Goal: Task Accomplishment & Management: Use online tool/utility

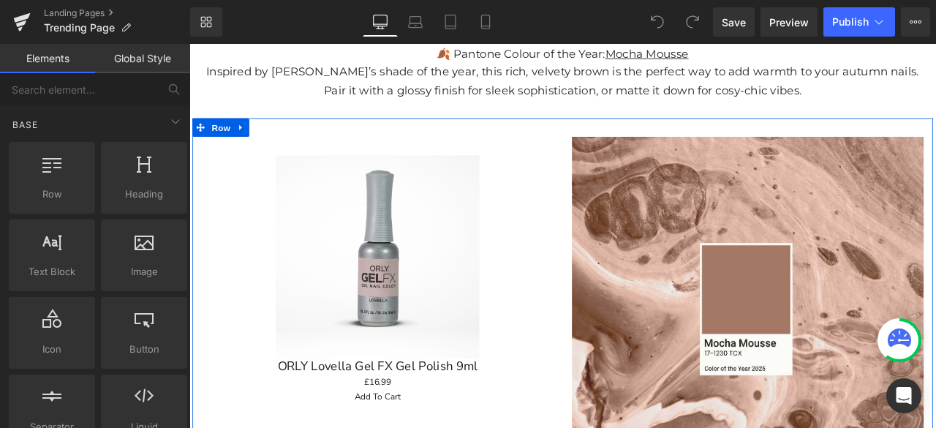
scroll to position [219, 0]
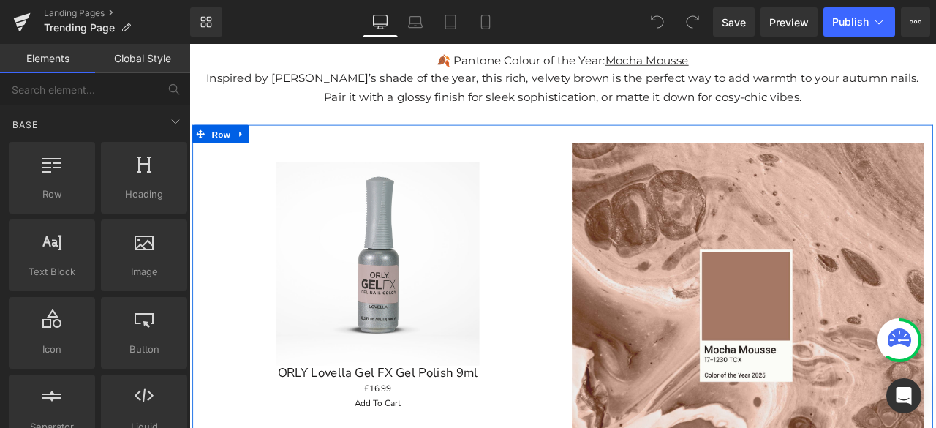
drag, startPoint x: 493, startPoint y: 208, endPoint x: 634, endPoint y: 433, distance: 265.7
click at [493, 208] on img at bounding box center [412, 303] width 241 height 241
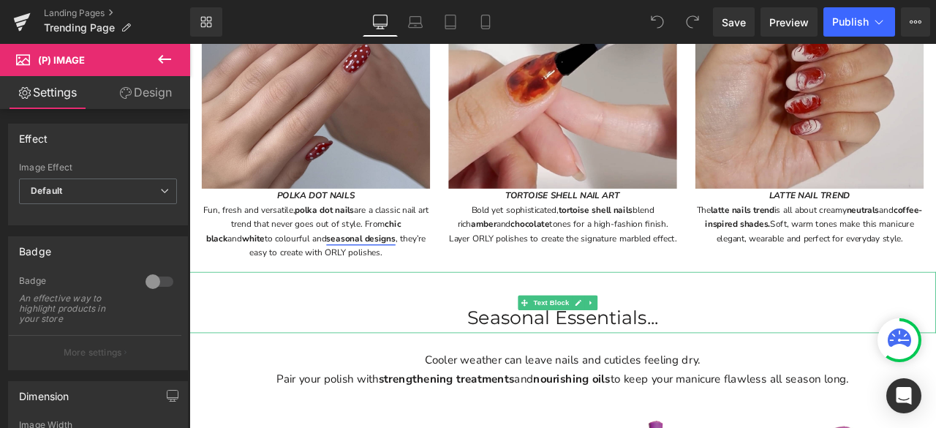
scroll to position [2193, 0]
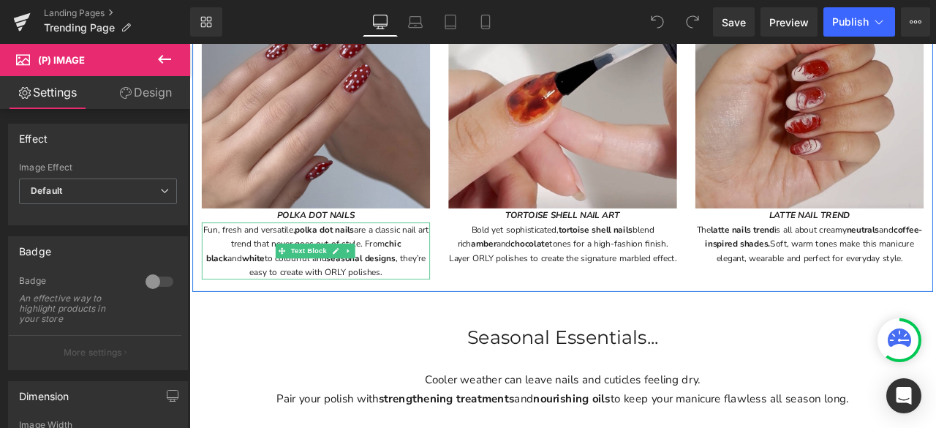
drag, startPoint x: 391, startPoint y: 253, endPoint x: 315, endPoint y: 246, distance: 76.4
click at [302, 255] on div "Fun, fresh and versatile, polka dot nails are a classic nail art trend that nev…" at bounding box center [339, 288] width 270 height 67
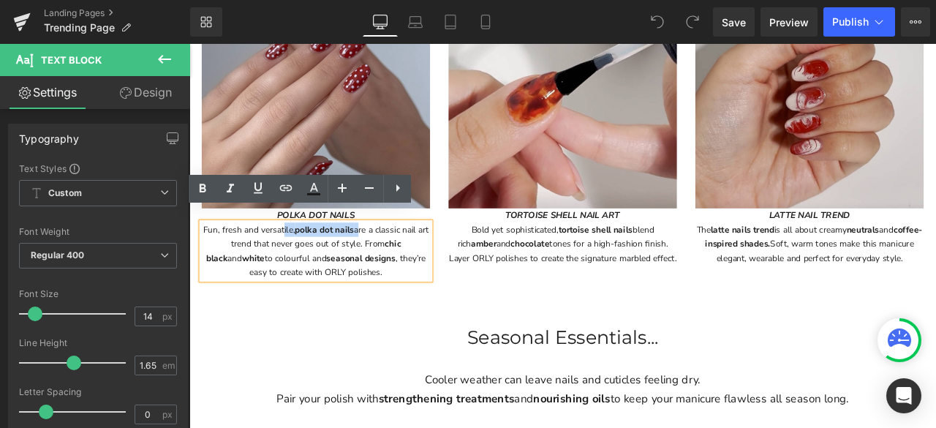
click at [363, 268] on div "Fun, fresh and versatile, polka dot nails are a classic nail art trend that nev…" at bounding box center [339, 288] width 270 height 67
drag, startPoint x: 386, startPoint y: 250, endPoint x: 319, endPoint y: 248, distance: 67.3
click at [319, 257] on strong "polka dot nails" at bounding box center [349, 264] width 70 height 14
drag, startPoint x: 319, startPoint y: 246, endPoint x: 383, endPoint y: 246, distance: 64.3
click at [383, 255] on div "Fun, fresh and versatile, polka dot nails are a classic nail art trend that nev…" at bounding box center [339, 288] width 270 height 67
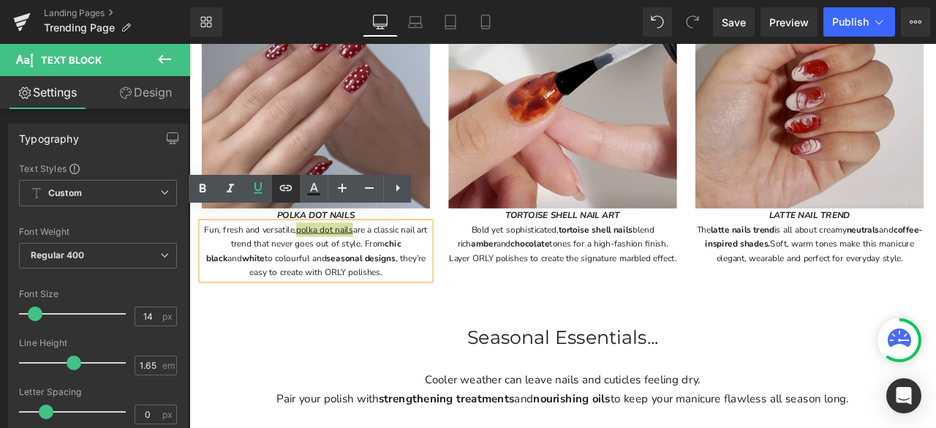
click at [281, 190] on icon at bounding box center [286, 188] width 12 height 6
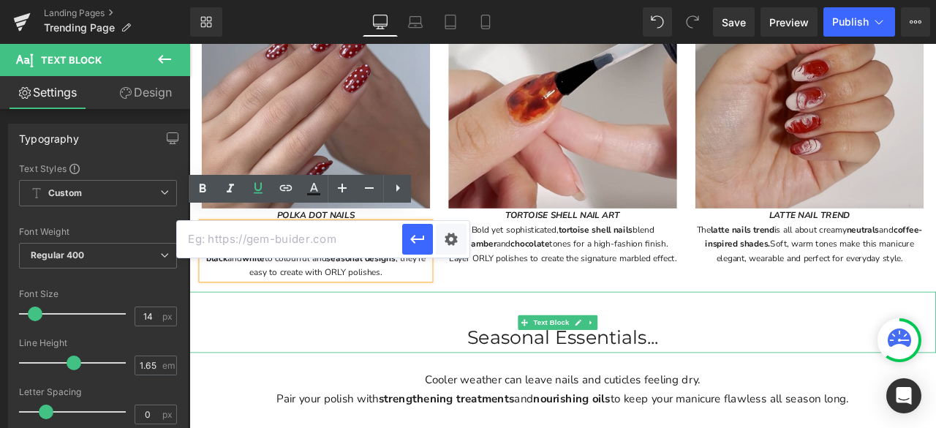
click at [351, 387] on p "Seasonal Essentials..." at bounding box center [631, 392] width 884 height 37
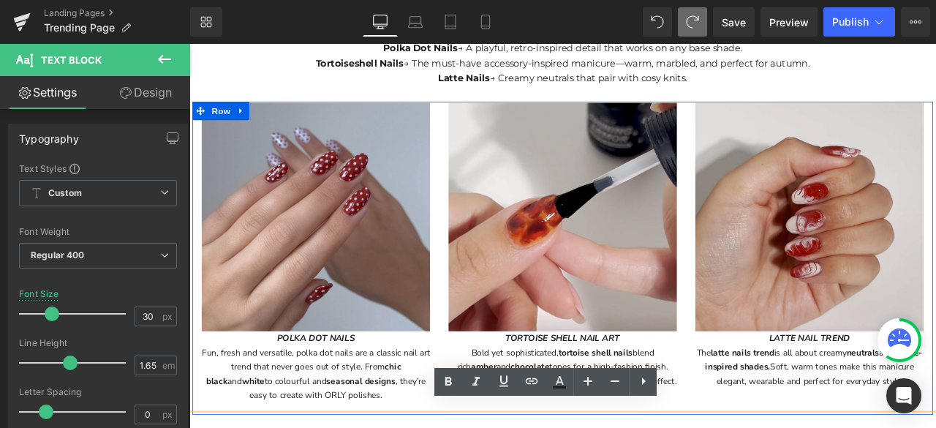
scroll to position [2266, 0]
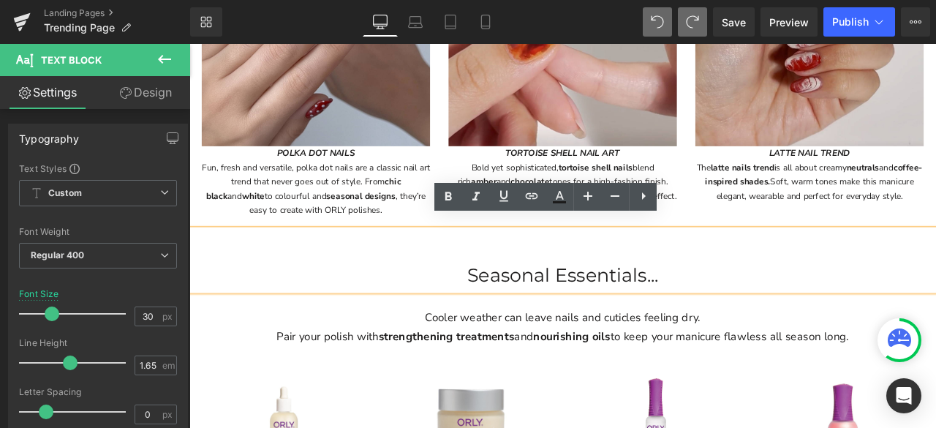
click at [390, 182] on div "Fun, fresh and versatile, polka dot nails are a classic nail art trend that nev…" at bounding box center [339, 215] width 270 height 67
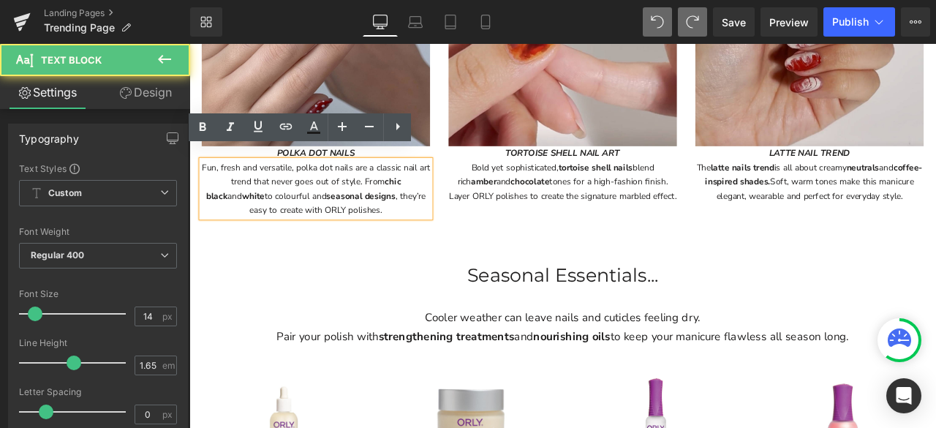
drag, startPoint x: 383, startPoint y: 176, endPoint x: 374, endPoint y: 180, distance: 9.5
click at [374, 182] on div "Fun, fresh and versatile, polka dot nails are a classic nail art trend that nev…" at bounding box center [339, 215] width 270 height 67
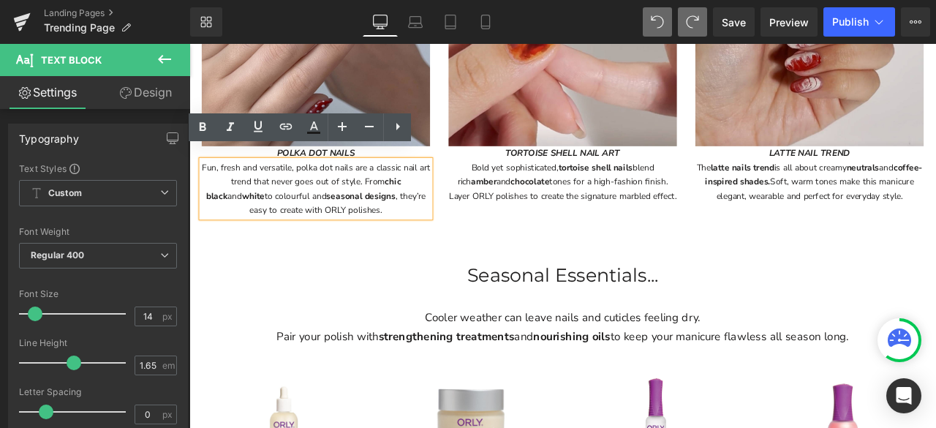
click at [389, 182] on div "Fun, fresh and versatile, polka dot nails are a classic nail art trend that nev…" at bounding box center [339, 215] width 270 height 67
drag, startPoint x: 384, startPoint y: 176, endPoint x: 316, endPoint y: 178, distance: 68.0
click at [316, 182] on div "Fun, fresh and versatile, polka dot nails are a classic nail art trend that nev…" at bounding box center [339, 215] width 270 height 67
drag, startPoint x: 401, startPoint y: 194, endPoint x: 446, endPoint y: 200, distance: 45.7
click at [446, 200] on div "Fun, fresh and versatile, polka dot nails are a classic nail art trend that nev…" at bounding box center [339, 215] width 270 height 67
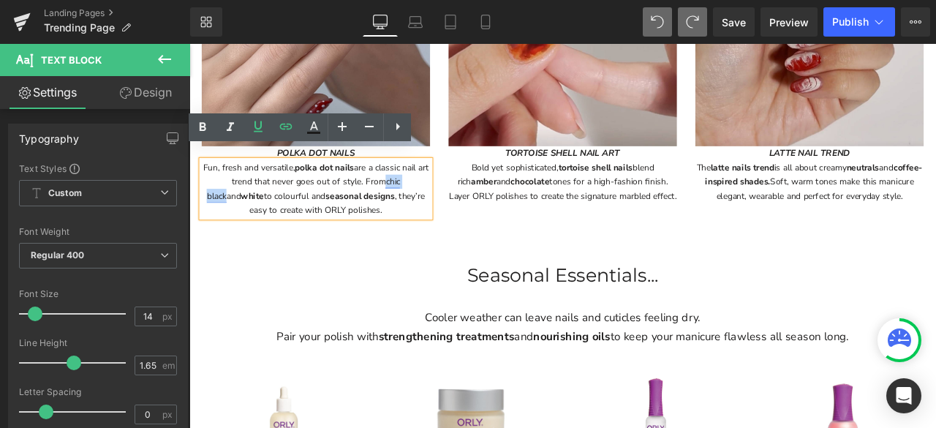
drag, startPoint x: 403, startPoint y: 194, endPoint x: 444, endPoint y: 194, distance: 40.2
click at [439, 200] on link "chic black" at bounding box center [324, 215] width 229 height 31
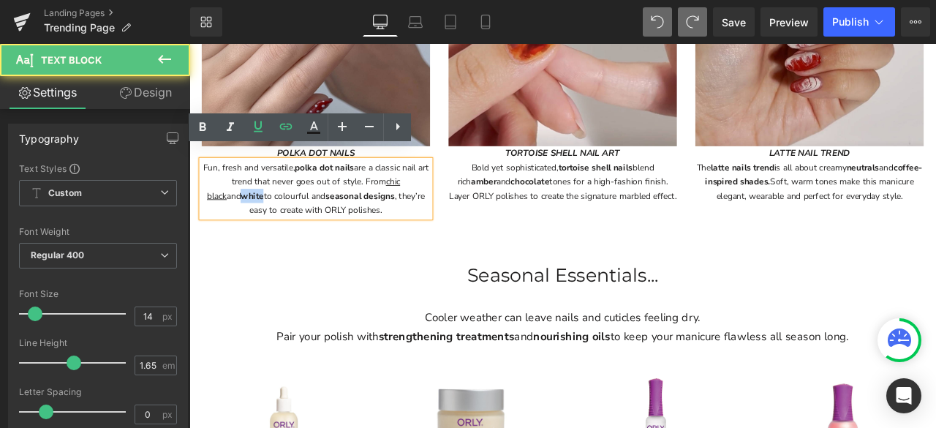
drag, startPoint x: 232, startPoint y: 211, endPoint x: 202, endPoint y: 215, distance: 29.5
click at [204, 215] on div "Fun, fresh and versatile, polka dot nails are a classic nail art trend that nev…" at bounding box center [339, 215] width 270 height 67
drag, startPoint x: 230, startPoint y: 210, endPoint x: 205, endPoint y: 213, distance: 25.0
click at [205, 213] on div "Fun, fresh and versatile, polka dot nails are a classic nail art trend that nev…" at bounding box center [339, 215] width 270 height 67
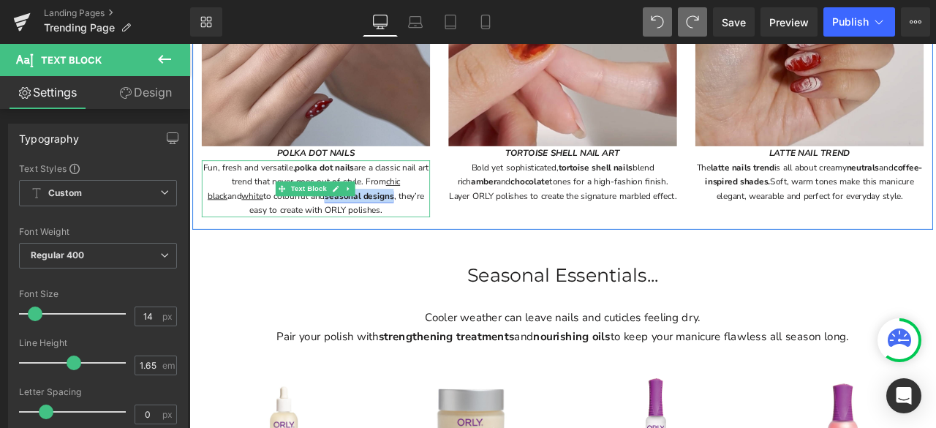
drag, startPoint x: 391, startPoint y: 211, endPoint x: 310, endPoint y: 211, distance: 81.1
click at [310, 211] on div "Fun, fresh and versatile, polka dot nails are a classic nail art trend that nev…" at bounding box center [339, 215] width 270 height 67
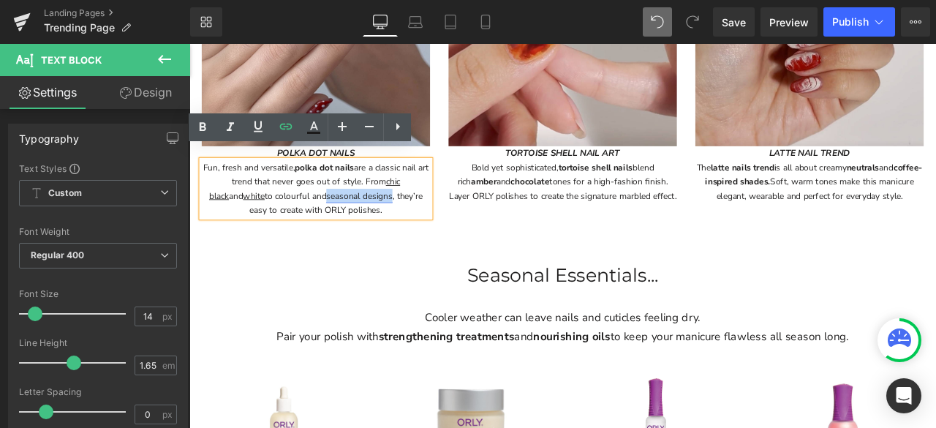
drag, startPoint x: 311, startPoint y: 209, endPoint x: 388, endPoint y: 207, distance: 77.5
click at [388, 217] on link "seasonal designs" at bounding box center [391, 224] width 78 height 14
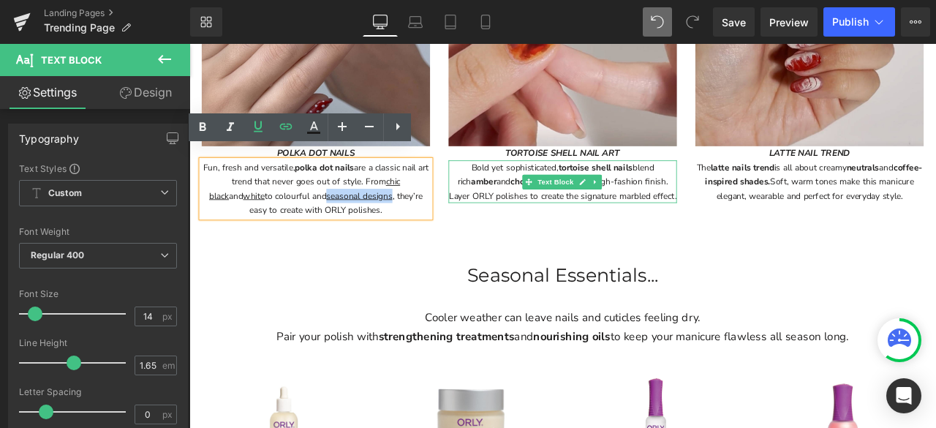
click at [529, 198] on div "Bold yet sophisticated, tortoise shell nails blend rich amber and chocolate ton…" at bounding box center [631, 207] width 270 height 50
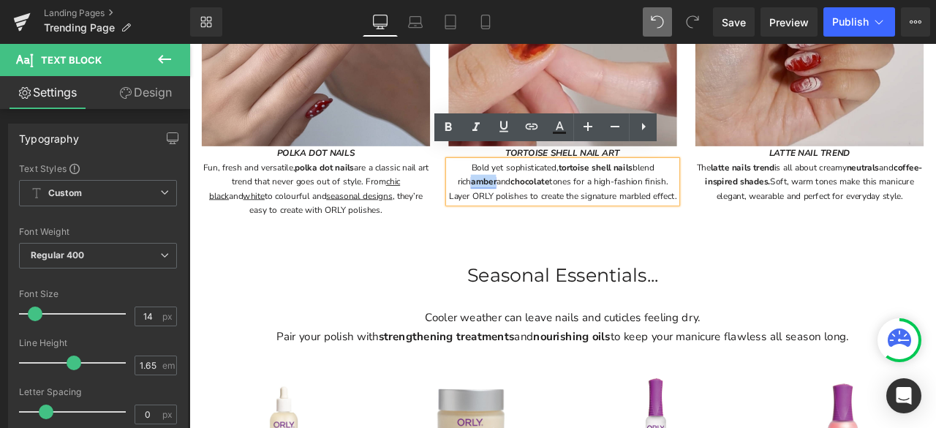
drag, startPoint x: 523, startPoint y: 192, endPoint x: 492, endPoint y: 196, distance: 30.9
click at [496, 196] on div "Bold yet sophisticated, tortoise shell nails blend rich amber and chocolate ton…" at bounding box center [631, 207] width 270 height 50
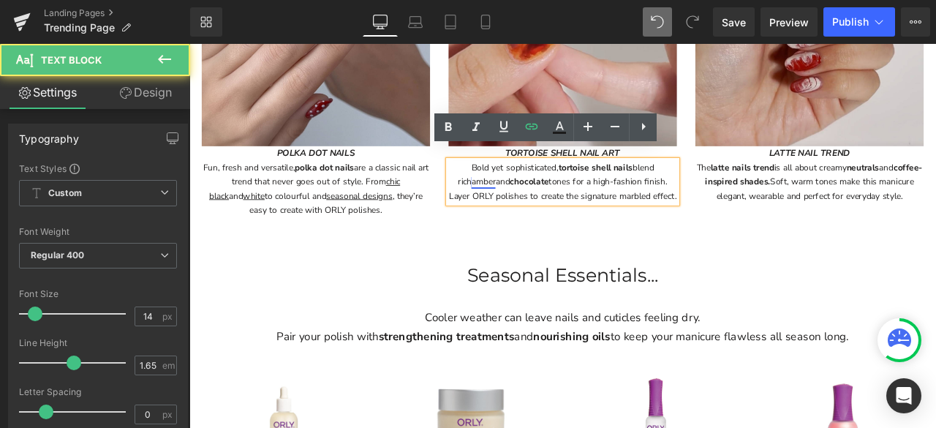
drag, startPoint x: 490, startPoint y: 194, endPoint x: 512, endPoint y: 192, distance: 22.0
click at [512, 192] on div "Bold yet sophisticated, tortoise shell nails blend rich amber and chocolate ton…" at bounding box center [631, 207] width 270 height 50
click at [529, 205] on div "Bold yet sophisticated, tortoise shell nails blend rich amber and chocolate ton…" at bounding box center [631, 207] width 270 height 50
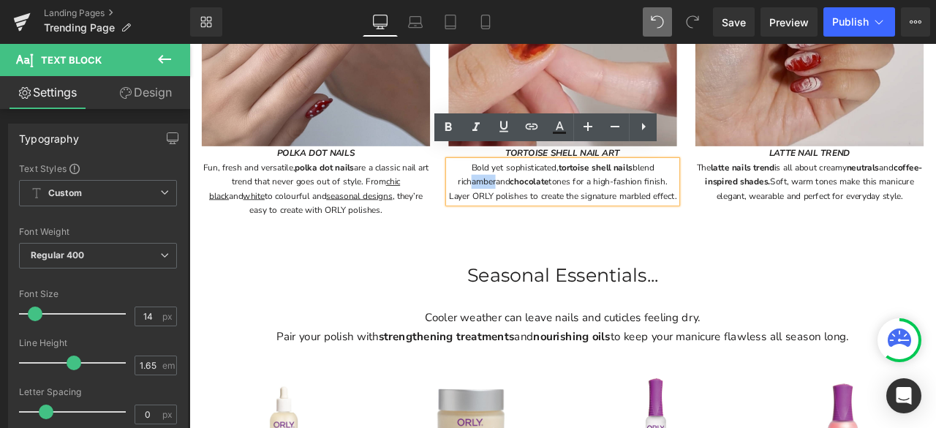
drag, startPoint x: 520, startPoint y: 191, endPoint x: 485, endPoint y: 194, distance: 35.9
click at [485, 194] on div "Image TORTOISE SHELL NAIL ART Text Block Bold yet sophisticated, tortoise shell…" at bounding box center [631, 64] width 292 height 338
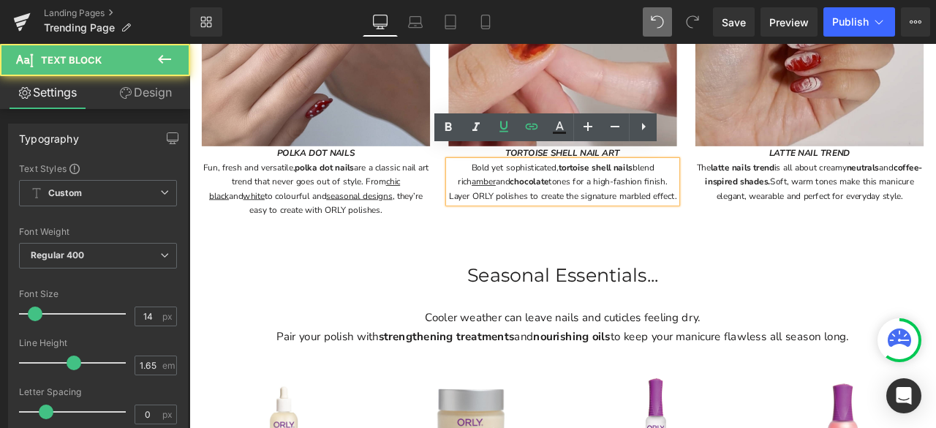
click at [591, 191] on div "Bold yet sophisticated, tortoise shell nails blend rich amber and chocolate ton…" at bounding box center [631, 207] width 270 height 50
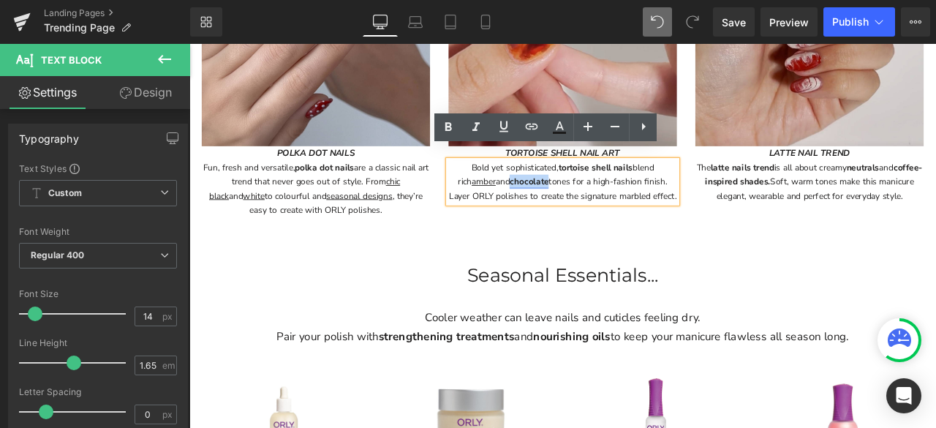
drag, startPoint x: 588, startPoint y: 194, endPoint x: 546, endPoint y: 192, distance: 41.8
click at [569, 200] on strong "chocolate" at bounding box center [592, 207] width 46 height 14
click at [610, 198] on div "Bold yet sophisticated, tortoise shell nails blend rich amber and chocolate ton…" at bounding box center [631, 207] width 270 height 50
drag, startPoint x: 589, startPoint y: 189, endPoint x: 546, endPoint y: 196, distance: 43.6
click at [546, 196] on div "Bold yet sophisticated, tortoise shell nails blend rich amber and chocolate ton…" at bounding box center [631, 207] width 270 height 50
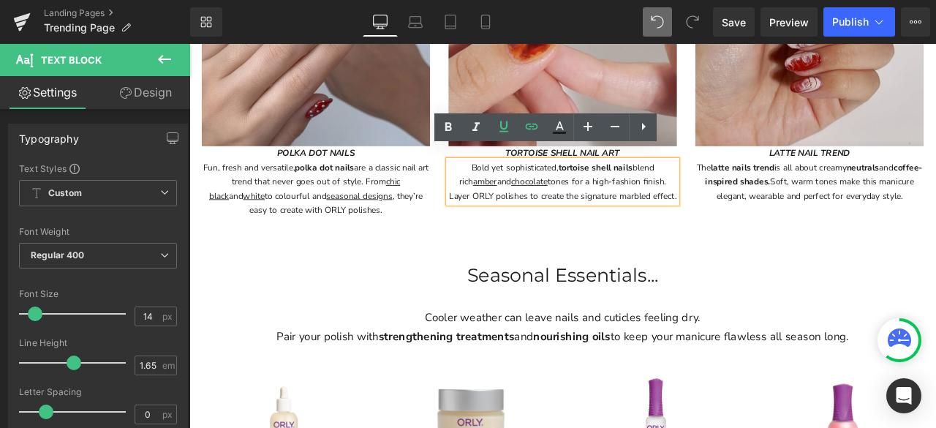
click at [930, 264] on p at bounding box center [631, 282] width 884 height 37
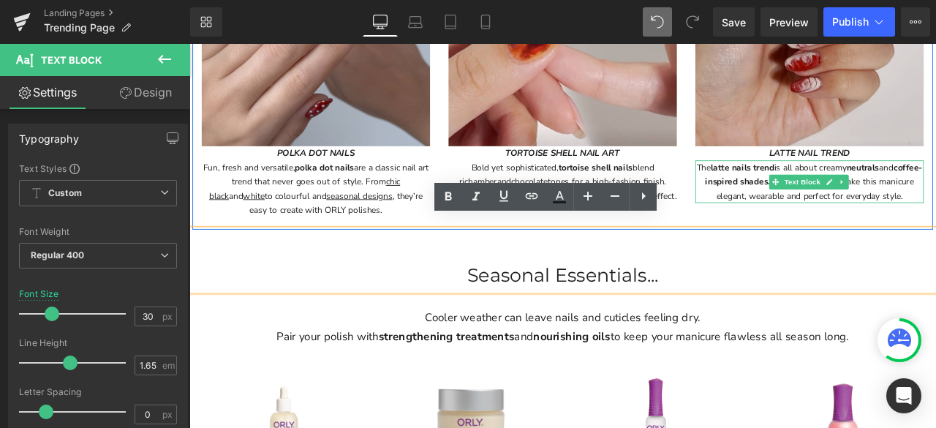
click at [928, 183] on span "is all about creamy" at bounding box center [925, 190] width 86 height 14
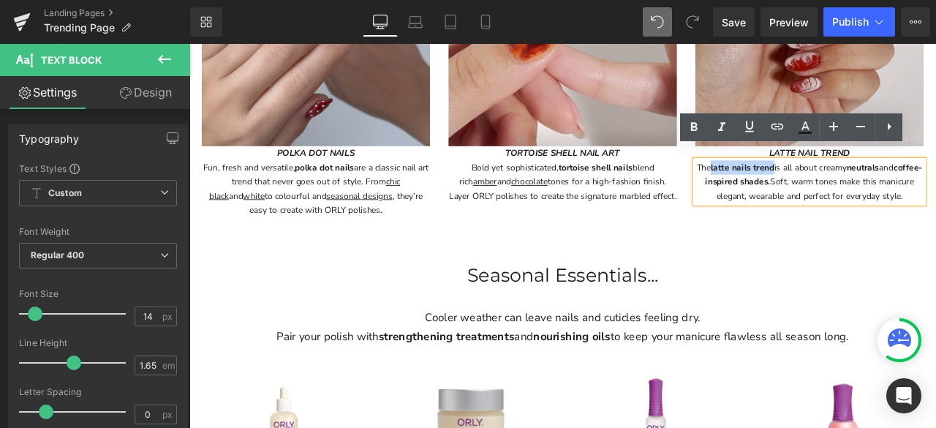
drag, startPoint x: 890, startPoint y: 176, endPoint x: 813, endPoint y: 177, distance: 77.5
click at [813, 182] on p "The latte nails trend is all about creamy neutrals and coffee-inspired shades. …" at bounding box center [924, 207] width 270 height 50
drag, startPoint x: 979, startPoint y: 180, endPoint x: 1020, endPoint y: 174, distance: 41.3
click at [935, 183] on span "is all about creamy neutrals and coffee-inspired shades. Soft, warm tones make …" at bounding box center [928, 207] width 257 height 48
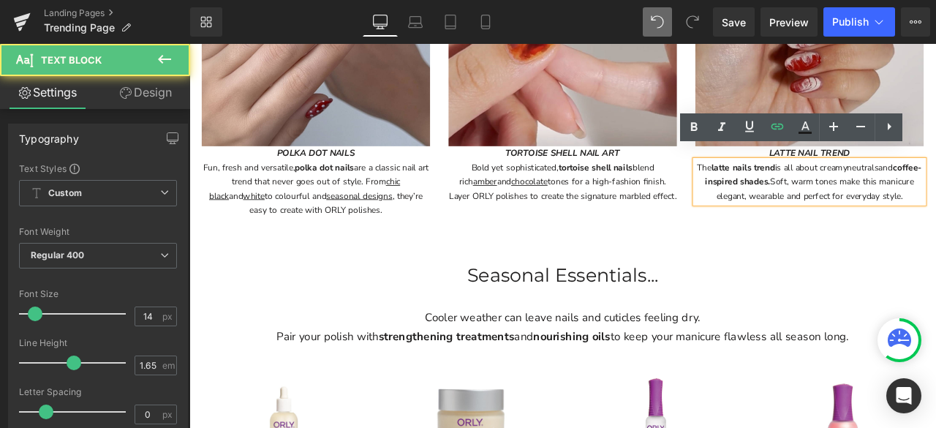
click at [935, 200] on span "Soft, warm tones make this manicure elegant, wearable and perfect for everyday …" at bounding box center [931, 215] width 234 height 31
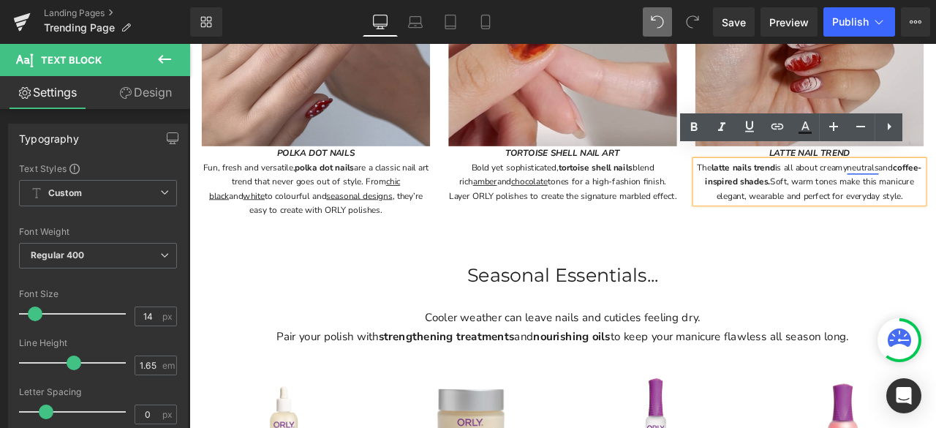
drag, startPoint x: 978, startPoint y: 177, endPoint x: 1018, endPoint y: 171, distance: 40.6
click at [935, 183] on span "is all about creamy neutrals and coffee-inspired shades. Soft, warm tones make …" at bounding box center [928, 207] width 257 height 48
click at [935, 200] on span "Soft, warm tones make this manicure elegant, wearable and perfect for everyday …" at bounding box center [931, 215] width 234 height 31
drag, startPoint x: 982, startPoint y: 175, endPoint x: 1017, endPoint y: 174, distance: 35.1
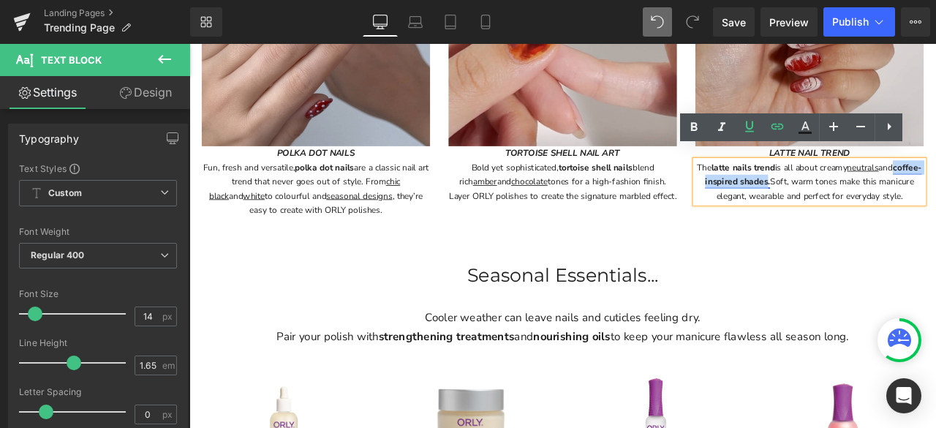
drag, startPoint x: 798, startPoint y: 194, endPoint x: 903, endPoint y: 192, distance: 104.5
click at [903, 192] on strong "coffee-inspired shades." at bounding box center [928, 198] width 257 height 31
drag, startPoint x: 902, startPoint y: 196, endPoint x: 795, endPoint y: 192, distance: 107.5
click at [795, 192] on p "The latte nails trend is all about creamy neutrals and coffee-inspired shades .…" at bounding box center [924, 207] width 270 height 50
click at [814, 279] on p at bounding box center [631, 282] width 884 height 37
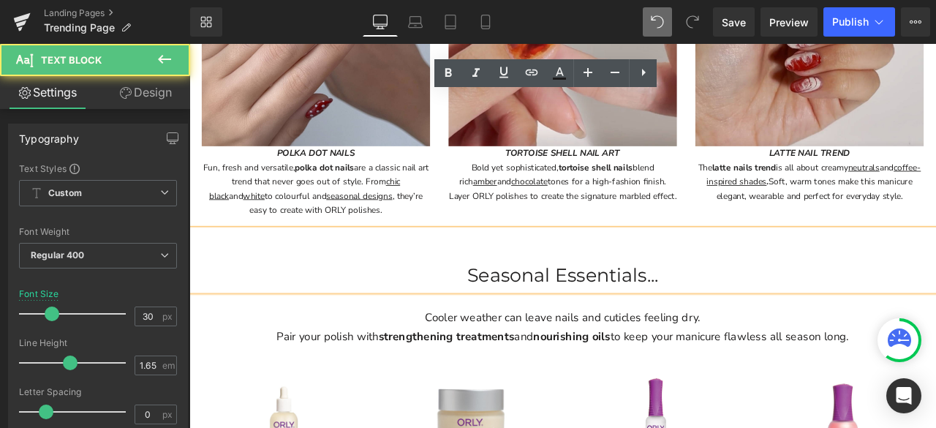
scroll to position [2412, 0]
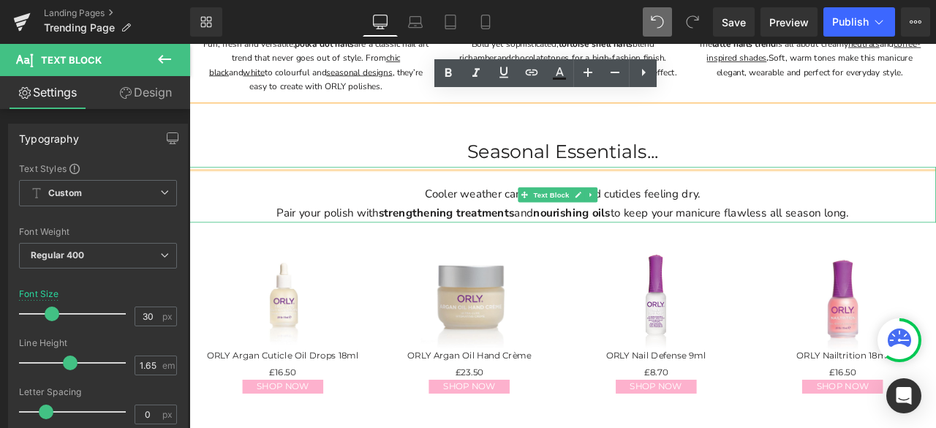
drag, startPoint x: 569, startPoint y: 232, endPoint x: 561, endPoint y: 226, distance: 9.4
click at [569, 234] on p "Pair your polish with strengthening treatments and nourishing oils to keep your…" at bounding box center [631, 245] width 884 height 22
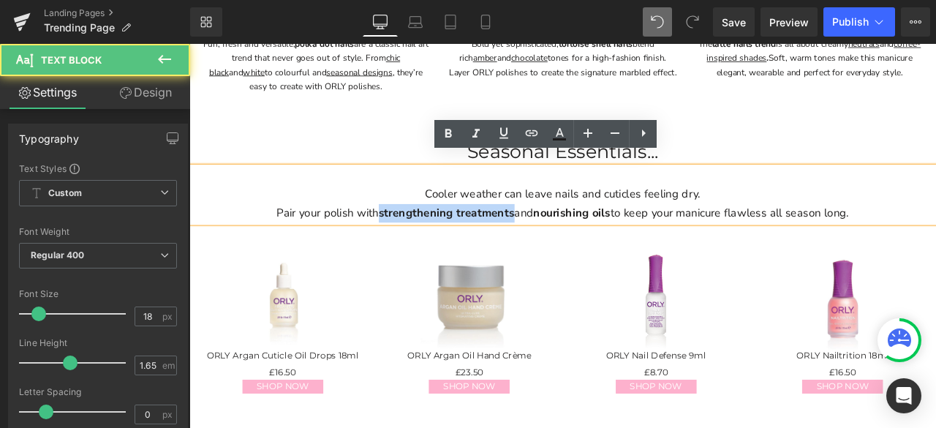
drag, startPoint x: 564, startPoint y: 228, endPoint x: 408, endPoint y: 232, distance: 155.7
click at [408, 234] on p "Pair your polish with strengthening treatments and nourishing oils to keep your…" at bounding box center [631, 245] width 884 height 22
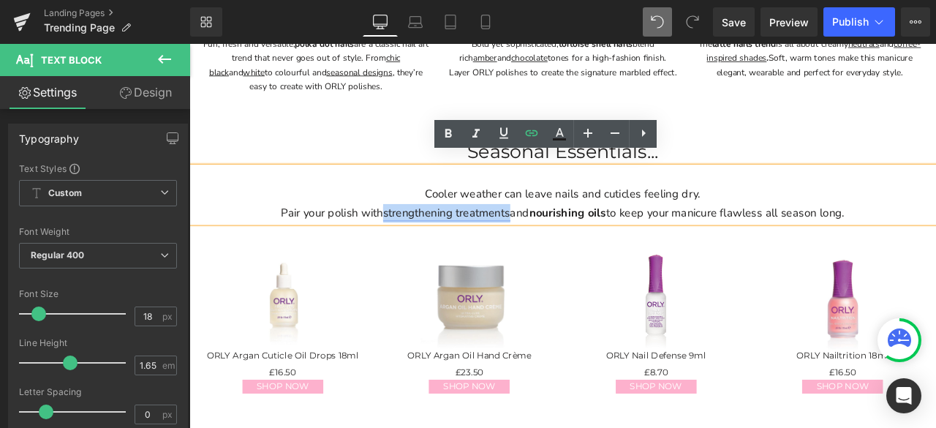
drag, startPoint x: 412, startPoint y: 232, endPoint x: 560, endPoint y: 229, distance: 148.4
click at [560, 234] on p "Pair your polish with strengthening treatments and nourishing oils to keep your…" at bounding box center [631, 245] width 884 height 22
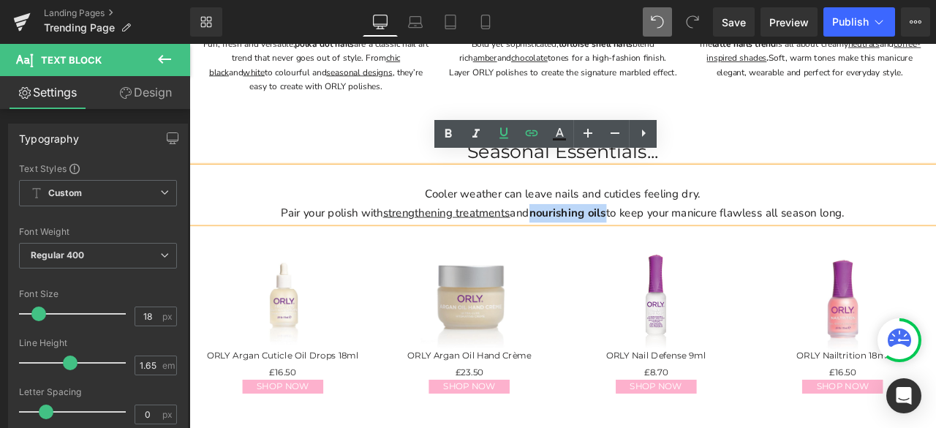
drag, startPoint x: 590, startPoint y: 232, endPoint x: 680, endPoint y: 232, distance: 90.6
click at [680, 234] on p "Pair your polish with strengthening treatments and nourishing oils to keep your…" at bounding box center [631, 245] width 884 height 22
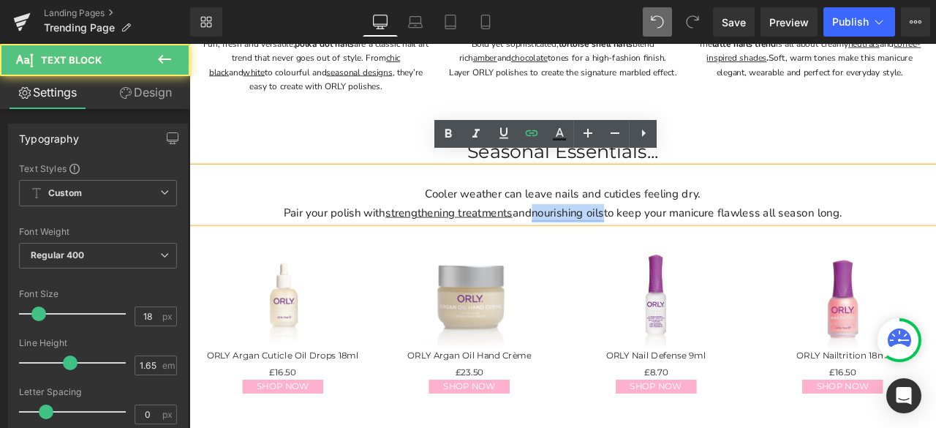
drag, startPoint x: 678, startPoint y: 230, endPoint x: 595, endPoint y: 238, distance: 83.0
click at [595, 238] on link "nourishing oils" at bounding box center [638, 244] width 86 height 18
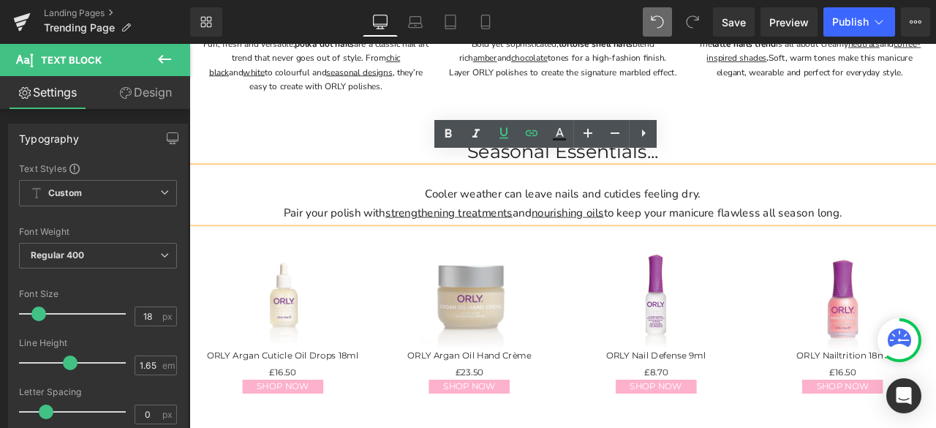
click at [806, 234] on p "Pair your polish with strengthening treatments and nourishing oils to keep your…" at bounding box center [631, 245] width 884 height 22
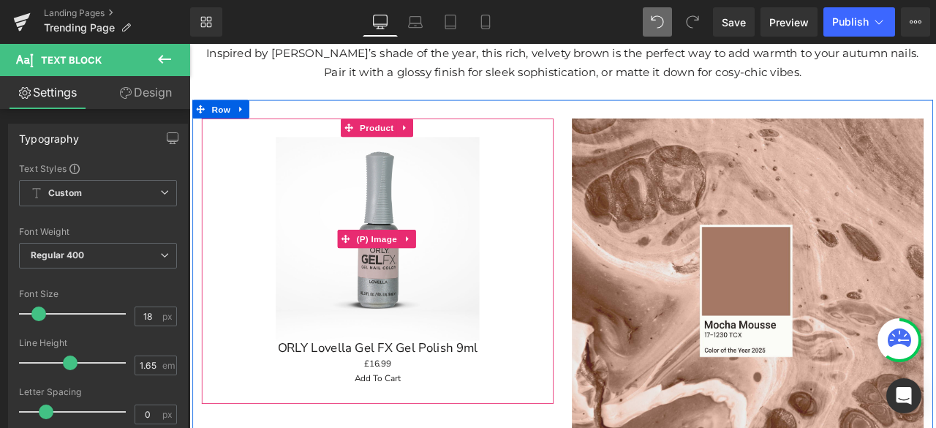
scroll to position [292, 0]
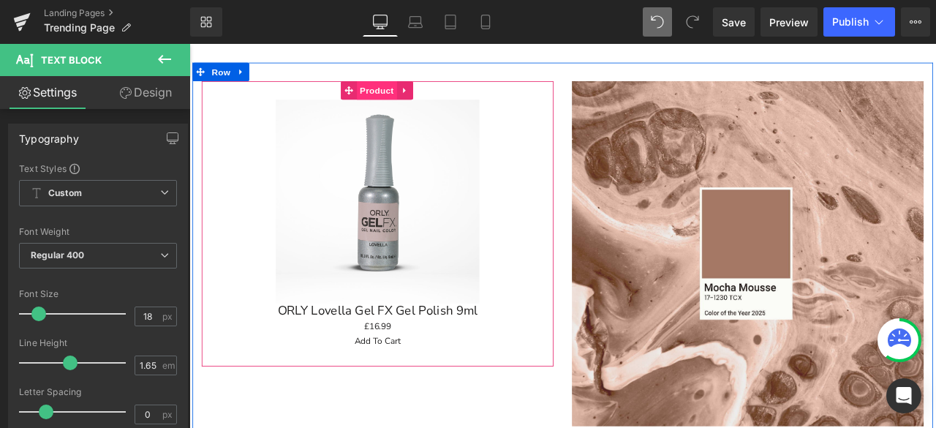
click at [403, 100] on span "Product" at bounding box center [411, 99] width 48 height 22
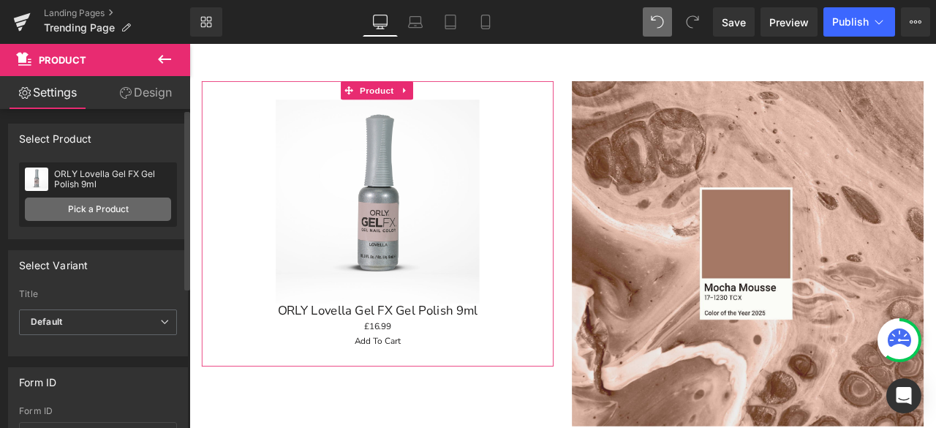
click at [125, 211] on link "Pick a Product" at bounding box center [98, 208] width 146 height 23
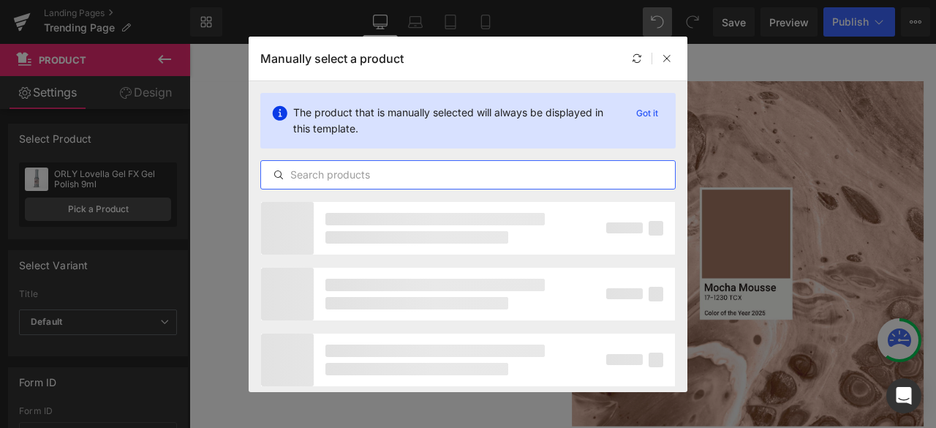
click at [428, 176] on input "text" at bounding box center [468, 175] width 414 height 18
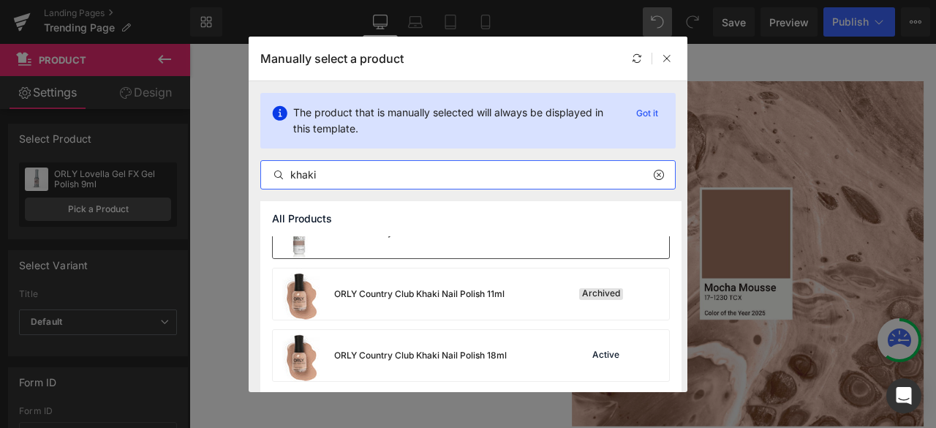
scroll to position [92, 0]
type input "khaki"
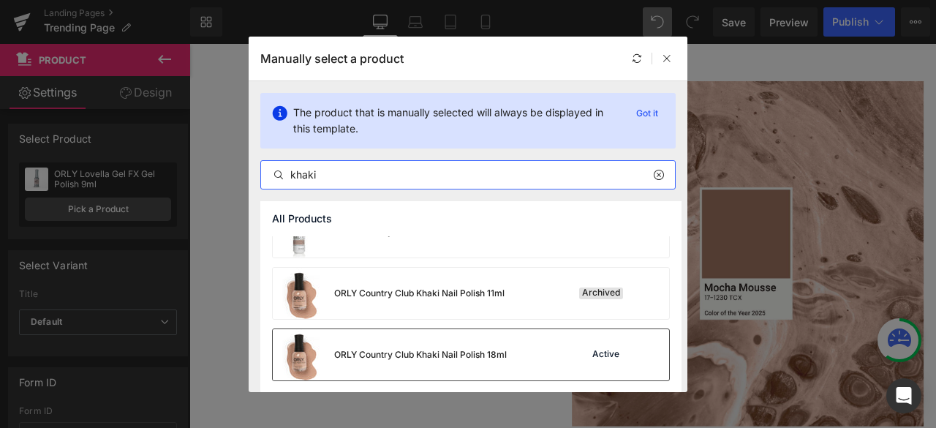
click at [458, 335] on div "ORLY Country Club Khaki Nail Polish 18ml" at bounding box center [390, 354] width 234 height 51
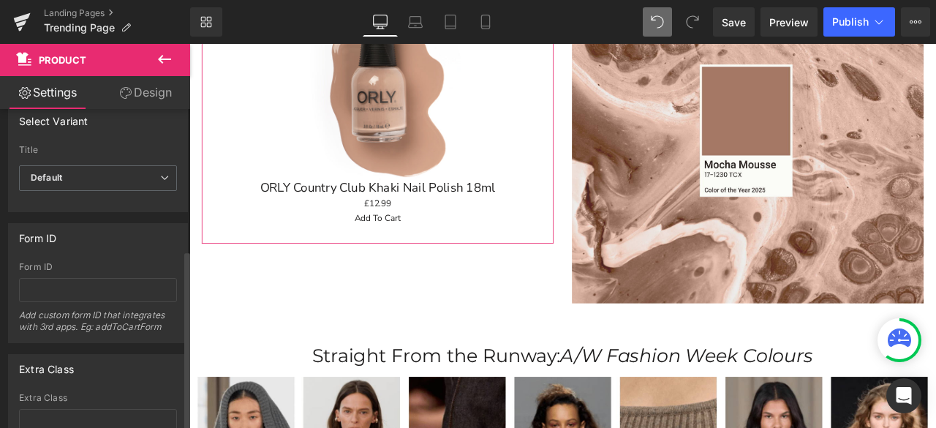
scroll to position [0, 0]
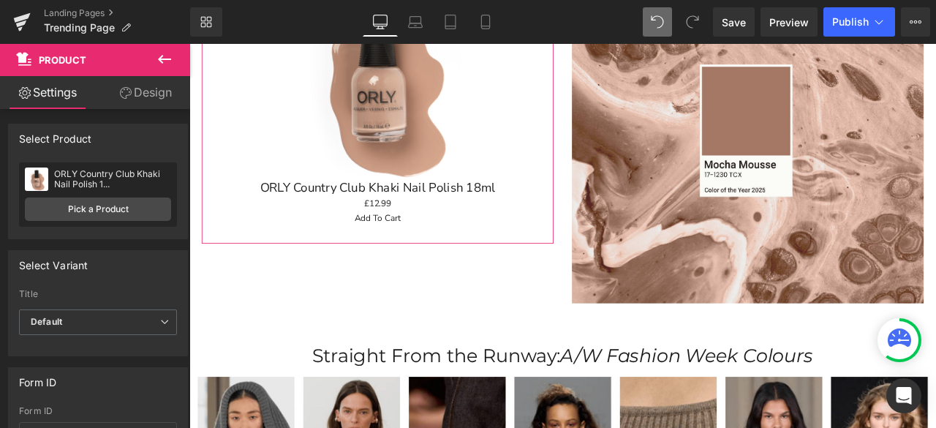
drag, startPoint x: 163, startPoint y: 99, endPoint x: 105, endPoint y: 201, distance: 117.2
click at [163, 99] on link "Design" at bounding box center [145, 92] width 95 height 33
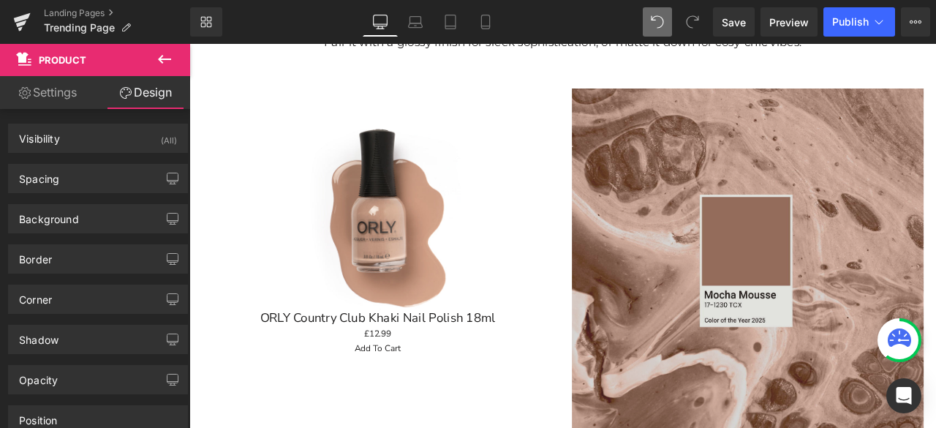
scroll to position [365, 0]
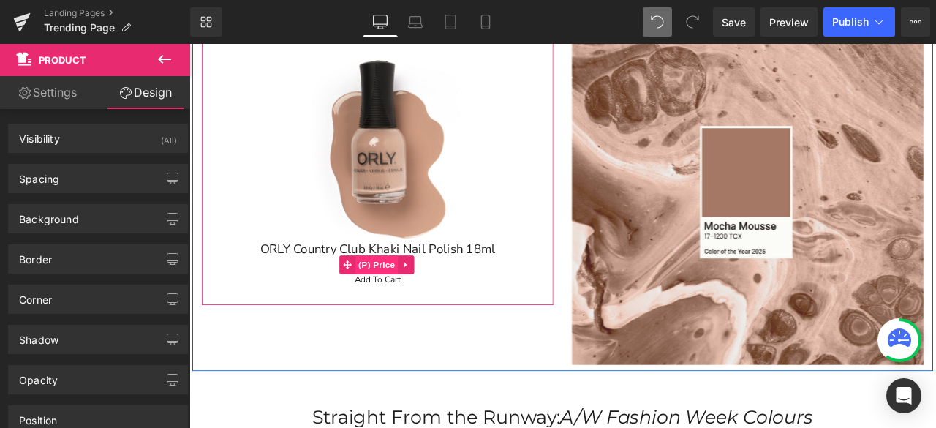
click at [408, 302] on span "(P) Price" at bounding box center [411, 306] width 51 height 22
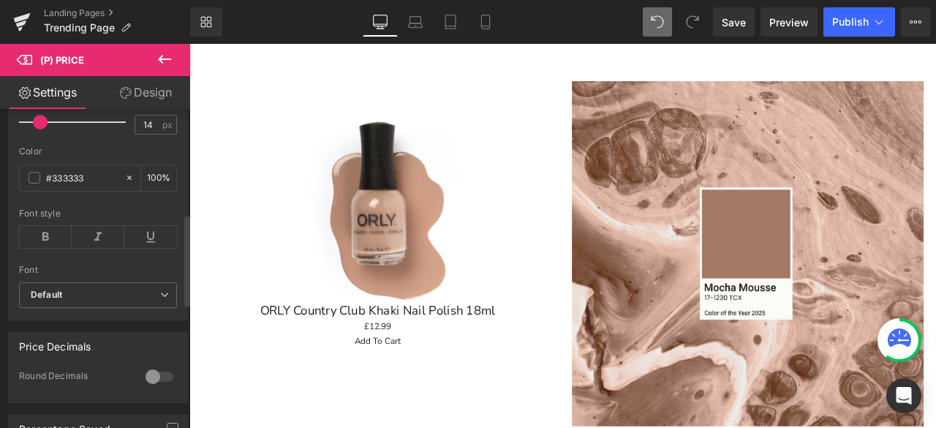
scroll to position [366, 0]
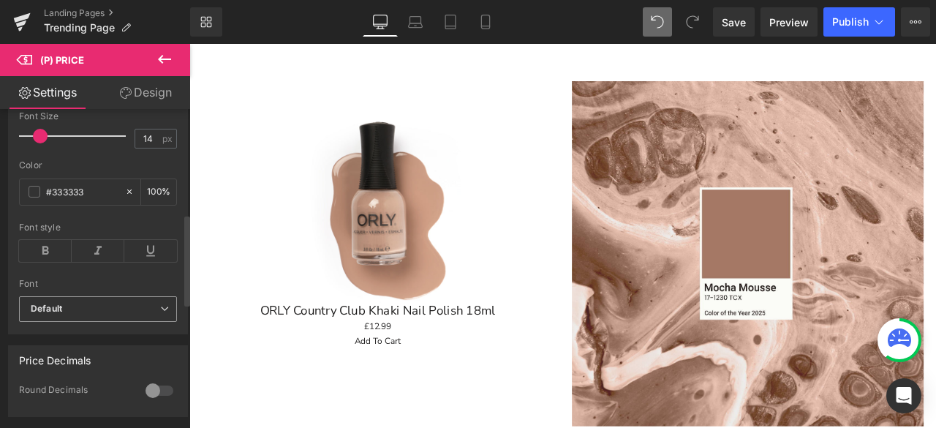
click at [121, 308] on b "Default" at bounding box center [95, 309] width 129 height 12
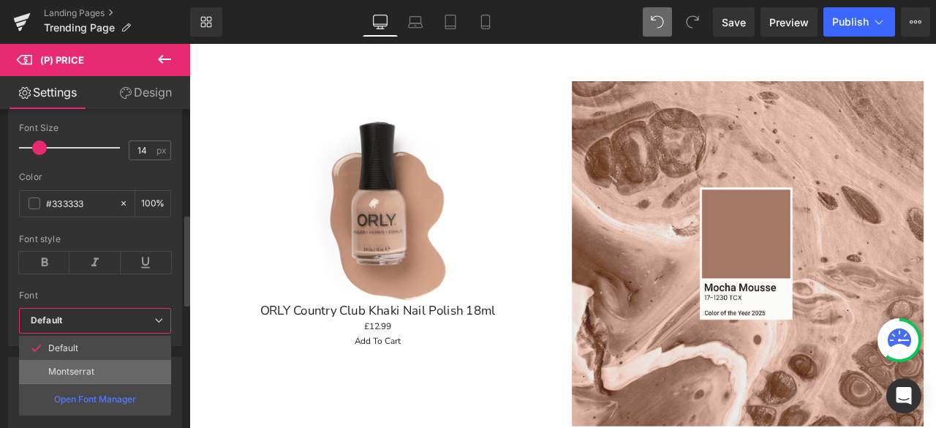
click at [110, 360] on li "Montserrat" at bounding box center [95, 371] width 152 height 23
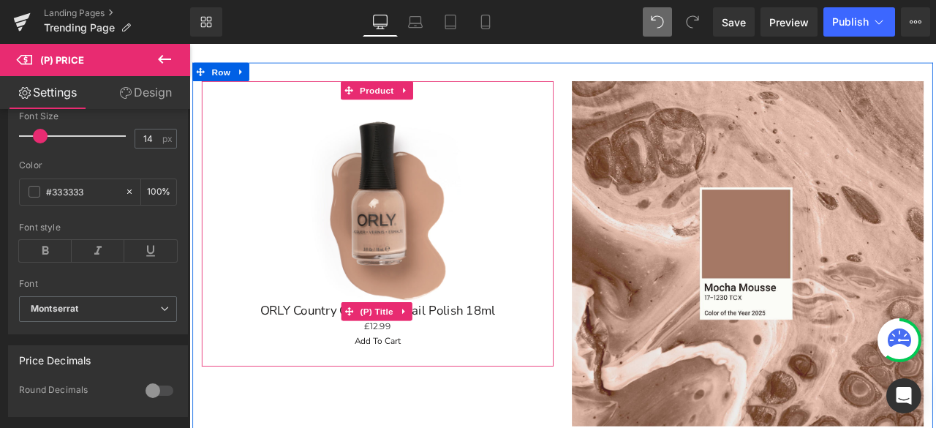
click at [474, 363] on link "ORLY Country Club Khaki Nail Polish 18ml" at bounding box center [412, 361] width 278 height 18
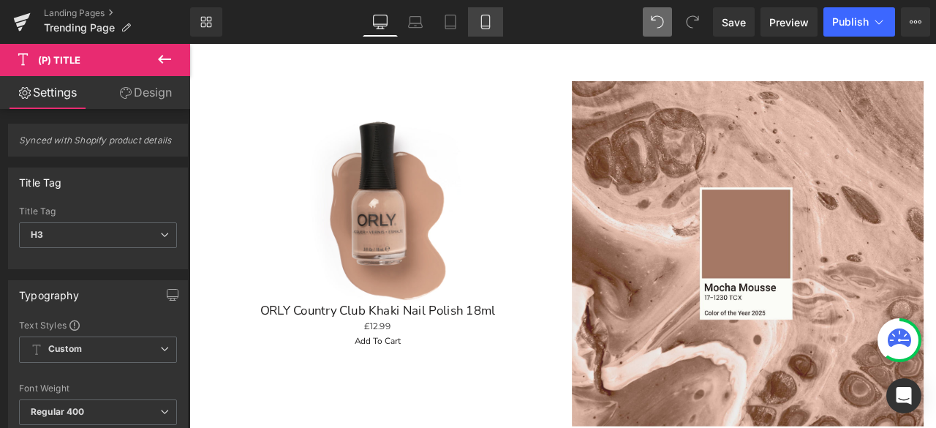
click at [486, 26] on icon at bounding box center [485, 26] width 8 height 0
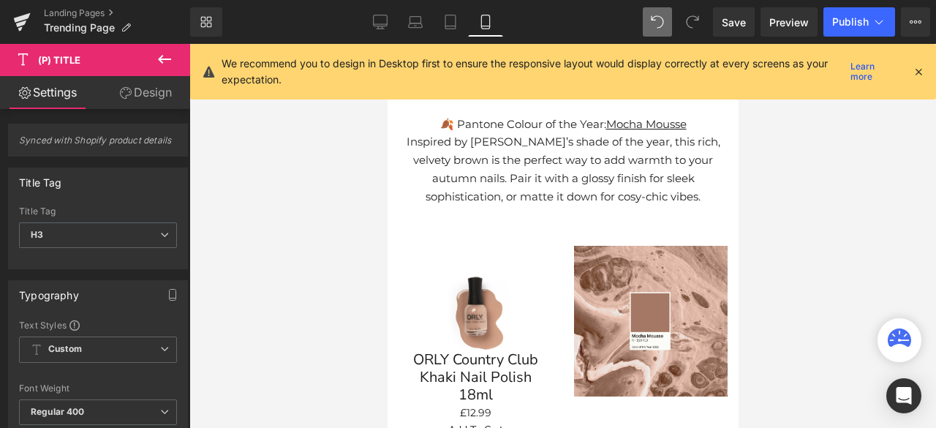
scroll to position [164, 0]
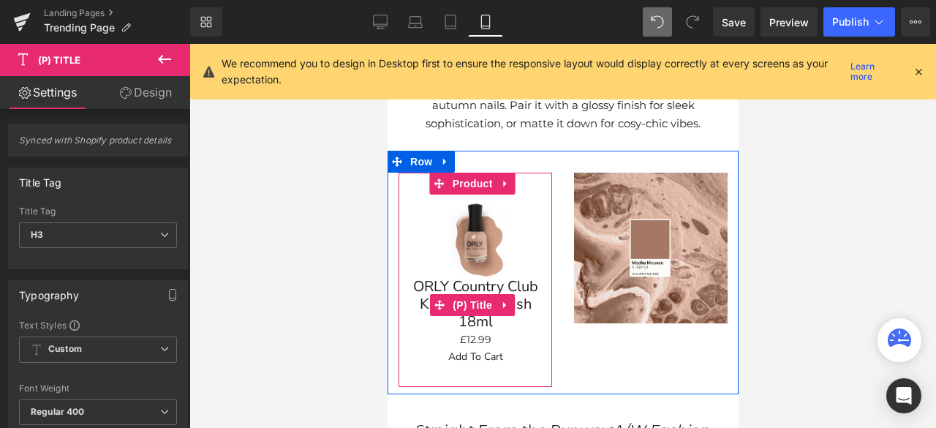
click at [507, 284] on link "ORLY Country Club Khaki Nail Polish 18ml" at bounding box center [474, 304] width 139 height 53
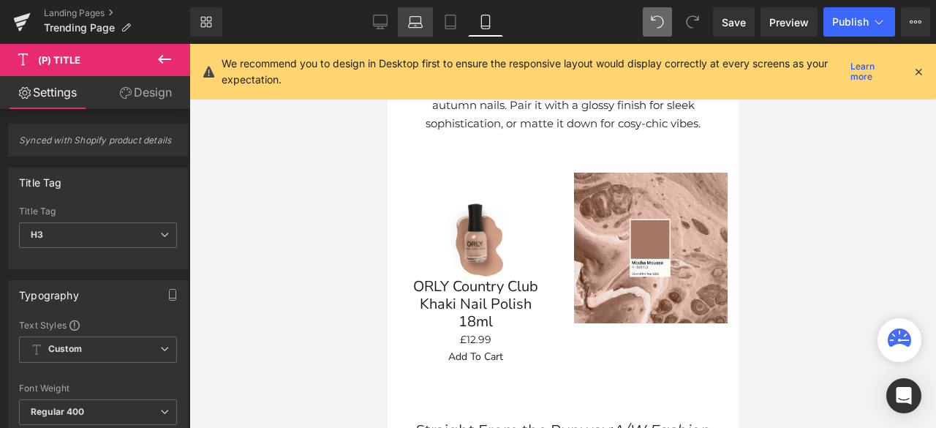
click at [426, 31] on link "Laptop" at bounding box center [415, 21] width 35 height 29
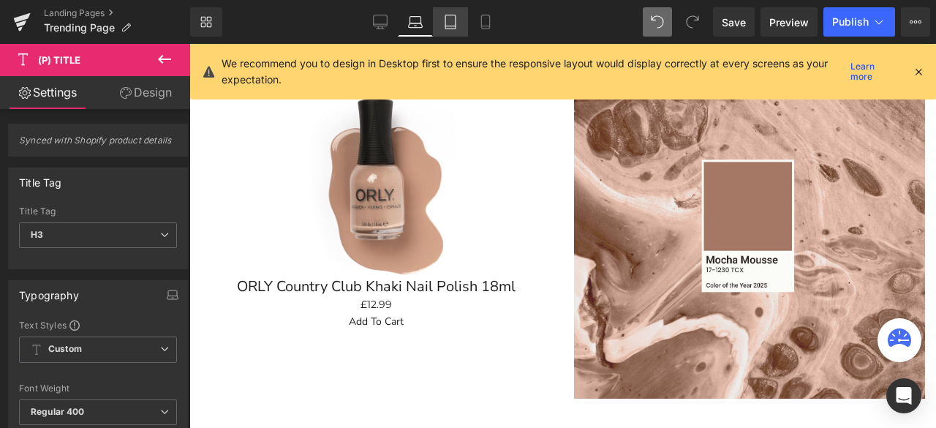
click at [457, 20] on icon at bounding box center [450, 22] width 15 height 15
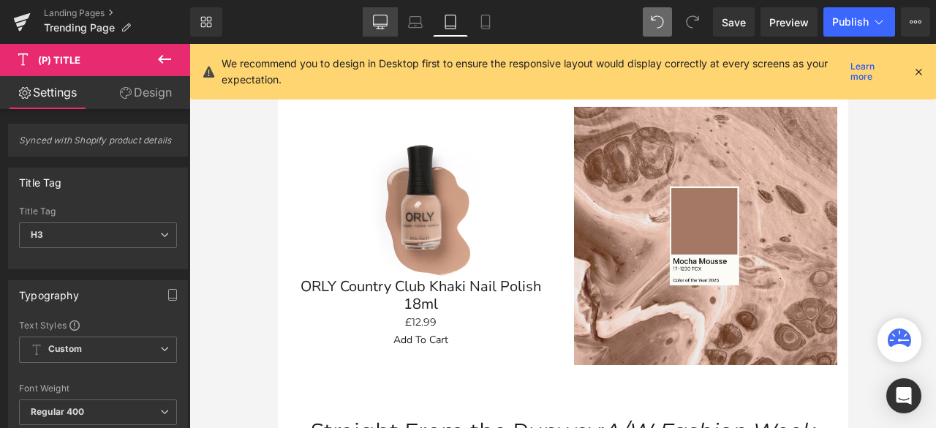
click at [380, 29] on icon at bounding box center [379, 29] width 7 height 0
type input "100"
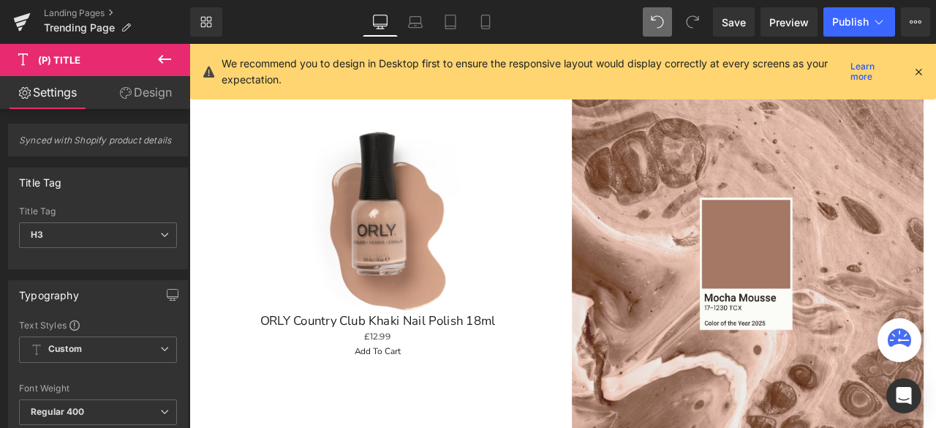
scroll to position [368, 0]
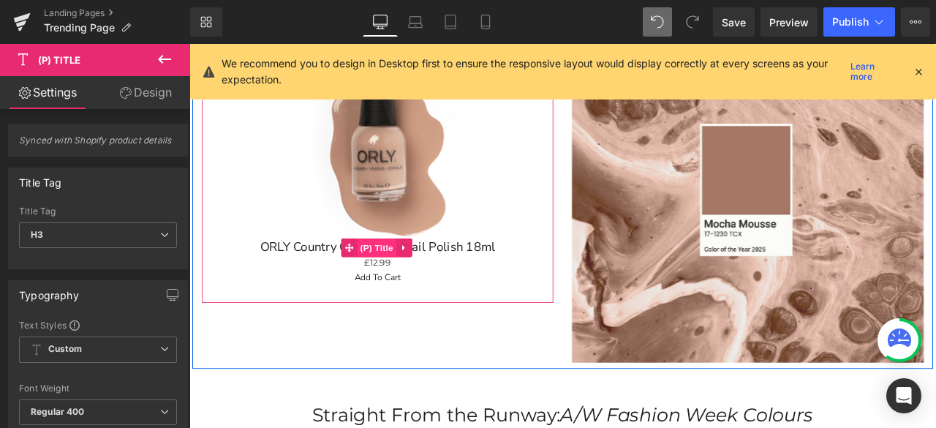
click at [415, 275] on span "(P) Title" at bounding box center [411, 285] width 47 height 22
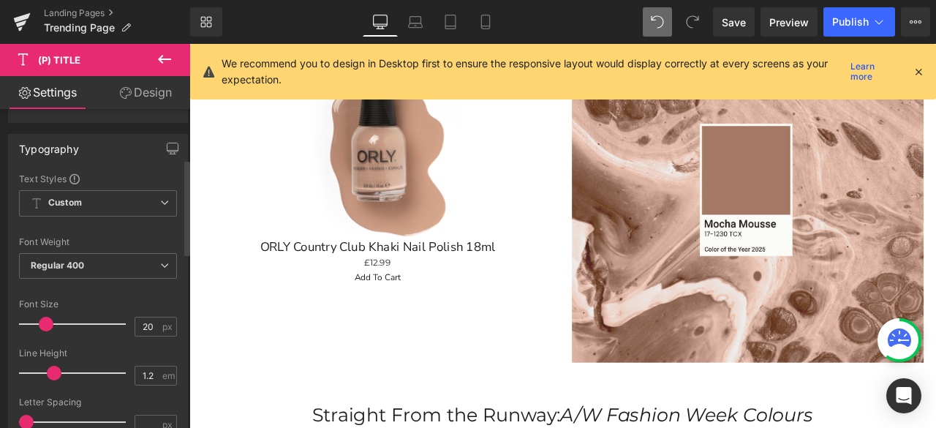
scroll to position [219, 0]
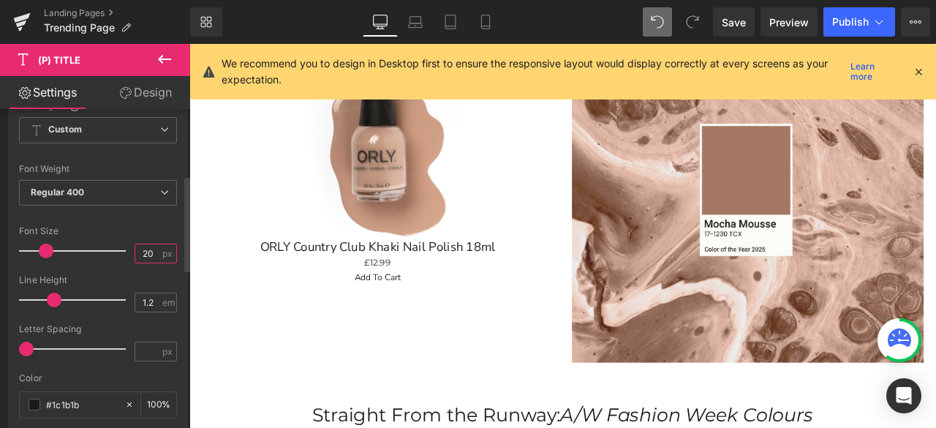
click at [154, 252] on input "20" at bounding box center [148, 253] width 26 height 18
type input "2"
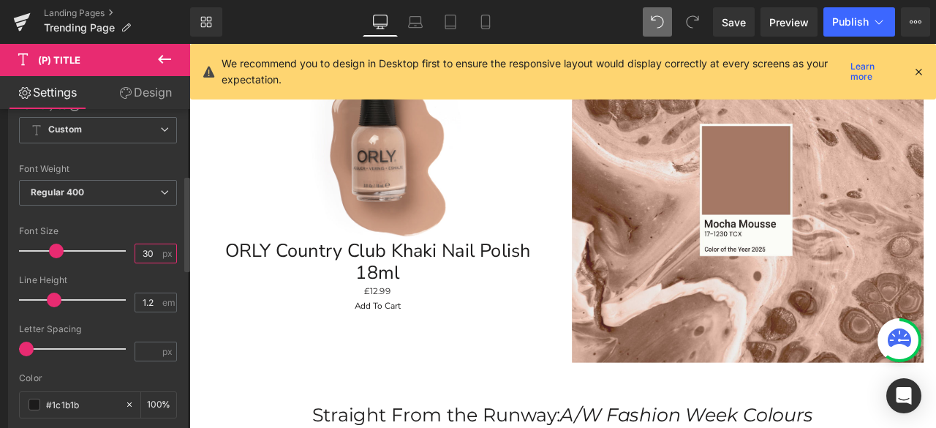
click at [148, 250] on input "30" at bounding box center [148, 253] width 26 height 18
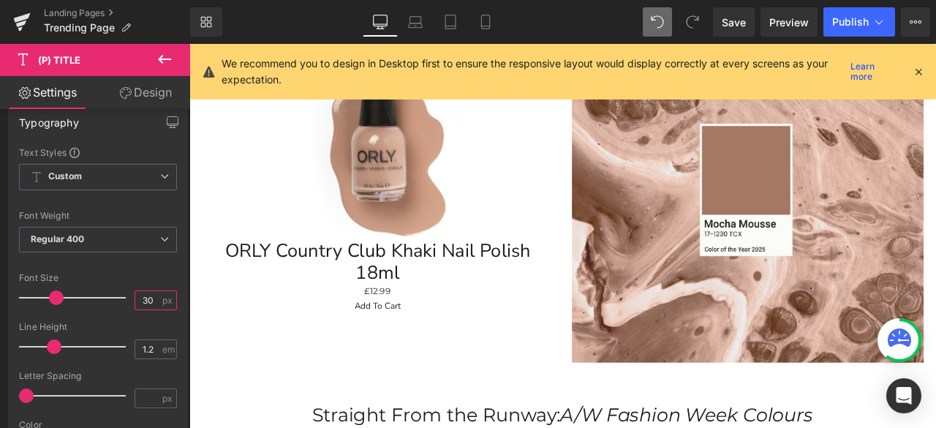
scroll to position [146, 0]
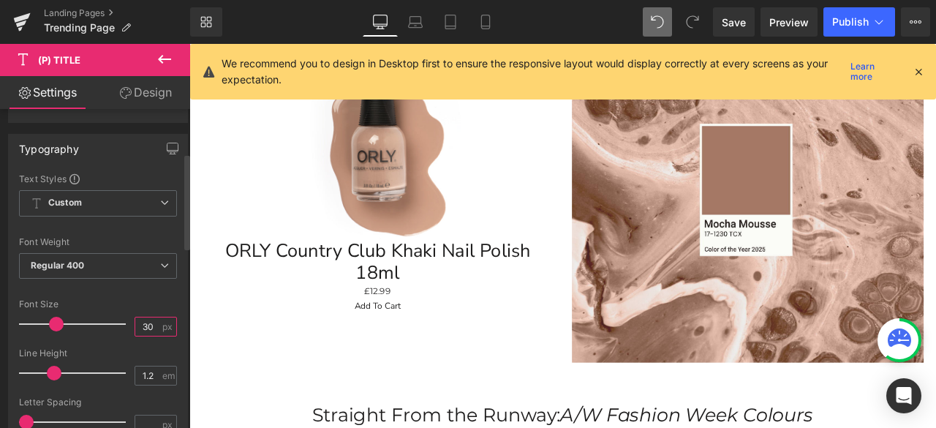
type input "3"
type input "25"
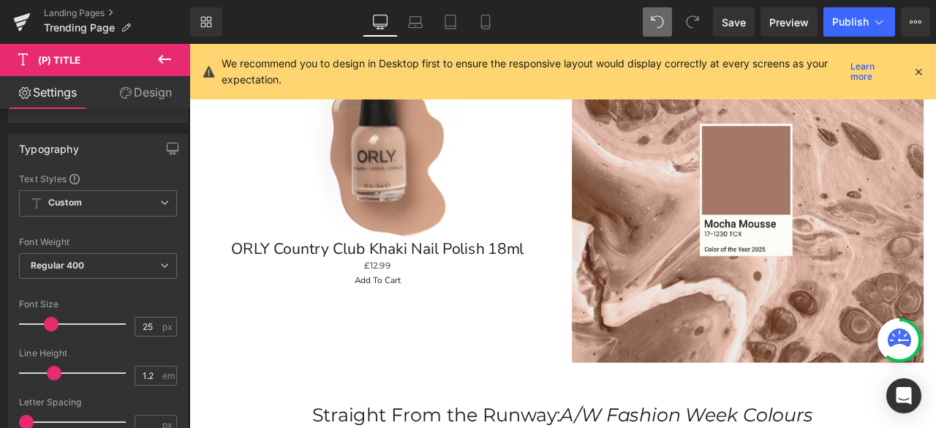
click at [146, 96] on link "Design" at bounding box center [145, 92] width 95 height 33
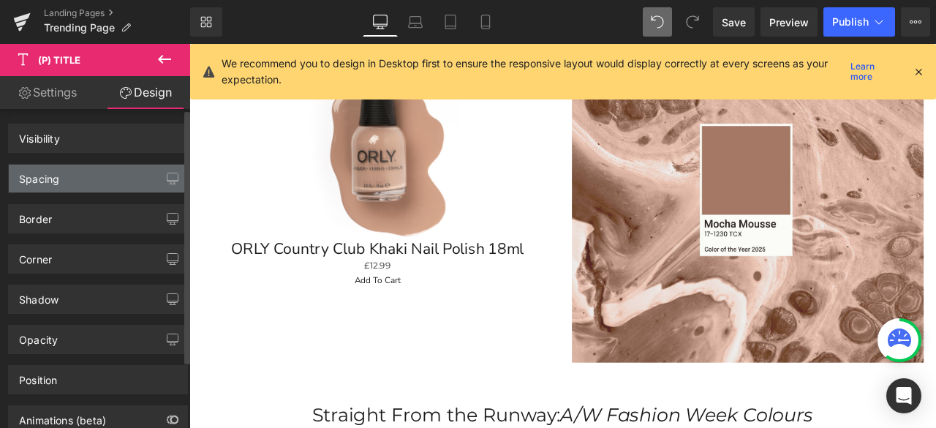
click at [96, 181] on div "Spacing" at bounding box center [98, 178] width 178 height 28
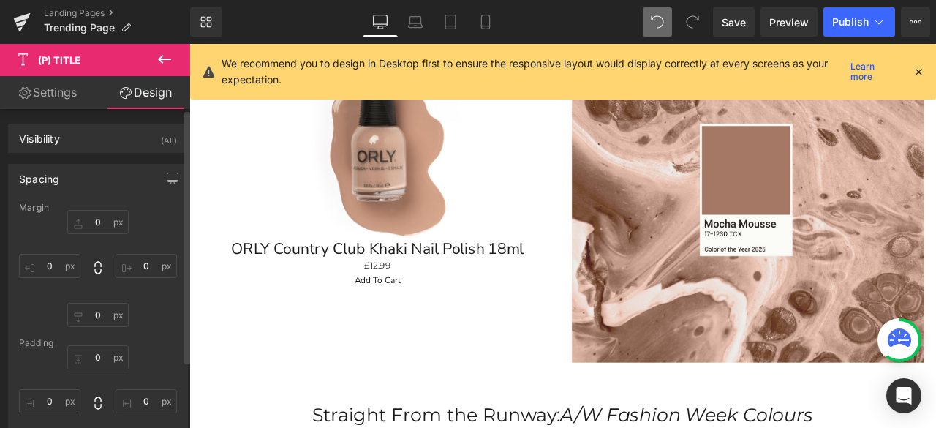
type input "0"
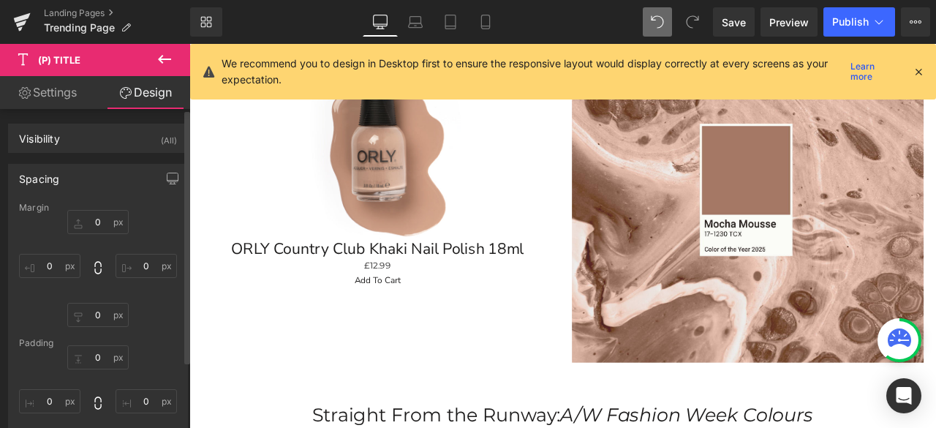
type input "0"
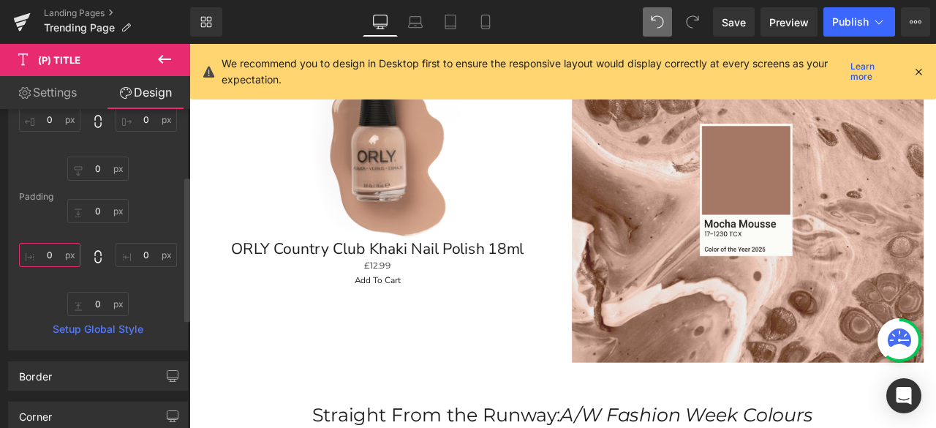
drag, startPoint x: 44, startPoint y: 250, endPoint x: 53, endPoint y: 250, distance: 8.8
click at [44, 249] on input "0" at bounding box center [49, 255] width 61 height 24
click at [59, 251] on input "0" at bounding box center [49, 255] width 61 height 24
type input "15"
click at [146, 257] on input "0" at bounding box center [145, 255] width 61 height 24
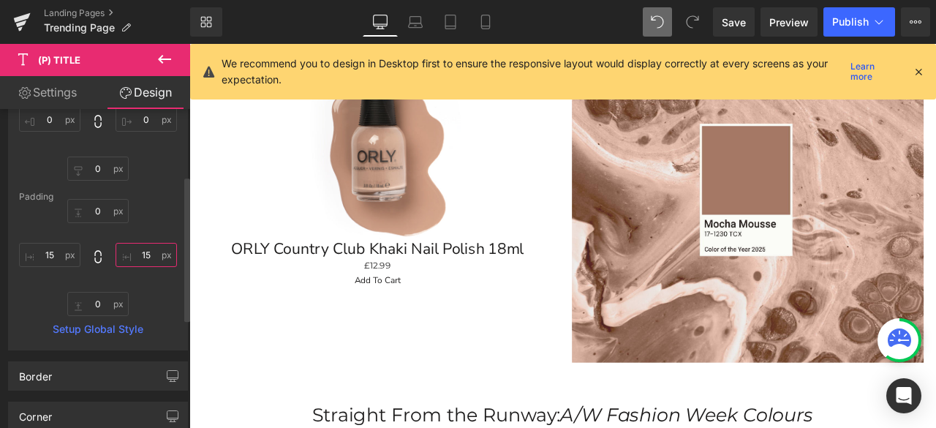
type input "15"
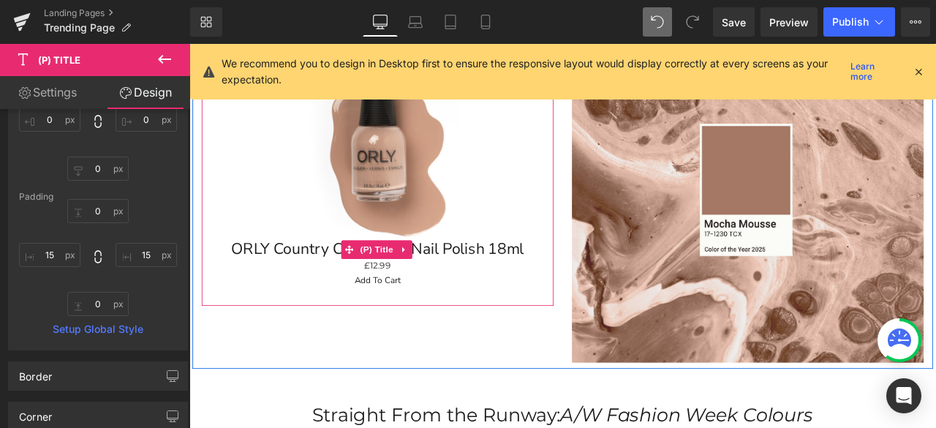
click at [466, 284] on link "ORLY Country Club Khaki Nail Polish 18ml" at bounding box center [412, 287] width 368 height 22
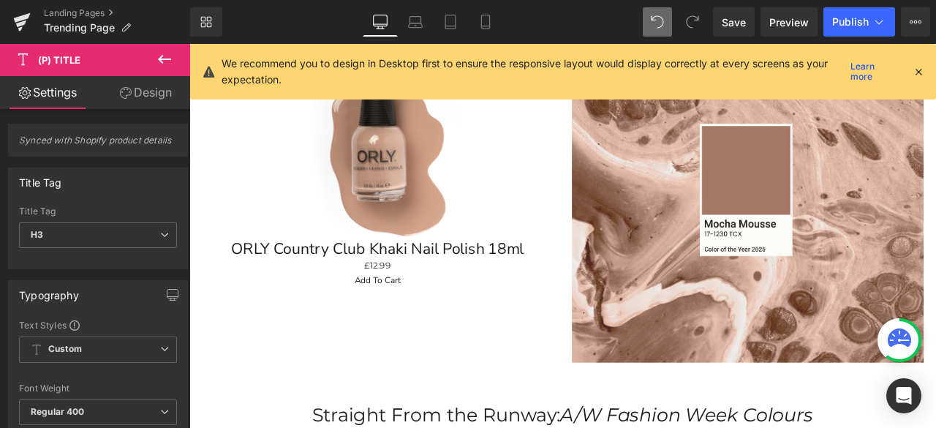
click at [125, 91] on icon at bounding box center [126, 93] width 12 height 12
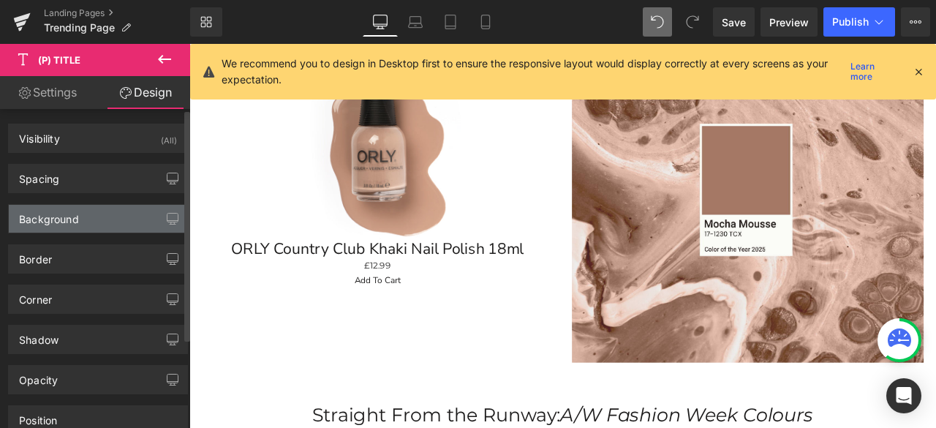
type input "0"
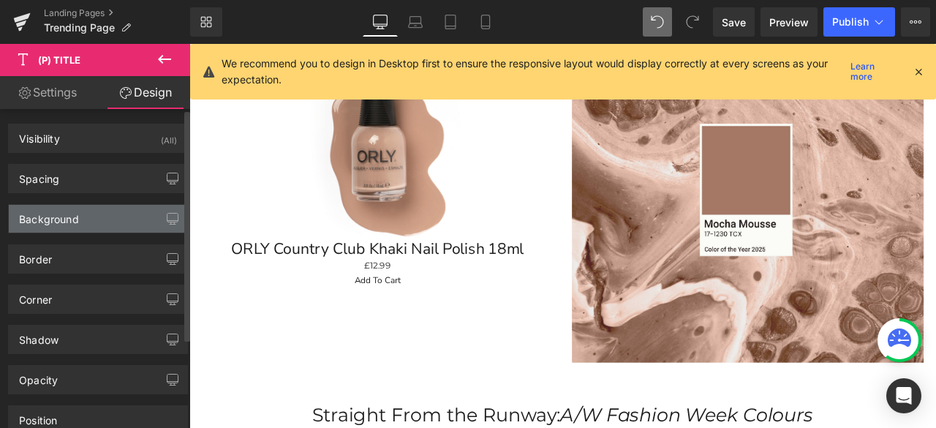
type input "15"
type input "0"
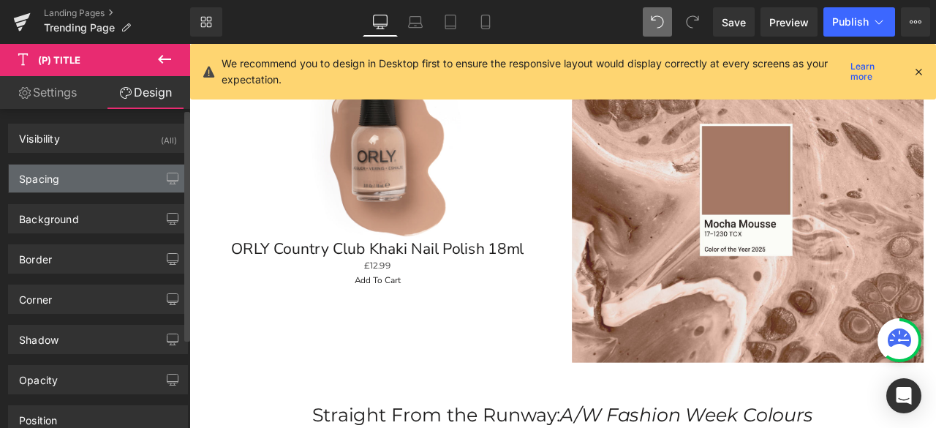
click at [96, 180] on div "Spacing" at bounding box center [98, 178] width 178 height 28
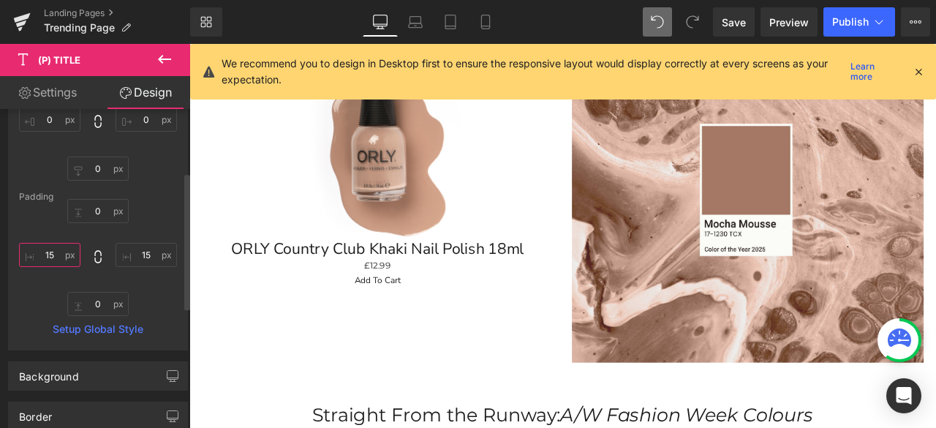
click at [55, 246] on input "15" at bounding box center [49, 255] width 61 height 24
type input "1"
click at [145, 246] on input "15" at bounding box center [145, 255] width 61 height 24
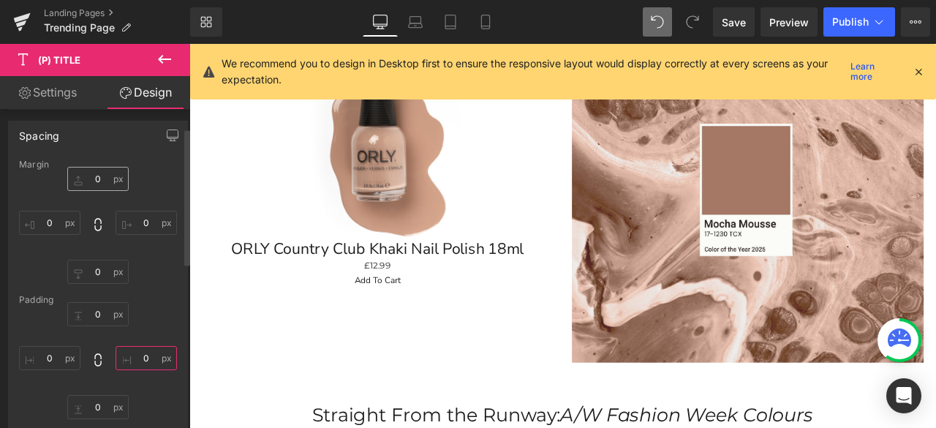
scroll to position [0, 0]
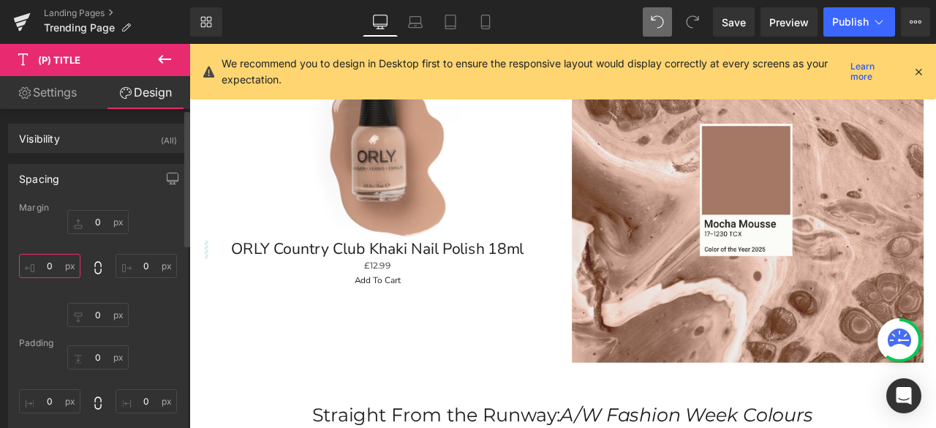
click at [53, 264] on input "0" at bounding box center [49, 266] width 61 height 24
click at [60, 265] on input "15" at bounding box center [49, 266] width 61 height 24
click at [146, 271] on input "0" at bounding box center [145, 266] width 61 height 24
click at [54, 261] on input "15" at bounding box center [49, 266] width 61 height 24
type input "30"
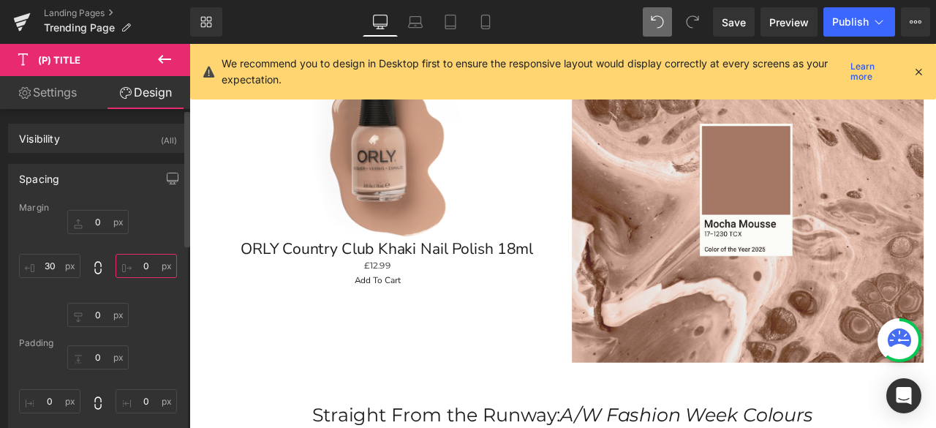
click at [137, 262] on input "0" at bounding box center [145, 266] width 61 height 24
type input "30"
click at [60, 261] on input "30" at bounding box center [49, 266] width 61 height 24
type input "50"
click at [142, 262] on input "30" at bounding box center [145, 266] width 61 height 24
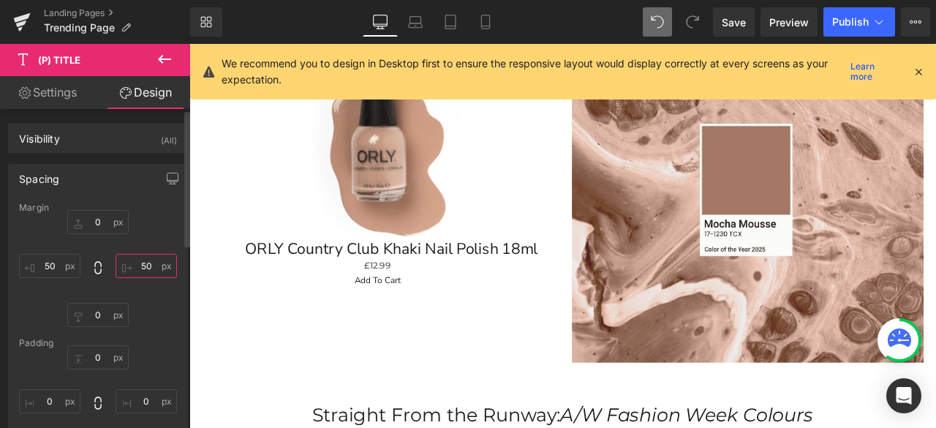
type input "50"
click at [48, 264] on input "50" at bounding box center [49, 266] width 61 height 24
click at [61, 264] on input "60" at bounding box center [49, 266] width 61 height 24
type input "80"
click at [140, 262] on input "50" at bounding box center [145, 266] width 61 height 24
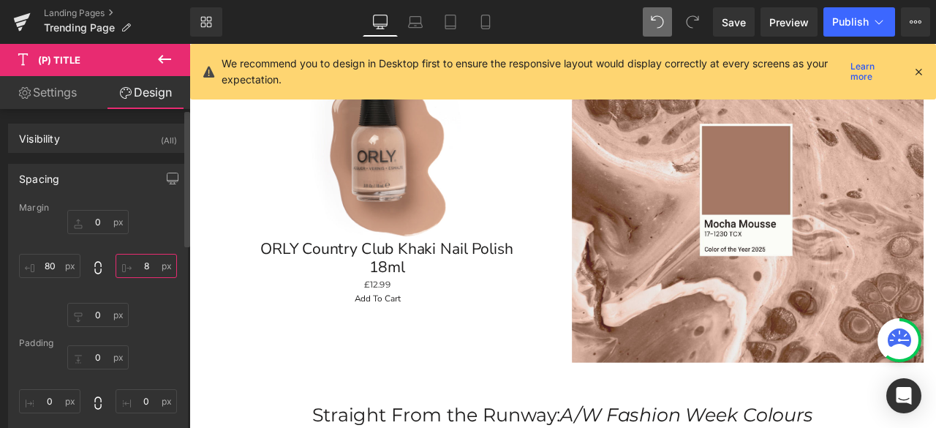
type input "80"
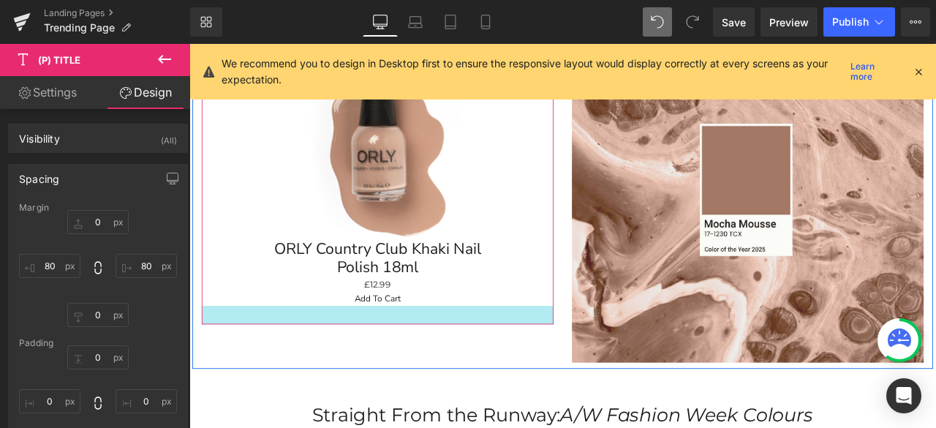
drag, startPoint x: 623, startPoint y: 80, endPoint x: 568, endPoint y: 353, distance: 278.8
click at [568, 354] on div at bounding box center [412, 365] width 417 height 22
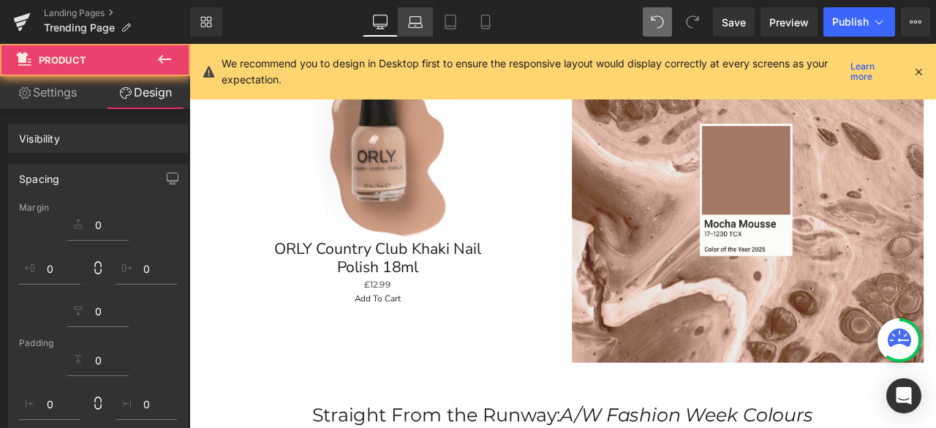
click at [425, 26] on link "Laptop" at bounding box center [415, 21] width 35 height 29
type input "0"
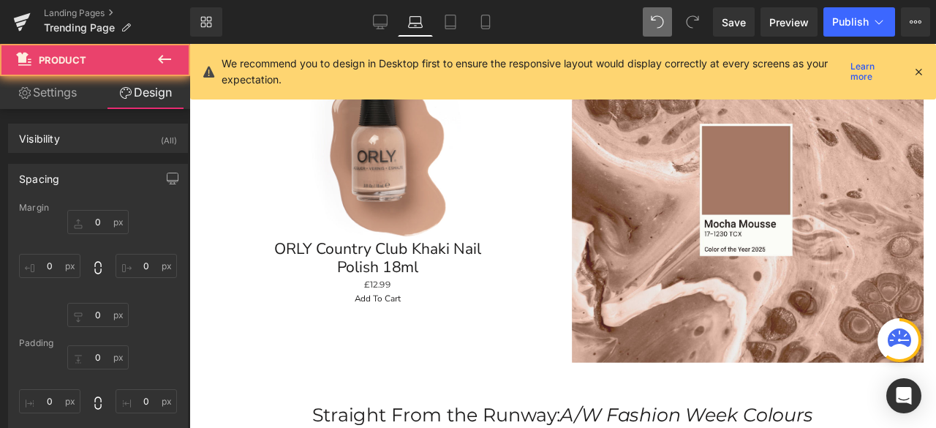
type input "30"
type input "10"
type input "30"
type input "10"
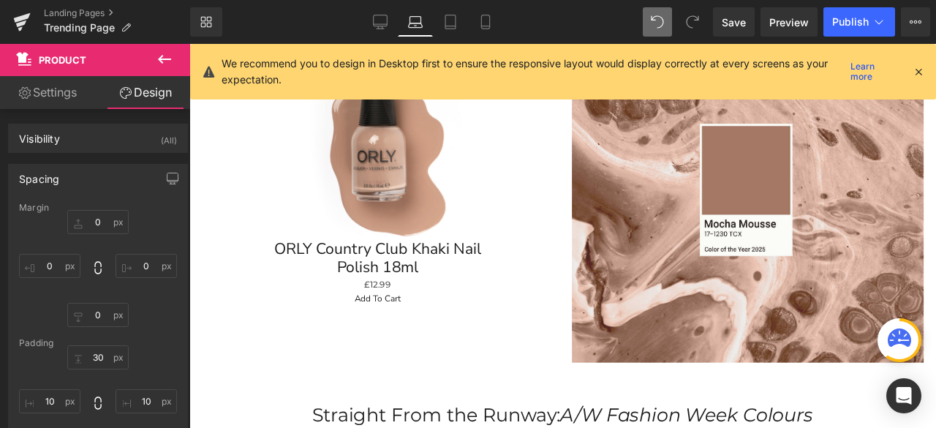
scroll to position [222, 0]
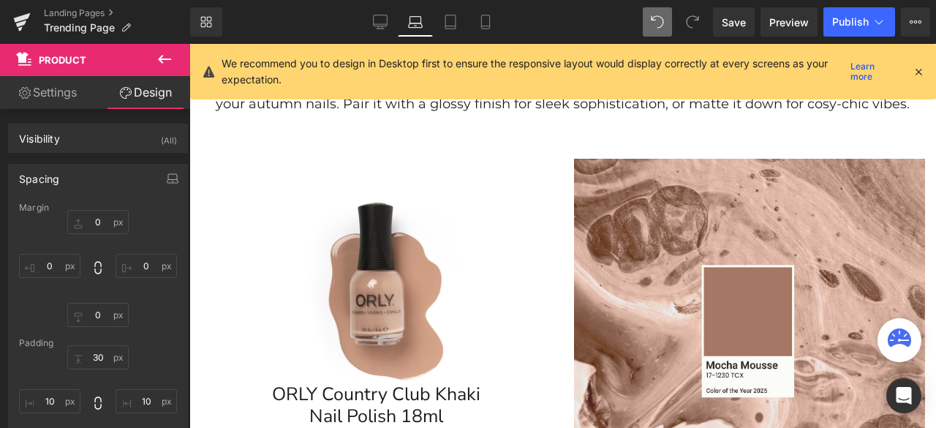
type input "0"
type input "30"
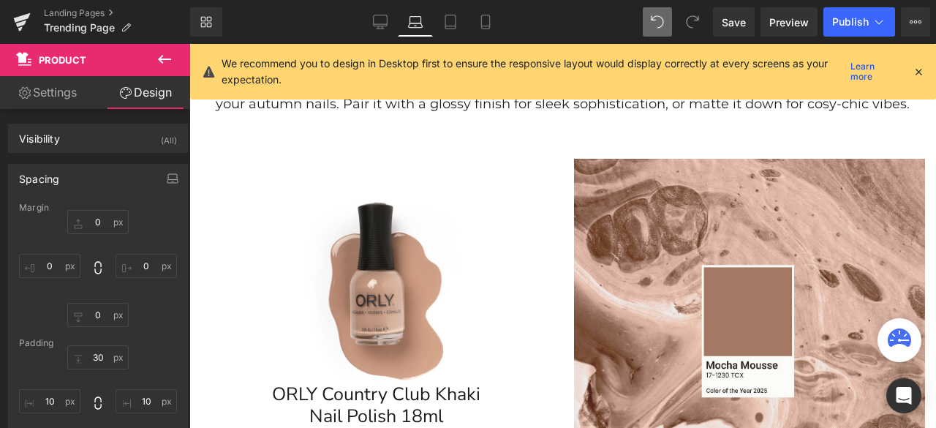
type input "10"
type input "30"
type input "10"
drag, startPoint x: 917, startPoint y: 70, endPoint x: 716, endPoint y: 37, distance: 203.1
click at [917, 70] on icon at bounding box center [917, 71] width 13 height 13
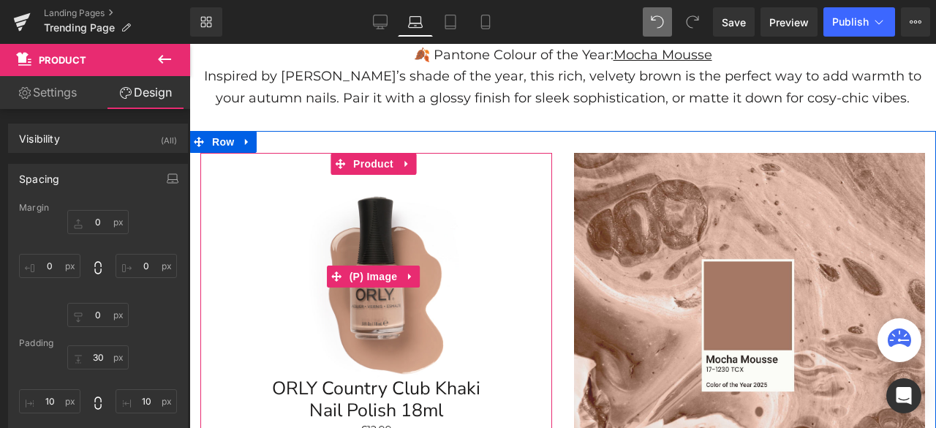
scroll to position [368, 0]
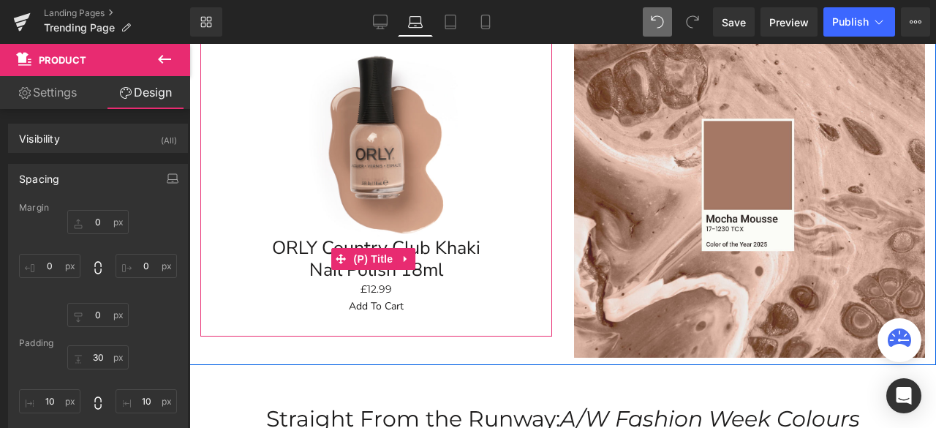
click at [423, 255] on link "ORLY Country Club Khaki Nail Polish 18ml" at bounding box center [376, 259] width 220 height 44
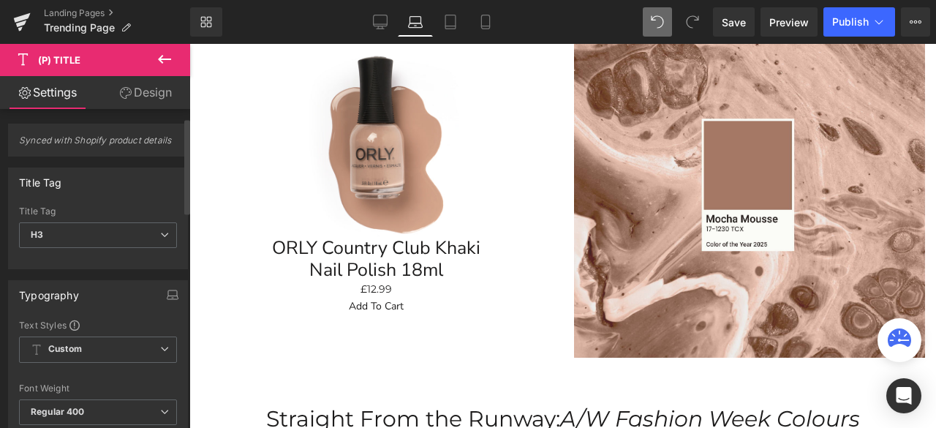
scroll to position [219, 0]
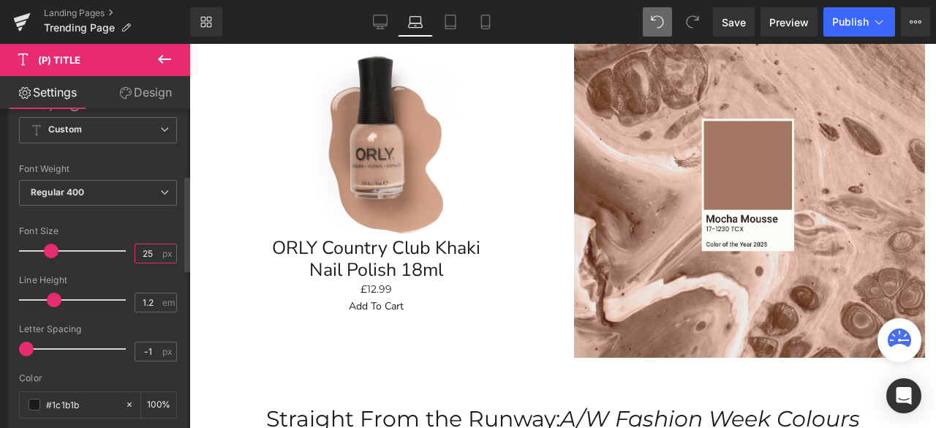
click at [149, 248] on input "25" at bounding box center [148, 253] width 26 height 18
type input "2"
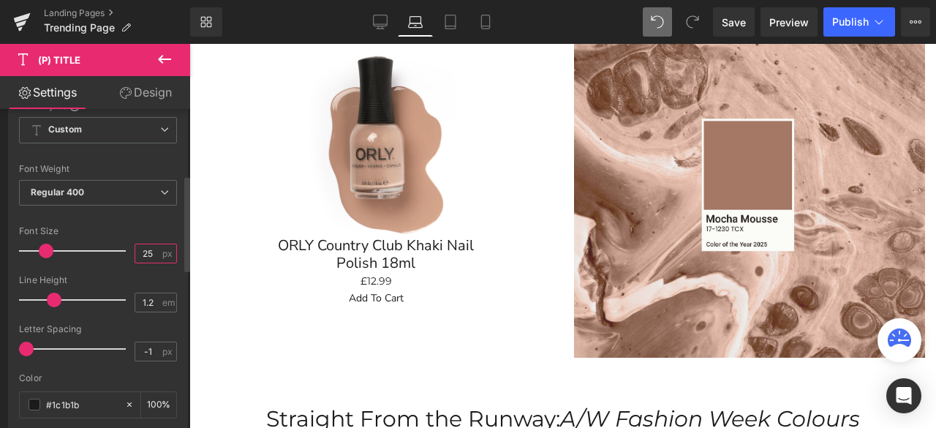
type input "25"
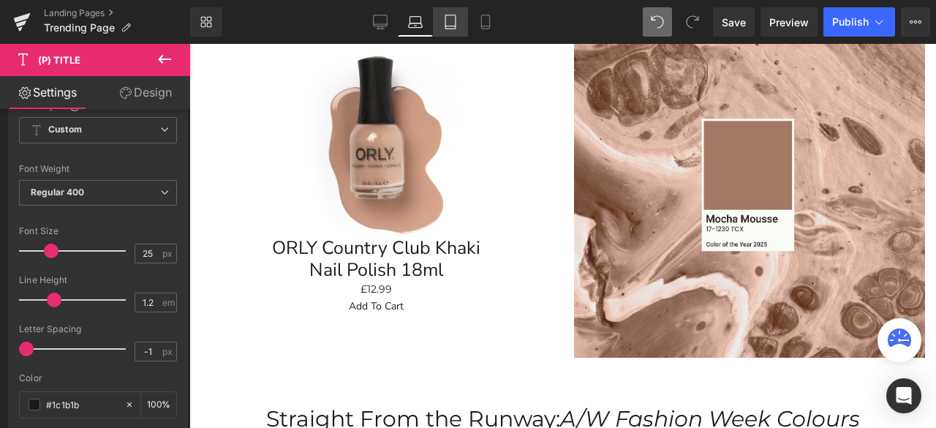
click at [453, 26] on icon at bounding box center [450, 22] width 15 height 15
type input "100"
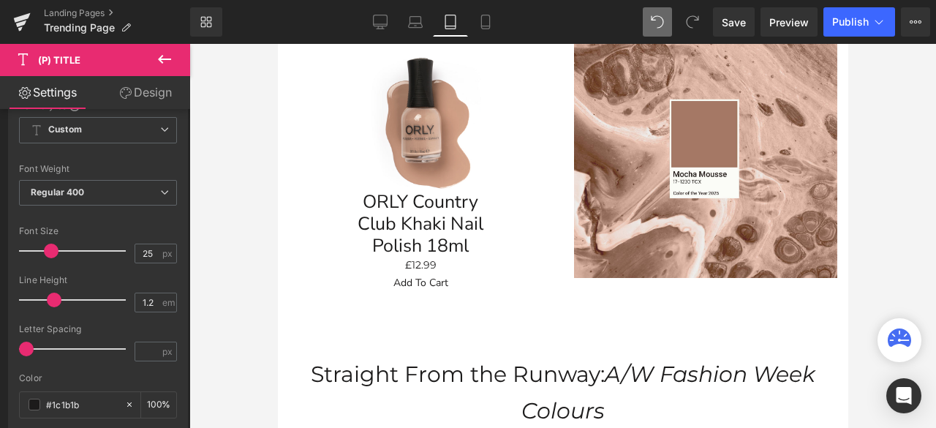
scroll to position [323, 0]
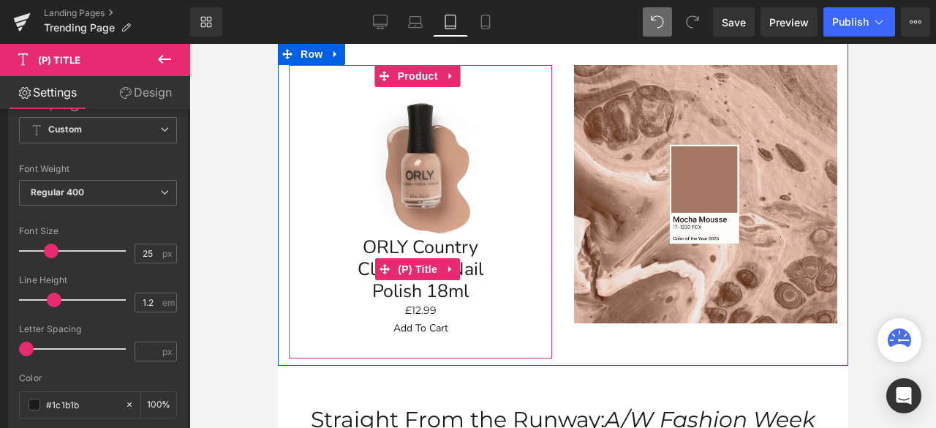
click at [478, 264] on link "ORLY Country Club Khaki Nail Polish 18ml" at bounding box center [420, 269] width 132 height 66
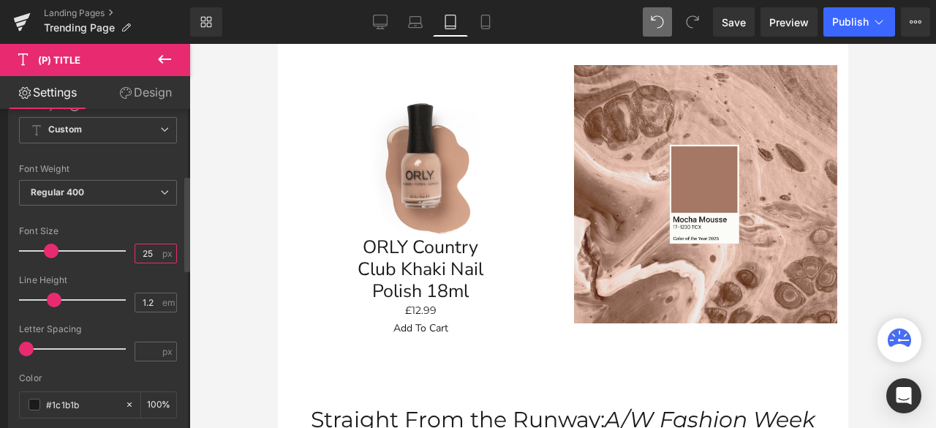
click at [147, 246] on input "25" at bounding box center [148, 253] width 26 height 18
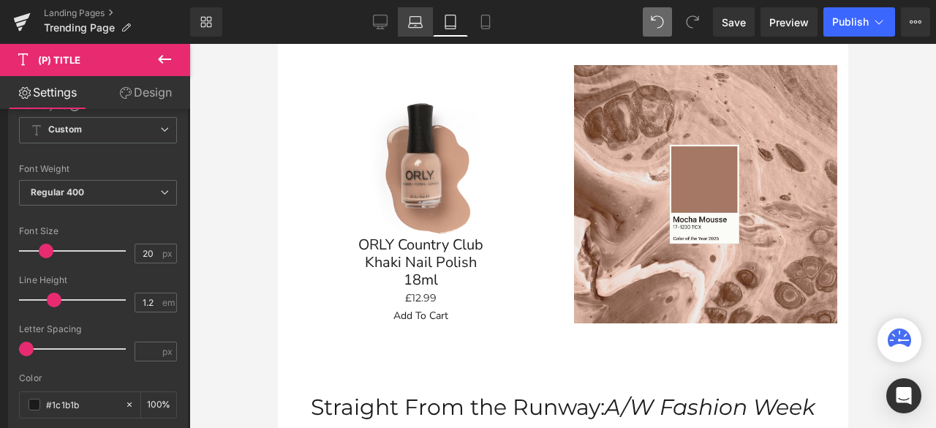
click at [417, 31] on link "Laptop" at bounding box center [415, 21] width 35 height 29
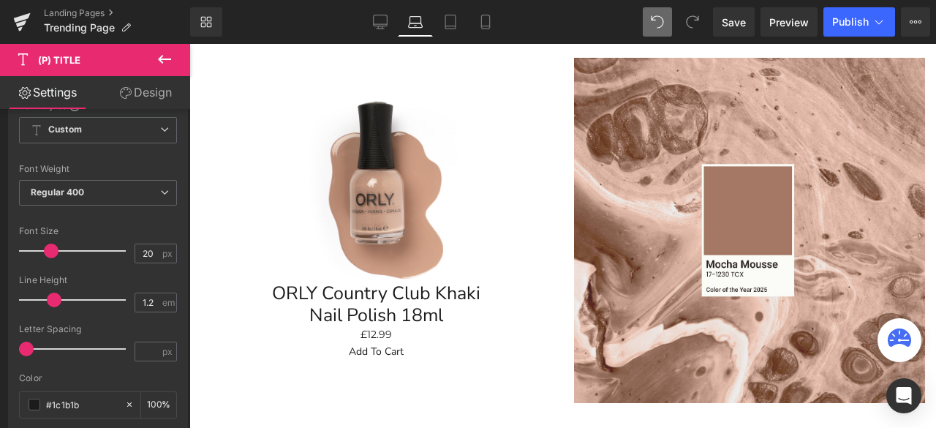
type input "25"
type input "100"
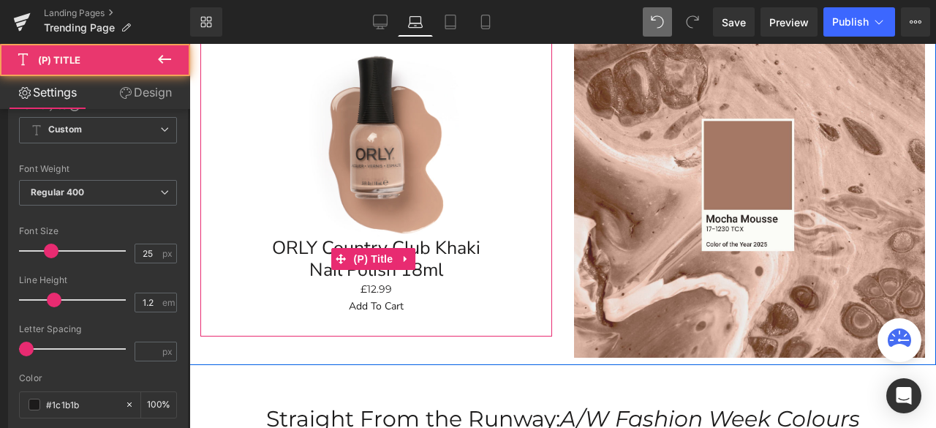
click at [425, 271] on link "ORLY Country Club Khaki Nail Polish 18ml" at bounding box center [376, 259] width 220 height 44
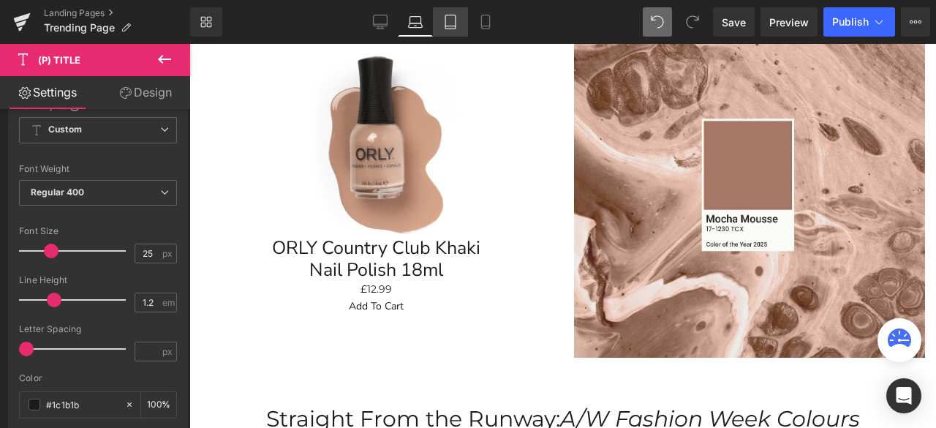
click at [455, 18] on icon at bounding box center [450, 22] width 15 height 15
type input "20"
type input "100"
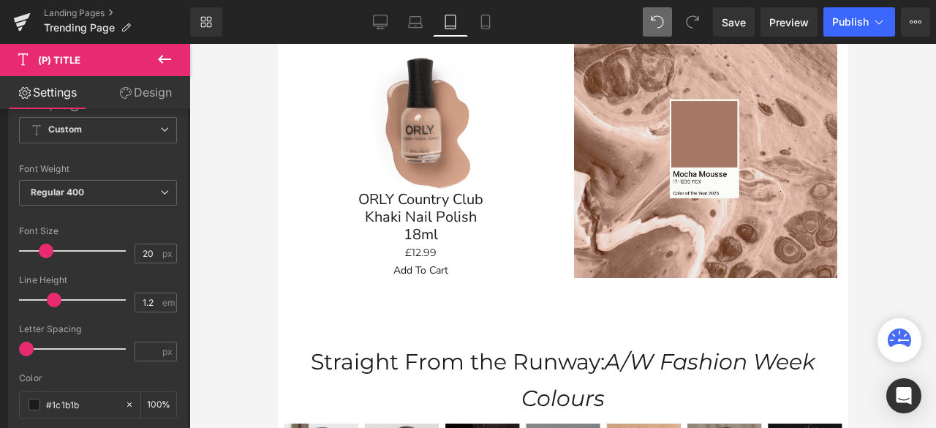
scroll to position [323, 0]
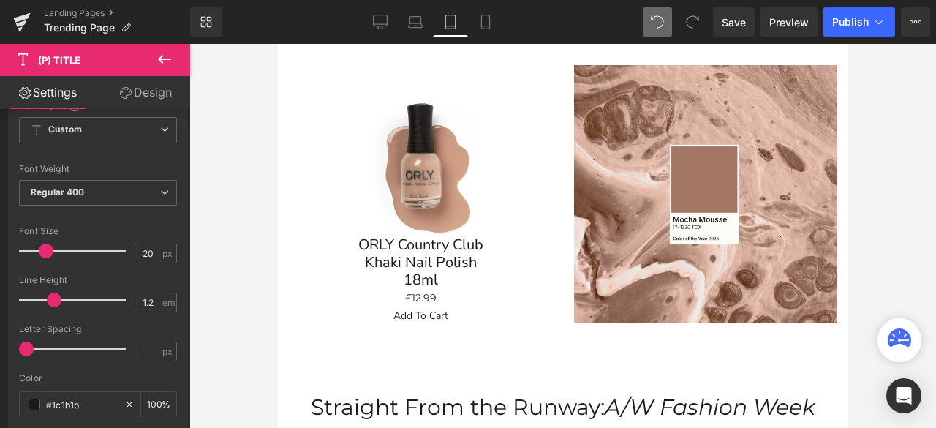
click at [153, 94] on link "Design" at bounding box center [145, 92] width 95 height 33
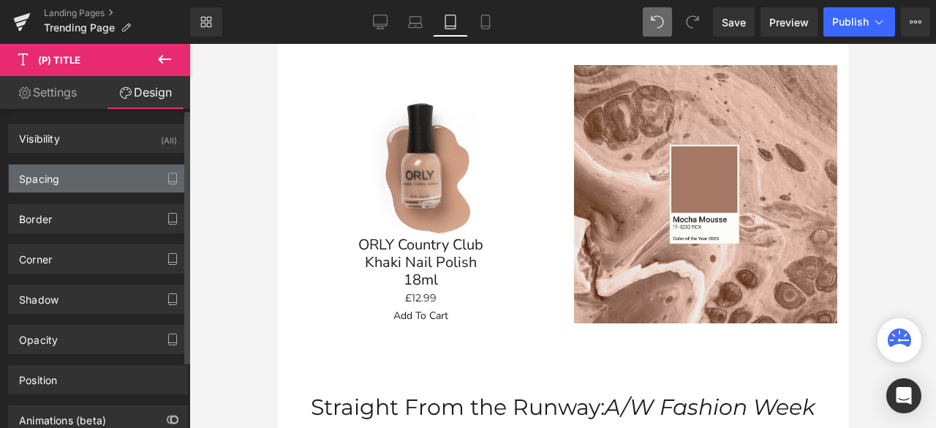
click at [108, 181] on div "Spacing" at bounding box center [98, 178] width 178 height 28
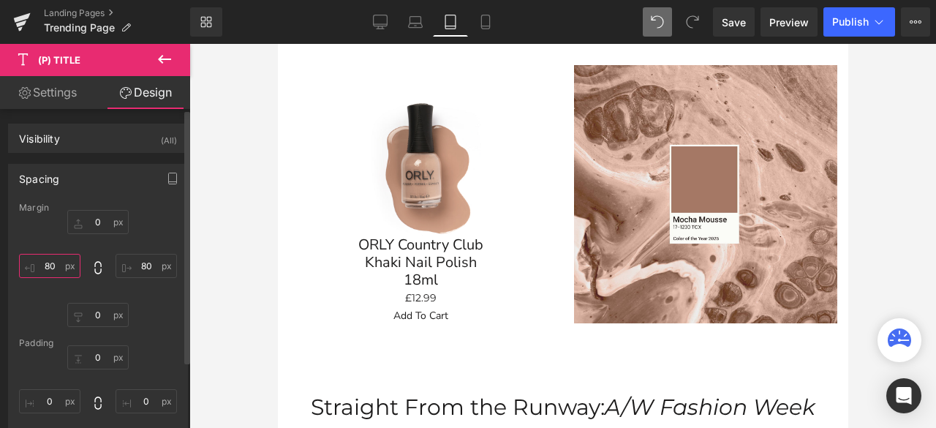
click at [56, 265] on input "80" at bounding box center [49, 266] width 61 height 24
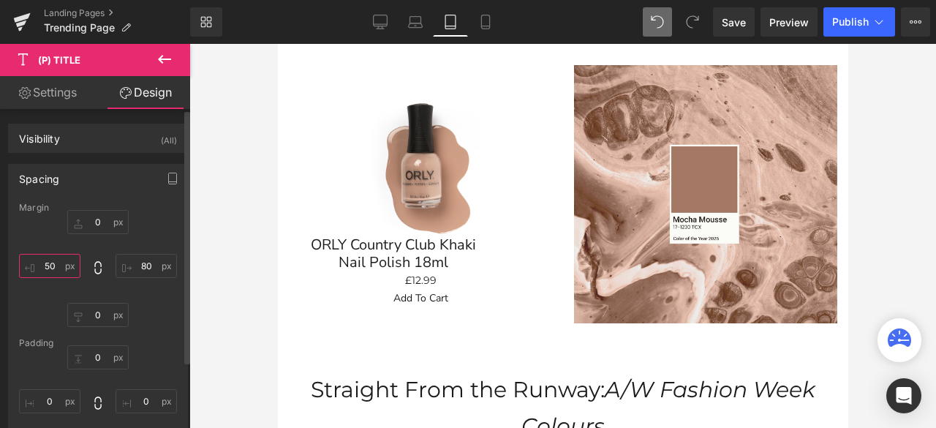
type input "50"
click at [145, 265] on input "80" at bounding box center [145, 266] width 61 height 24
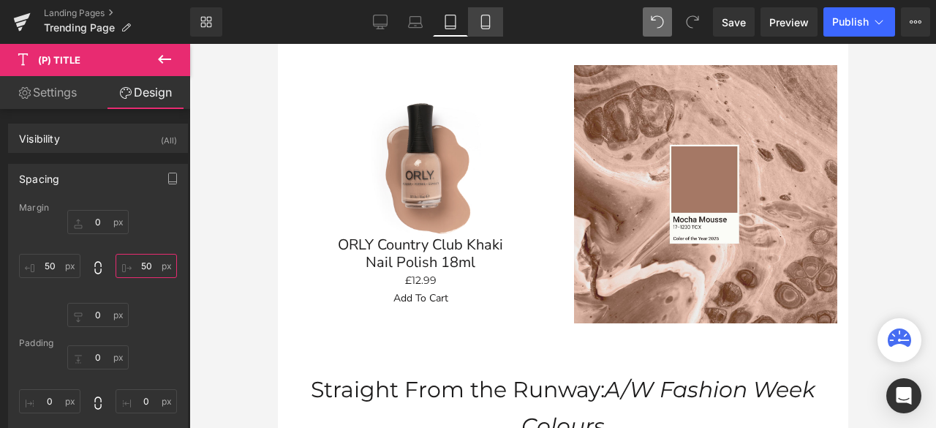
type input "50"
click at [493, 24] on link "Mobile" at bounding box center [485, 21] width 35 height 29
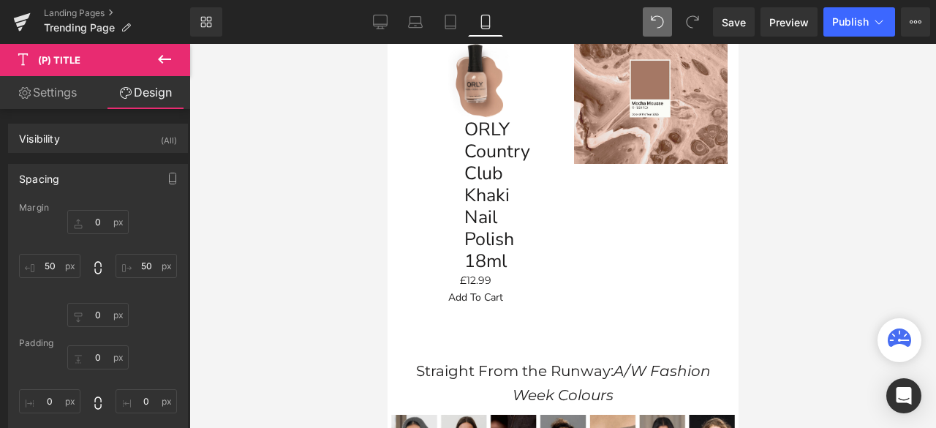
type input "0"
type input "80"
type input "0"
type input "80"
type input "0"
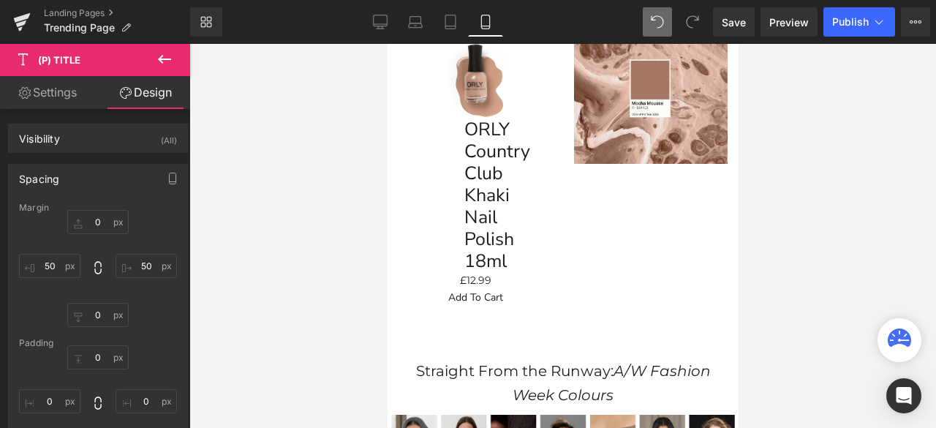
type input "0"
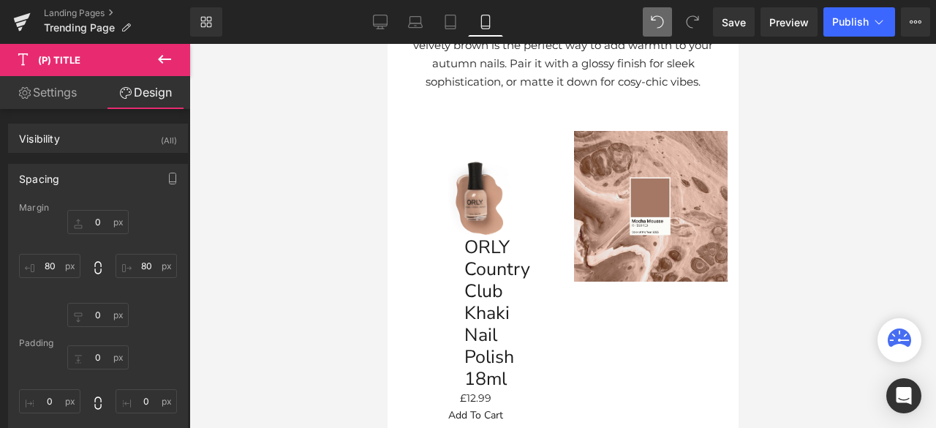
click at [485, 272] on link "ORLY Country Club Khaki Nail Polish 18ml" at bounding box center [474, 312] width 22 height 153
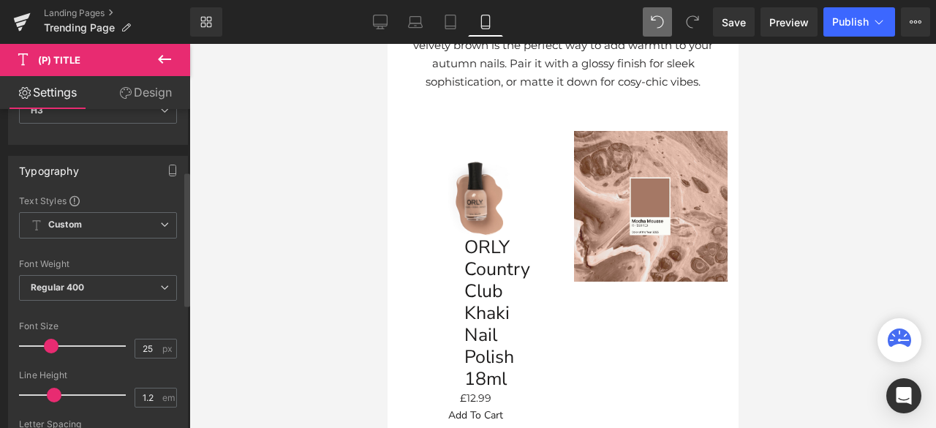
scroll to position [146, 0]
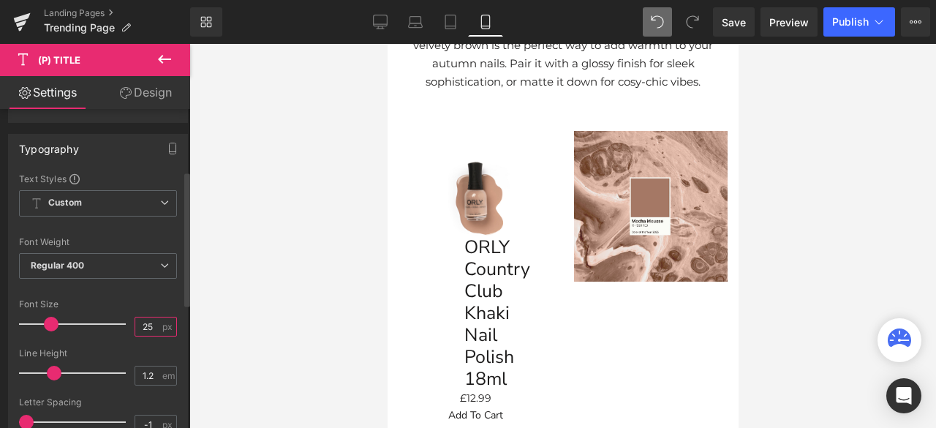
click at [153, 330] on input "25" at bounding box center [148, 326] width 26 height 18
type input "2"
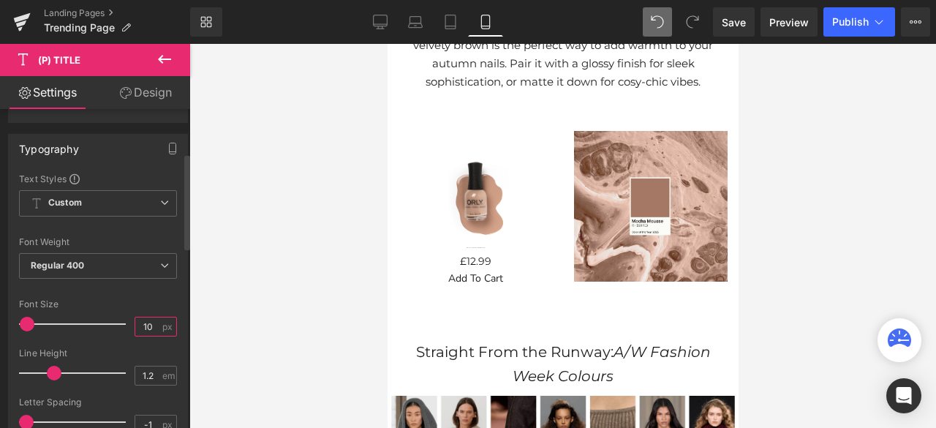
type input "10"
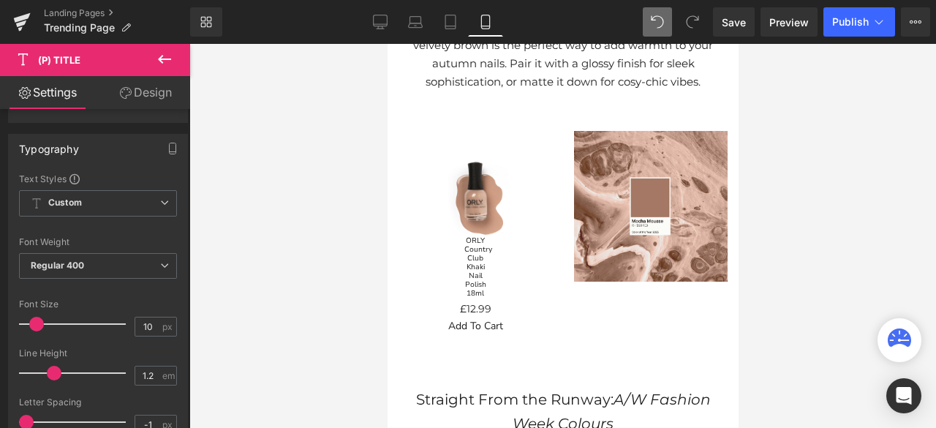
click at [139, 82] on link "Design" at bounding box center [145, 92] width 95 height 33
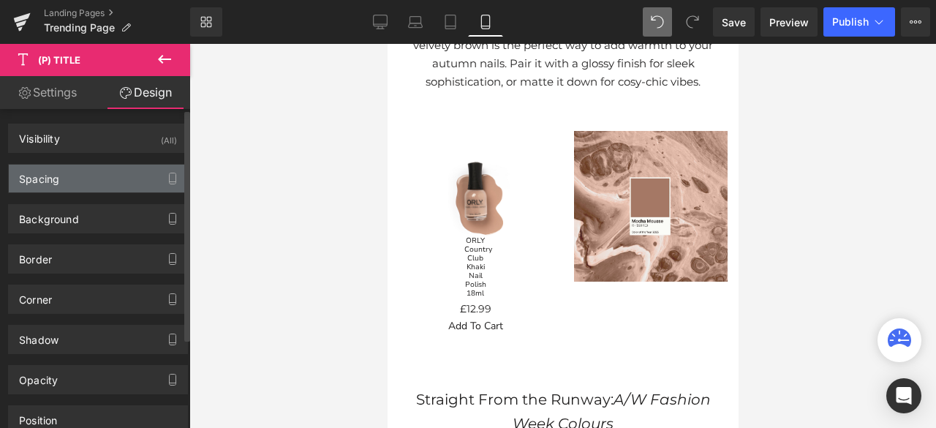
click at [113, 176] on div "Spacing" at bounding box center [98, 178] width 178 height 28
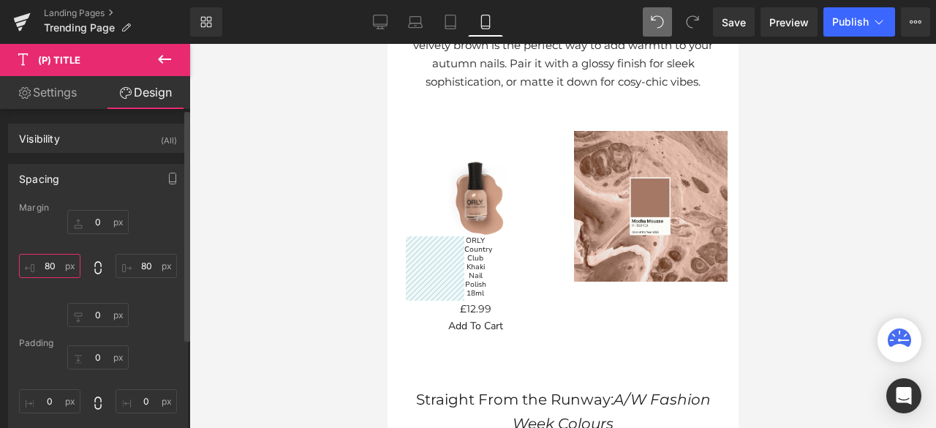
click at [56, 260] on input "80" at bounding box center [49, 266] width 61 height 24
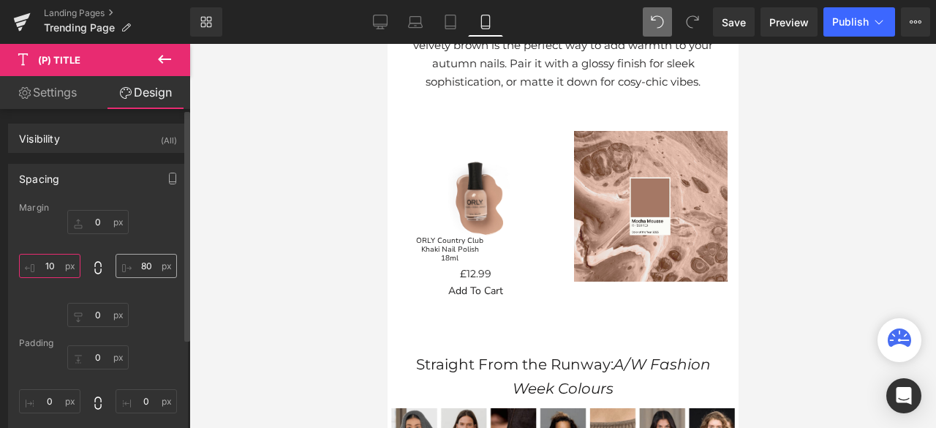
type input "10"
click at [140, 259] on input "80" at bounding box center [145, 266] width 61 height 24
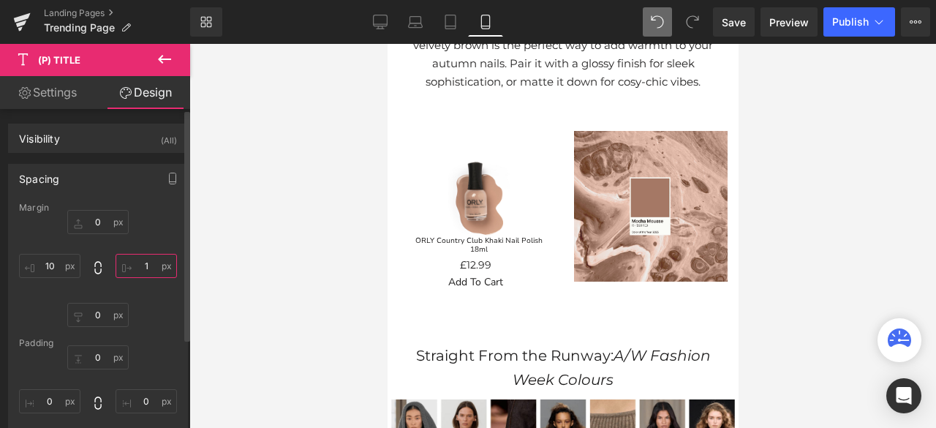
type input "10"
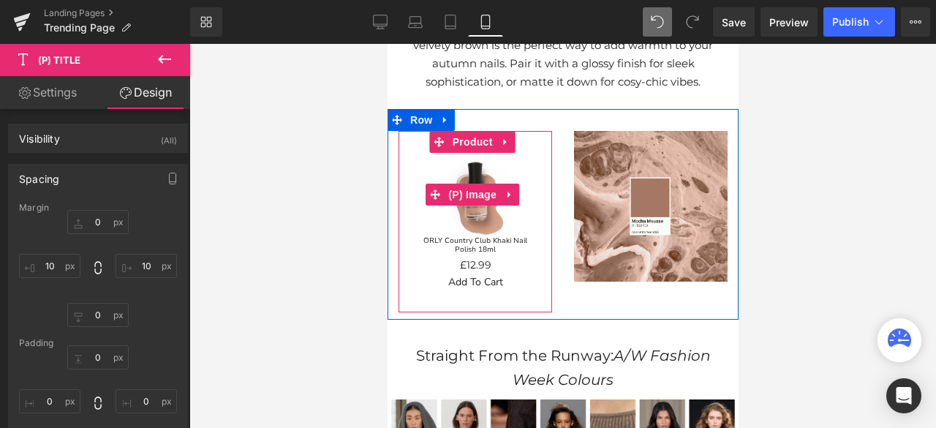
click at [485, 210] on img at bounding box center [474, 194] width 83 height 83
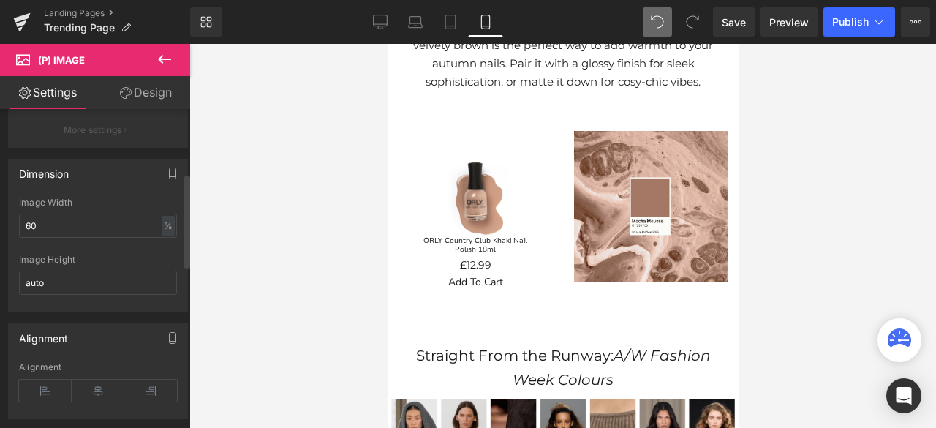
scroll to position [219, 0]
click at [73, 224] on input "60" at bounding box center [98, 228] width 158 height 24
type input "6"
type input "70"
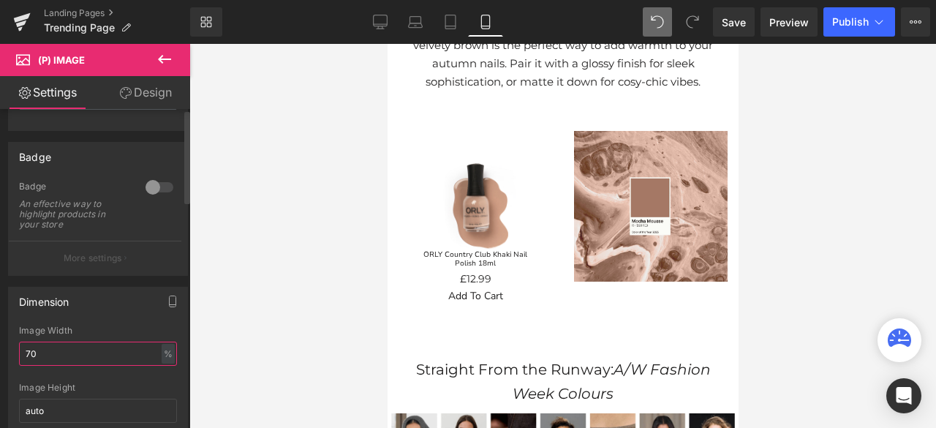
scroll to position [0, 0]
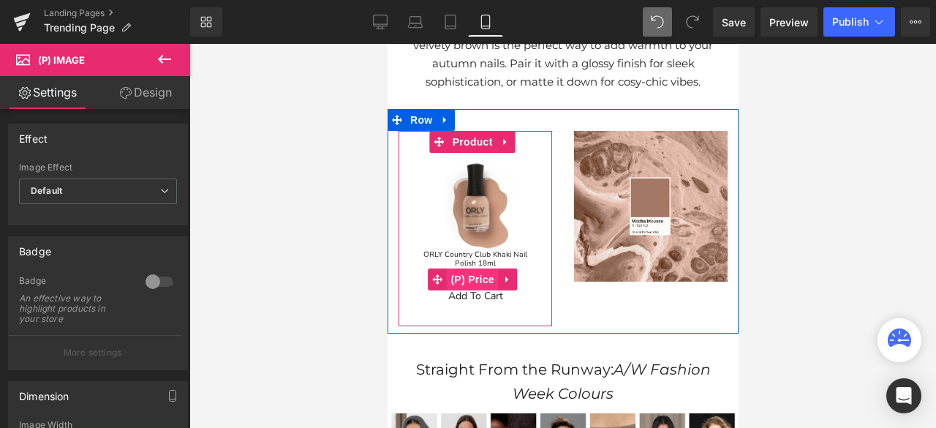
click at [476, 277] on span "(P) Price" at bounding box center [471, 279] width 51 height 22
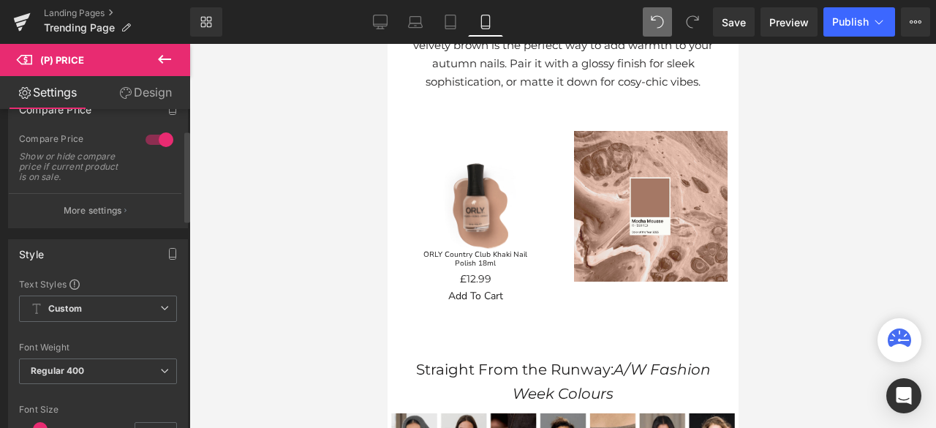
scroll to position [512, 0]
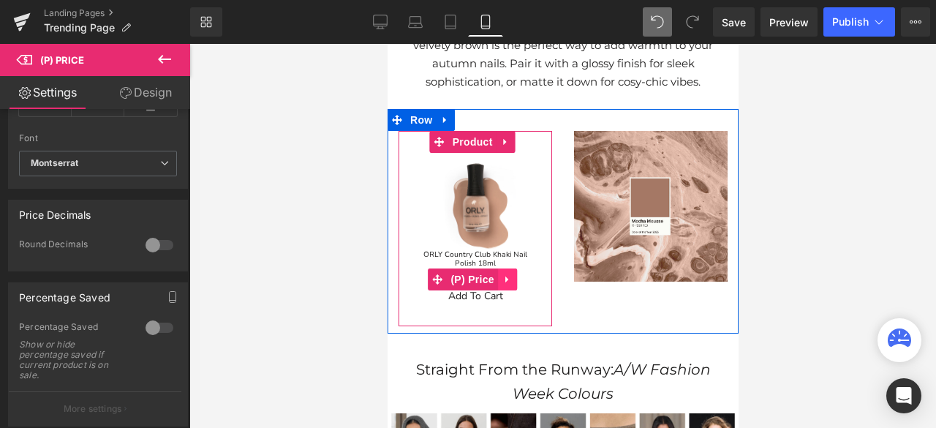
click at [504, 276] on icon at bounding box center [505, 279] width 3 height 7
click at [512, 276] on icon at bounding box center [516, 279] width 10 height 10
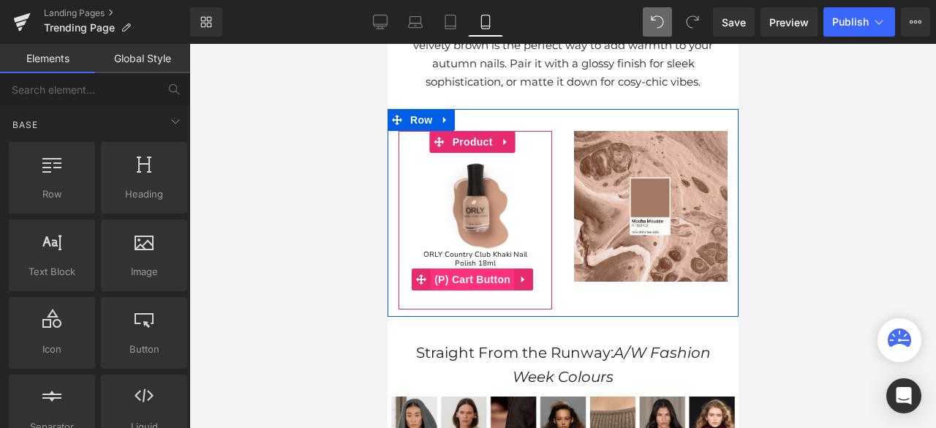
click at [481, 279] on span "(P) Cart Button" at bounding box center [471, 279] width 83 height 22
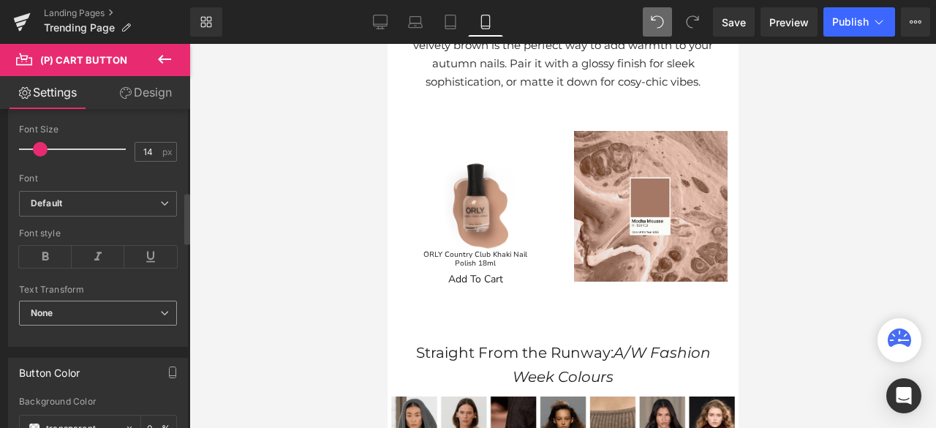
click at [123, 300] on span "None" at bounding box center [98, 313] width 158 height 26
click at [117, 276] on div at bounding box center [98, 280] width 158 height 10
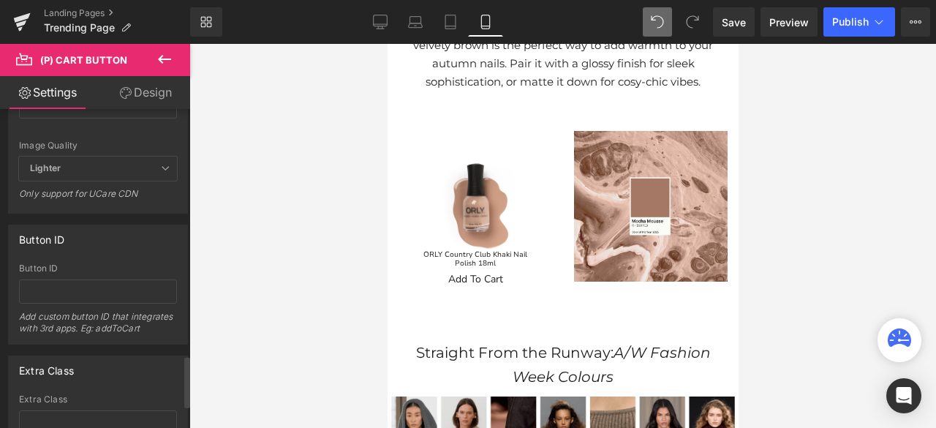
scroll to position [1528, 0]
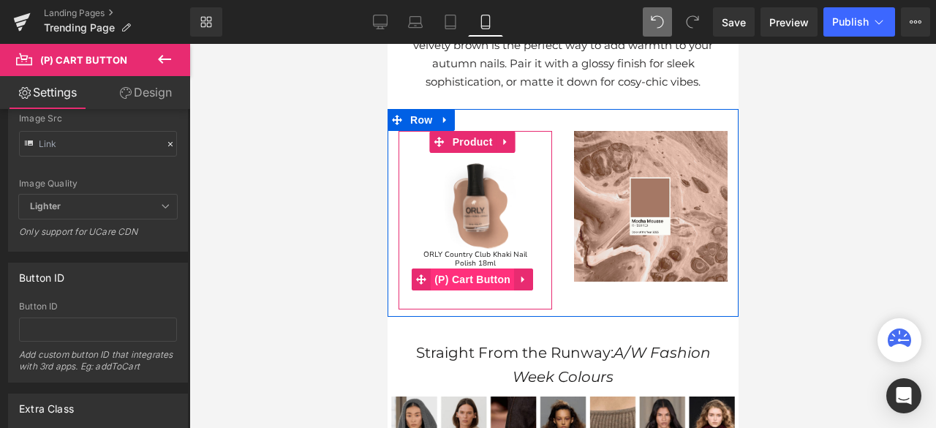
click at [470, 271] on span "(P) Cart Button" at bounding box center [471, 279] width 83 height 22
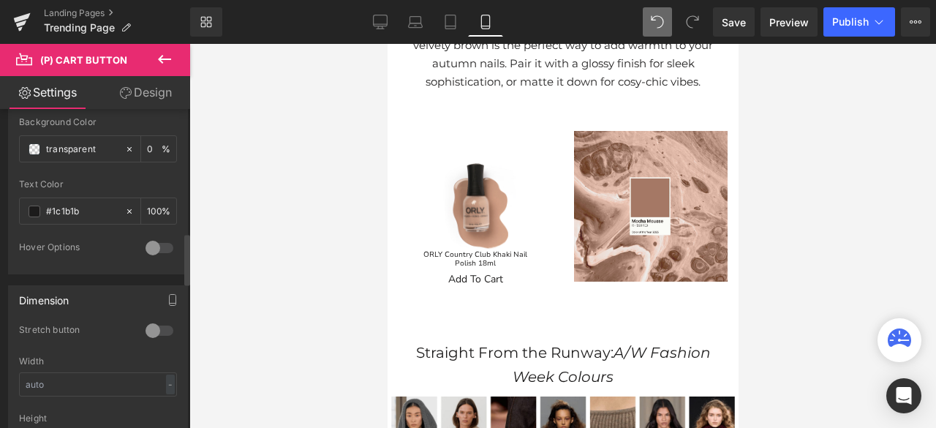
scroll to position [797, 0]
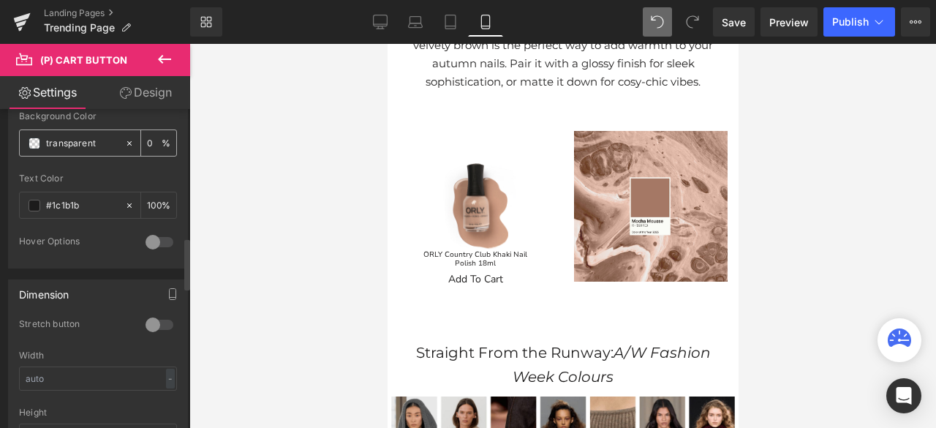
click at [32, 137] on span at bounding box center [35, 143] width 12 height 12
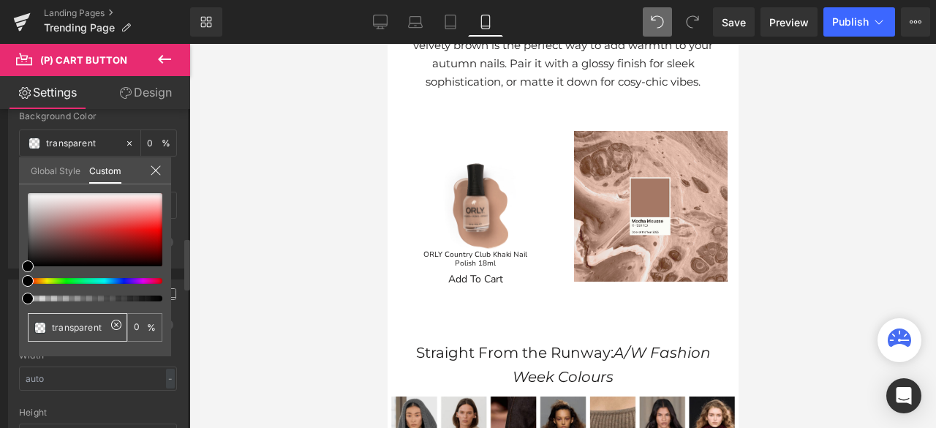
click at [107, 328] on div "transparent" at bounding box center [77, 327] width 99 height 29
click at [111, 324] on icon at bounding box center [116, 324] width 10 height 10
type input "none"
click at [75, 328] on input "none" at bounding box center [79, 326] width 54 height 15
paste input "#fcb1cc"
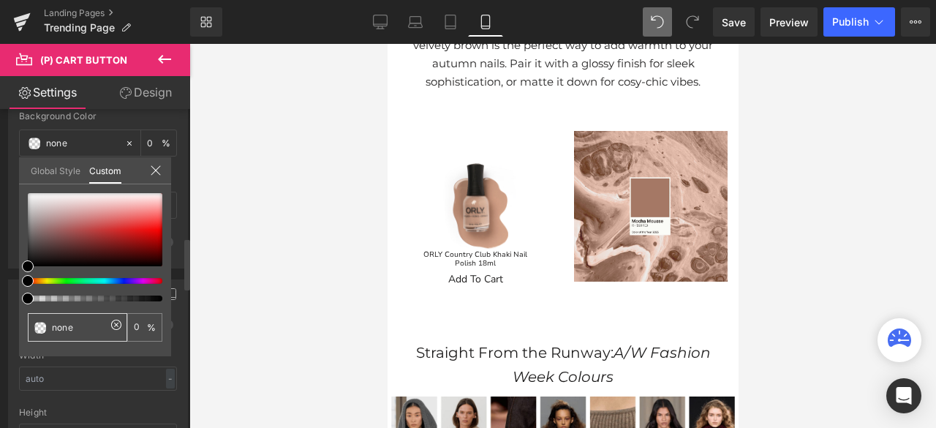
type input "#fcb1cc"
type input "100"
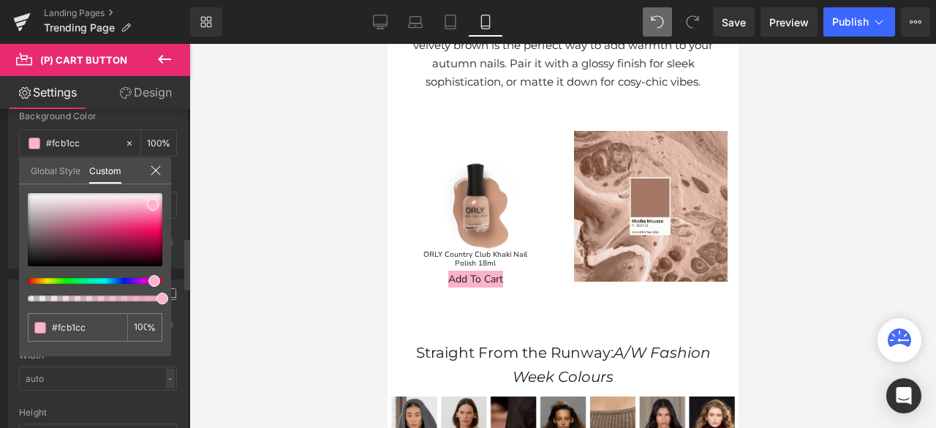
type input "#fcb1cc"
click at [159, 164] on icon at bounding box center [156, 170] width 12 height 12
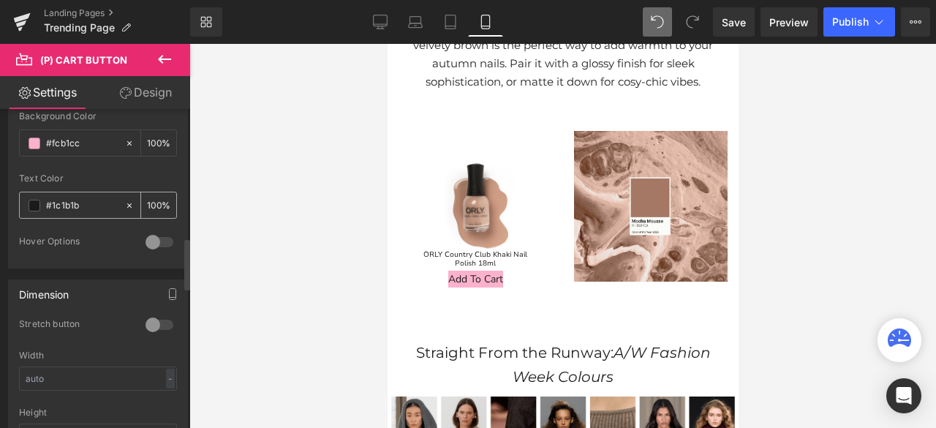
click at [32, 200] on span at bounding box center [35, 206] width 12 height 12
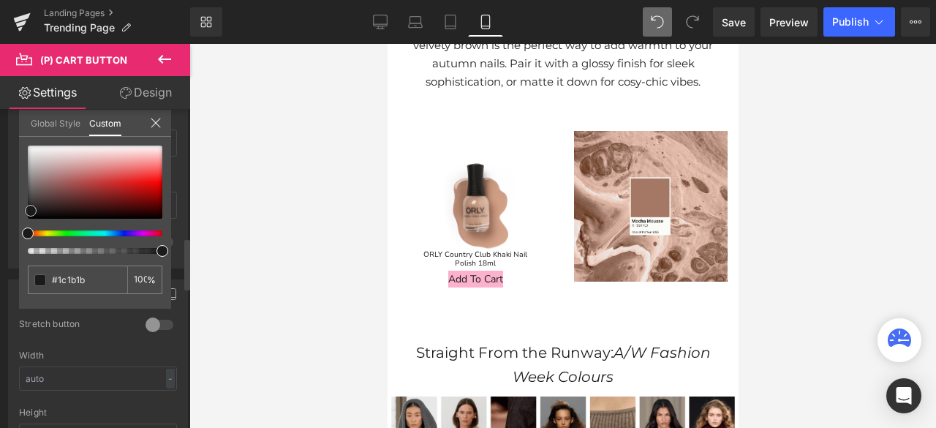
click at [41, 156] on div at bounding box center [95, 181] width 134 height 73
type input "#ded8d8"
type input "#e2dddd"
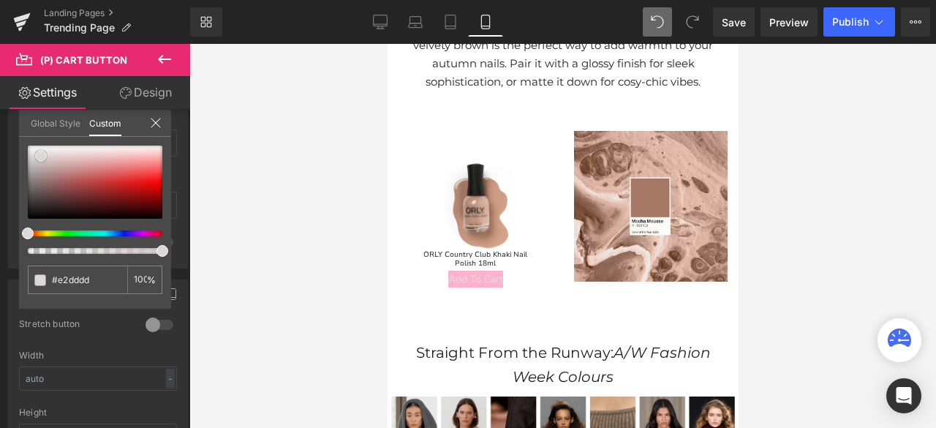
drag, startPoint x: 41, startPoint y: 156, endPoint x: 0, endPoint y: 100, distance: 69.0
click at [0, 100] on div "Settings Design Button Button Styles Custom Custom Setup Global Style Custom Se…" at bounding box center [95, 271] width 190 height 391
type input "#ffffff"
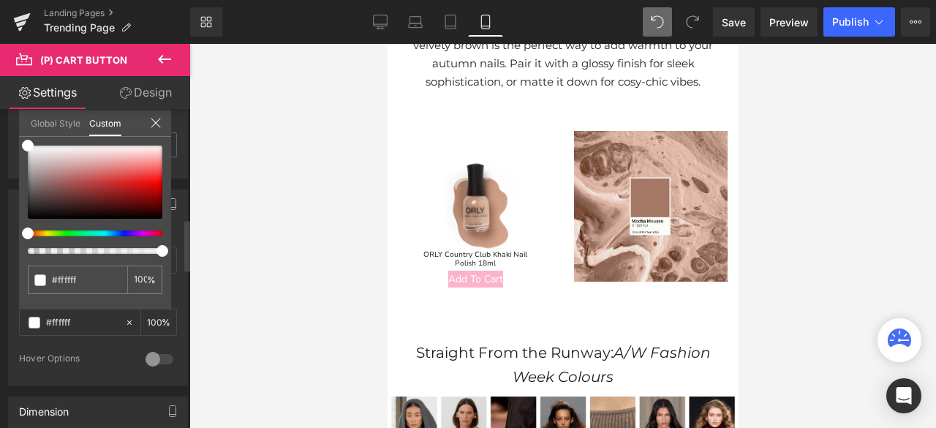
click at [153, 124] on icon at bounding box center [156, 123] width 10 height 10
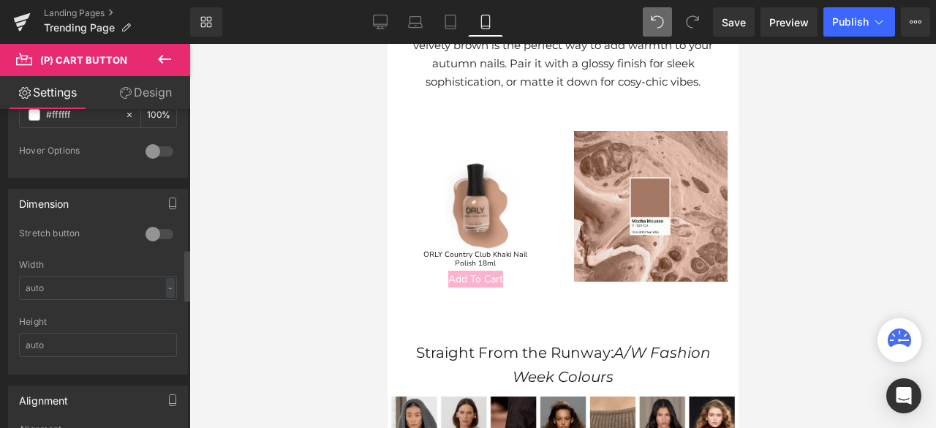
scroll to position [899, 0]
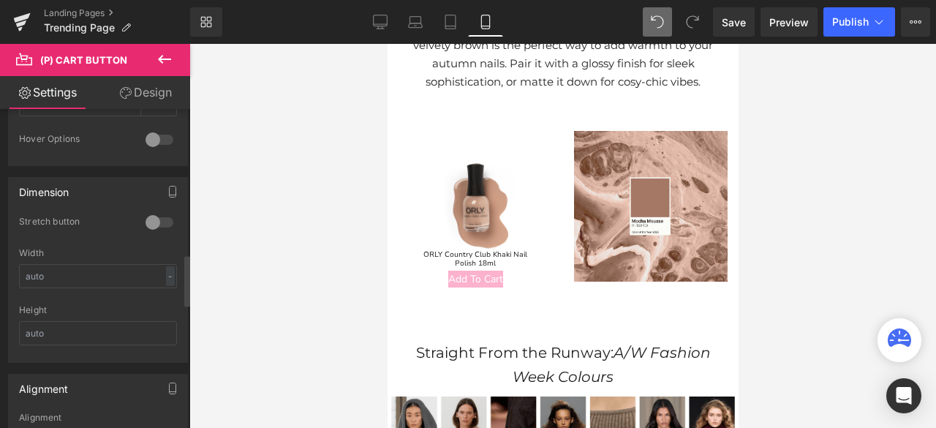
click at [160, 219] on div at bounding box center [159, 222] width 35 height 23
click at [153, 213] on div at bounding box center [159, 222] width 35 height 23
click at [64, 269] on input "text" at bounding box center [98, 276] width 158 height 24
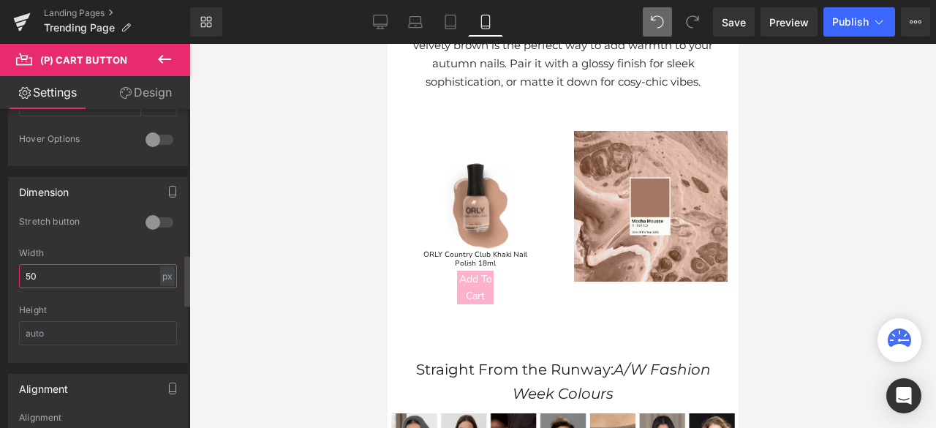
type input "5"
type input "7"
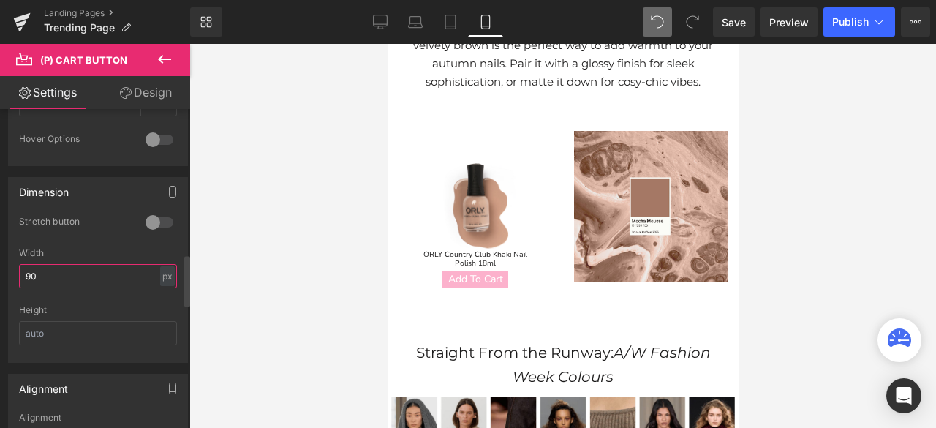
type input "9"
type input "100"
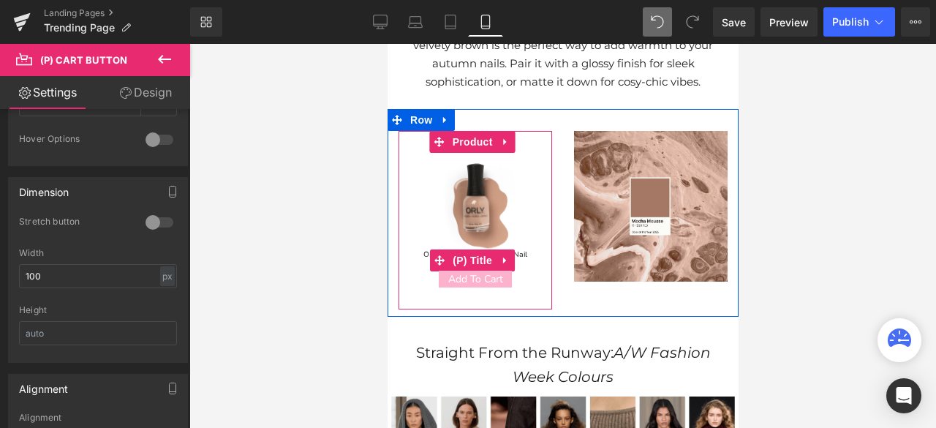
click at [526, 252] on link "ORLY Country Club Khaki Nail Polish 18ml" at bounding box center [474, 259] width 124 height 18
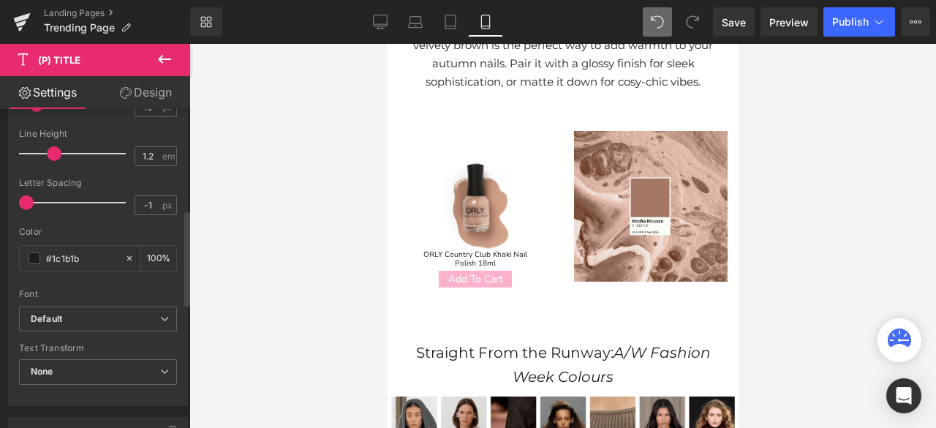
scroll to position [292, 0]
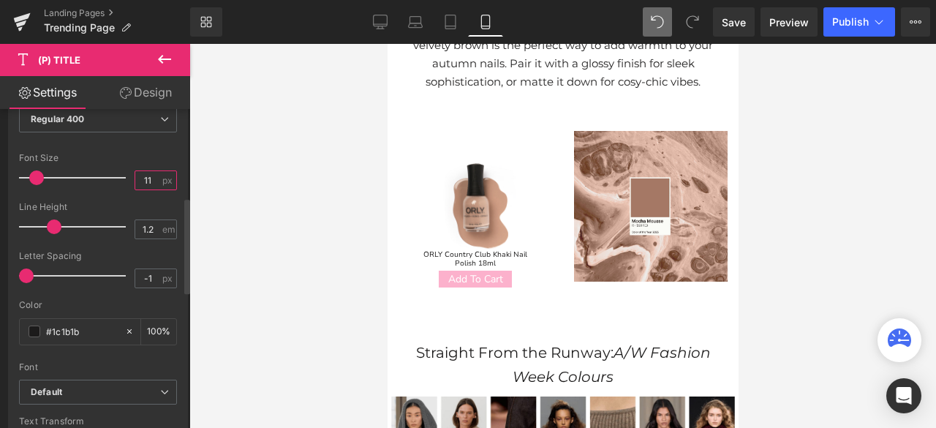
click at [146, 178] on input "11" at bounding box center [148, 180] width 26 height 18
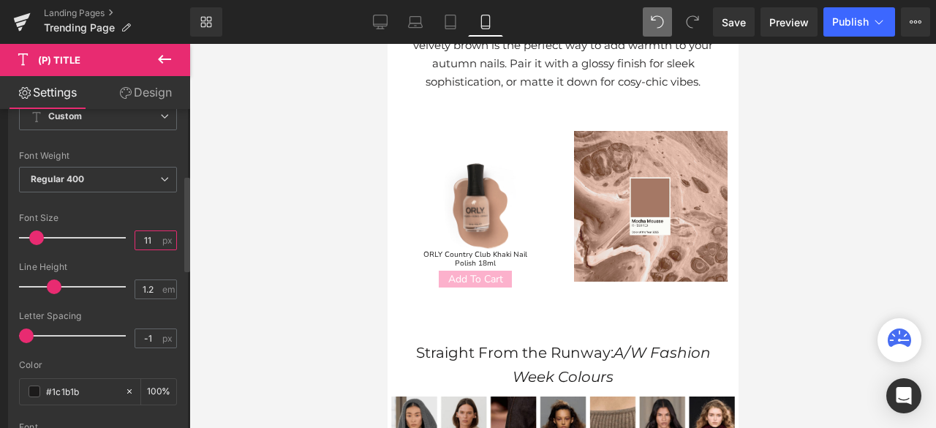
scroll to position [219, 0]
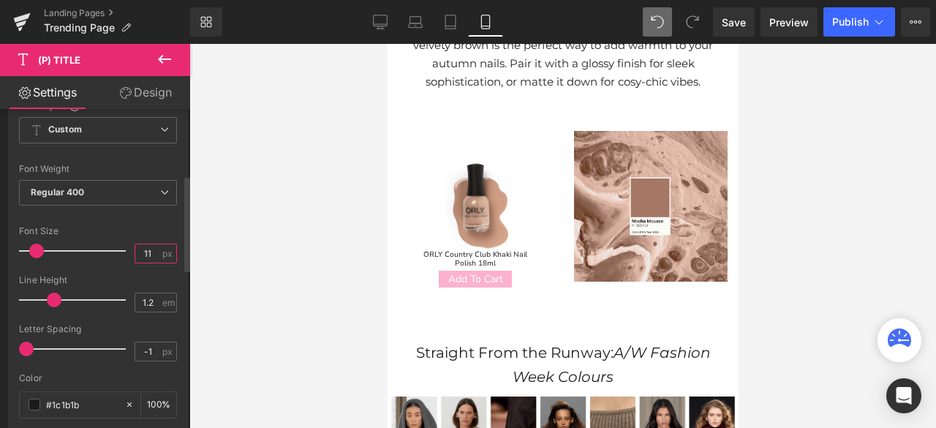
type input "1"
type input "5"
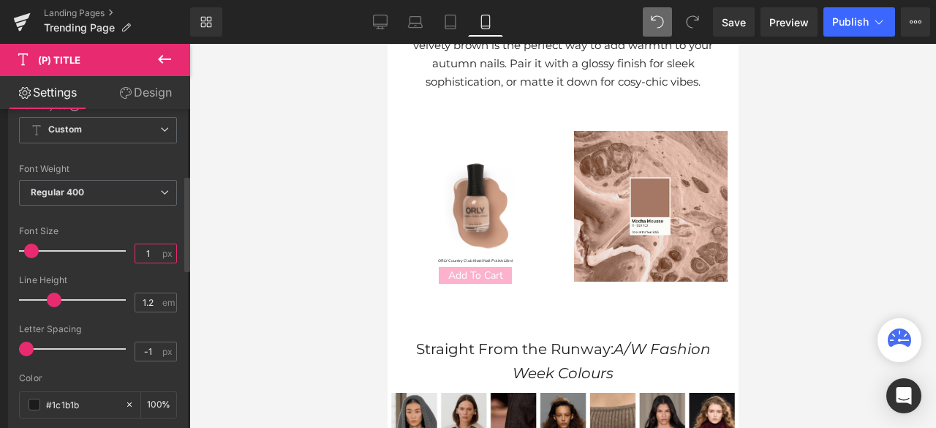
type input "12"
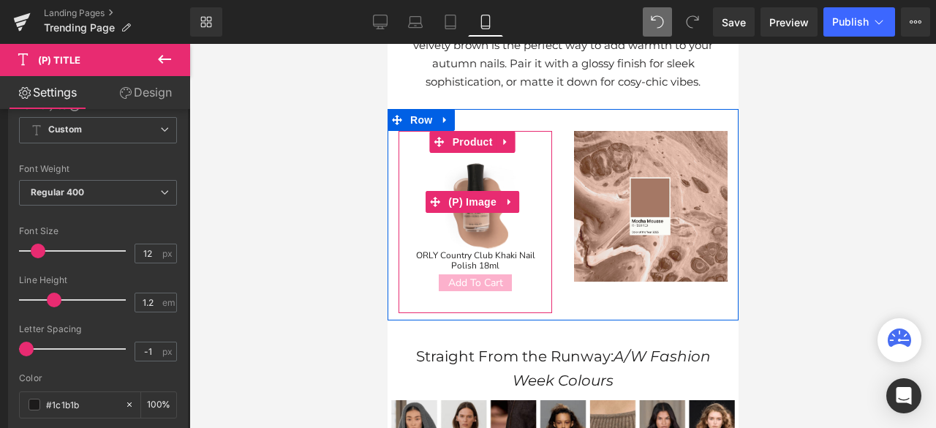
click at [506, 170] on img at bounding box center [474, 201] width 97 height 97
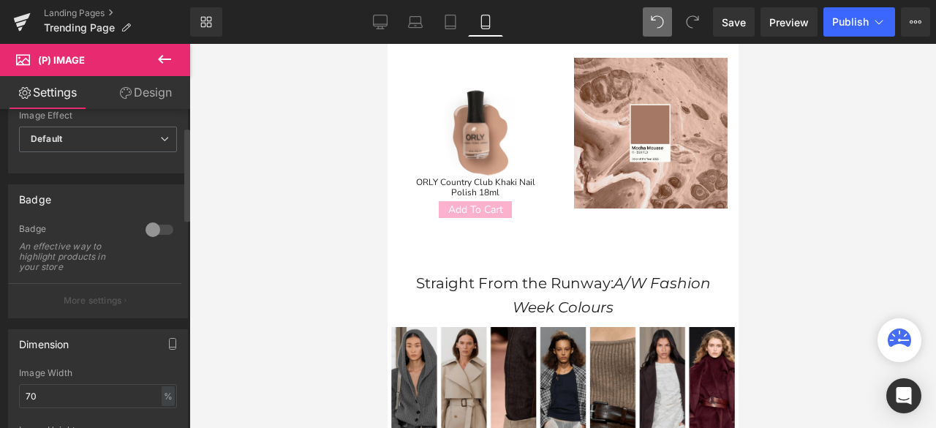
scroll to position [73, 0]
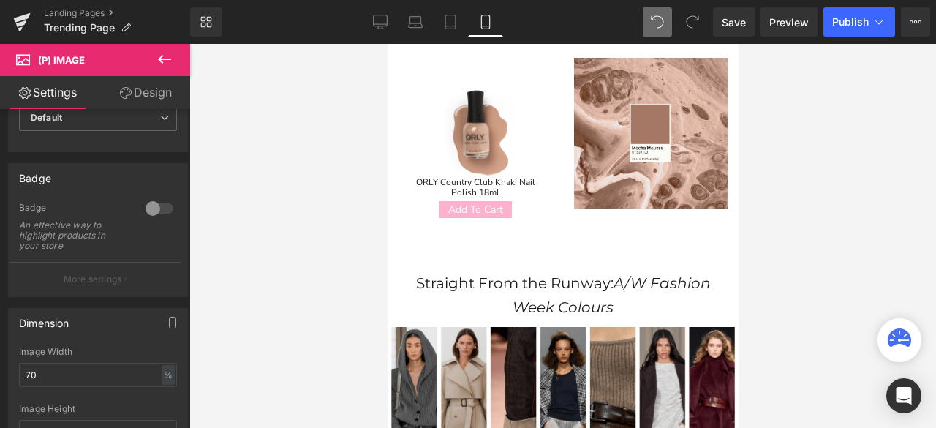
click at [160, 89] on link "Design" at bounding box center [145, 92] width 95 height 33
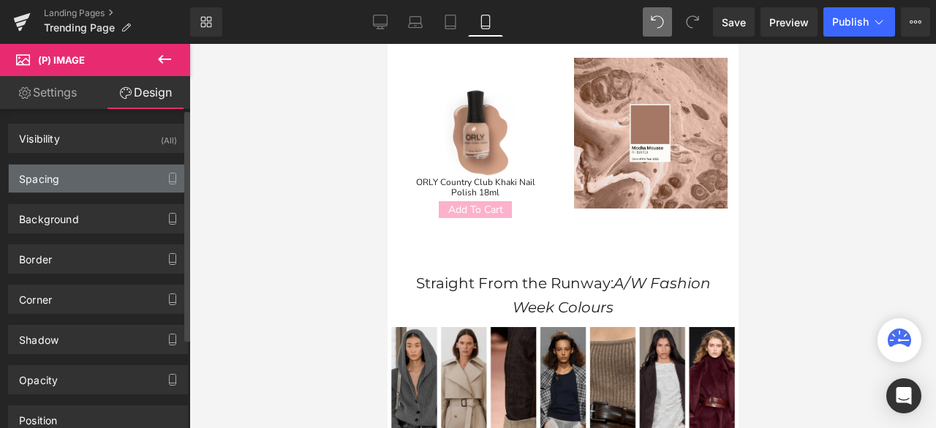
type input "0"
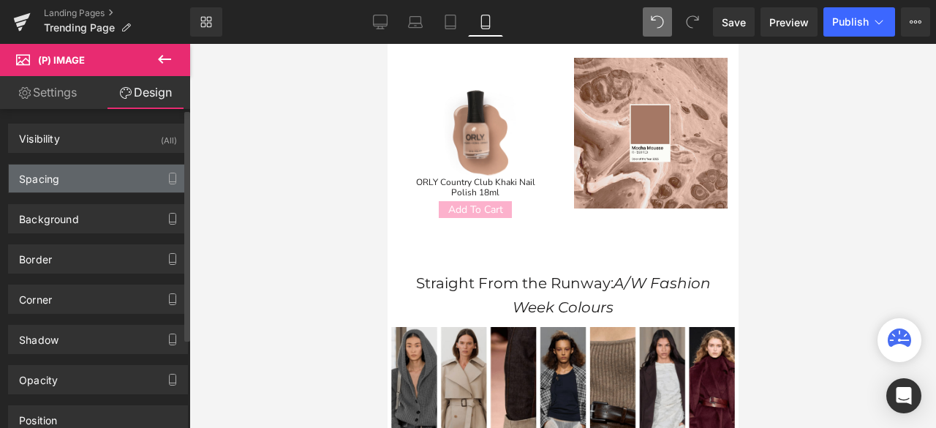
type input "0"
click at [105, 175] on div "Spacing" at bounding box center [98, 178] width 178 height 28
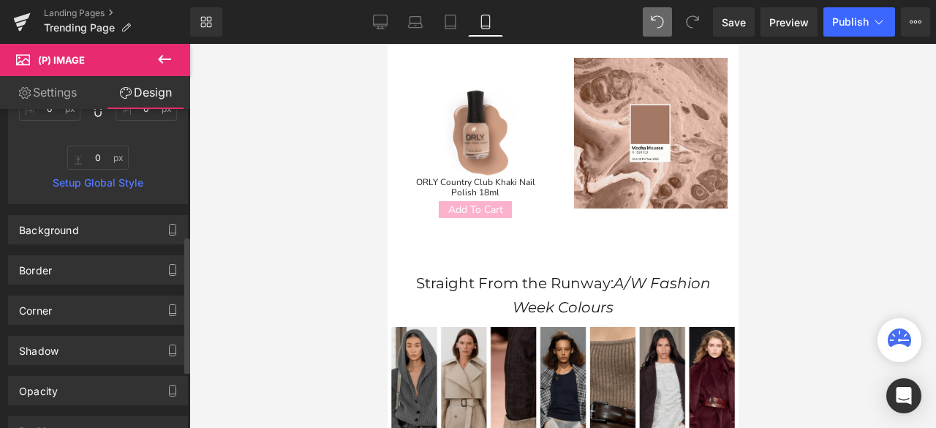
scroll to position [365, 0]
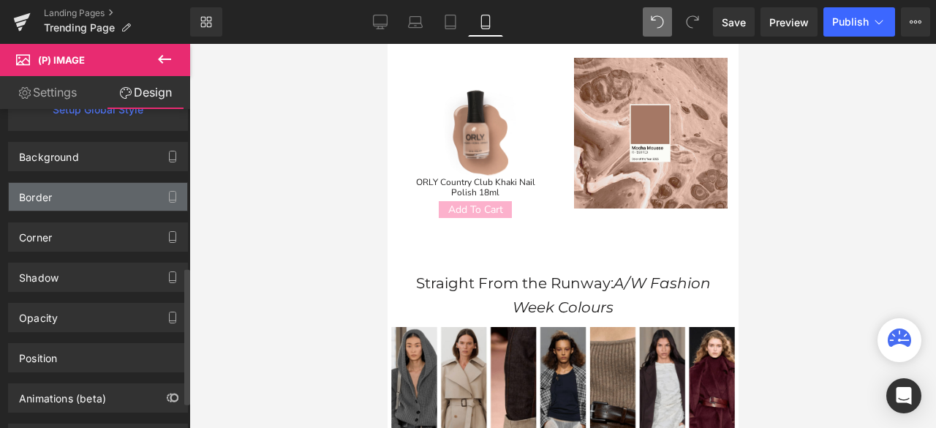
click at [130, 202] on div "Border" at bounding box center [98, 197] width 178 height 28
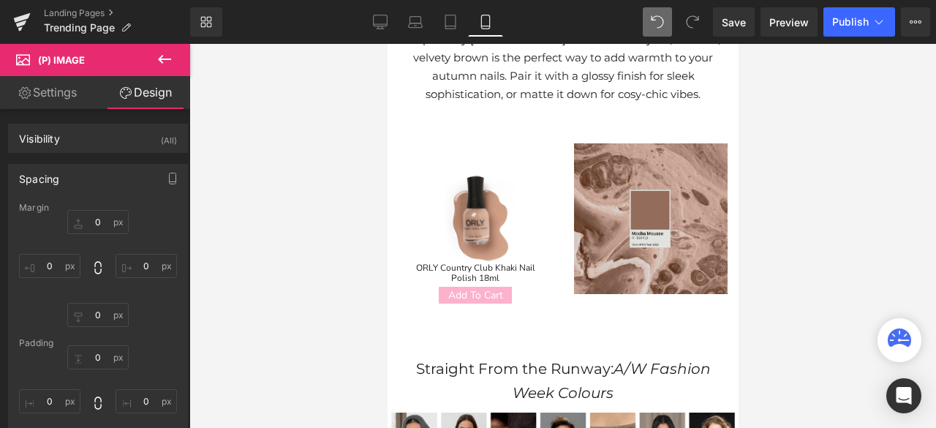
scroll to position [132, 0]
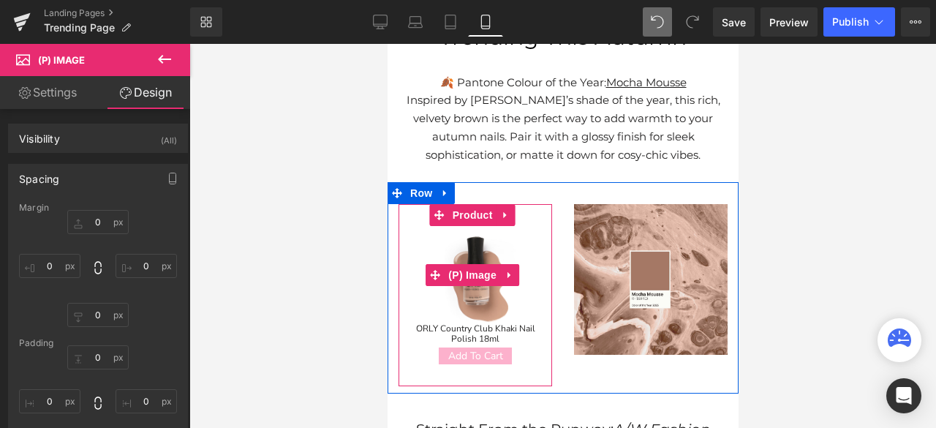
click at [479, 238] on img at bounding box center [474, 274] width 97 height 97
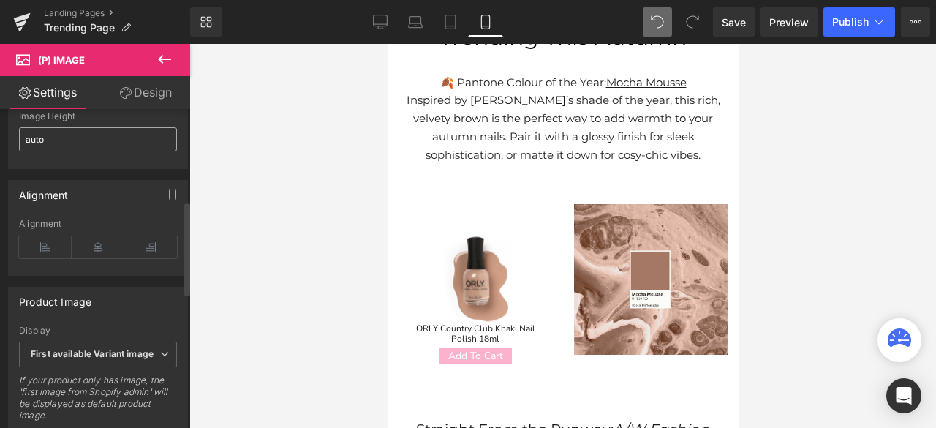
scroll to position [292, 0]
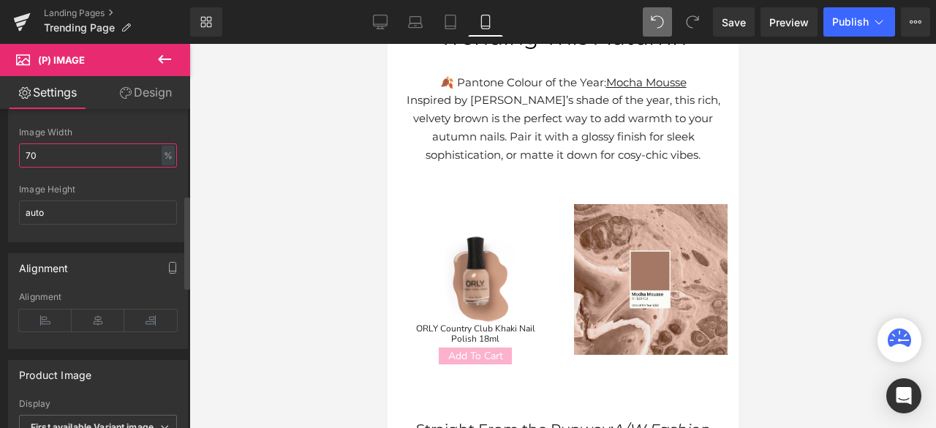
click at [59, 155] on input "70" at bounding box center [98, 155] width 158 height 24
type input "7"
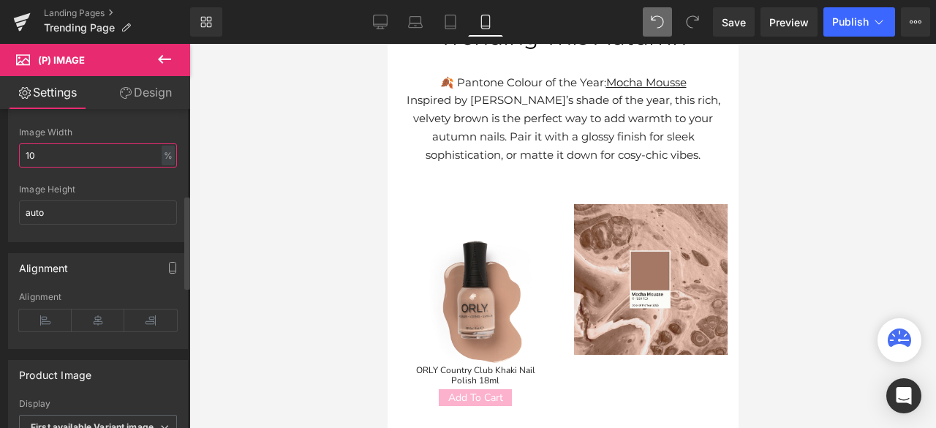
type input "1"
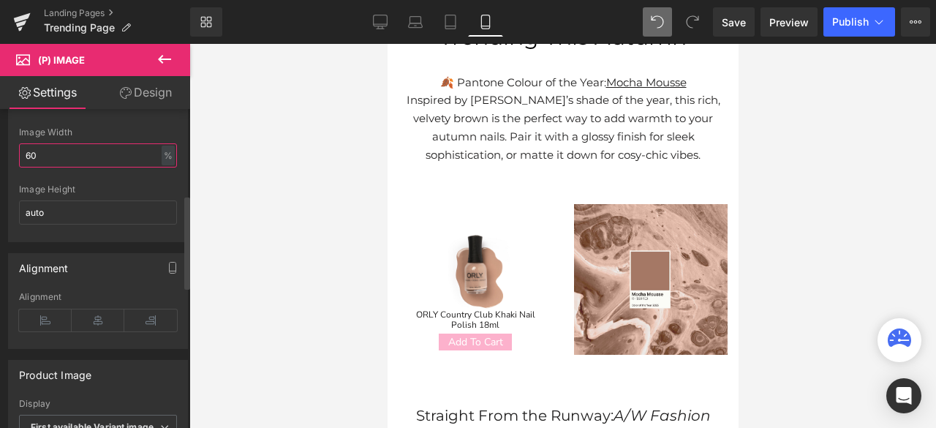
type input "6"
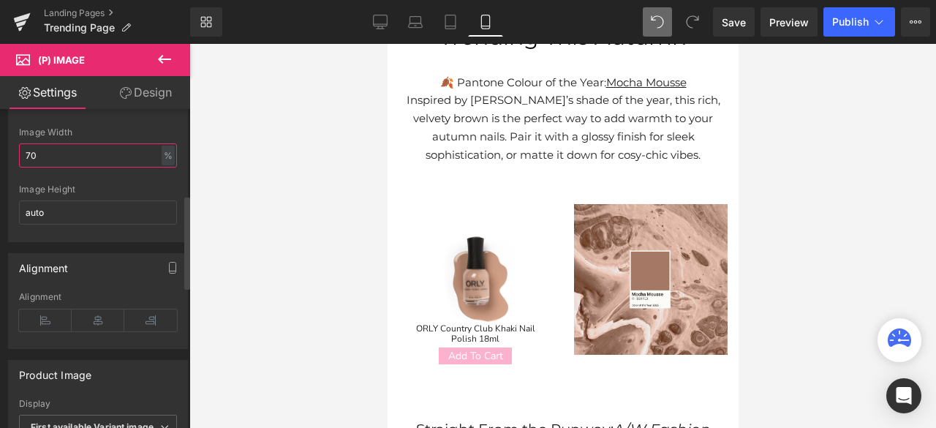
type input "7"
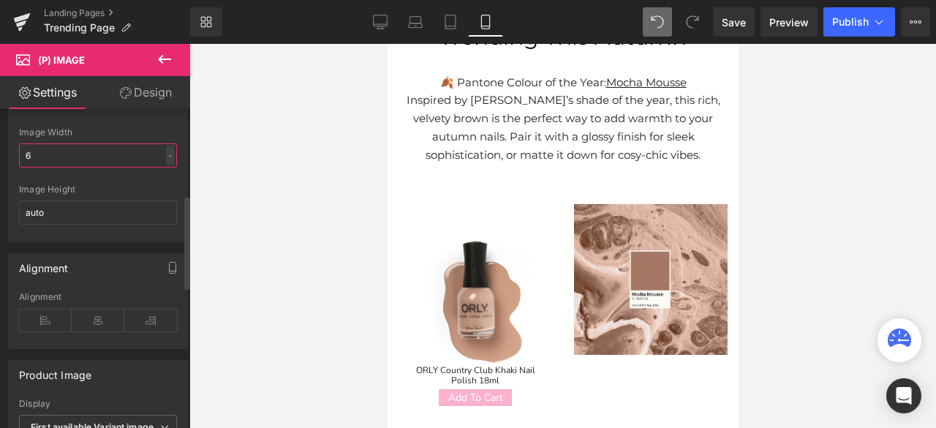
type input "65"
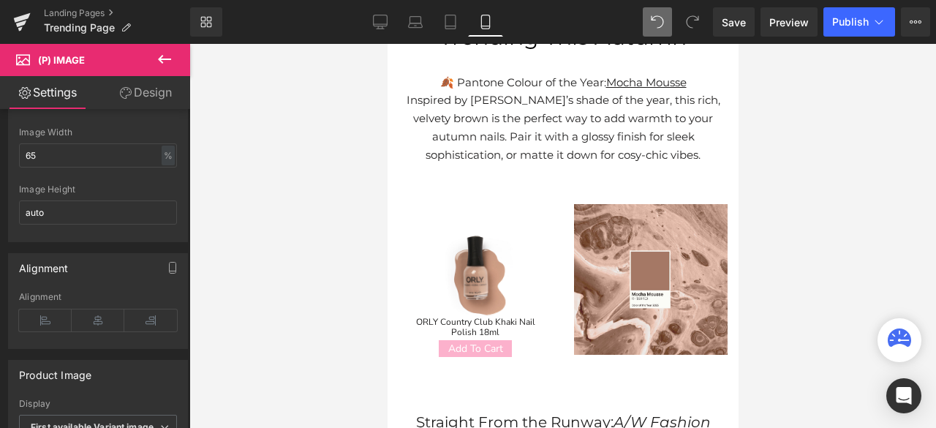
click at [881, 205] on div at bounding box center [562, 236] width 746 height 384
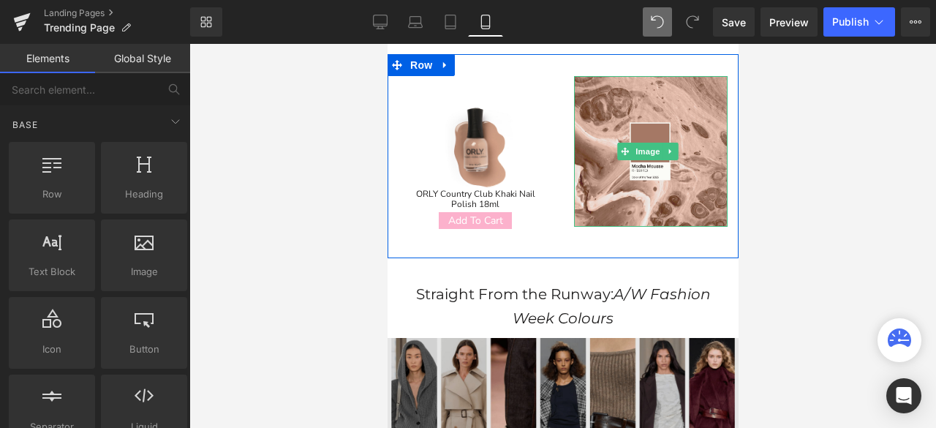
scroll to position [278, 0]
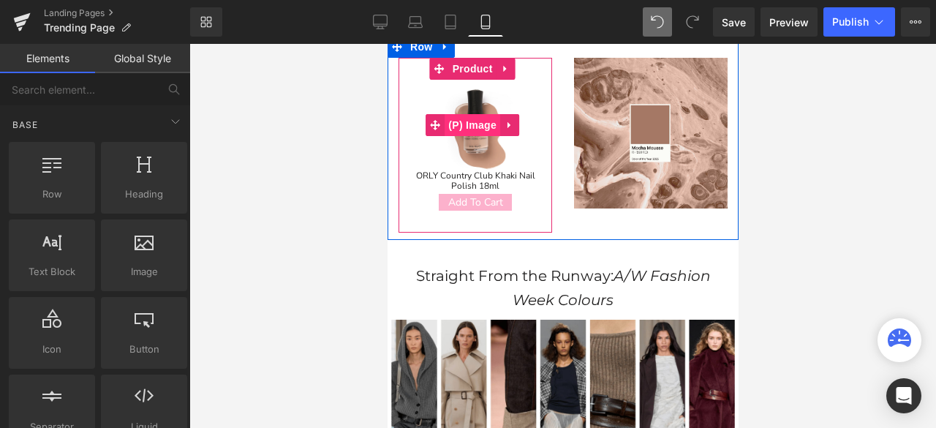
click at [466, 118] on span "(P) Image" at bounding box center [472, 125] width 56 height 22
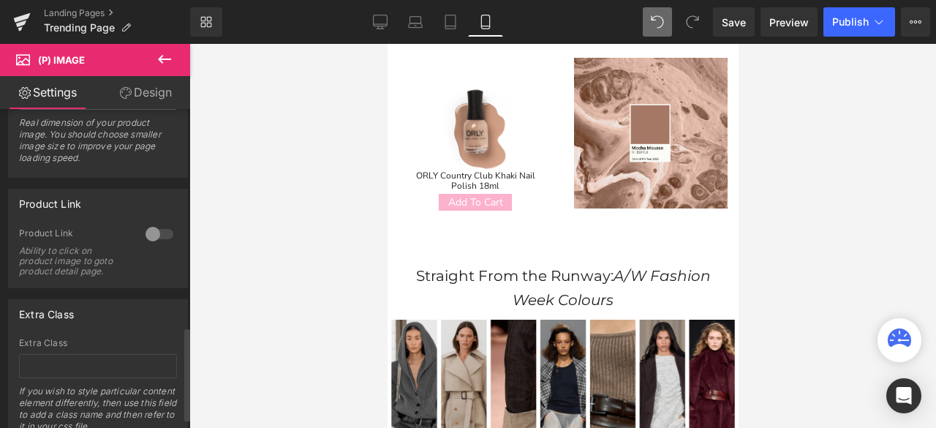
scroll to position [778, 0]
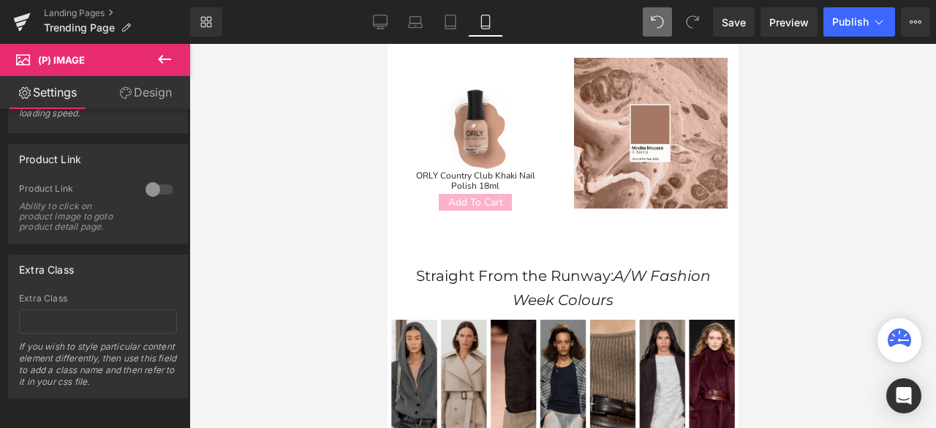
click at [140, 89] on link "Design" at bounding box center [145, 92] width 95 height 33
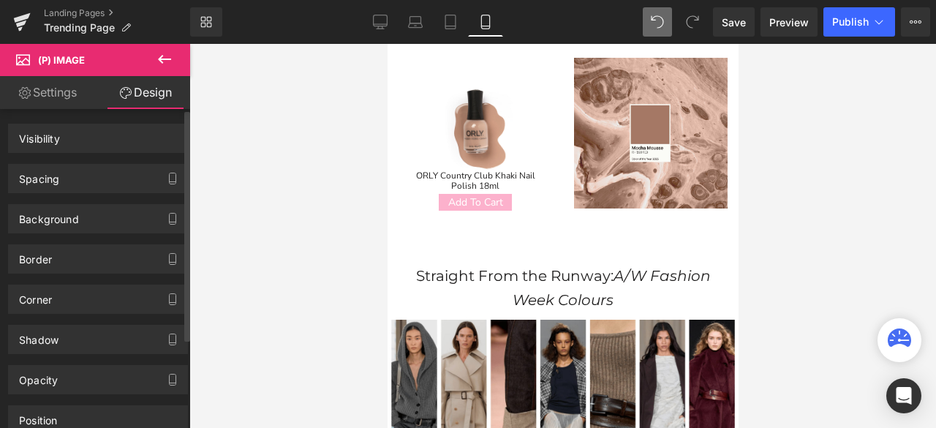
click at [54, 175] on div "Spacing" at bounding box center [39, 174] width 40 height 20
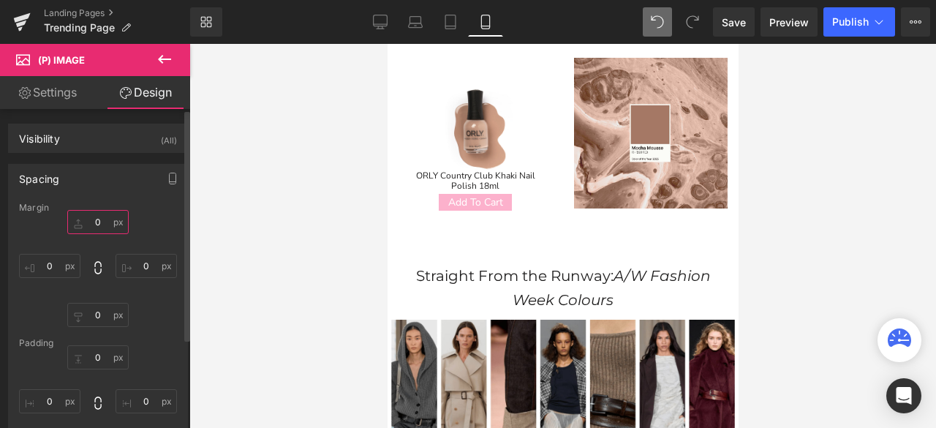
click at [105, 223] on input "0" at bounding box center [97, 222] width 61 height 24
type input "-10"
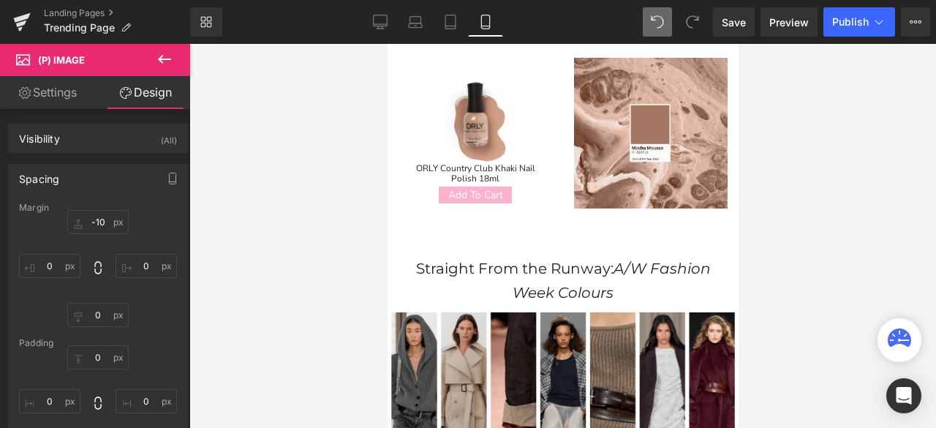
click at [786, 135] on div at bounding box center [562, 236] width 746 height 384
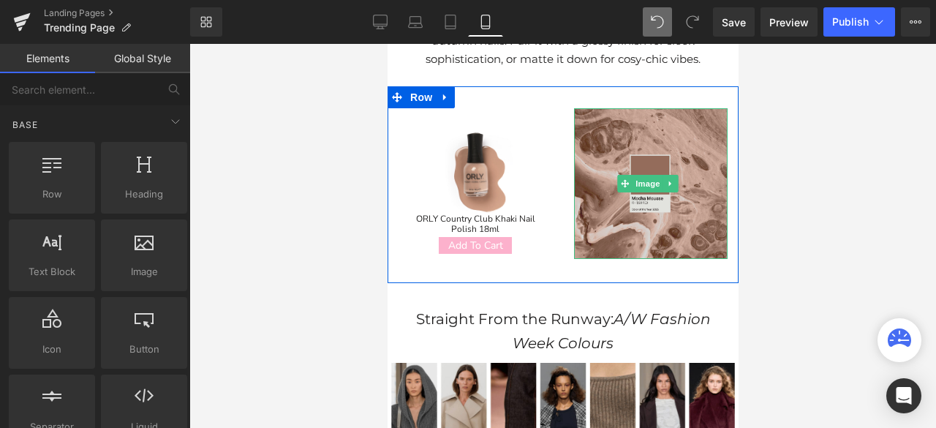
scroll to position [205, 0]
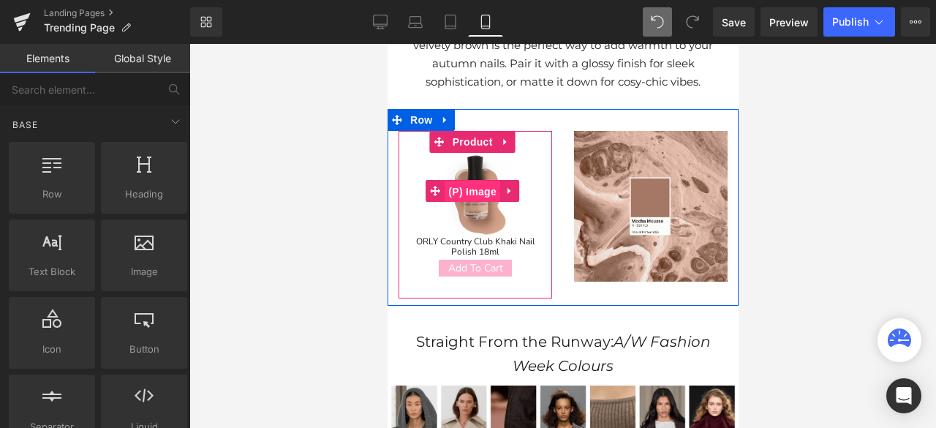
click at [477, 194] on span "(P) Image" at bounding box center [472, 192] width 56 height 22
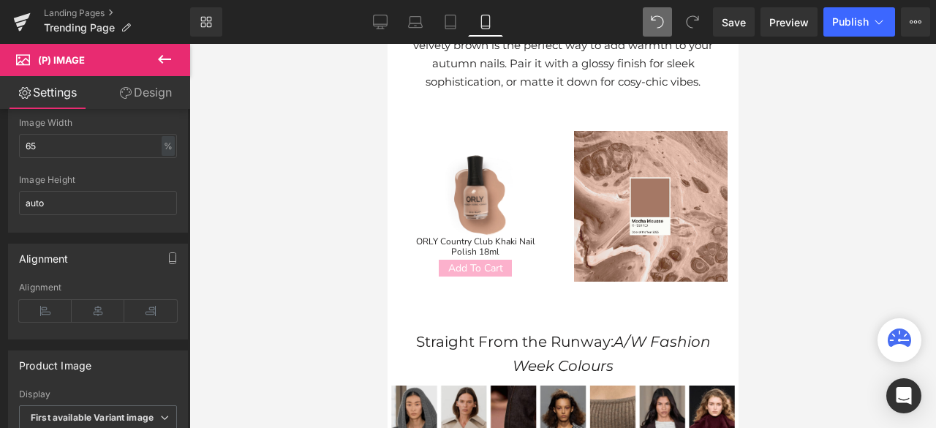
scroll to position [219, 0]
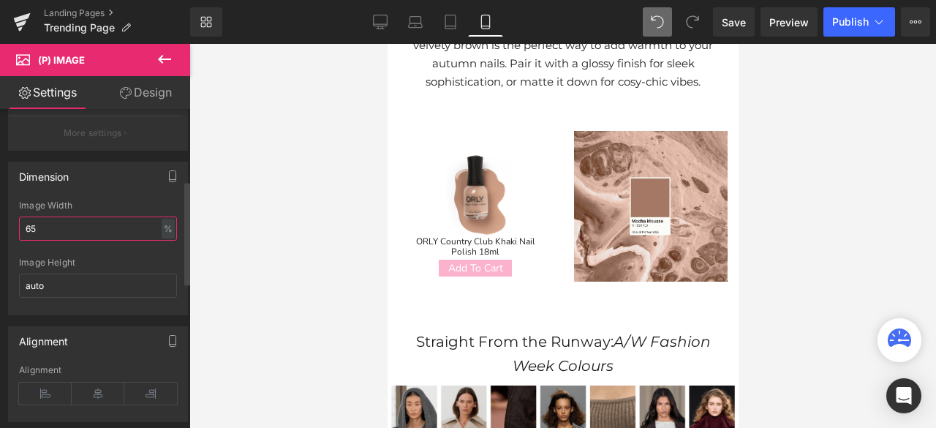
click at [82, 230] on input "65" at bounding box center [98, 228] width 158 height 24
type input "6"
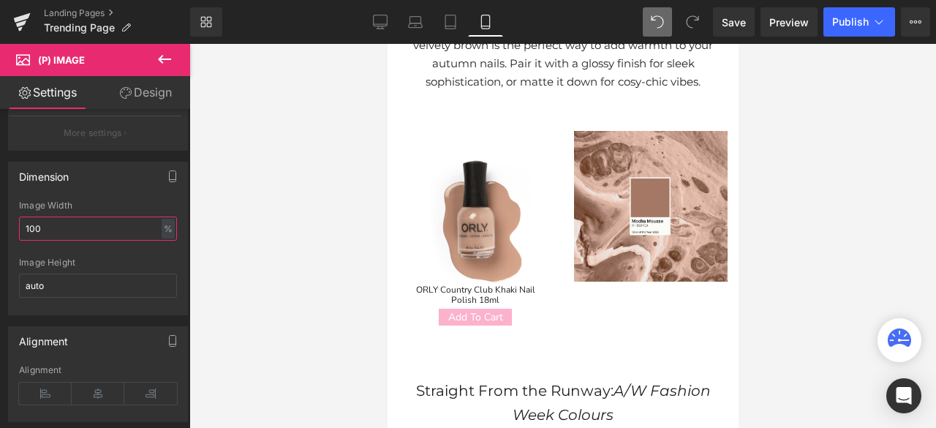
click at [495, 211] on span "(P) Image" at bounding box center [474, 215] width 45 height 18
type input "100"
click at [139, 87] on link "Design" at bounding box center [145, 92] width 95 height 33
click at [0, 0] on div "Spacing" at bounding box center [0, 0] width 0 height 0
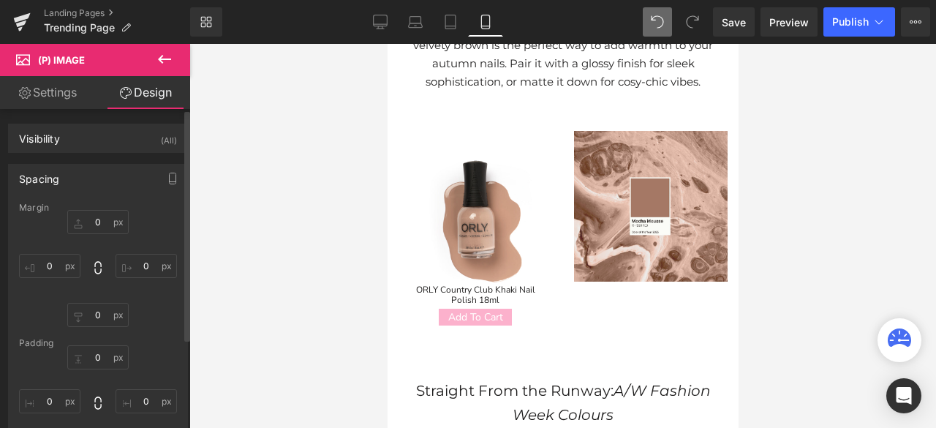
type input "-10"
type input "0"
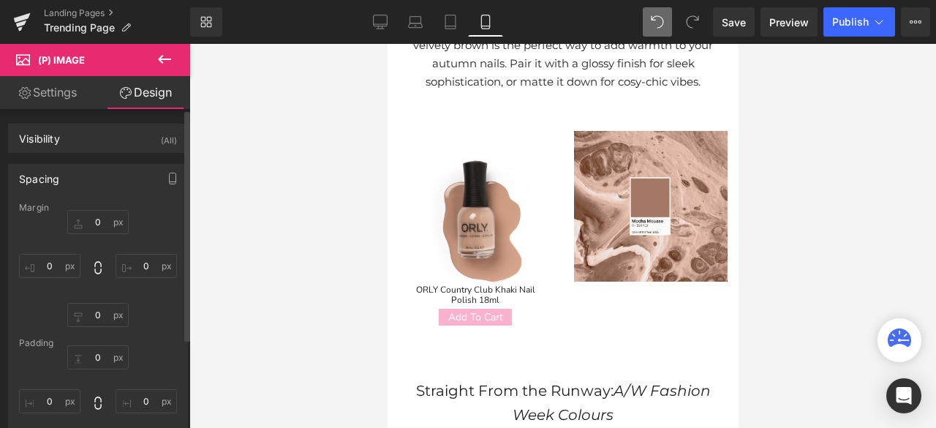
type input "0"
click at [106, 221] on input "-10" at bounding box center [97, 222] width 61 height 24
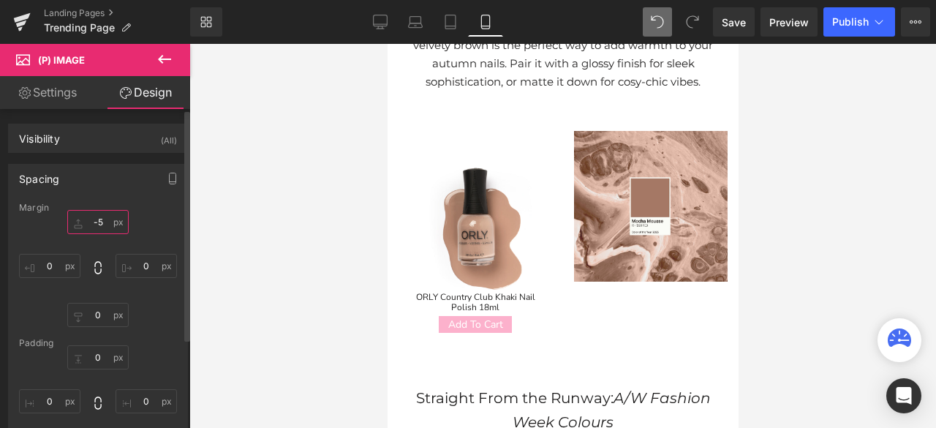
type input "-50"
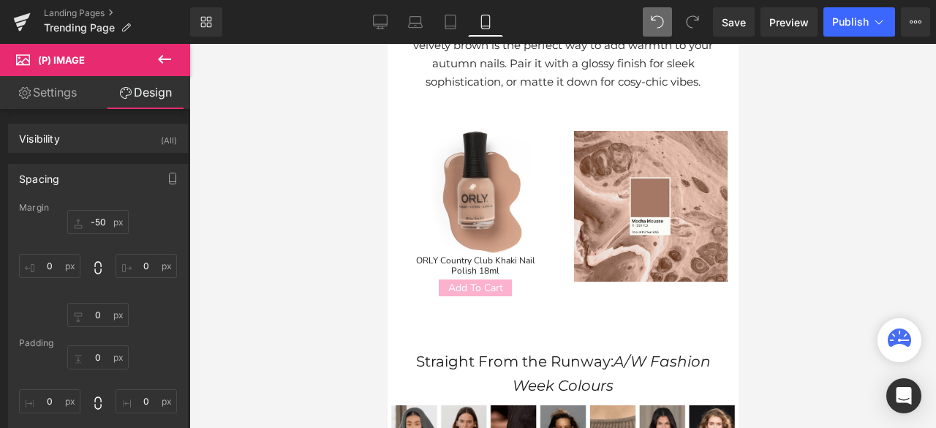
click at [46, 97] on link "Settings" at bounding box center [47, 92] width 95 height 33
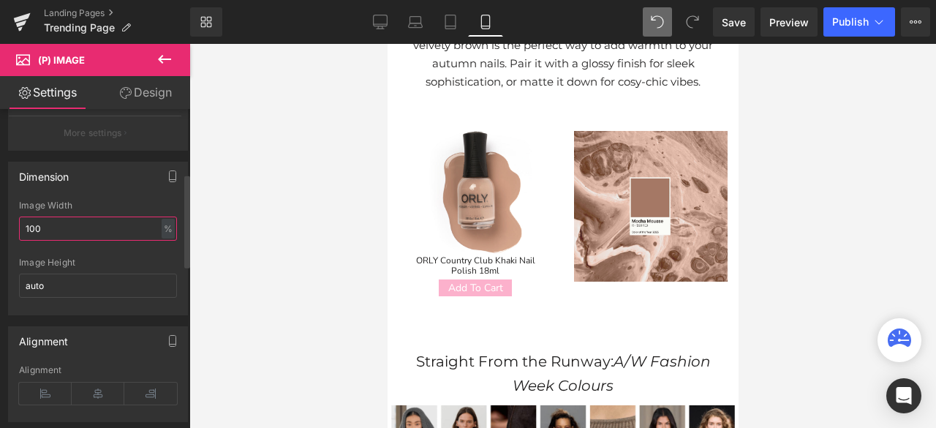
click at [72, 224] on input "100" at bounding box center [98, 228] width 158 height 24
type input "1"
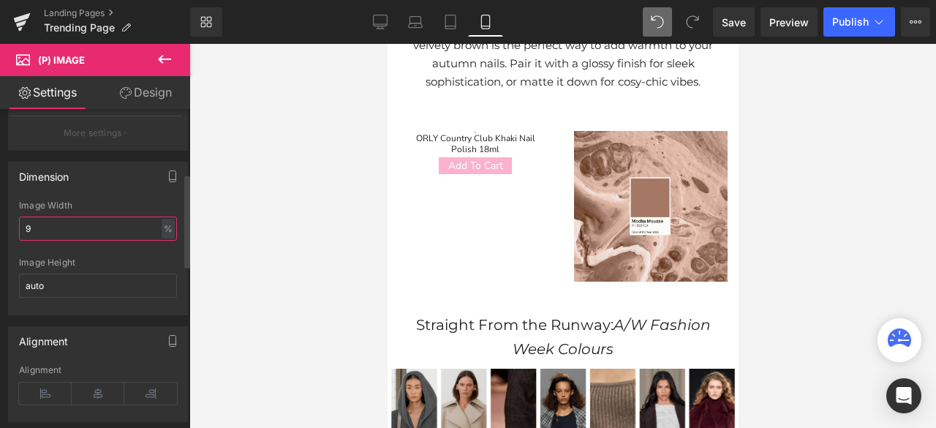
type input "90"
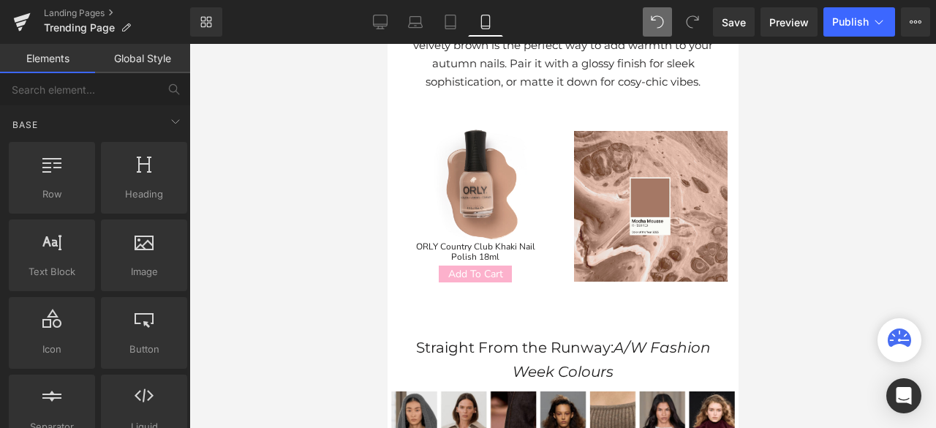
click at [815, 189] on div at bounding box center [562, 236] width 746 height 384
drag, startPoint x: 453, startPoint y: 20, endPoint x: 278, endPoint y: 69, distance: 181.4
click at [453, 20] on icon at bounding box center [450, 22] width 15 height 15
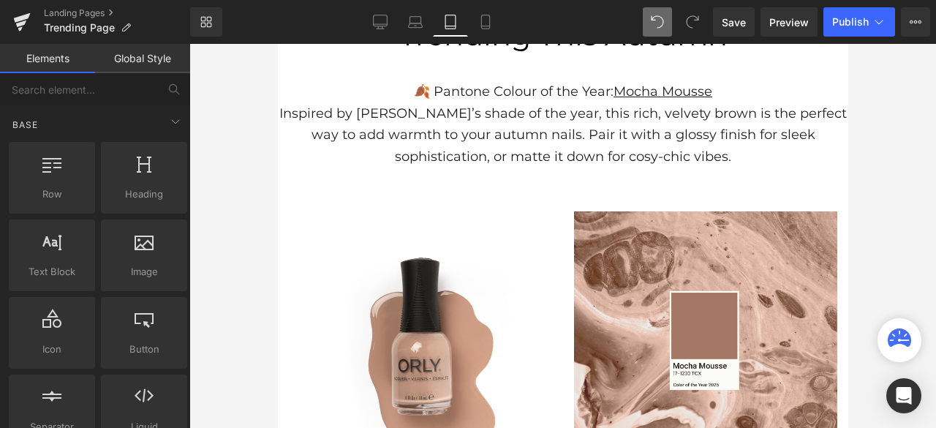
scroll to position [175, 0]
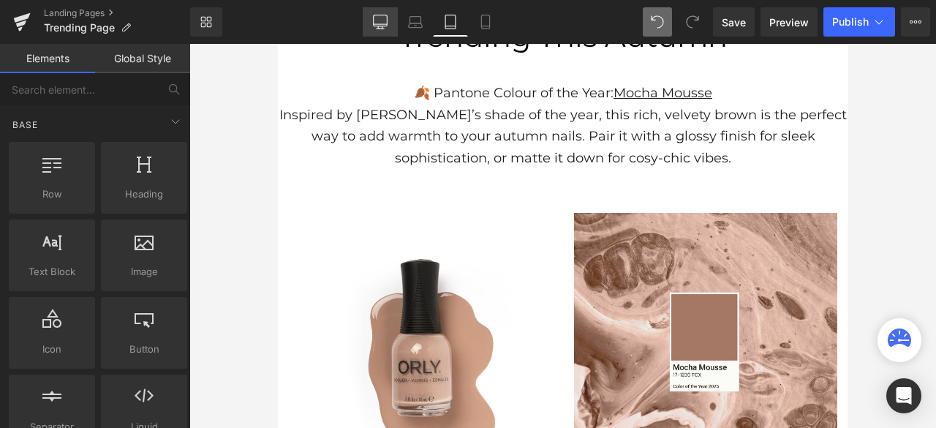
click at [381, 24] on icon at bounding box center [380, 24] width 14 height 0
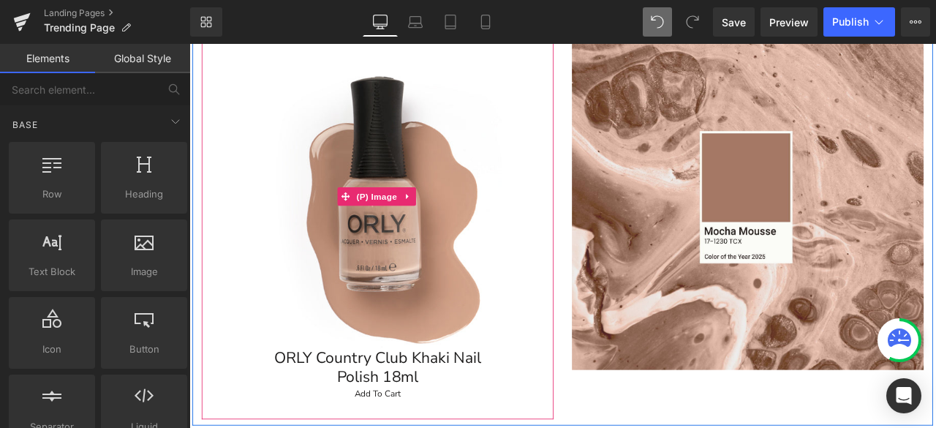
scroll to position [279, 0]
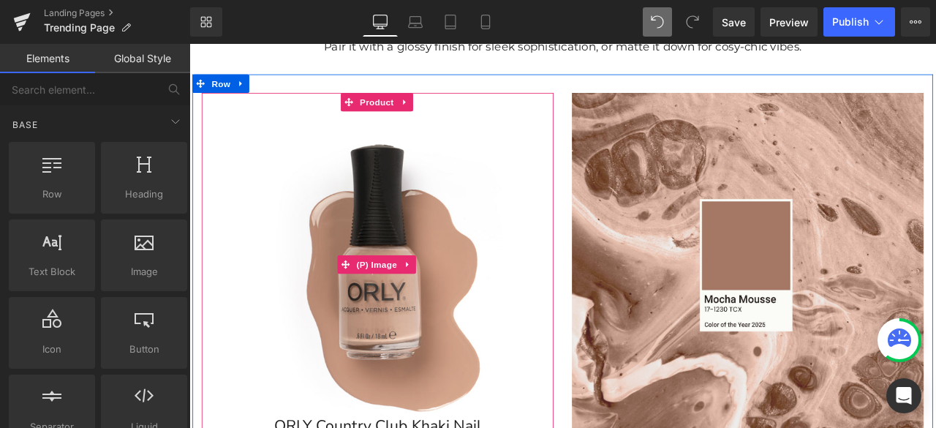
click at [493, 280] on img at bounding box center [413, 305] width 362 height 362
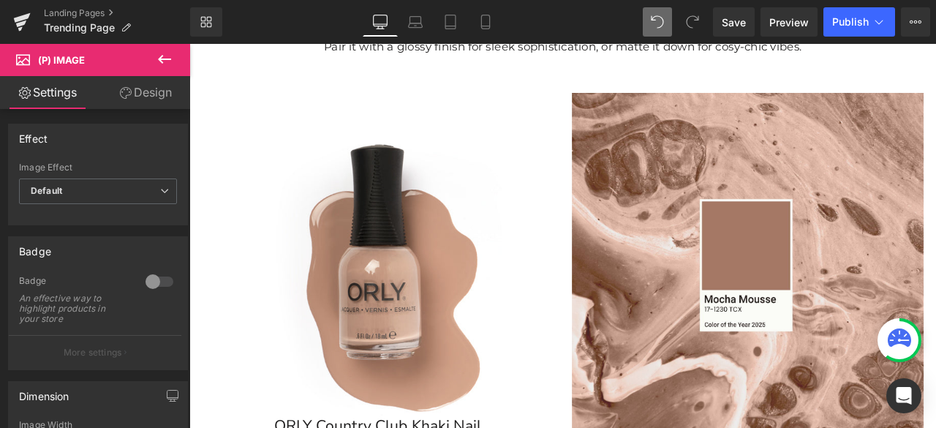
click at [139, 100] on link "Design" at bounding box center [145, 92] width 95 height 33
click at [0, 0] on div "Spacing" at bounding box center [0, 0] width 0 height 0
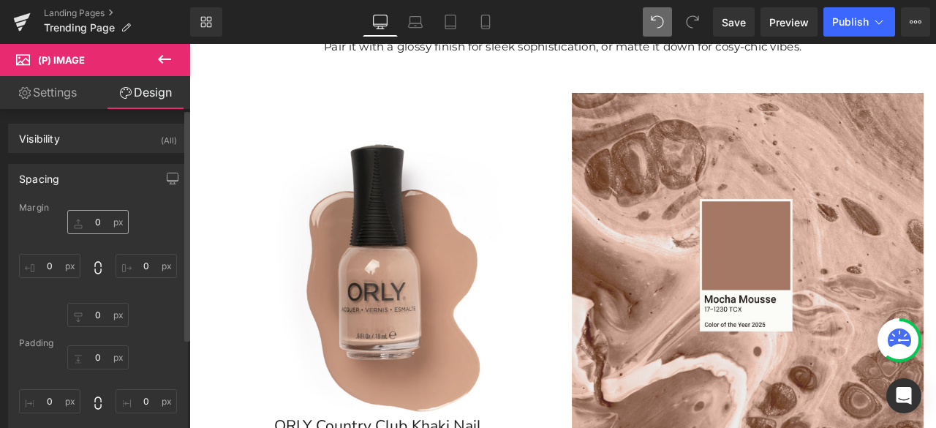
type input "0"
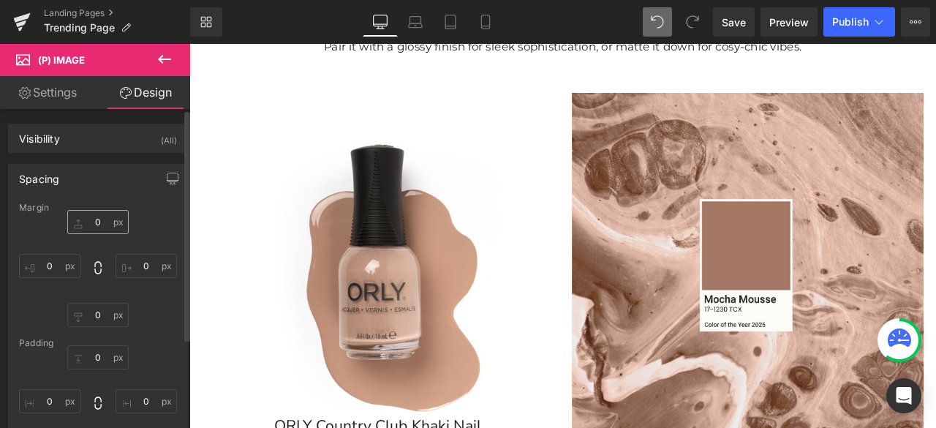
type input "0"
click at [108, 227] on input "0" at bounding box center [97, 222] width 61 height 24
type input "-20"
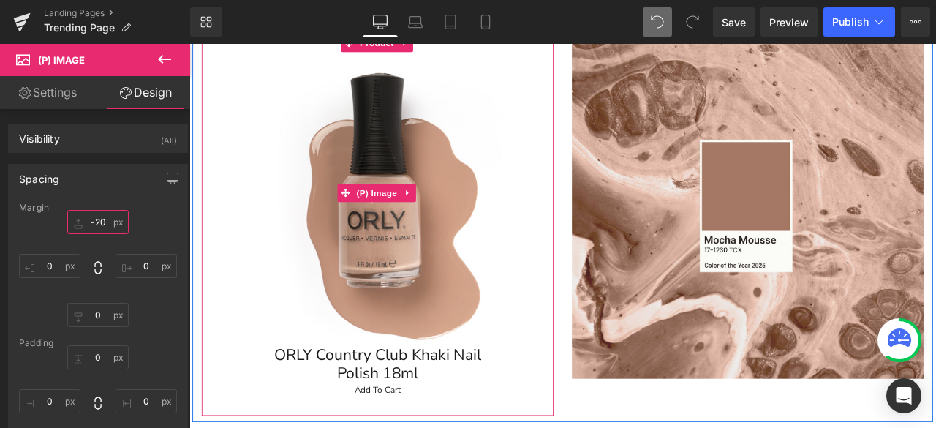
scroll to position [425, 0]
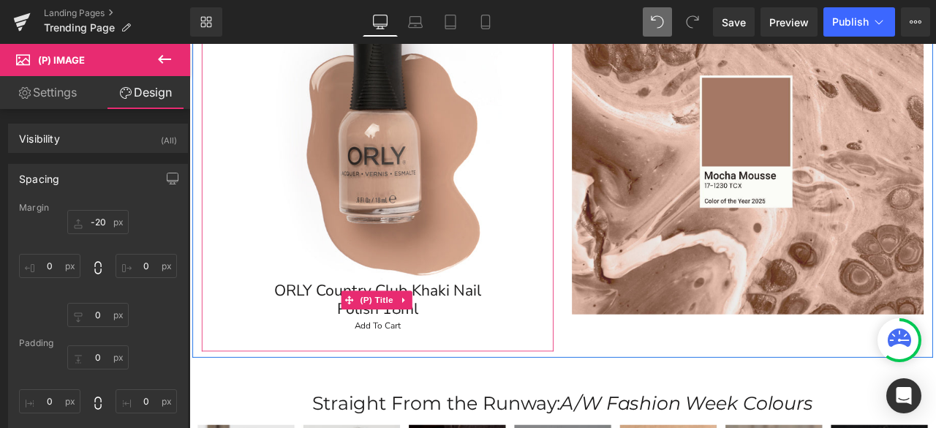
click at [477, 330] on link "ORLY Country Club Khaki Nail Polish 18ml" at bounding box center [412, 347] width 285 height 44
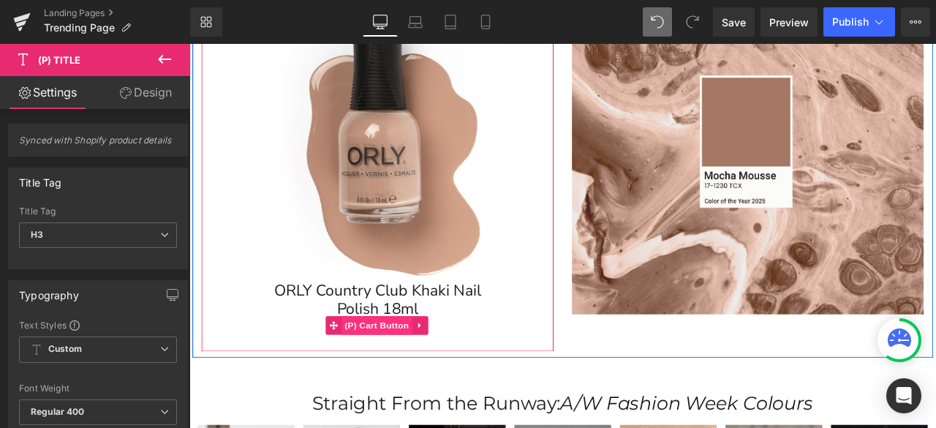
click at [422, 372] on span "(P) Cart Button" at bounding box center [411, 377] width 83 height 22
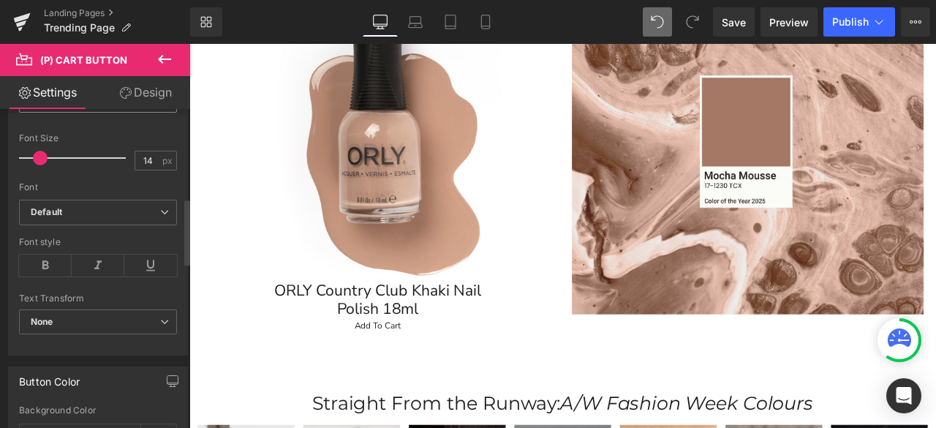
scroll to position [512, 0]
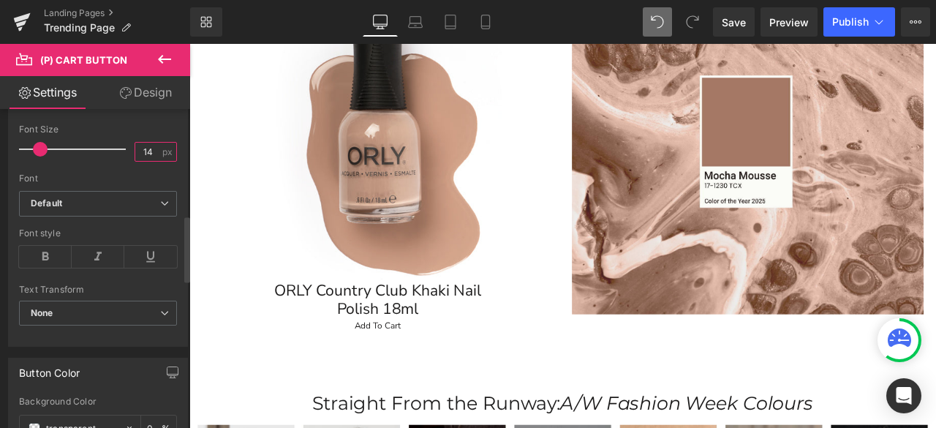
click at [149, 148] on input "14" at bounding box center [148, 152] width 26 height 18
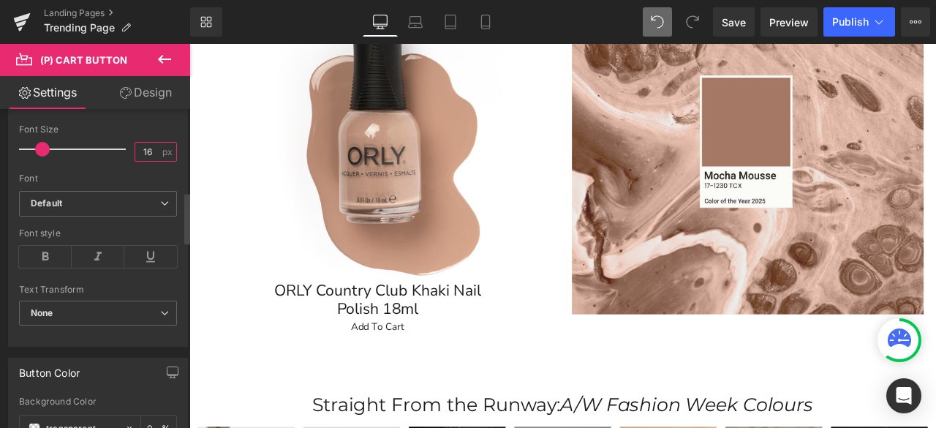
type input "1"
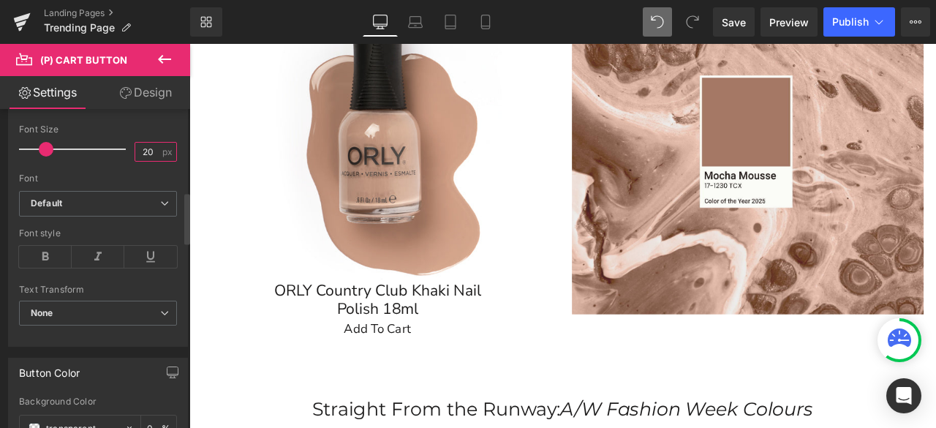
type input "2"
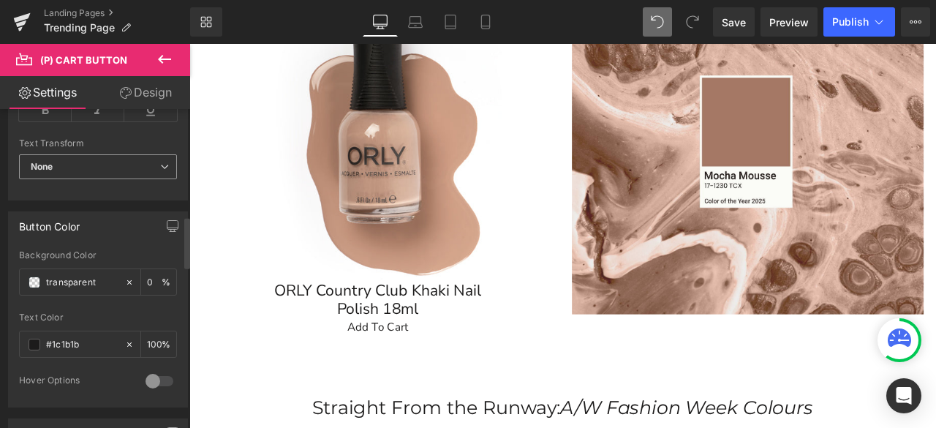
scroll to position [804, 0]
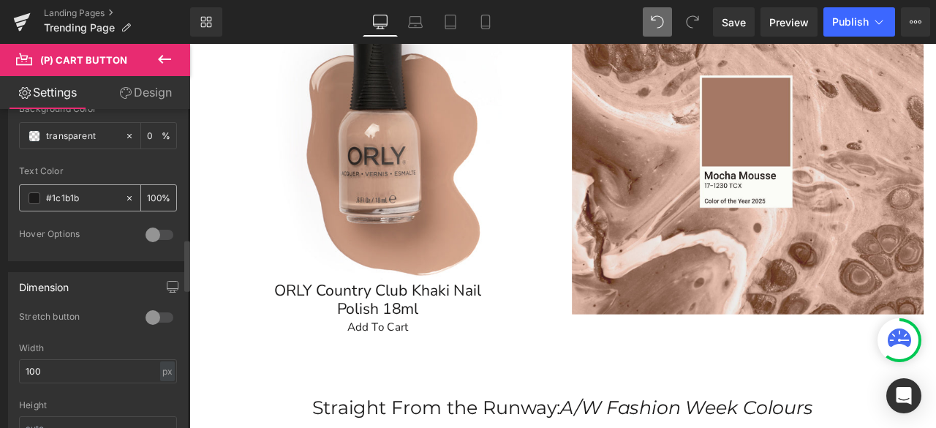
type input "18"
click at [32, 192] on span at bounding box center [35, 198] width 12 height 12
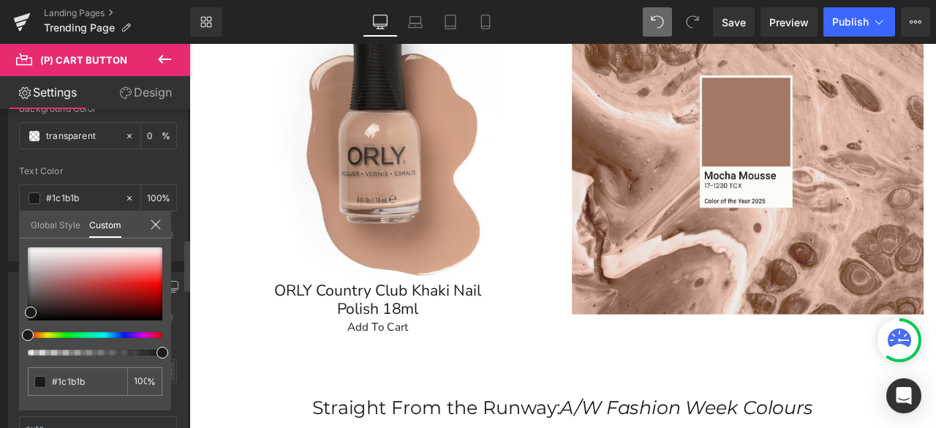
click at [105, 393] on div "#1c1b1b" at bounding box center [77, 381] width 99 height 29
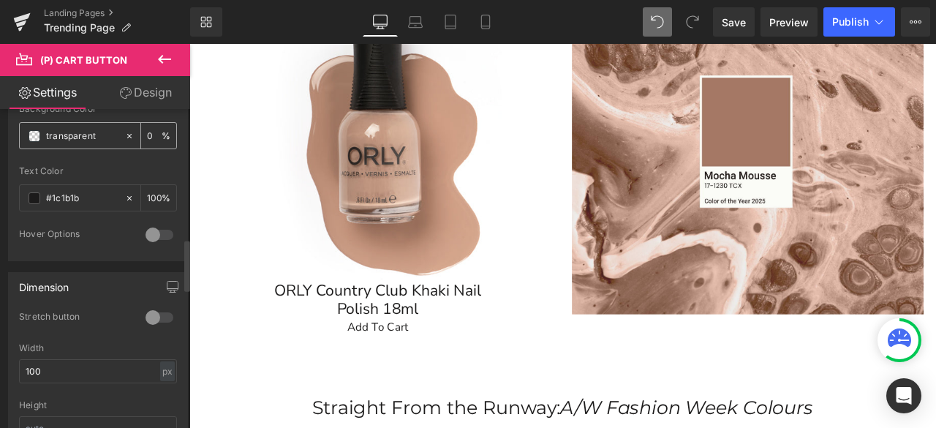
click at [34, 131] on span at bounding box center [35, 136] width 12 height 12
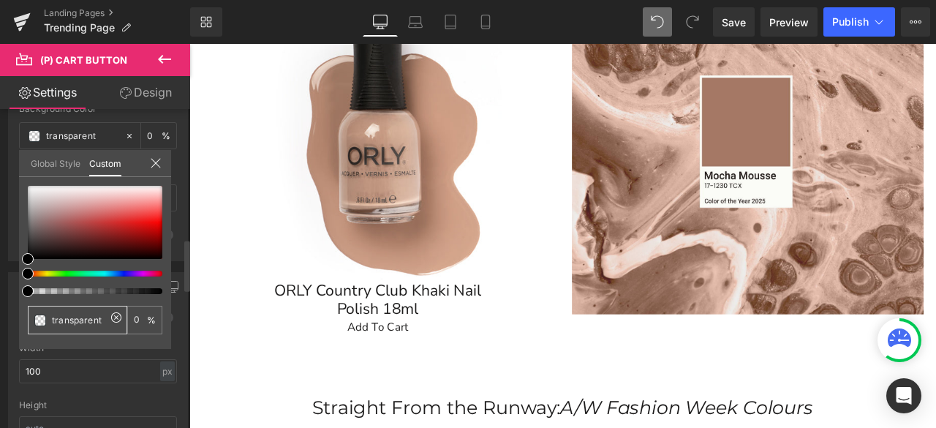
click at [96, 327] on div "transparent" at bounding box center [77, 320] width 99 height 29
click at [114, 314] on icon at bounding box center [116, 317] width 12 height 12
type input "none"
click at [61, 316] on input "none" at bounding box center [79, 319] width 54 height 15
paste input "#fcb1cc"
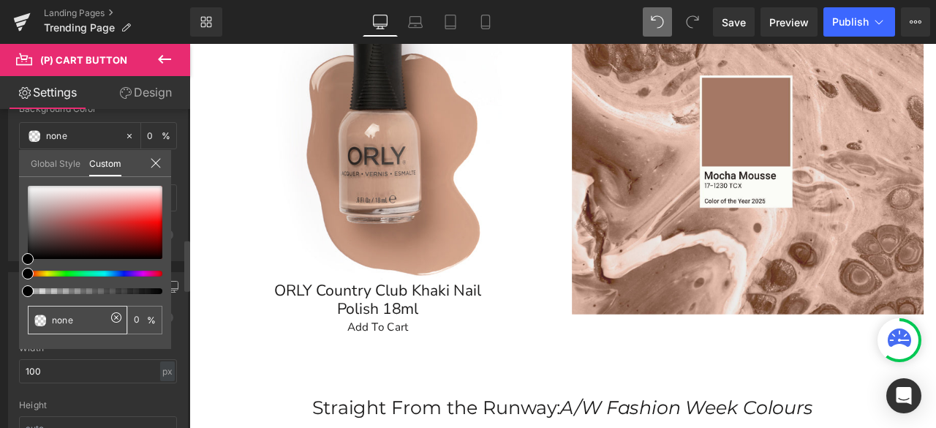
type input "no#fcb1ccne"
paste input "#fcb1cc"
type input "#fcb1cc"
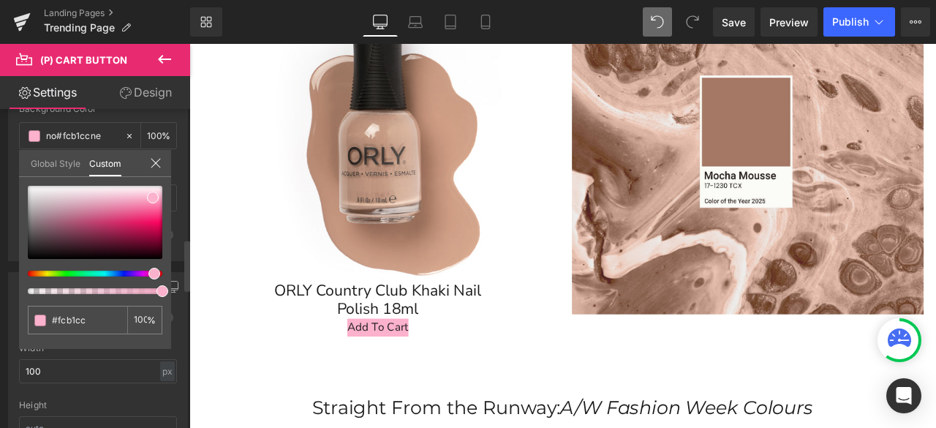
type input "#fcb1cc"
type input "100"
type input "#fcb1cc"
click at [152, 162] on icon at bounding box center [156, 163] width 12 height 12
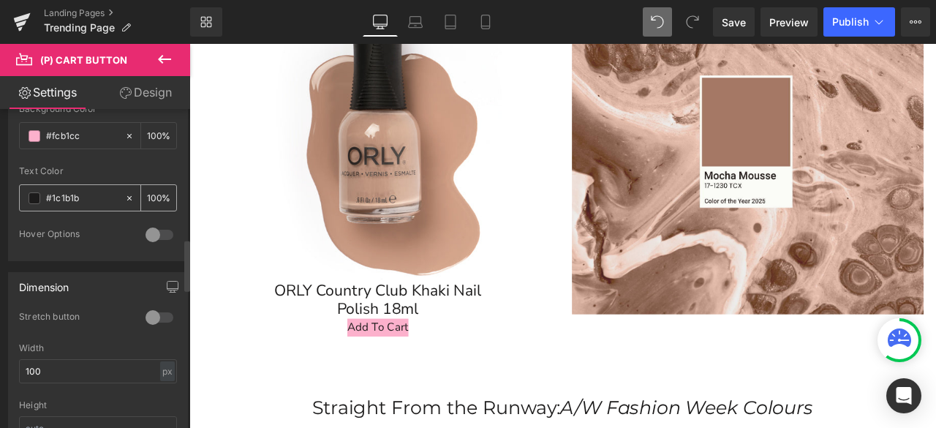
click at [31, 192] on span at bounding box center [35, 198] width 12 height 12
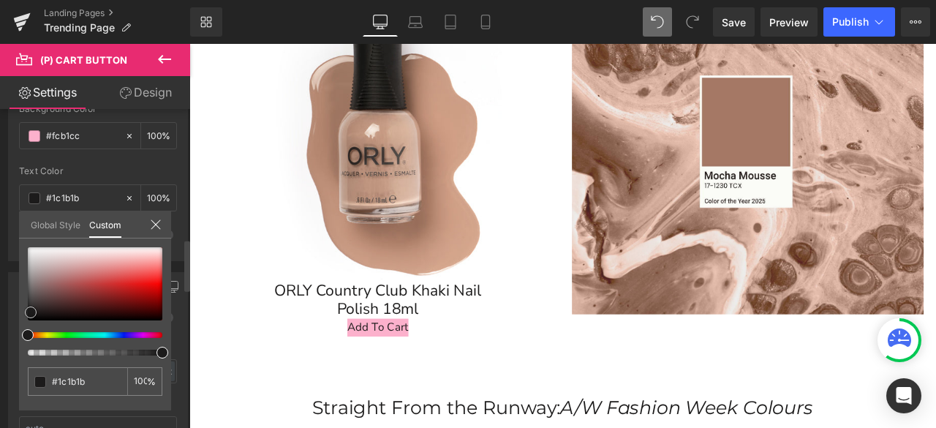
click at [32, 259] on div at bounding box center [95, 283] width 134 height 73
type input "#d7d5d5"
drag, startPoint x: 32, startPoint y: 259, endPoint x: 0, endPoint y: 194, distance: 72.6
click at [0, 195] on div "Button Color rgb(252, 177, 204) Background Color #fcb1cc 100 % rgba(215, 213, 2…" at bounding box center [98, 157] width 197 height 207
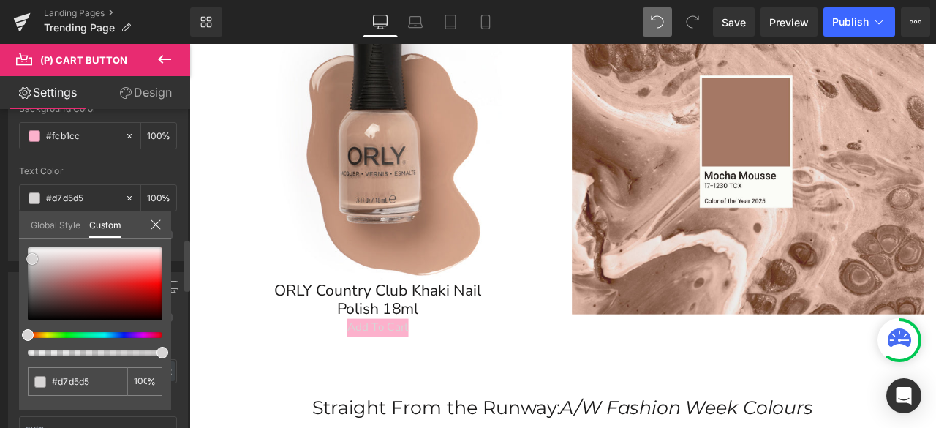
type input "#dad7d7"
type input "#ffffff"
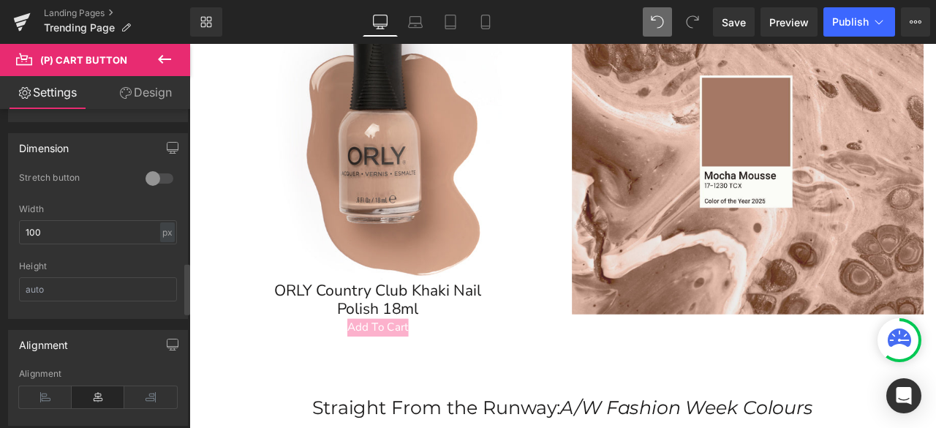
scroll to position [950, 0]
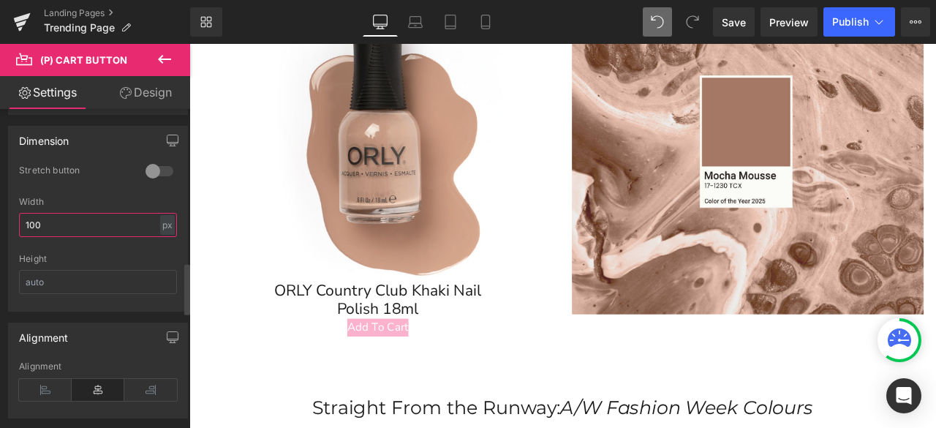
click at [56, 213] on input "100" at bounding box center [98, 225] width 158 height 24
click at [162, 166] on div at bounding box center [159, 170] width 35 height 23
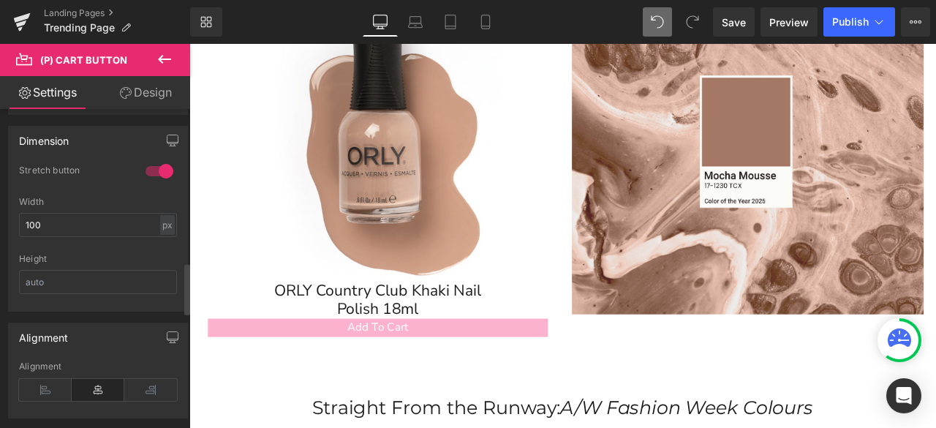
click at [162, 166] on div at bounding box center [159, 170] width 35 height 23
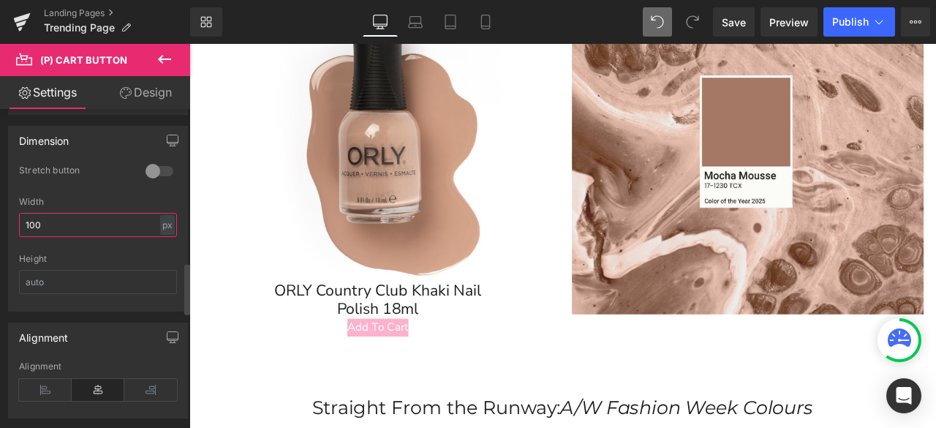
click at [86, 220] on input "100" at bounding box center [98, 225] width 158 height 24
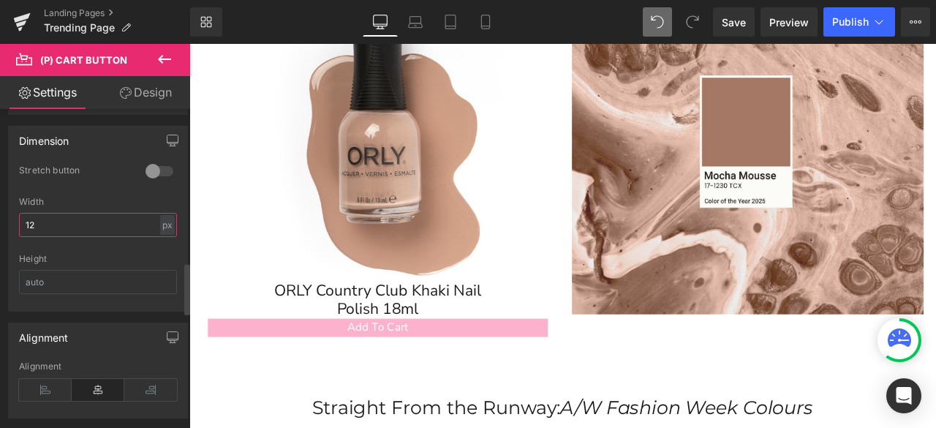
type input "1"
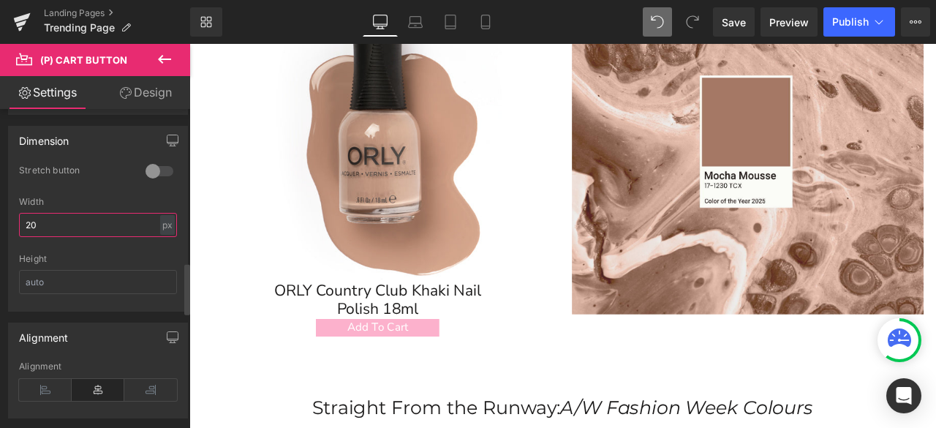
type input "2"
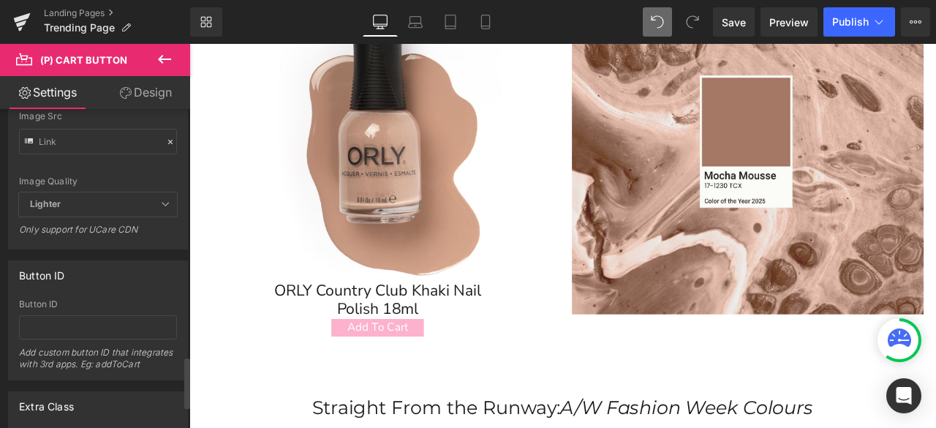
scroll to position [1535, 0]
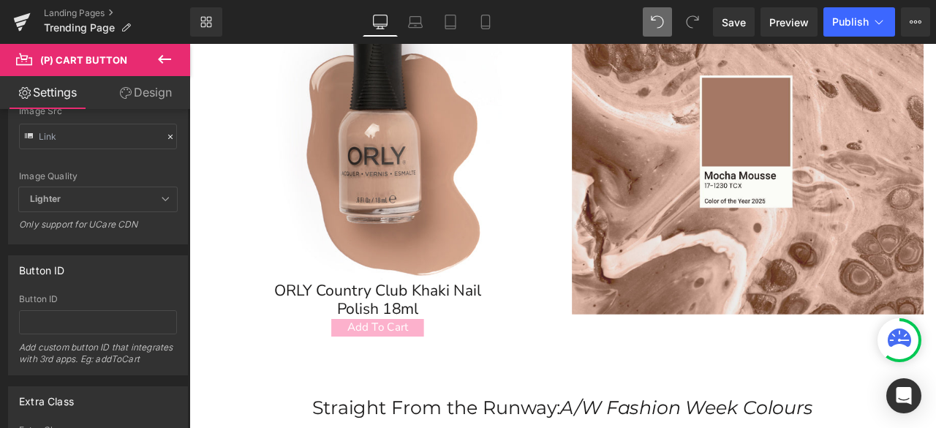
type input "150"
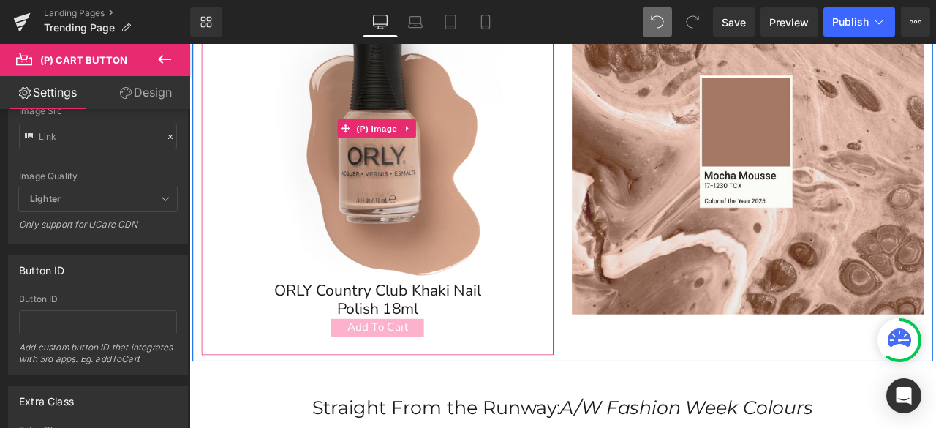
click at [482, 172] on img at bounding box center [413, 144] width 362 height 362
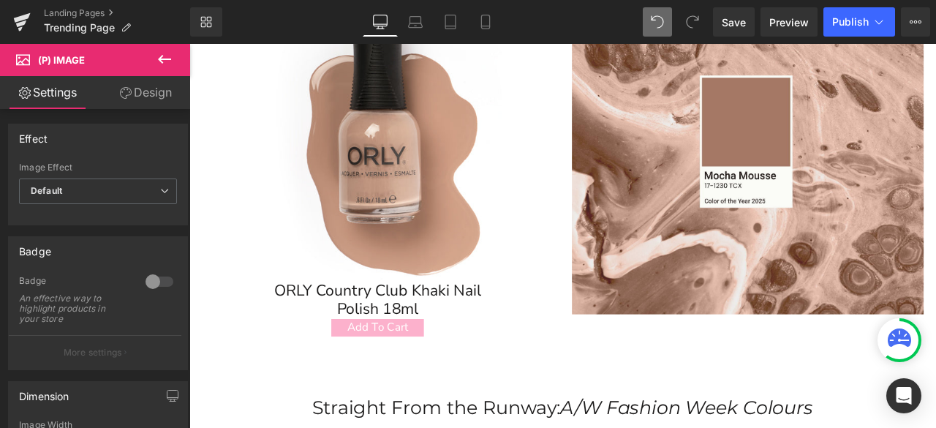
click at [140, 91] on link "Design" at bounding box center [145, 92] width 95 height 33
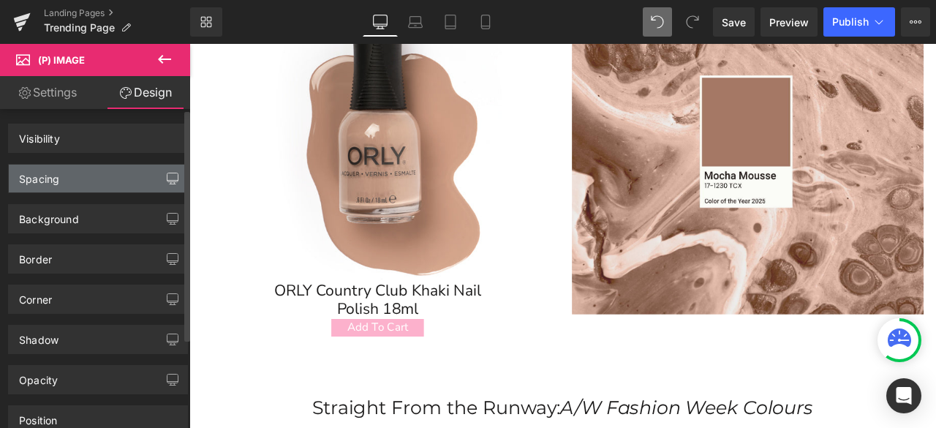
click at [118, 173] on div "Spacing" at bounding box center [98, 178] width 178 height 28
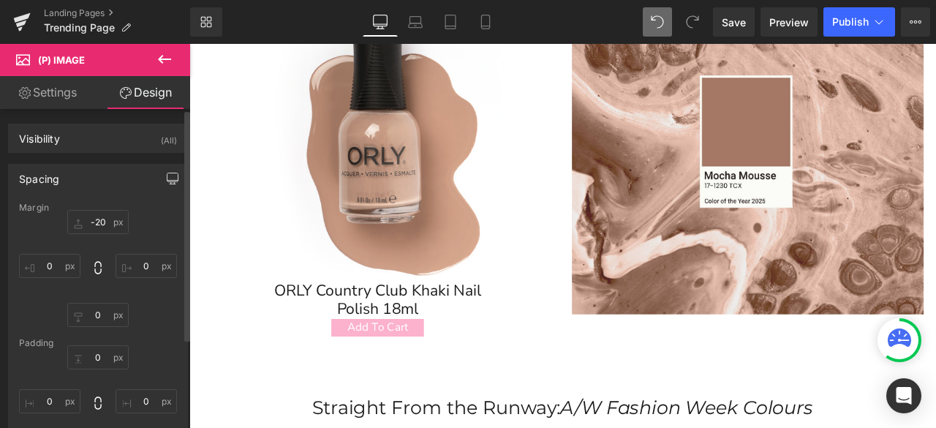
type input "-20"
type input "0"
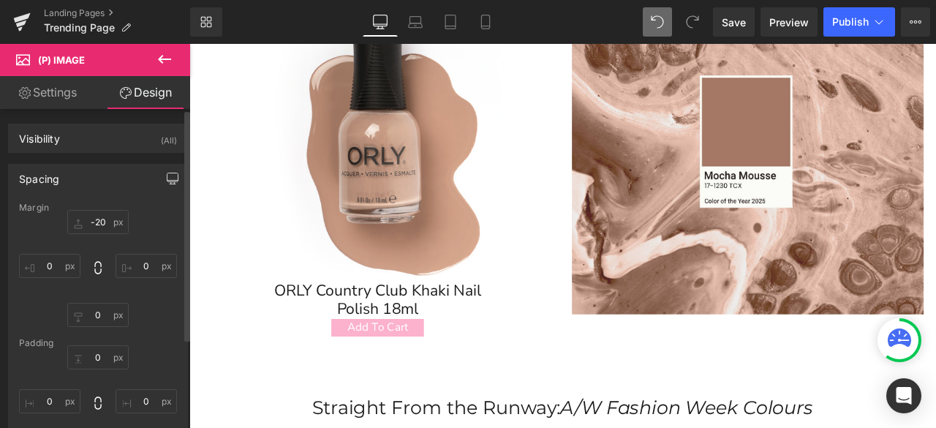
type input "0"
click at [103, 221] on input "-20" at bounding box center [97, 222] width 61 height 24
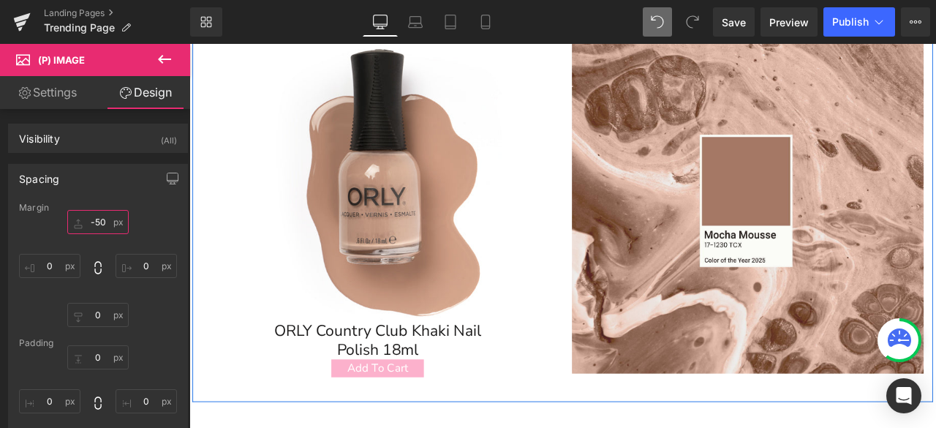
scroll to position [279, 0]
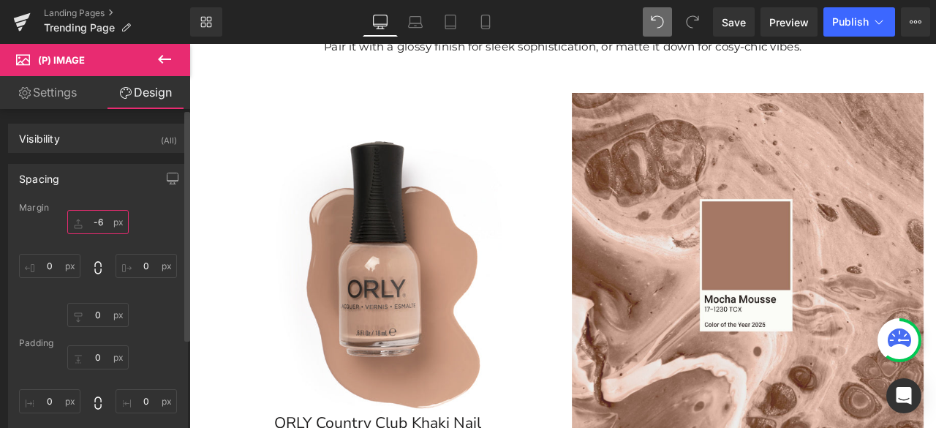
type input "-60"
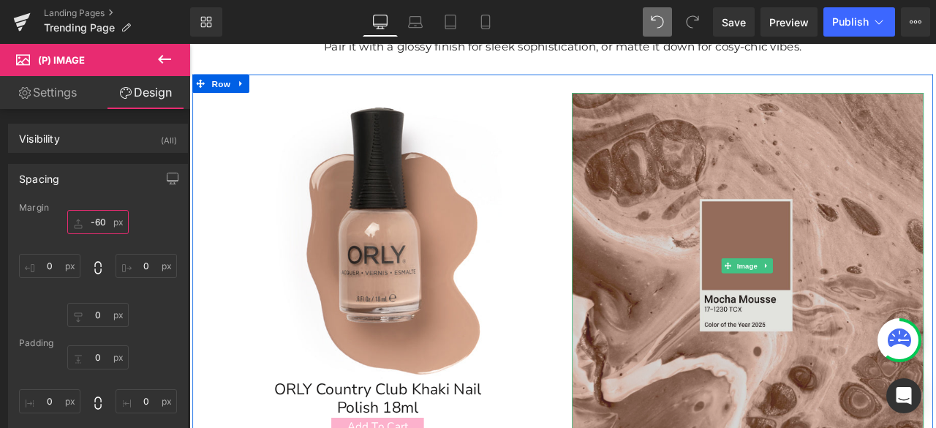
scroll to position [425, 0]
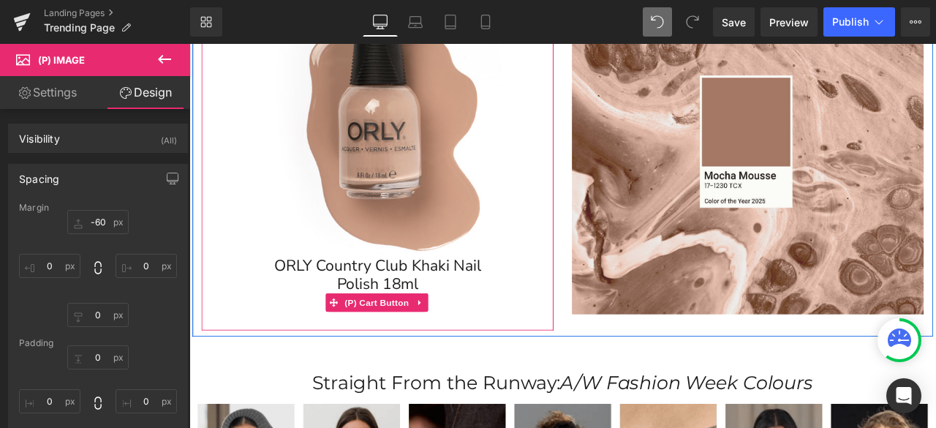
click at [433, 342] on span "(P) Cart Button" at bounding box center [411, 350] width 83 height 22
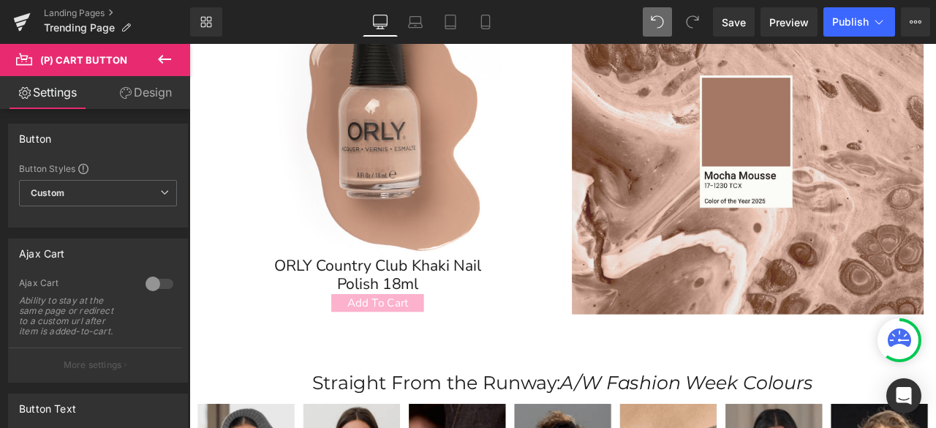
click at [142, 90] on link "Design" at bounding box center [145, 92] width 95 height 33
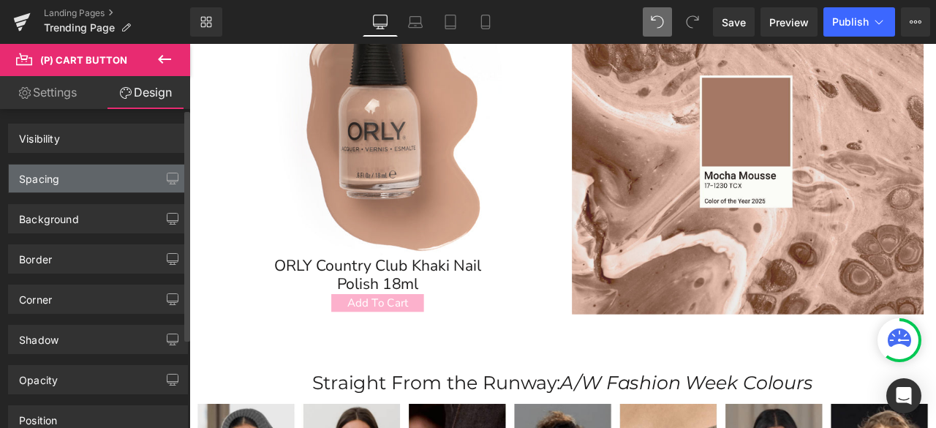
click at [70, 185] on div "Spacing" at bounding box center [98, 178] width 178 height 28
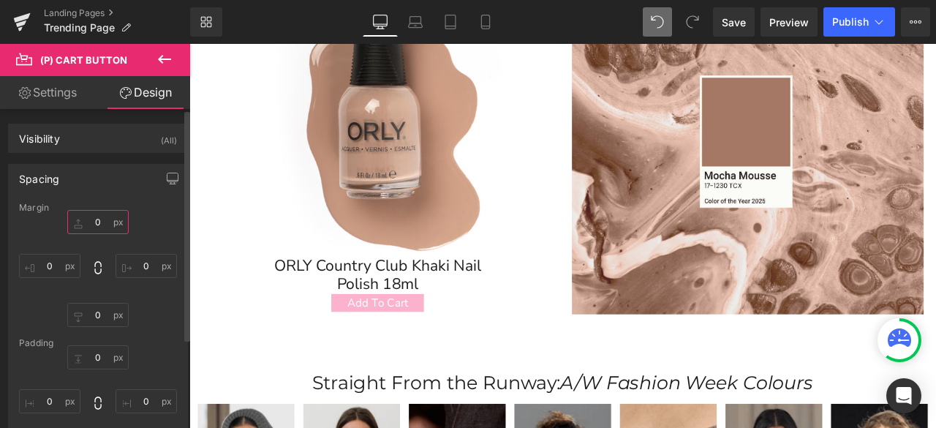
click at [98, 221] on input "0" at bounding box center [97, 222] width 61 height 24
type input "10"
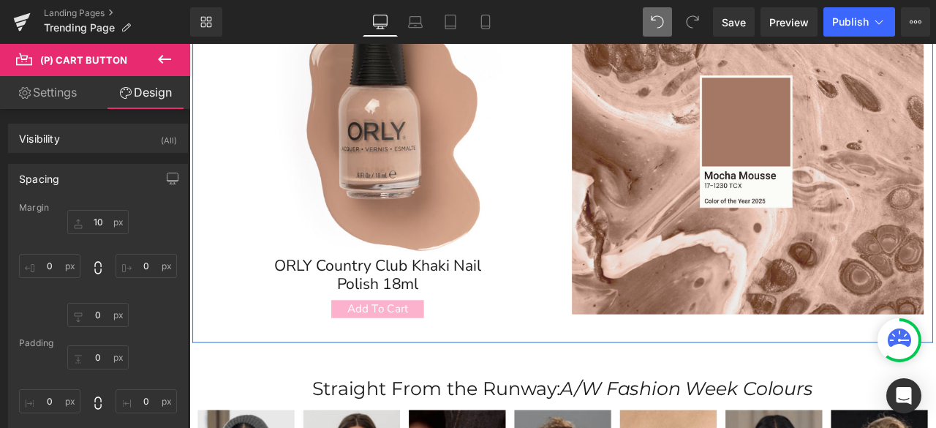
click at [830, 382] on div "Sale Off (P) Image ORLY Country Club Khaki Nail Polish 18ml (P) Title Add To Ca…" at bounding box center [631, 165] width 877 height 464
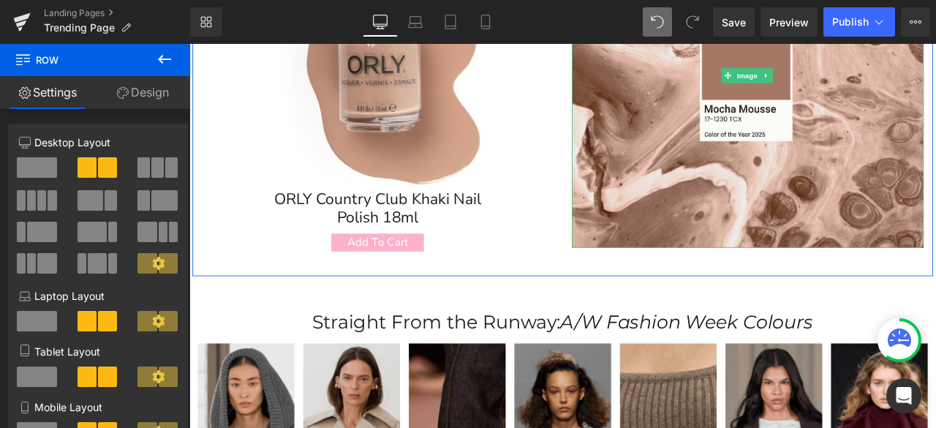
scroll to position [572, 0]
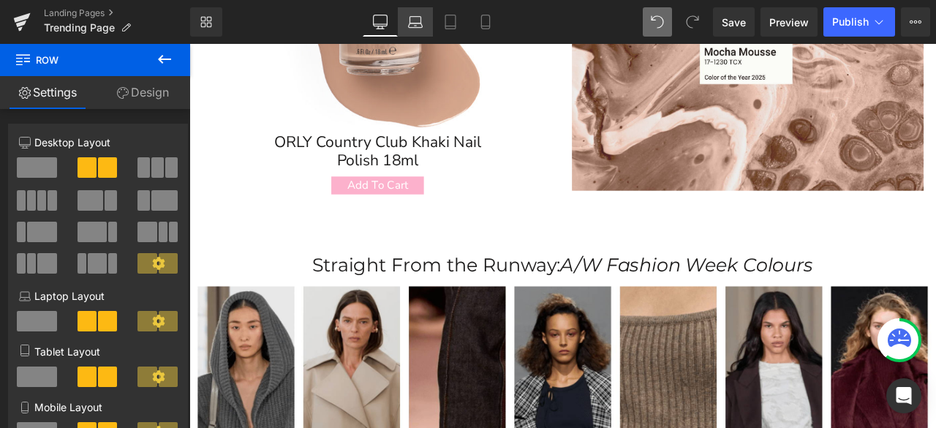
click at [423, 20] on link "Laptop" at bounding box center [415, 21] width 35 height 29
type input "100"
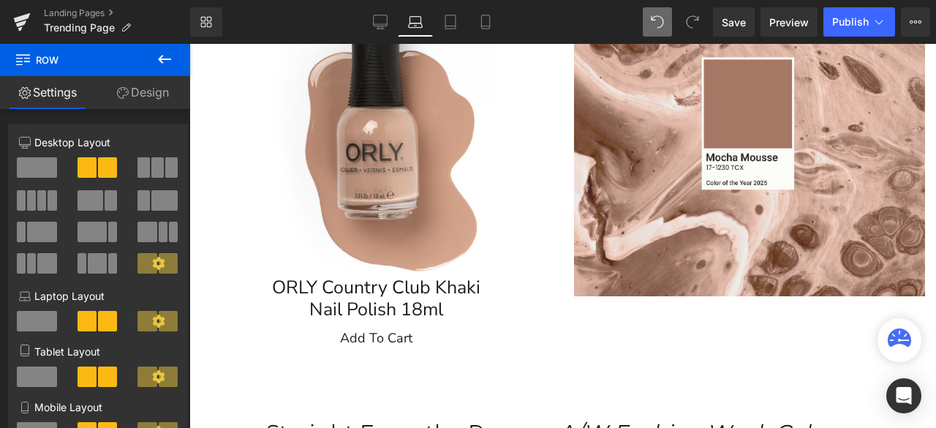
scroll to position [330, 0]
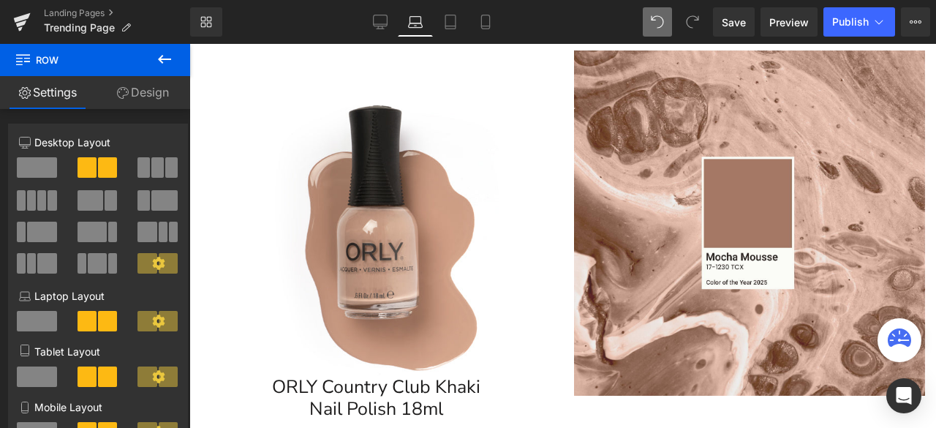
click at [356, 214] on div "Sale Off (P) Image" at bounding box center [376, 223] width 337 height 303
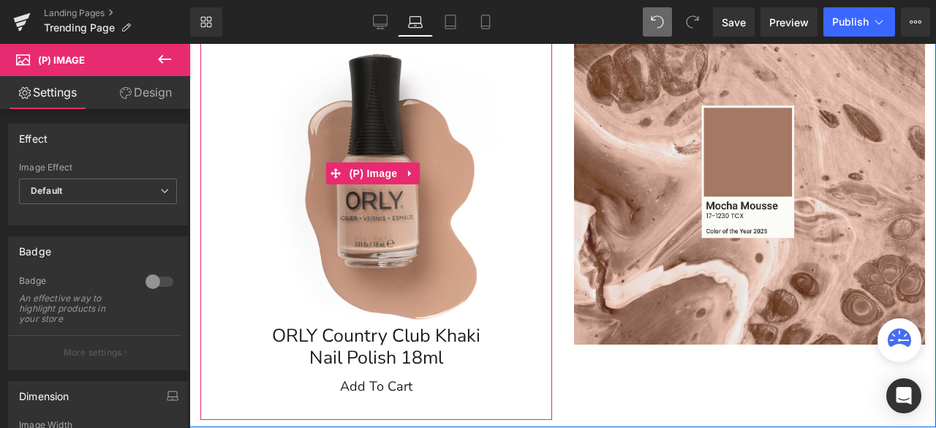
scroll to position [403, 0]
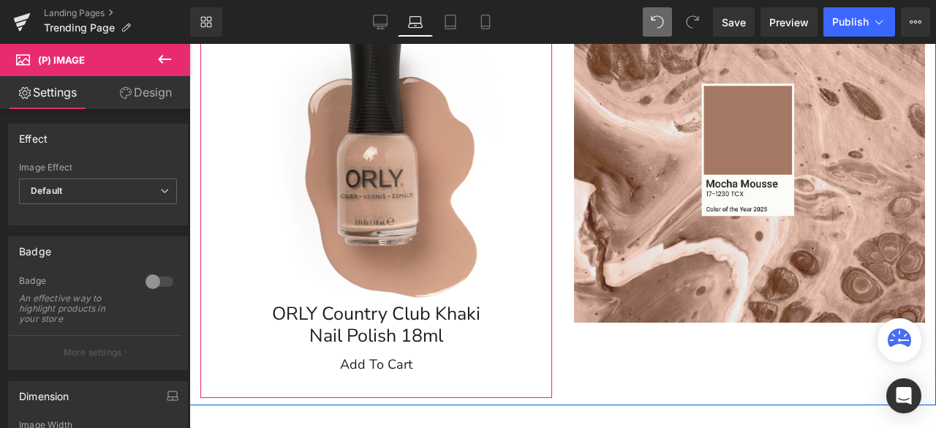
click at [364, 359] on div "Add To Cart (P) Cart Button" at bounding box center [376, 365] width 337 height 22
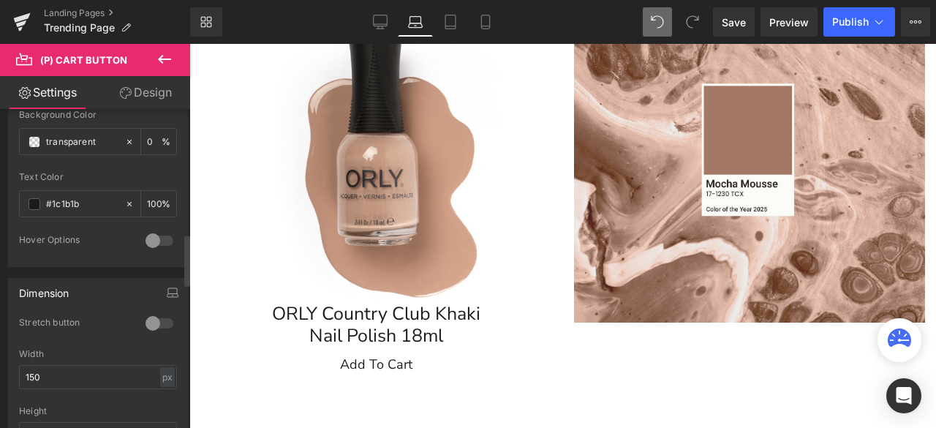
scroll to position [804, 0]
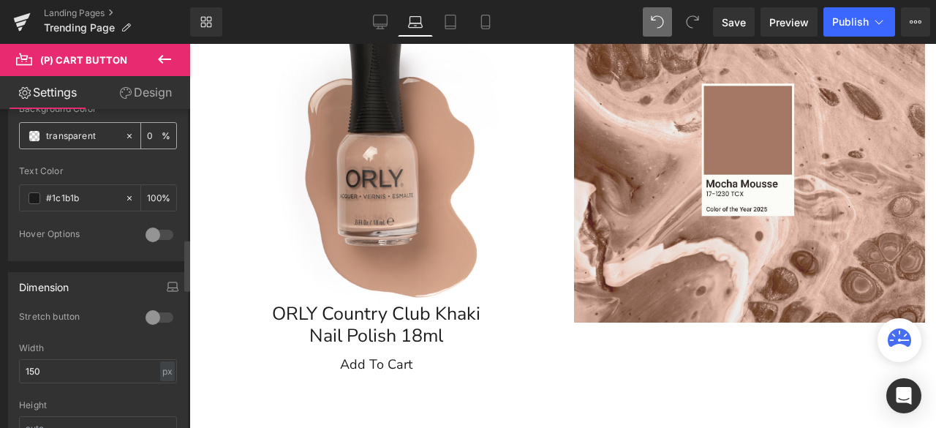
click at [34, 132] on span at bounding box center [35, 136] width 12 height 12
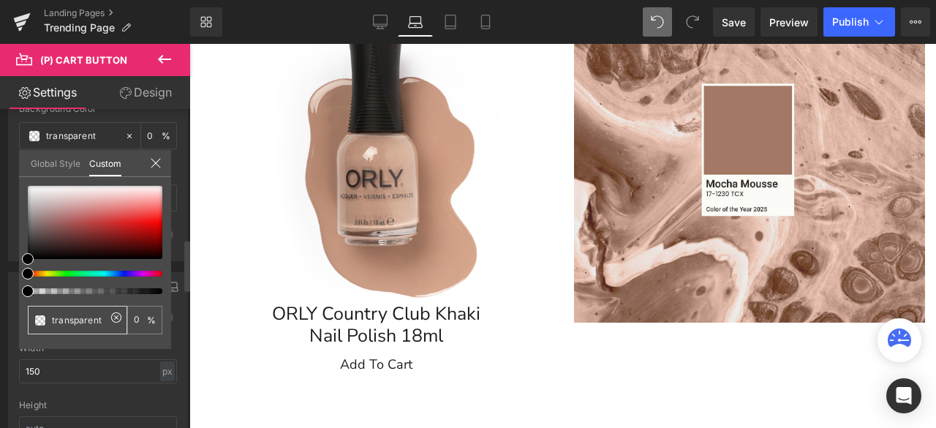
click at [88, 321] on input "transparent" at bounding box center [79, 319] width 54 height 15
click at [119, 317] on icon at bounding box center [116, 317] width 12 height 12
type input "none"
click at [89, 315] on input "none" at bounding box center [79, 319] width 54 height 15
paste input "#fcb1cc"
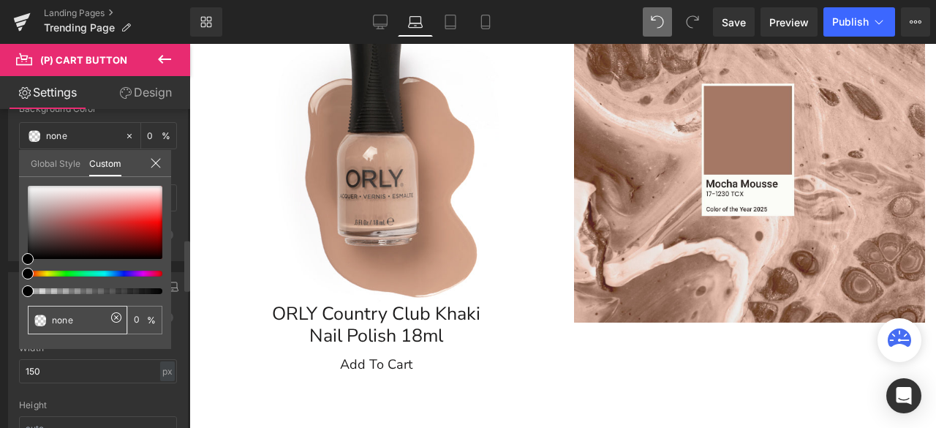
type input "none#fcb1cc"
paste input "text"
type input "#fcb1cc"
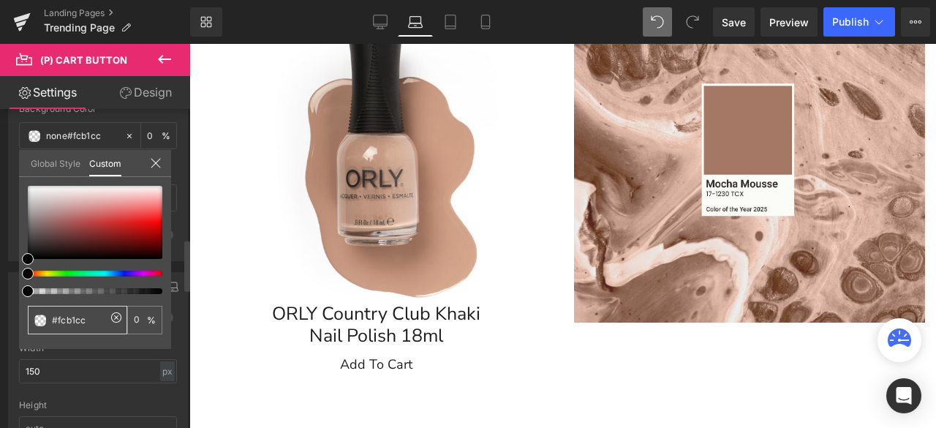
type input "100"
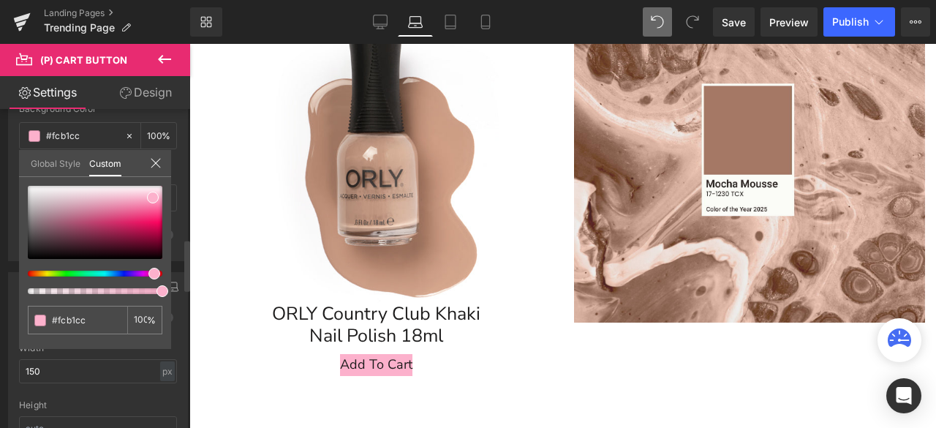
type input "#fcb1cc"
click at [94, 343] on div "#fcb1cc 100 %" at bounding box center [95, 267] width 152 height 163
click at [151, 158] on icon at bounding box center [156, 163] width 10 height 10
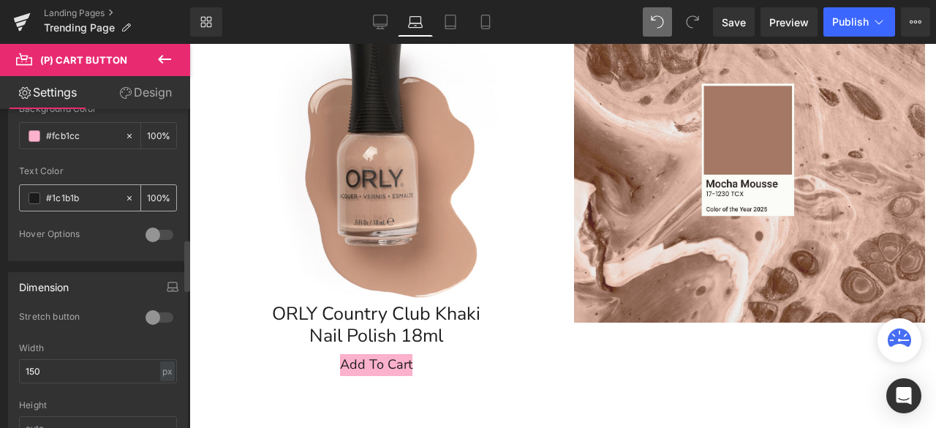
click at [29, 192] on span at bounding box center [35, 198] width 12 height 12
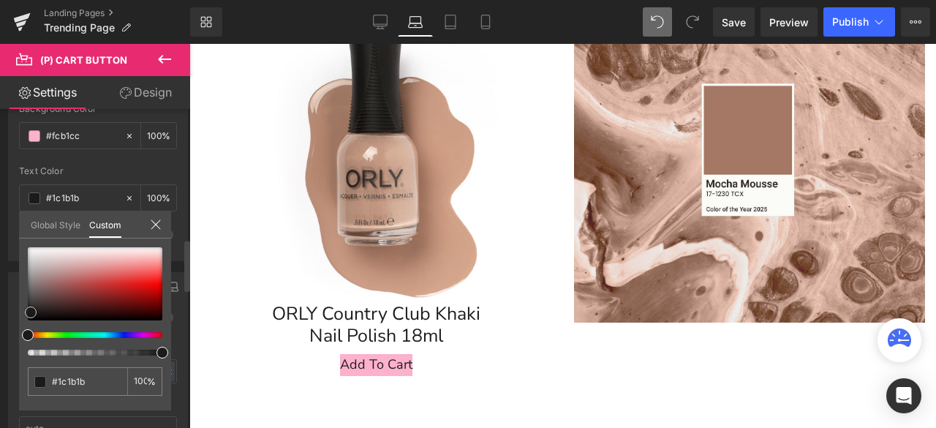
click at [42, 268] on div at bounding box center [95, 283] width 134 height 73
type input "#bca8a8"
type input "#bcadad"
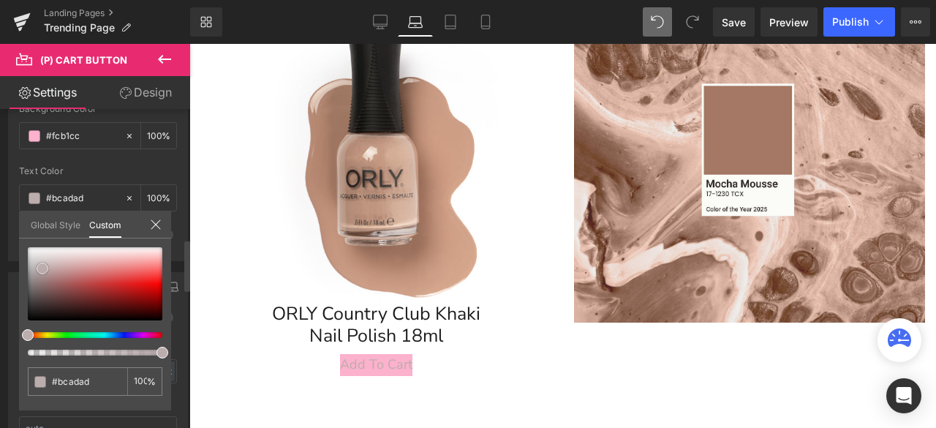
type input "#c3b6b6"
type input "#ffffff"
drag, startPoint x: 41, startPoint y: 263, endPoint x: 0, endPoint y: 197, distance: 78.1
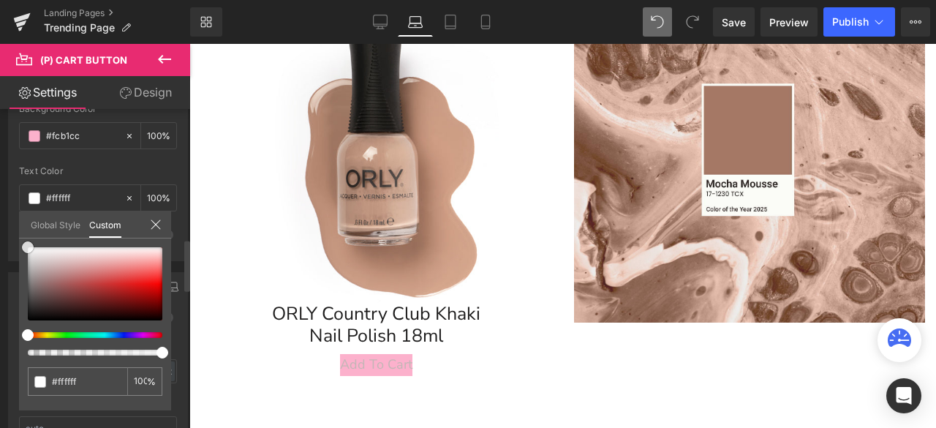
click at [0, 197] on div "Button Color rgba(252, 177, 204, 1) Background Color #fcb1cc 100 % rgba(255, 25…" at bounding box center [98, 157] width 197 height 207
click at [160, 227] on icon at bounding box center [156, 225] width 12 height 12
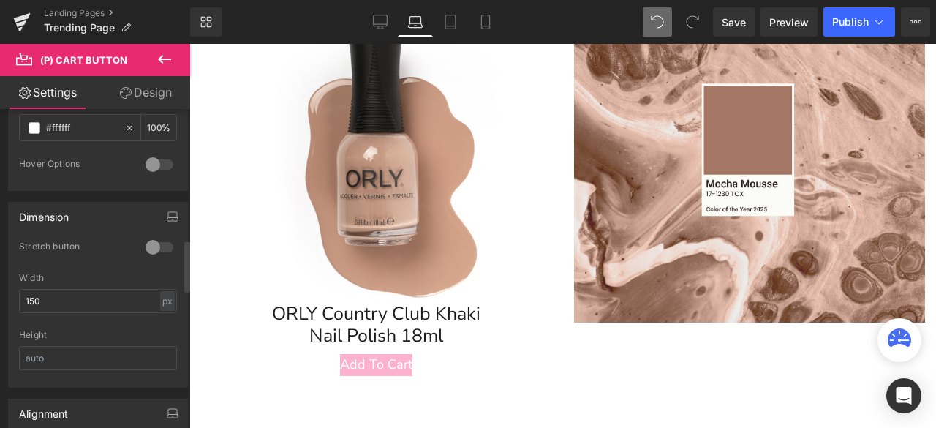
scroll to position [950, 0]
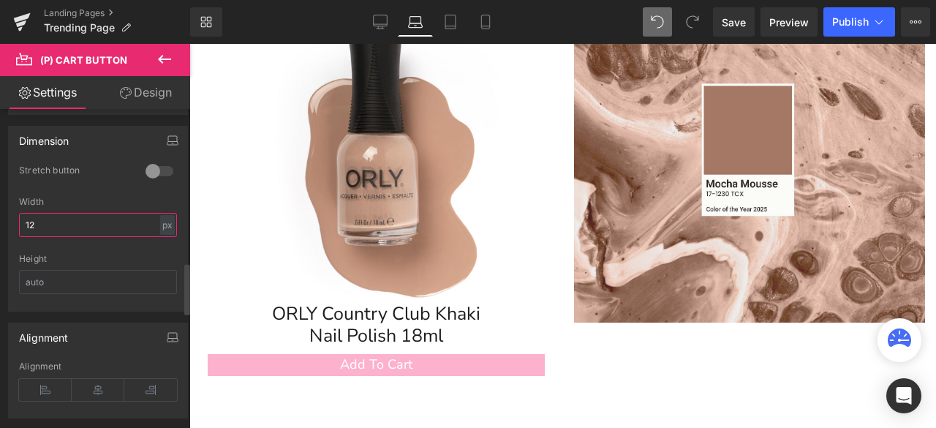
type input "1"
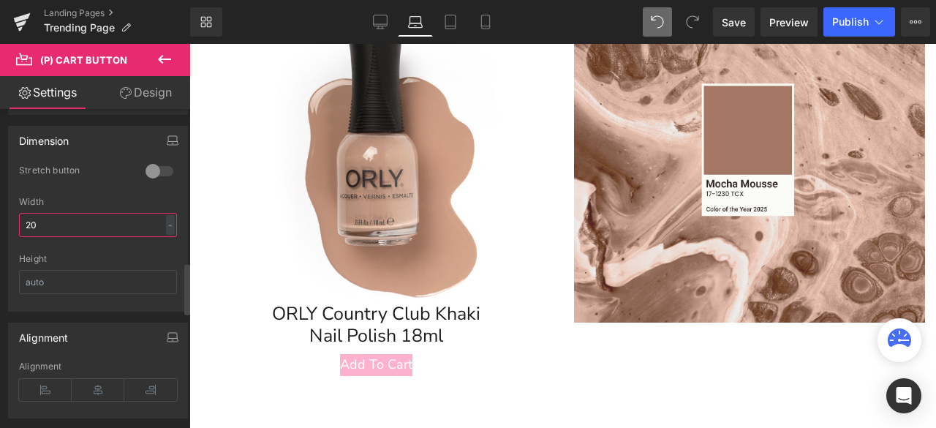
type input "200"
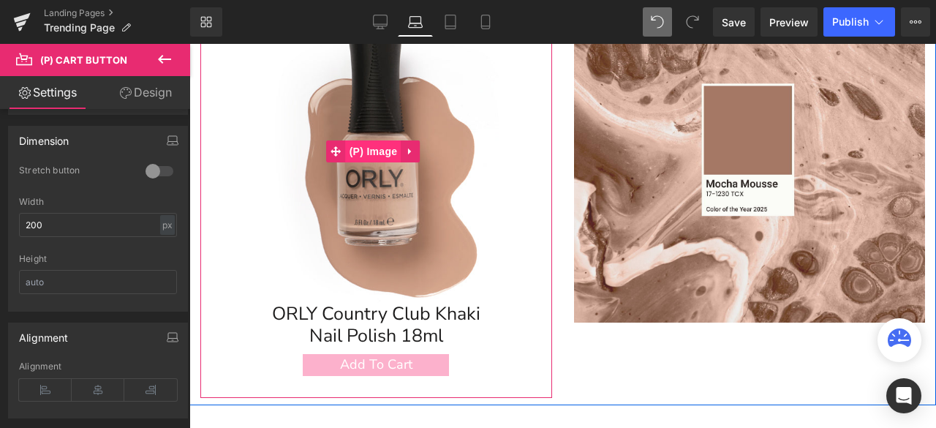
click at [366, 191] on img at bounding box center [375, 150] width 303 height 303
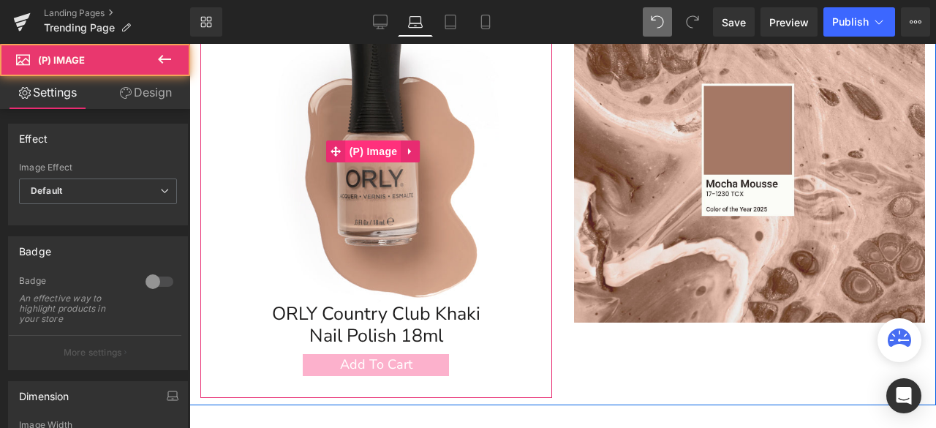
click at [373, 151] on span "(P) Image" at bounding box center [374, 151] width 56 height 22
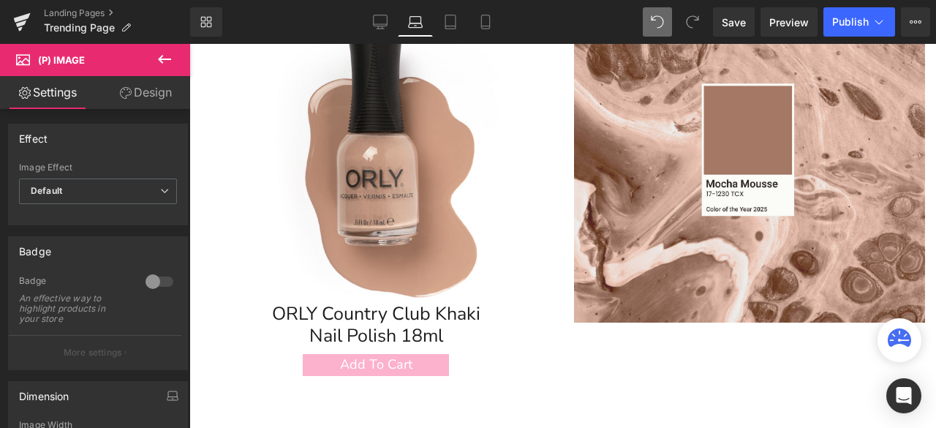
click at [140, 95] on link "Design" at bounding box center [145, 92] width 95 height 33
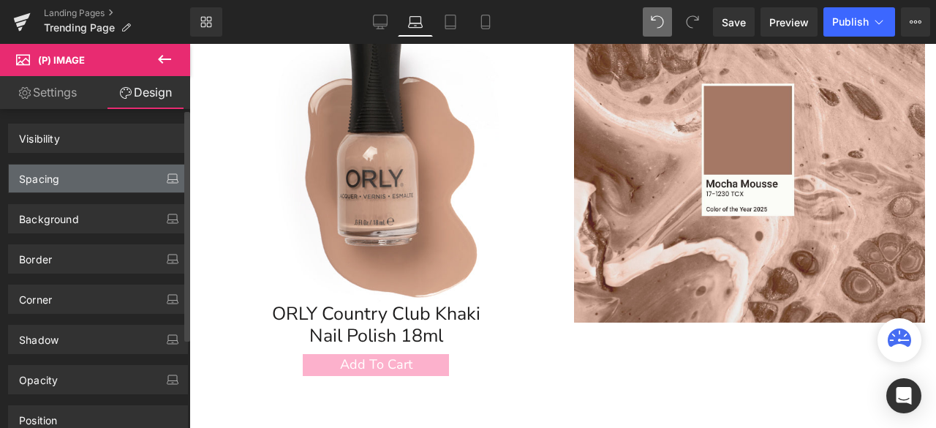
click at [72, 181] on div "Spacing" at bounding box center [98, 178] width 178 height 28
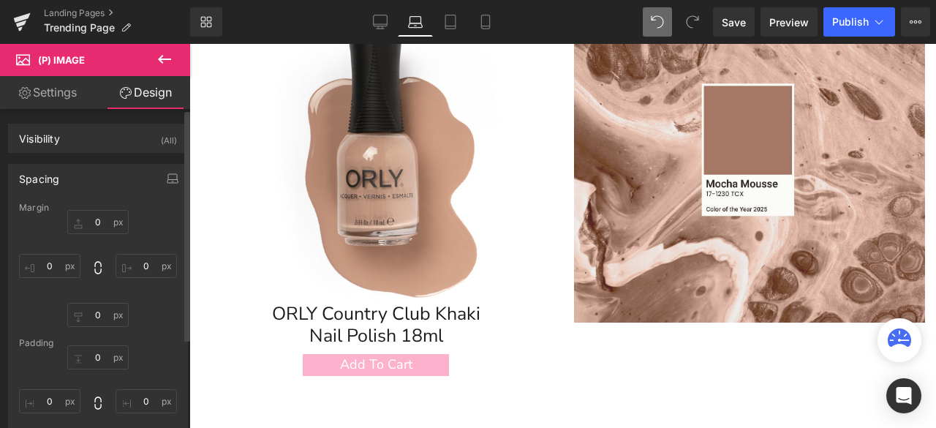
type input "0"
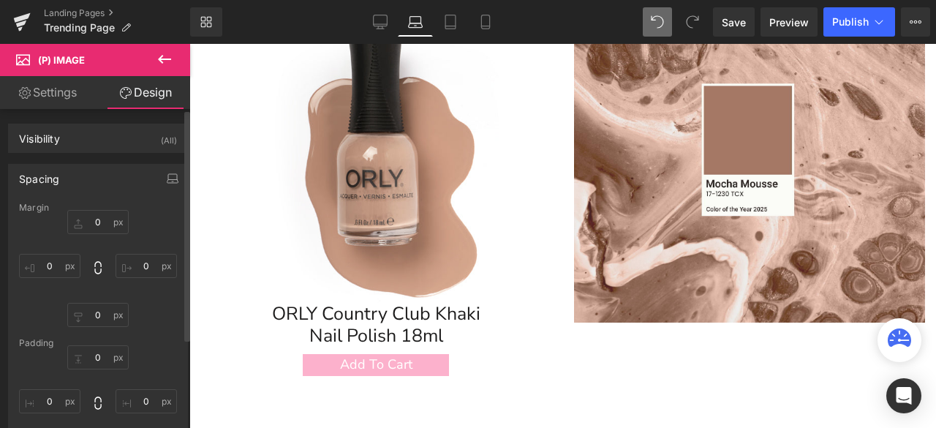
type input "0"
click at [99, 219] on input "0" at bounding box center [97, 222] width 61 height 24
type input "-70"
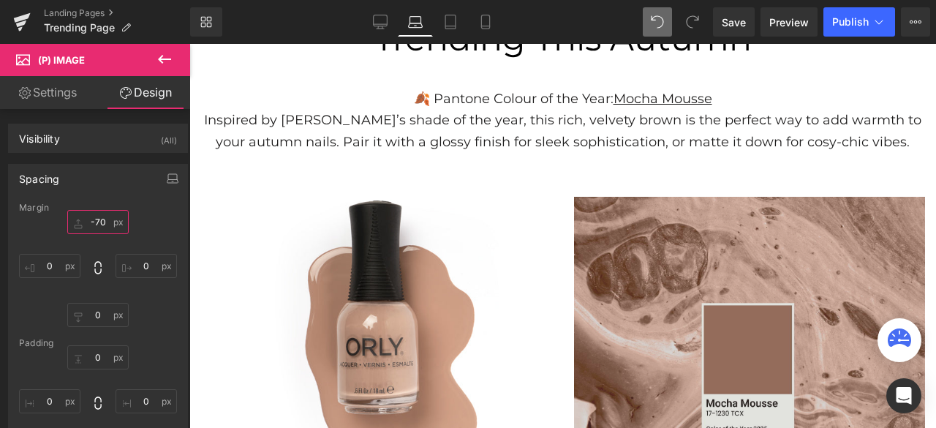
scroll to position [330, 0]
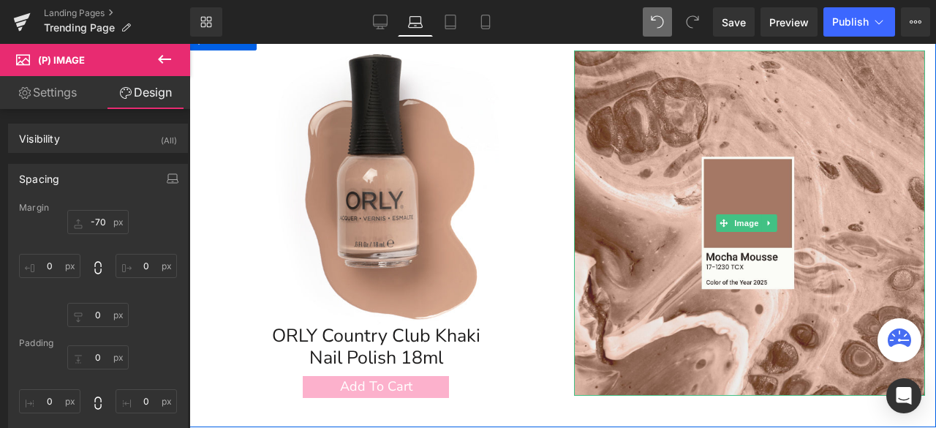
click at [548, 368] on div "Sale Off (P) Image ORLY Country Club Khaki Nail Polish 18ml (P) Title Add To Ca…" at bounding box center [376, 234] width 374 height 368
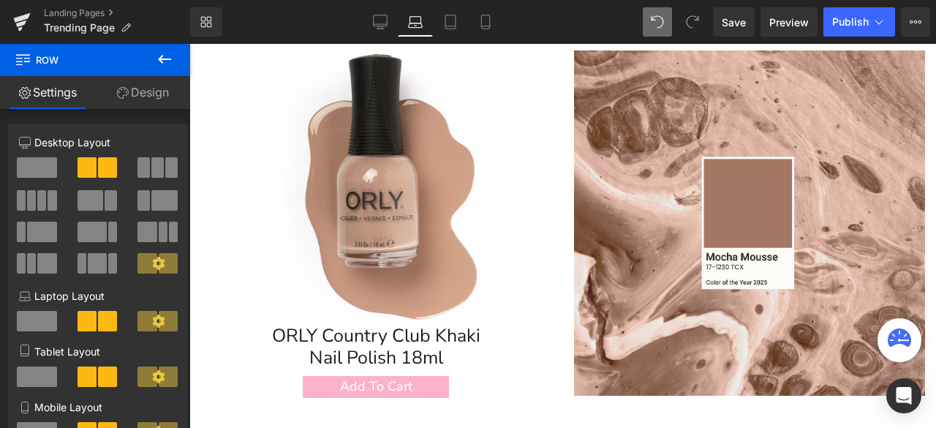
click at [381, 196] on img at bounding box center [375, 172] width 303 height 303
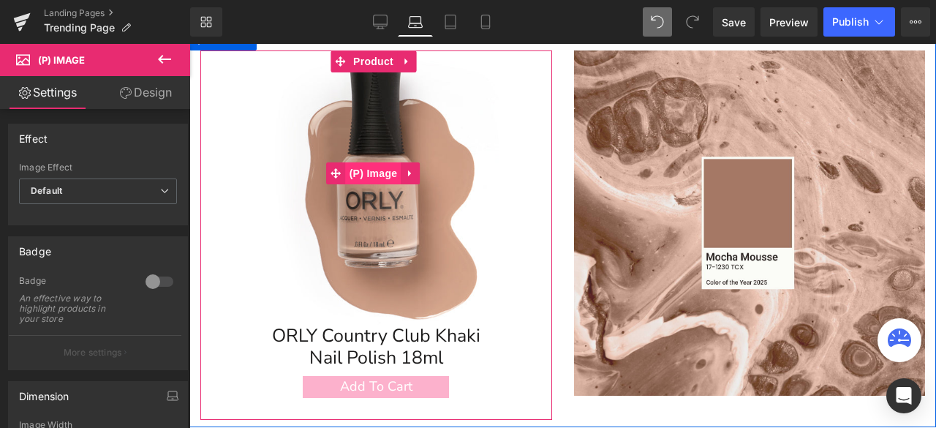
click at [377, 170] on span "(P) Image" at bounding box center [374, 173] width 56 height 22
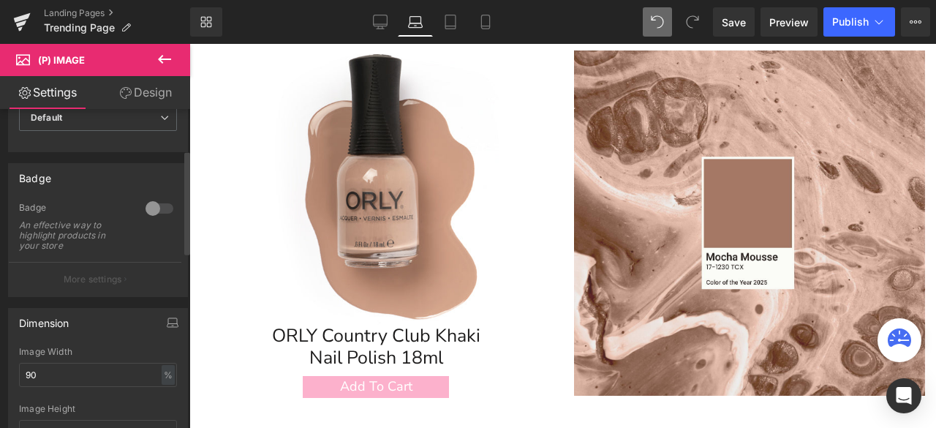
scroll to position [219, 0]
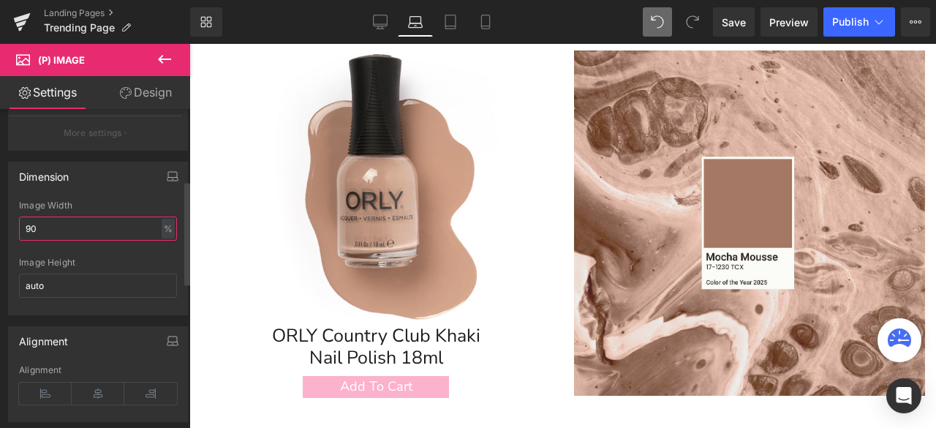
click at [39, 224] on input "90" at bounding box center [98, 228] width 158 height 24
type input "9"
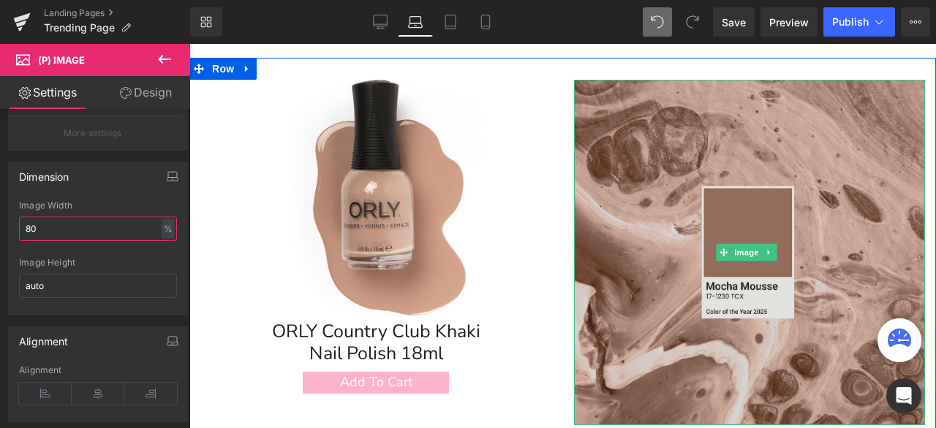
scroll to position [330, 0]
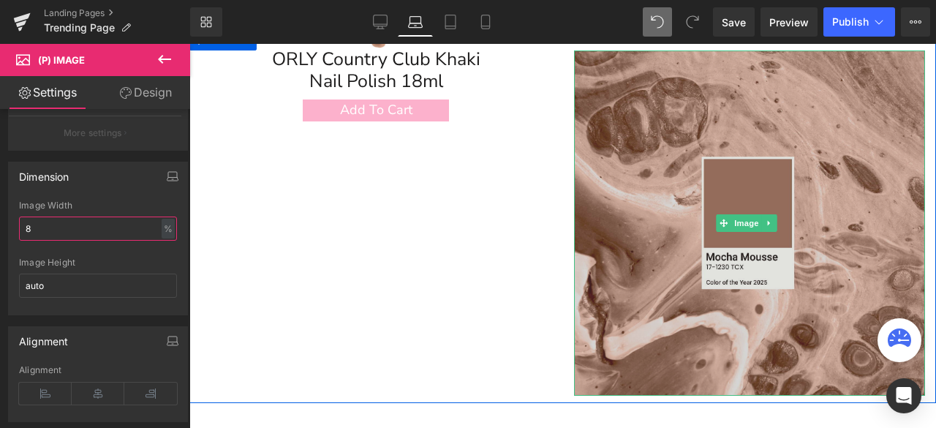
type input "85"
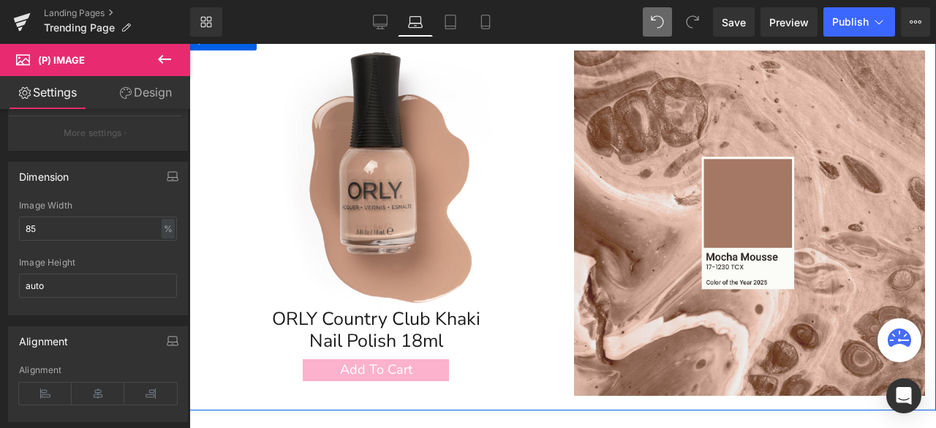
click at [564, 281] on div "Image" at bounding box center [750, 222] width 374 height 344
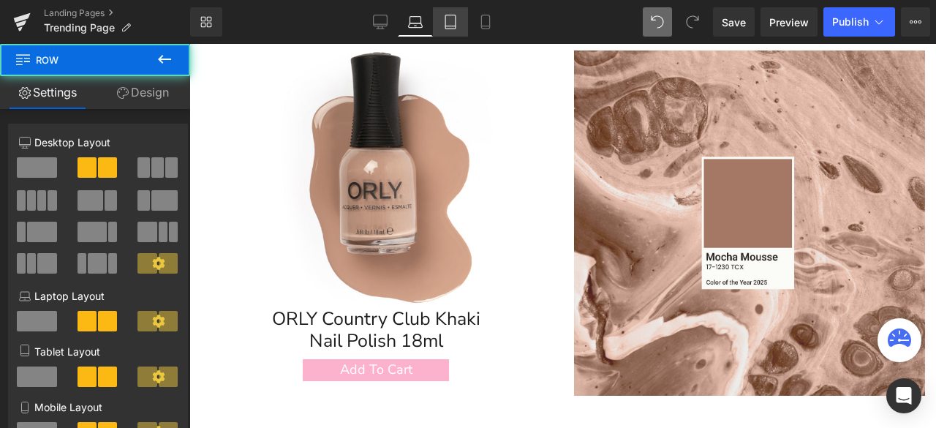
click at [450, 15] on icon at bounding box center [450, 22] width 10 height 14
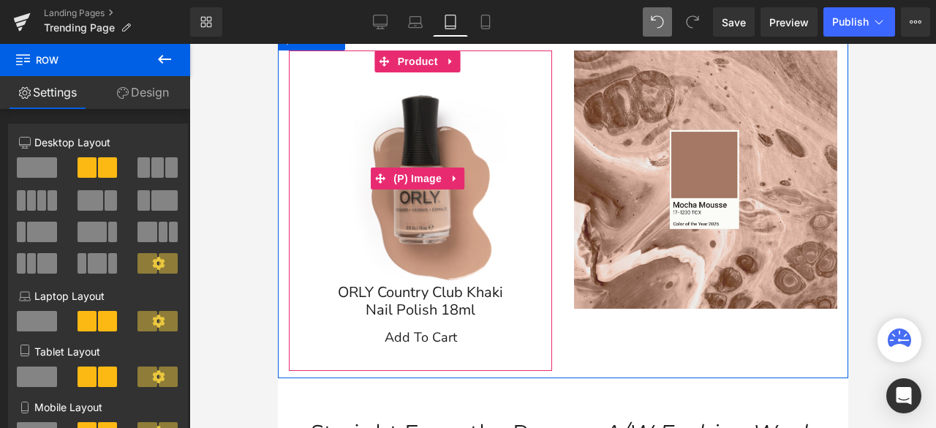
scroll to position [265, 0]
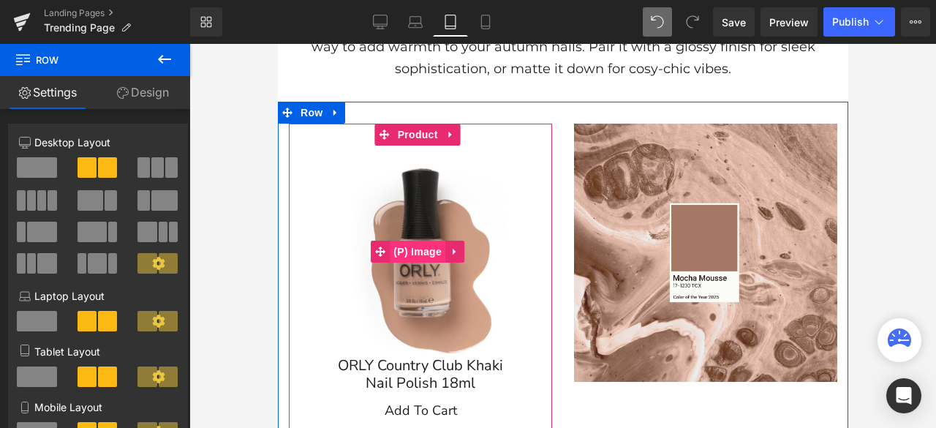
click at [421, 248] on span "(P) Image" at bounding box center [417, 251] width 56 height 22
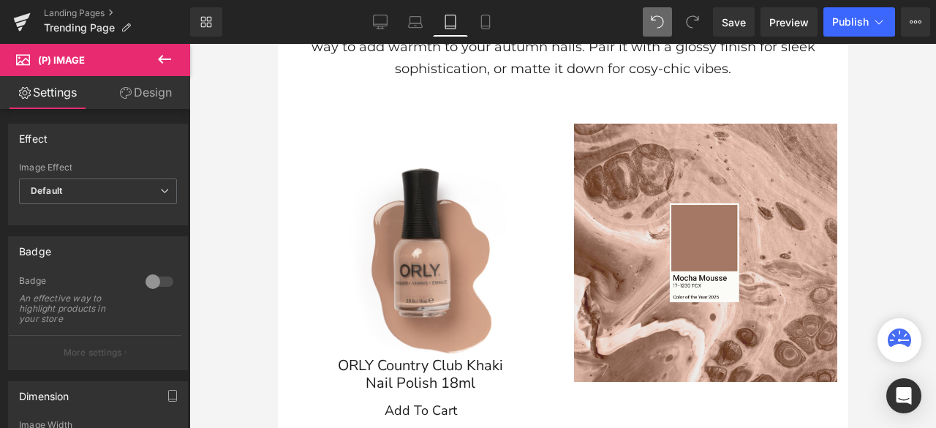
click at [145, 86] on link "Design" at bounding box center [145, 92] width 95 height 33
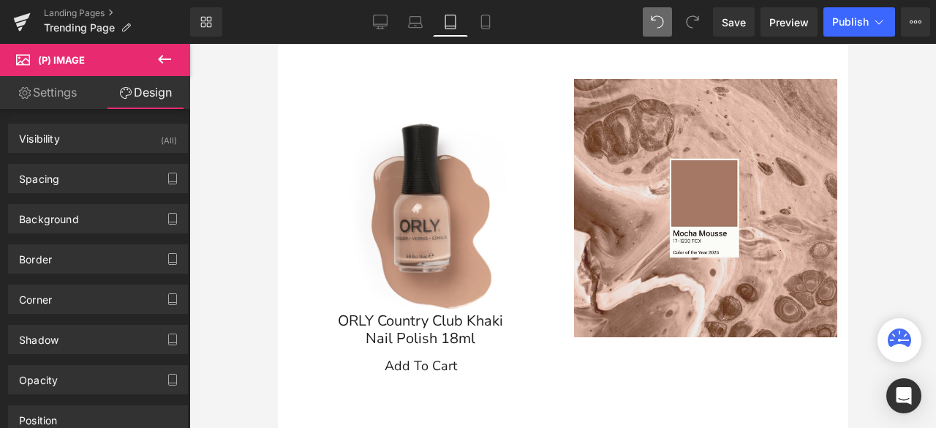
scroll to position [338, 0]
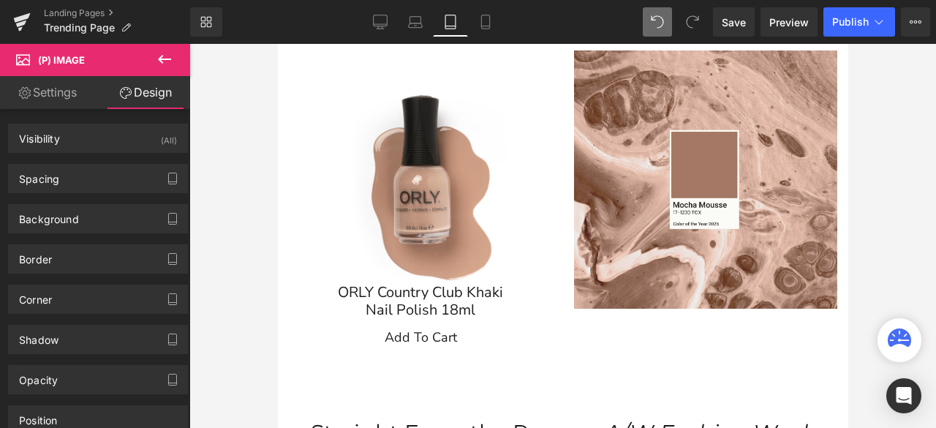
click at [406, 331] on div "Add To Cart (P) Cart Button" at bounding box center [419, 338] width 249 height 22
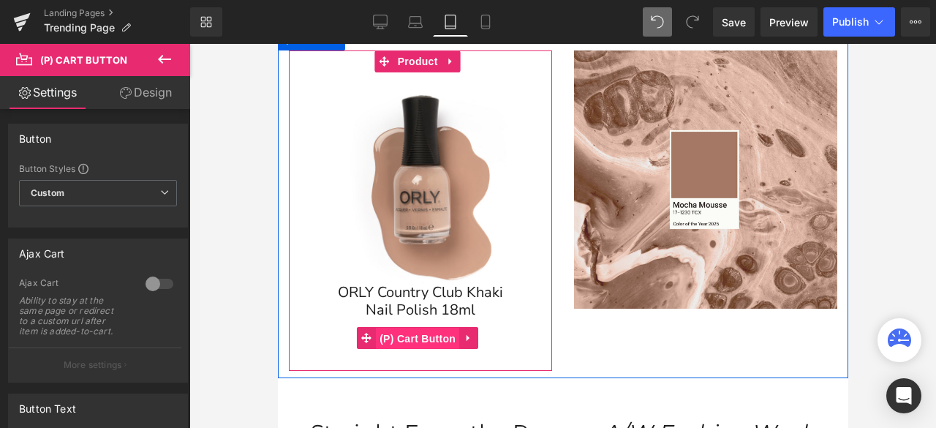
click at [399, 332] on span "(P) Cart Button" at bounding box center [416, 338] width 83 height 22
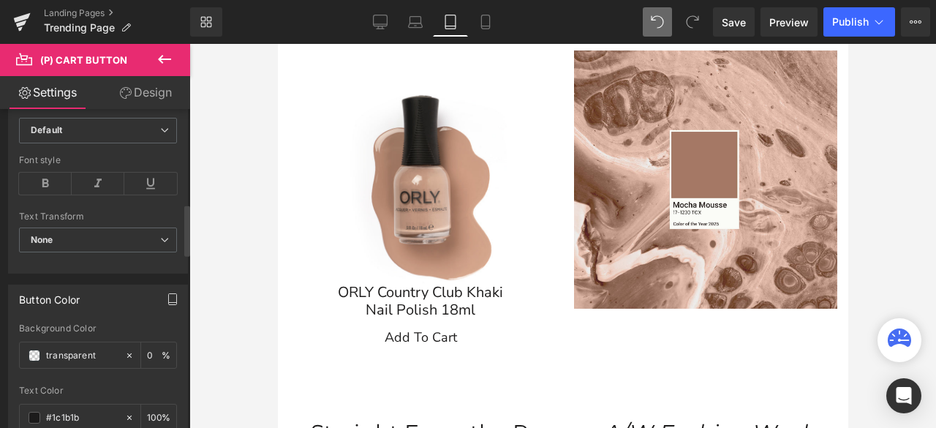
scroll to position [731, 0]
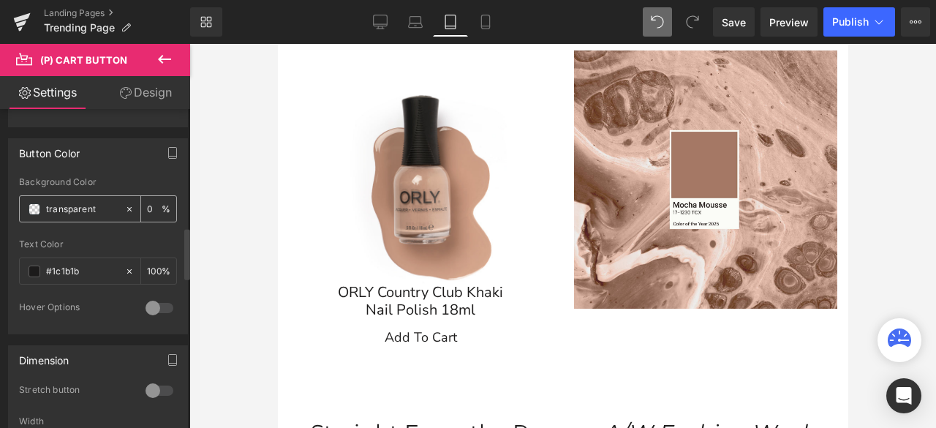
click at [29, 205] on span at bounding box center [35, 209] width 12 height 12
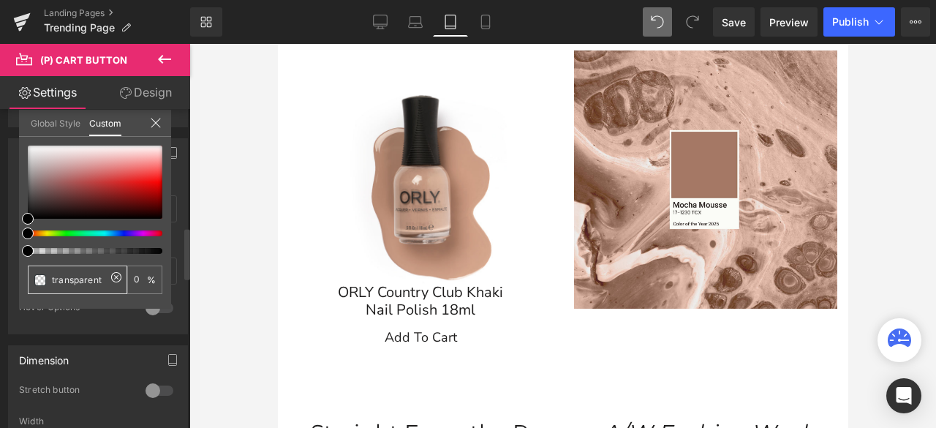
click at [91, 287] on div "transparent" at bounding box center [77, 279] width 99 height 29
click at [111, 281] on icon at bounding box center [116, 277] width 12 height 12
type input "none"
click at [98, 280] on input "none" at bounding box center [79, 279] width 54 height 15
paste input "#fcb1cc"
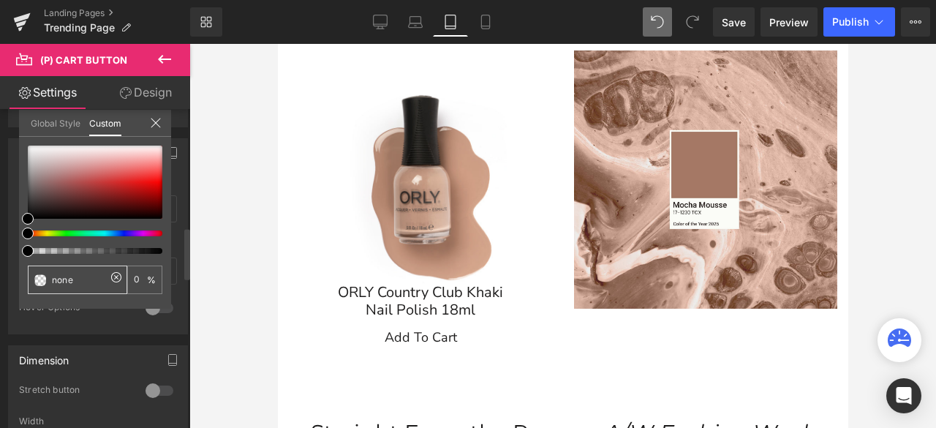
type input "#fcb1cc"
type input "100"
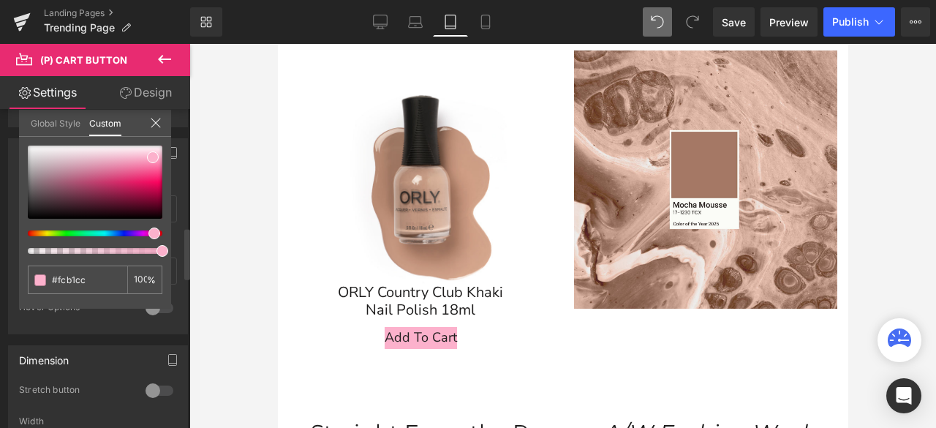
type input "#fcb1cc"
click at [102, 306] on div "#fcb1cc 100 %" at bounding box center [95, 226] width 152 height 163
click at [155, 121] on icon at bounding box center [156, 123] width 12 height 12
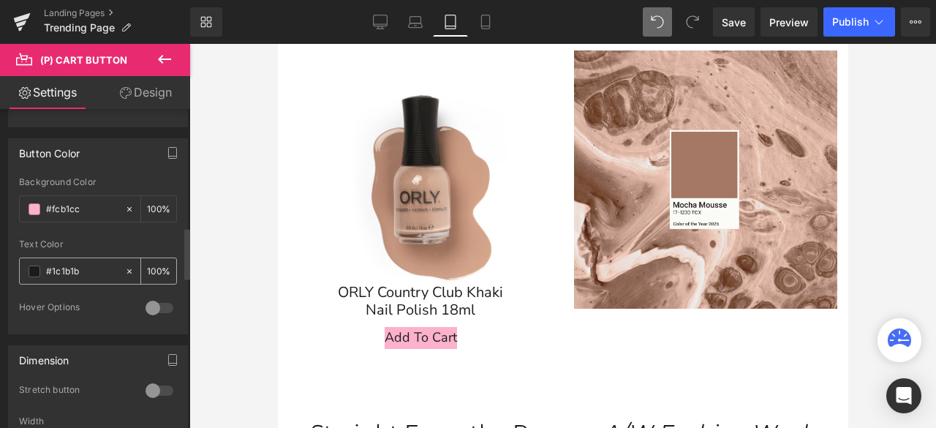
click at [31, 267] on span at bounding box center [35, 271] width 12 height 12
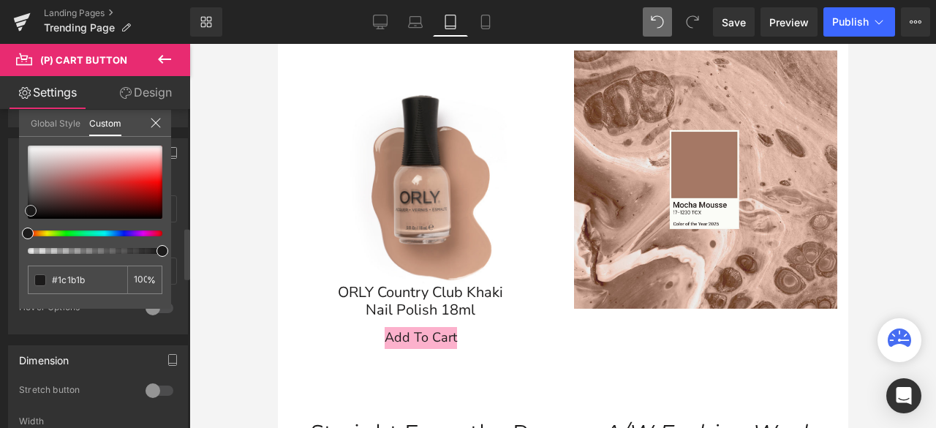
click at [39, 179] on div at bounding box center [95, 181] width 134 height 73
type input "#947f7f"
drag, startPoint x: 42, startPoint y: 173, endPoint x: 16, endPoint y: 99, distance: 78.4
click at [16, 99] on div "Settings Design Button Button Styles Custom Custom Setup Global Style Custom Se…" at bounding box center [95, 271] width 190 height 391
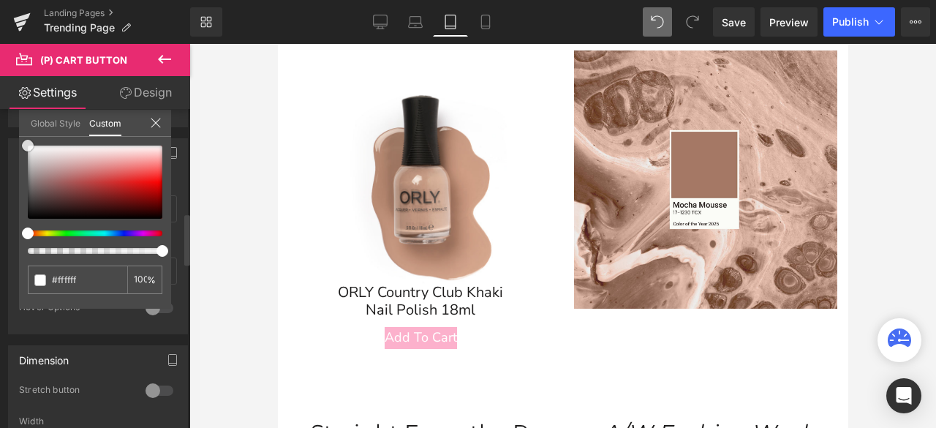
scroll to position [643, 0]
click at [152, 118] on icon at bounding box center [156, 123] width 10 height 10
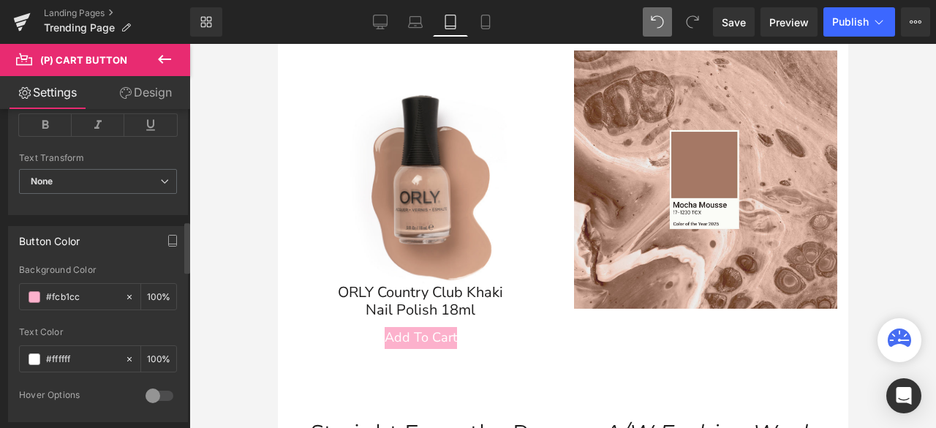
scroll to position [936, 0]
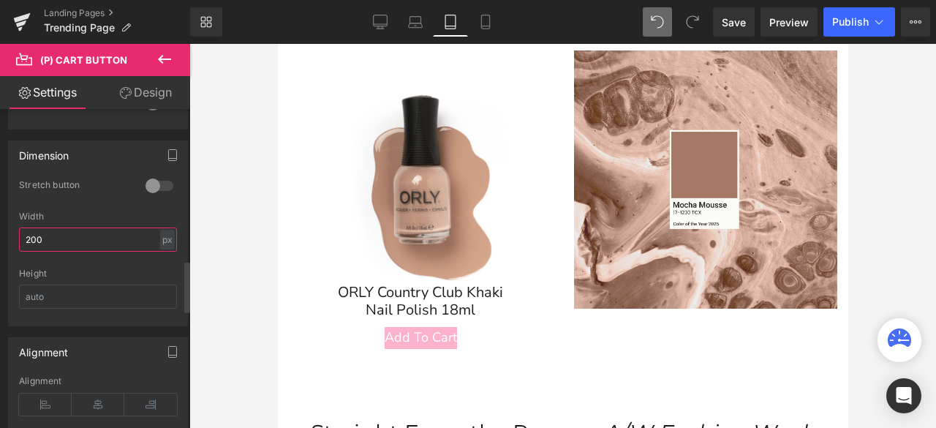
click at [57, 234] on input "200" at bounding box center [98, 239] width 158 height 24
drag, startPoint x: 57, startPoint y: 234, endPoint x: 15, endPoint y: 230, distance: 41.9
click at [15, 230] on div "0 Stretch button 0 Stretch button 0 Stretch button 0 Stretch button 200px Width…" at bounding box center [98, 252] width 178 height 146
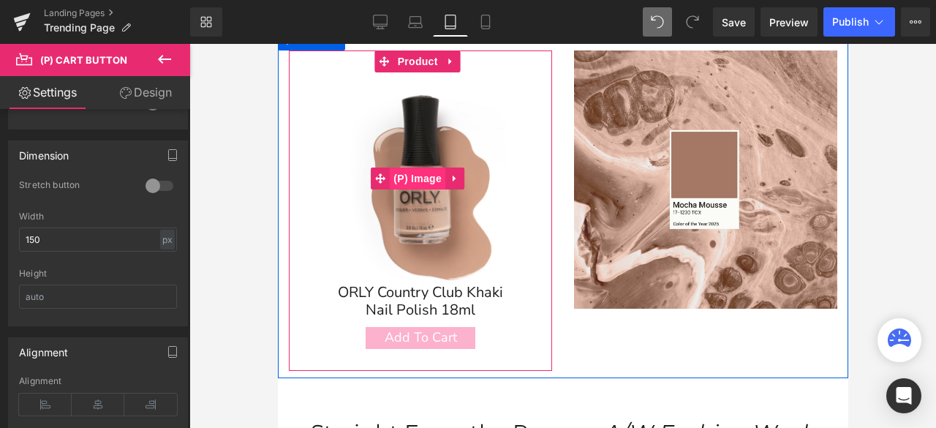
click at [424, 179] on span "(P) Image" at bounding box center [417, 178] width 56 height 22
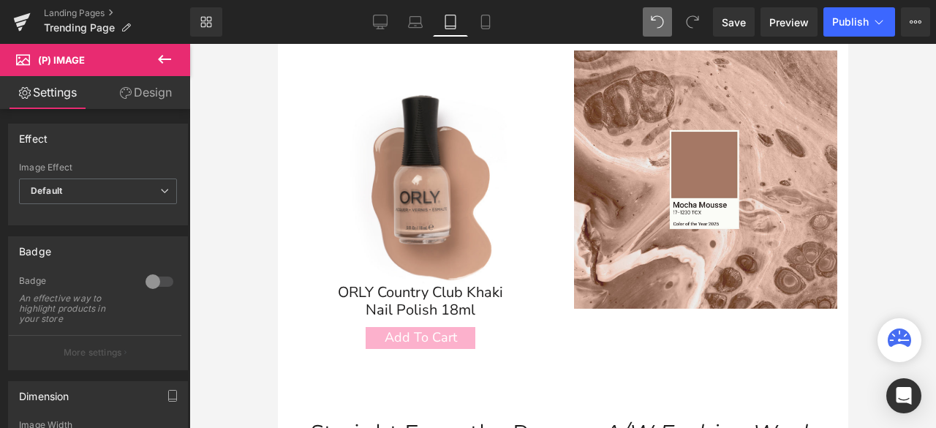
click at [141, 102] on link "Design" at bounding box center [145, 92] width 95 height 33
click at [0, 0] on div "Spacing" at bounding box center [0, 0] width 0 height 0
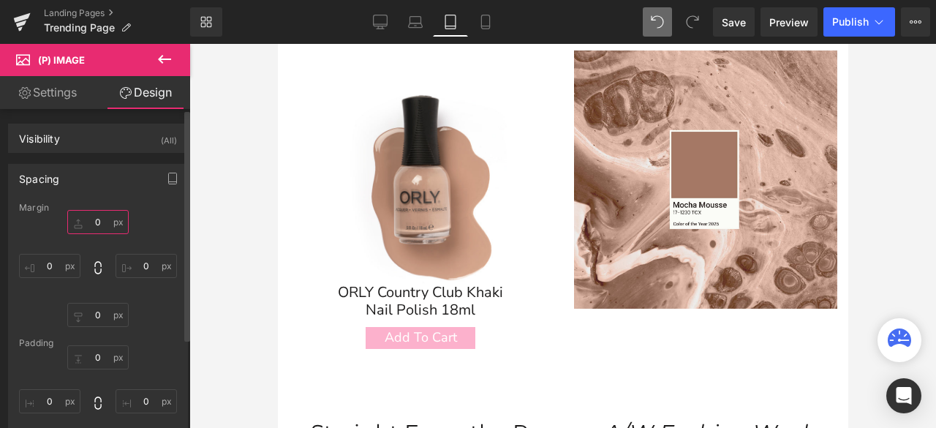
click at [102, 227] on input "0" at bounding box center [97, 222] width 61 height 24
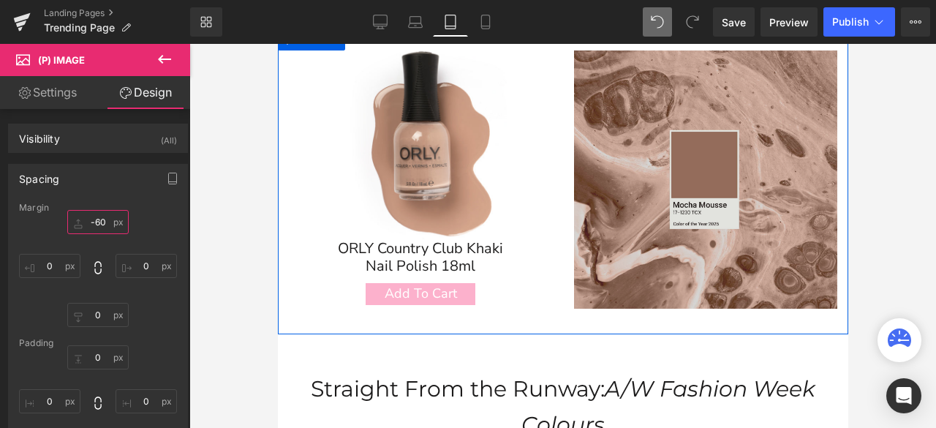
scroll to position [265, 0]
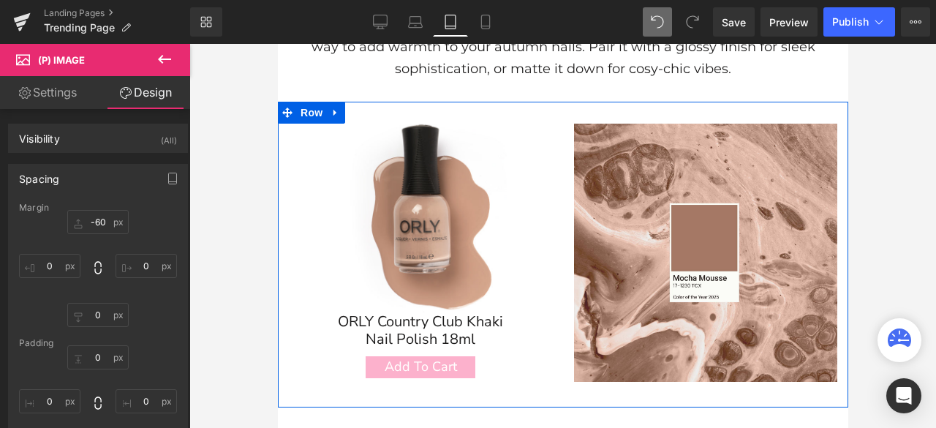
click at [876, 249] on div at bounding box center [562, 236] width 746 height 384
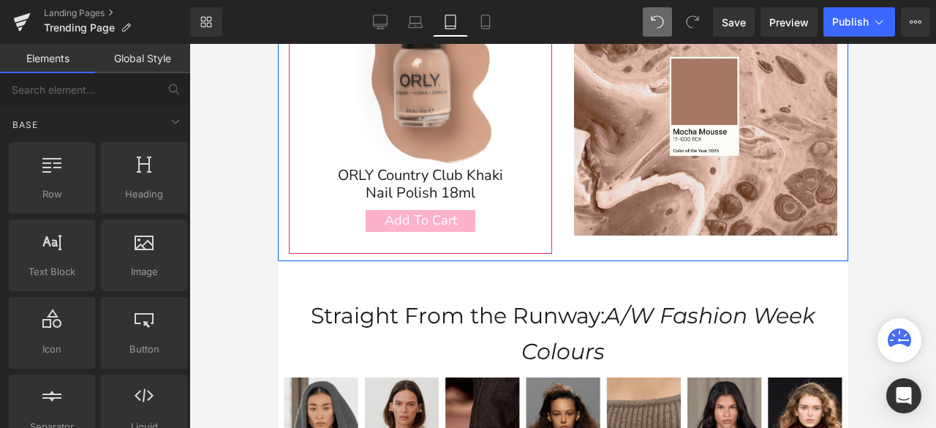
scroll to position [557, 0]
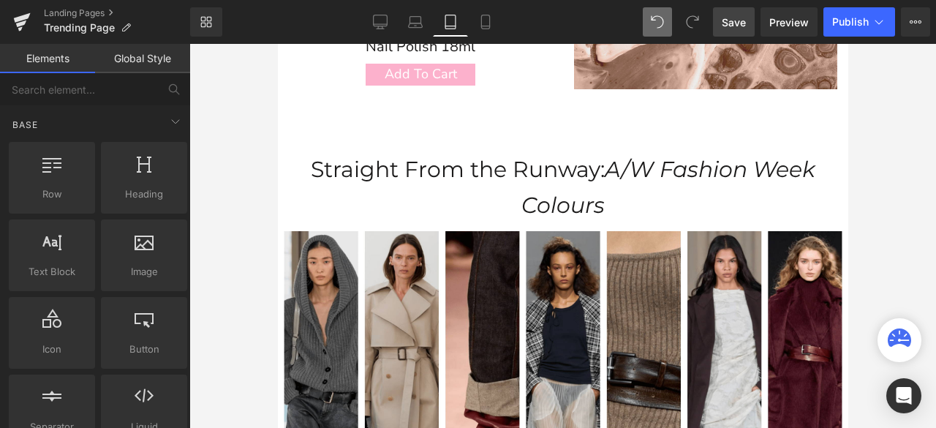
click at [739, 21] on span "Save" at bounding box center [733, 22] width 24 height 15
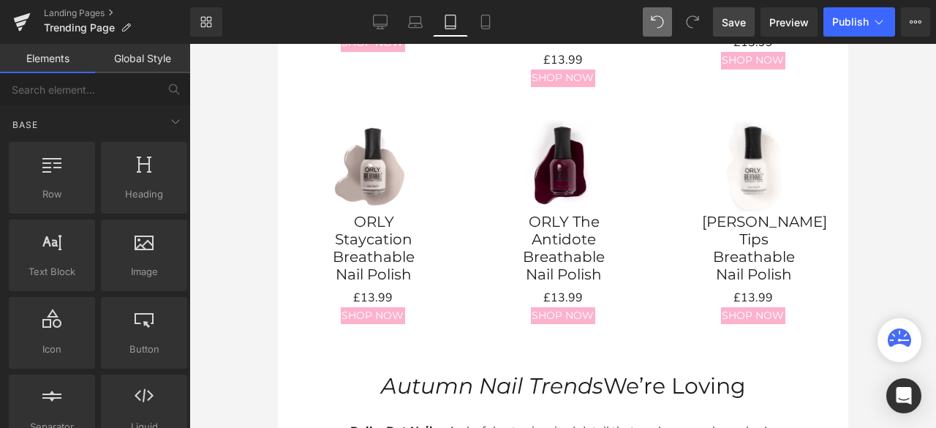
scroll to position [1580, 0]
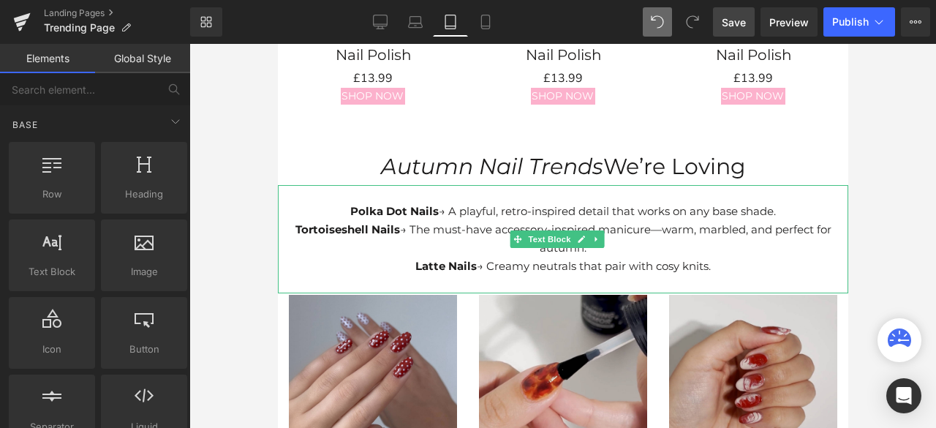
click at [675, 221] on p "Tortoiseshell Nails → The must-have accessory-inspired manicure—warm, marbled, …" at bounding box center [562, 239] width 570 height 37
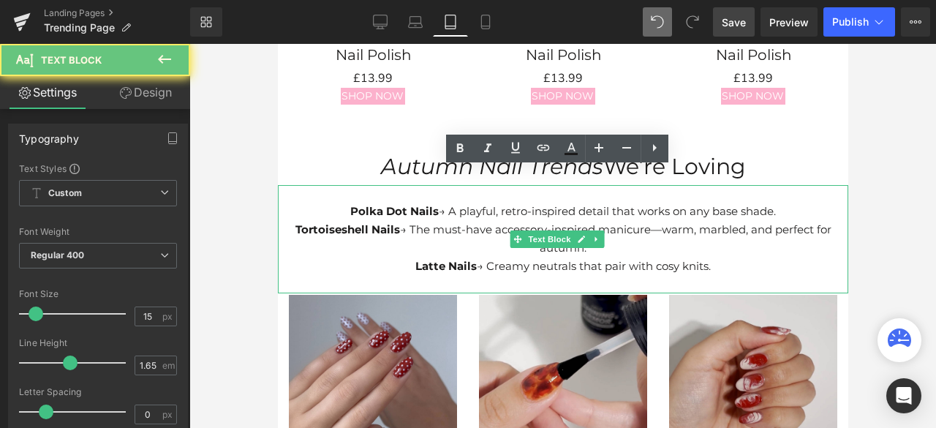
click at [624, 233] on p "Tortoiseshell Nails → The must-have accessory-inspired manicure—warm, marbled, …" at bounding box center [562, 239] width 570 height 37
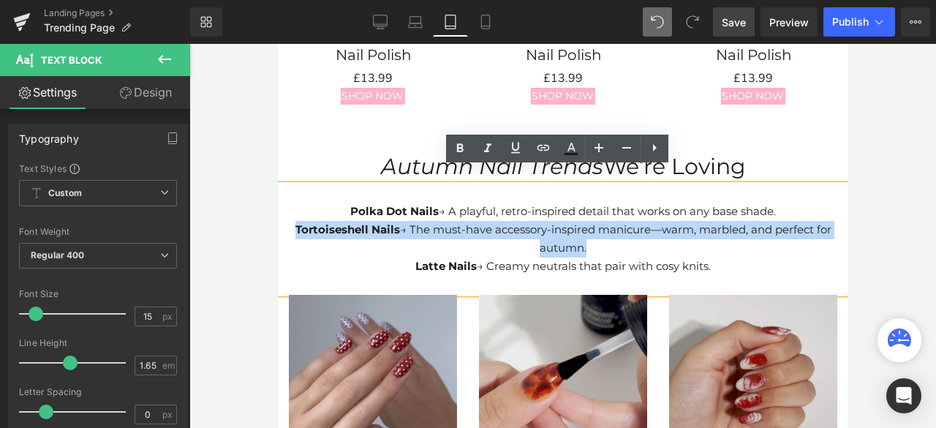
drag, startPoint x: 614, startPoint y: 233, endPoint x: 273, endPoint y: 214, distance: 341.1
click at [637, 257] on p "Latte Nails → Creamy neutrals that pair with cosy knits." at bounding box center [562, 266] width 570 height 18
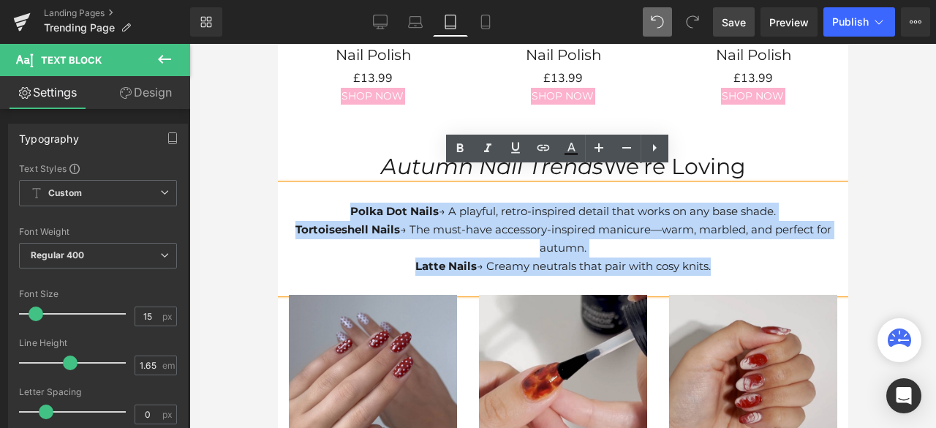
drag, startPoint x: 466, startPoint y: 216, endPoint x: 325, endPoint y: 189, distance: 143.6
click at [325, 189] on div "Polka Dot Nails → A playful, retro-inspired detail that works on any base shade…" at bounding box center [562, 239] width 570 height 109
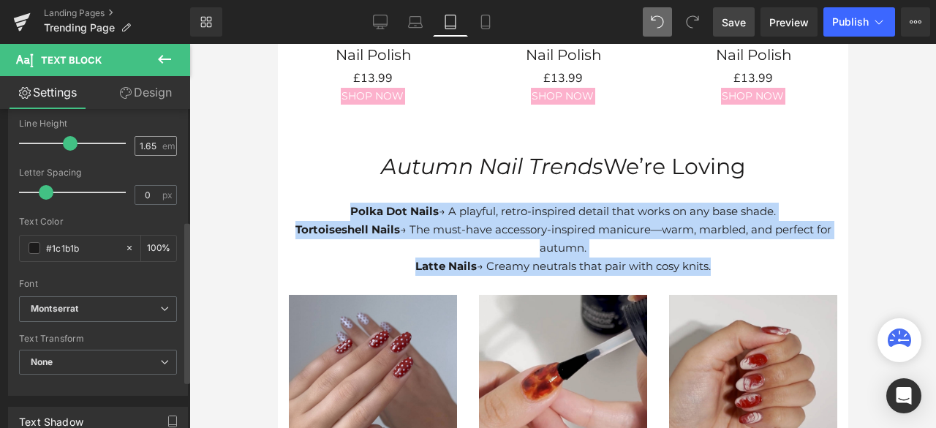
scroll to position [146, 0]
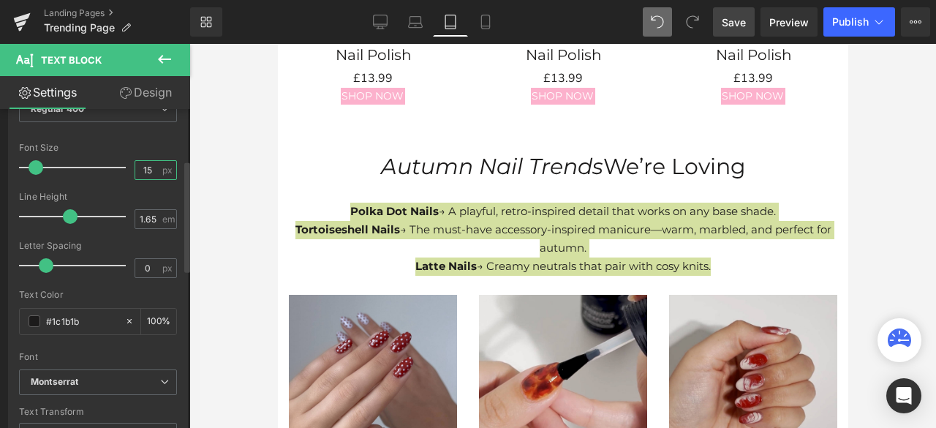
click at [148, 171] on input "15" at bounding box center [148, 170] width 26 height 18
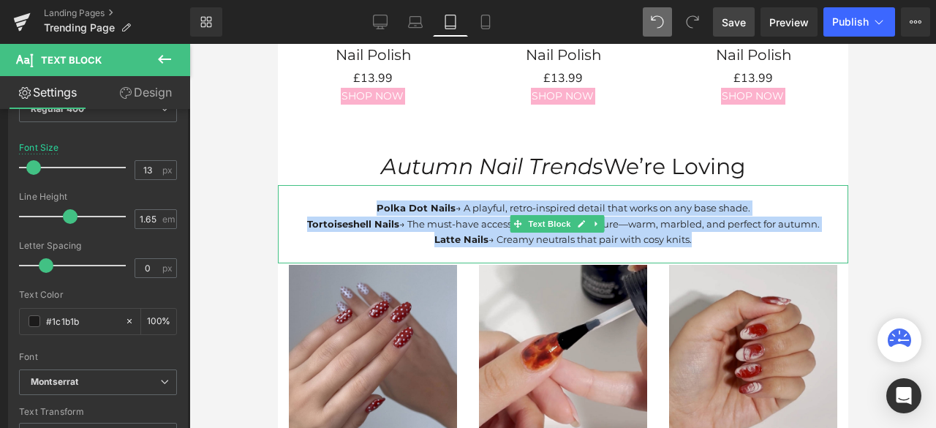
click at [744, 232] on p "Latte Nails → Creamy neutrals that pair with cosy knits." at bounding box center [562, 239] width 570 height 15
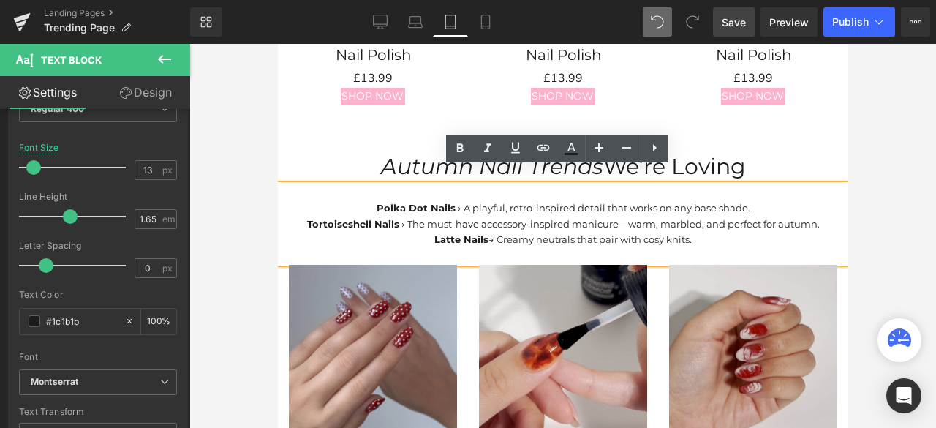
click at [873, 191] on div at bounding box center [562, 236] width 746 height 384
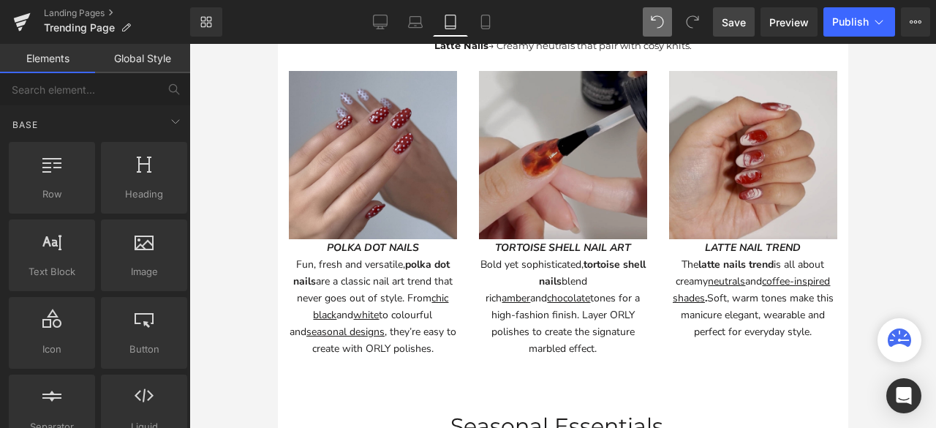
scroll to position [1653, 0]
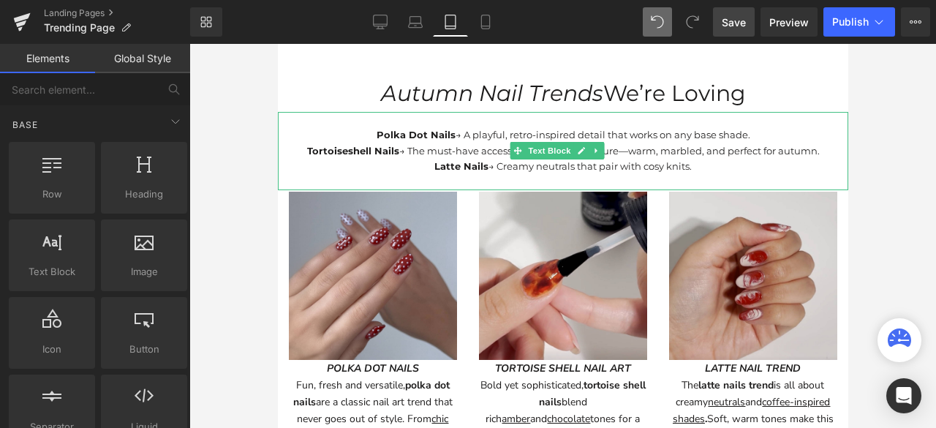
click at [640, 143] on p "Tortoiseshell Nails → The must-have accessory-inspired manicure—warm, marbled, …" at bounding box center [562, 150] width 570 height 15
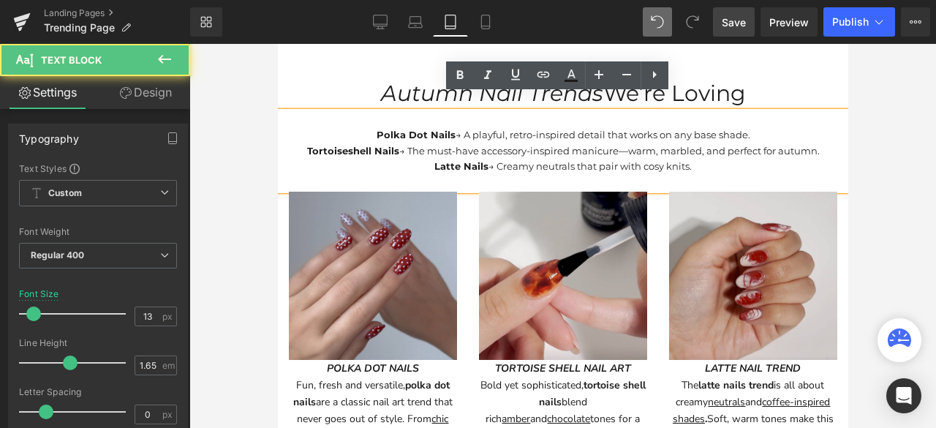
click at [635, 143] on p "Tortoiseshell Nails → The must-have accessory-inspired manicure—warm, marbled, …" at bounding box center [562, 150] width 570 height 15
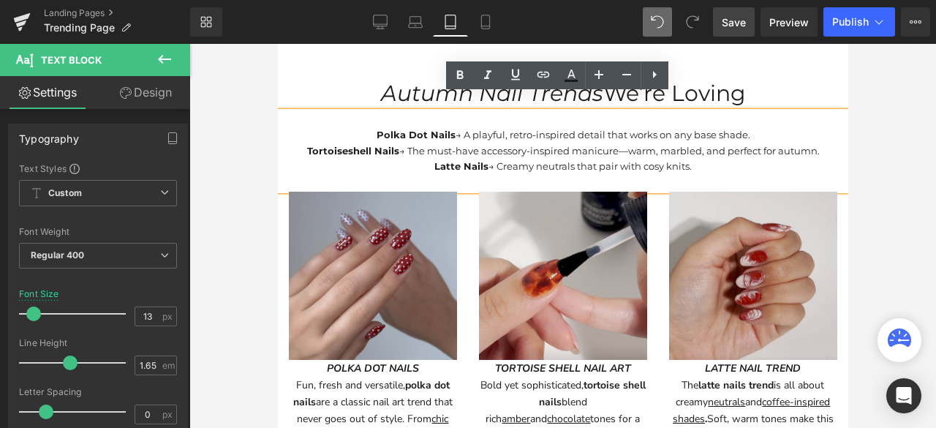
scroll to position [1946, 0]
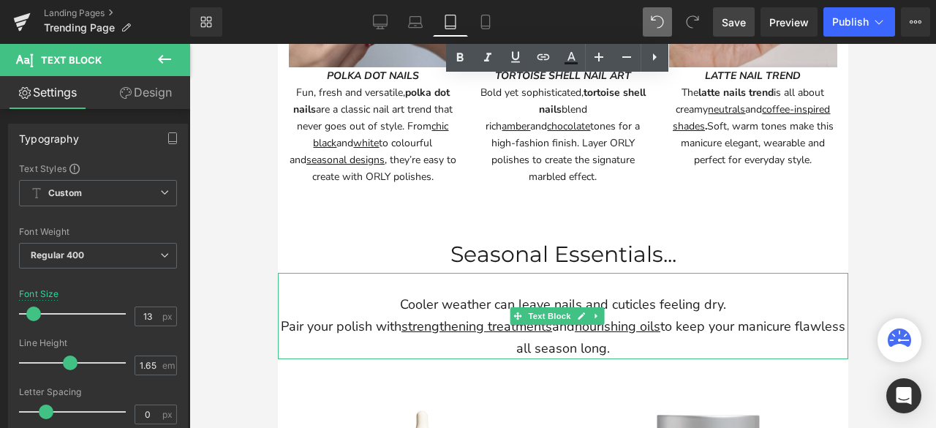
click at [636, 319] on p "Pair your polish with strengthening treatments and nourishing oils to keep your…" at bounding box center [562, 337] width 570 height 43
click at [636, 330] on p "Pair your polish with strengthening treatments and nourishing oils to keep your…" at bounding box center [562, 337] width 570 height 43
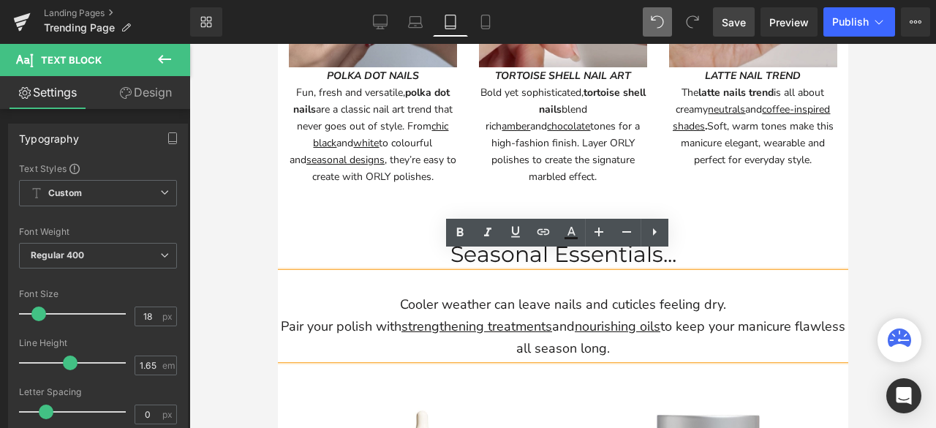
drag, startPoint x: 640, startPoint y: 334, endPoint x: 390, endPoint y: 284, distance: 254.9
click at [390, 284] on div "Cooler weather can leave nails and cuticles feeling dry. Pair your polish with …" at bounding box center [562, 316] width 570 height 87
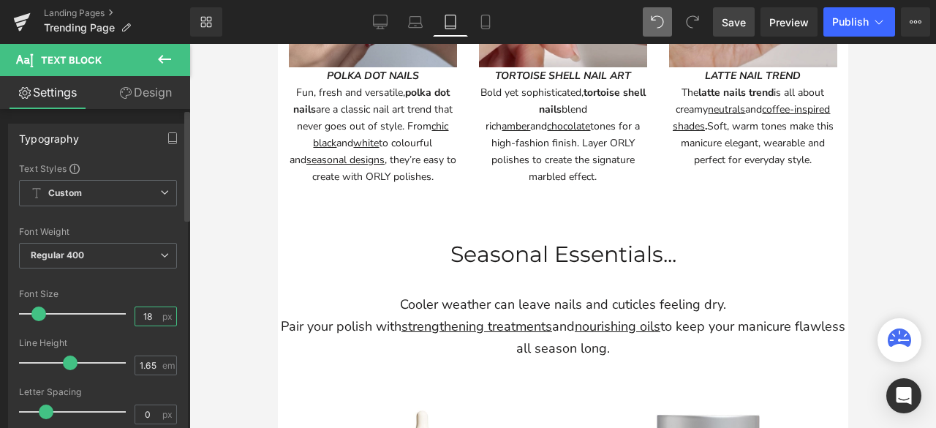
click at [148, 309] on input "18" at bounding box center [148, 316] width 26 height 18
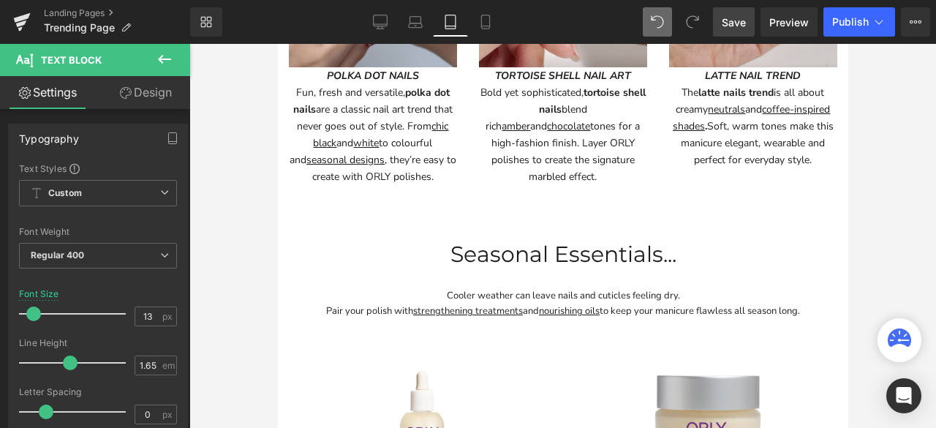
click at [602, 240] on p "Seasonal Essentials..." at bounding box center [562, 254] width 570 height 37
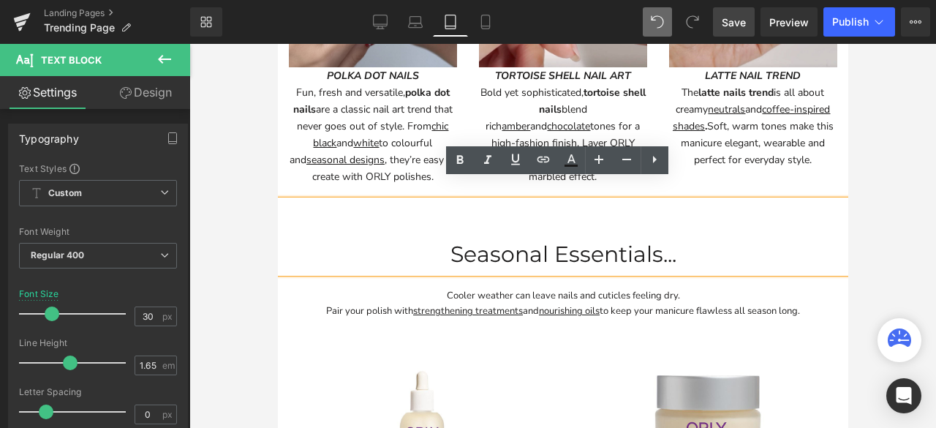
click at [890, 233] on div at bounding box center [562, 236] width 746 height 384
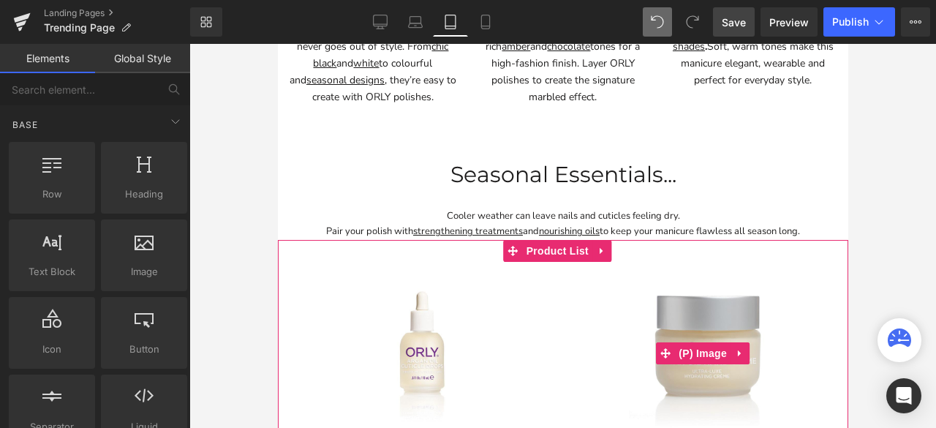
scroll to position [1873, 0]
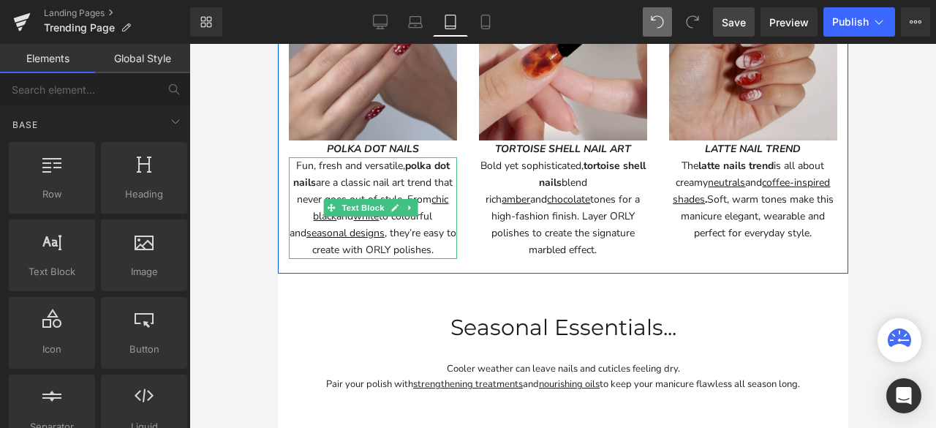
click at [409, 229] on div "Fun, fresh and versatile, polka dot nails are a classic nail art trend that nev…" at bounding box center [372, 208] width 168 height 102
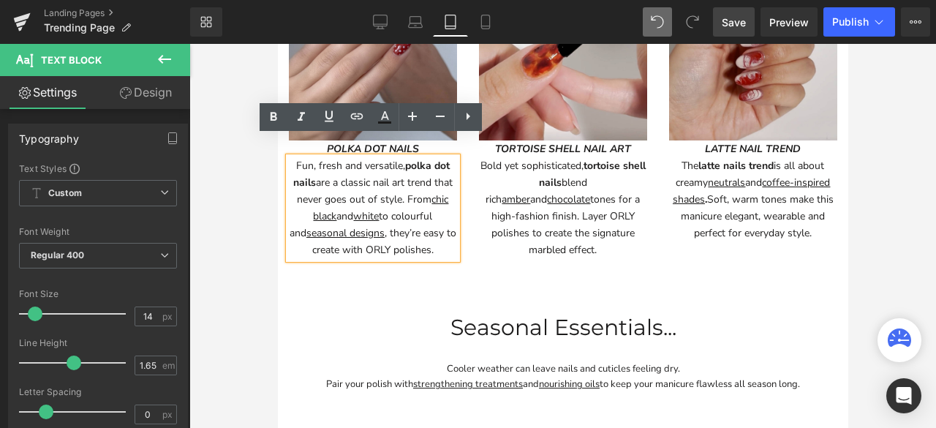
click at [441, 230] on div "Fun, fresh and versatile, polka dot nails are a classic nail art trend that nev…" at bounding box center [372, 208] width 168 height 102
drag, startPoint x: 441, startPoint y: 230, endPoint x: 287, endPoint y: 146, distance: 175.9
click at [288, 157] on div "Fun, fresh and versatile, polka dot nails are a classic nail art trend that nev…" at bounding box center [372, 208] width 168 height 102
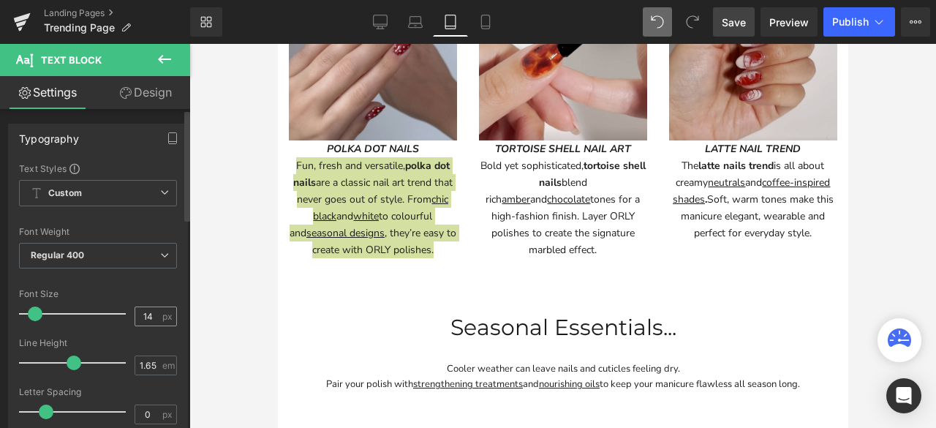
click at [155, 312] on div "14 px" at bounding box center [155, 316] width 42 height 20
click at [149, 315] on input "14" at bounding box center [148, 316] width 26 height 18
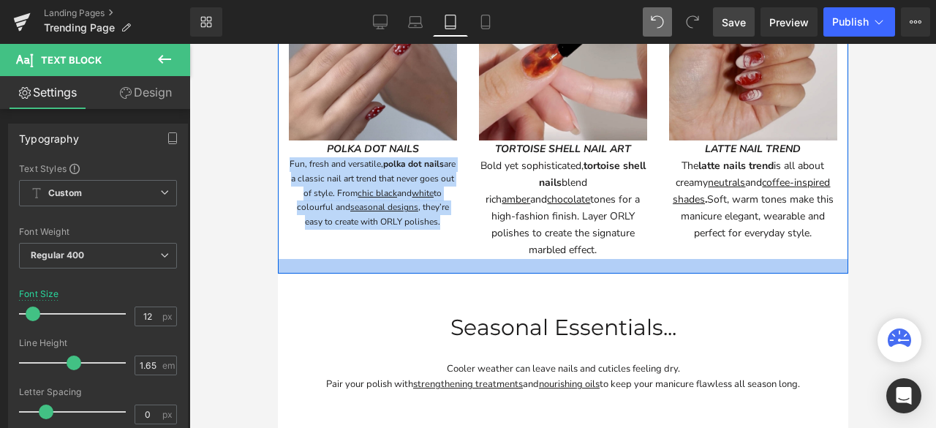
click at [558, 197] on div "Bold yet sophisticated, tortoise shell nails blend rich amber and chocolate ton…" at bounding box center [562, 208] width 168 height 102
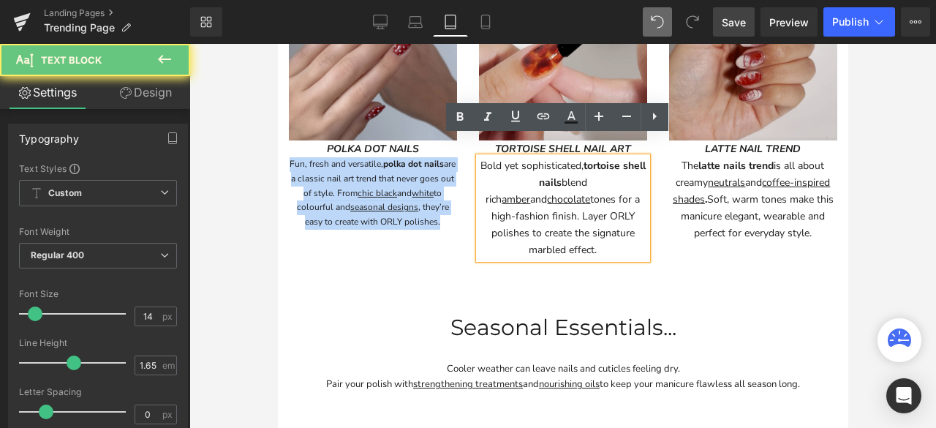
click at [604, 202] on div "Bold yet sophisticated, tortoise shell nails blend rich amber and chocolate ton…" at bounding box center [562, 208] width 168 height 102
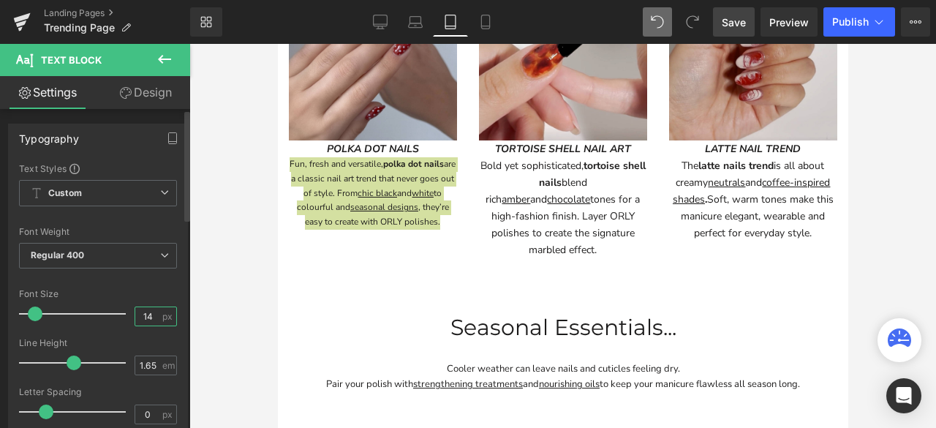
click at [148, 318] on input "14" at bounding box center [148, 316] width 26 height 18
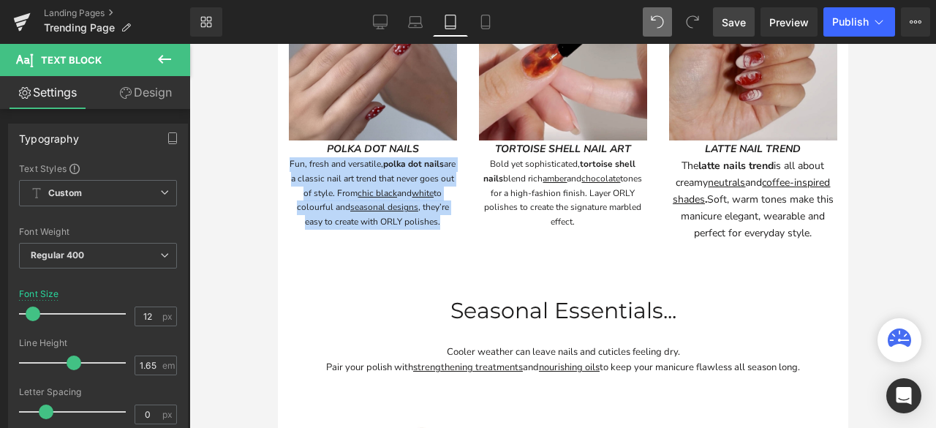
click at [731, 202] on p "The latte nails trend is all about creamy neutrals and coffee-inspired shades .…" at bounding box center [752, 199] width 168 height 84
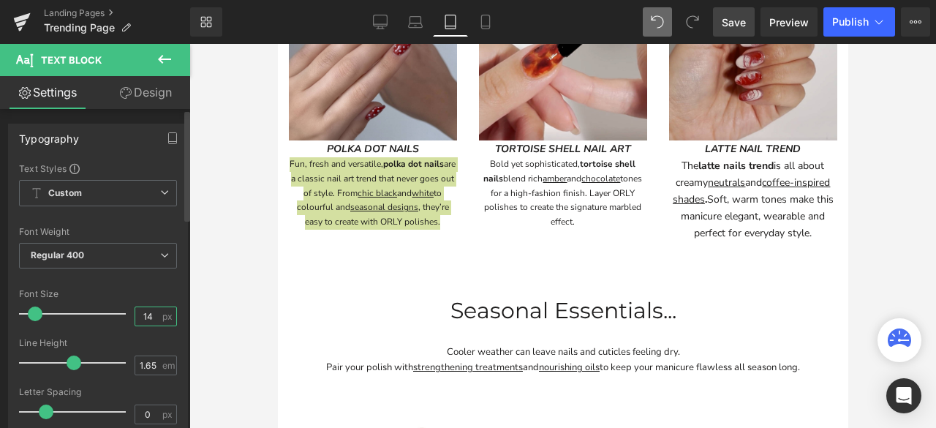
click at [145, 318] on input "14" at bounding box center [148, 316] width 26 height 18
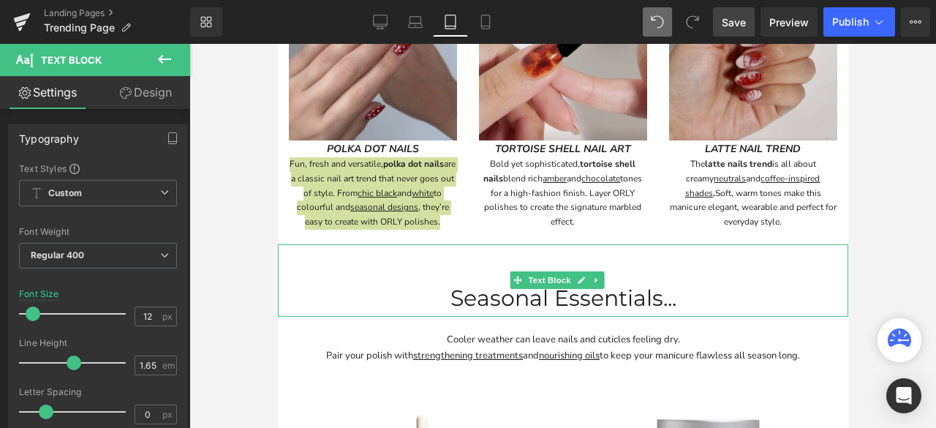
click at [890, 211] on div at bounding box center [562, 236] width 746 height 384
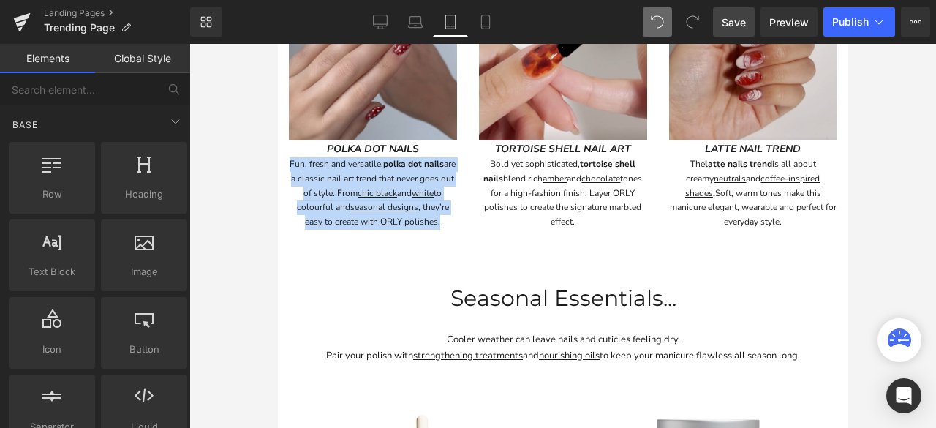
click at [748, 244] on p at bounding box center [562, 262] width 570 height 37
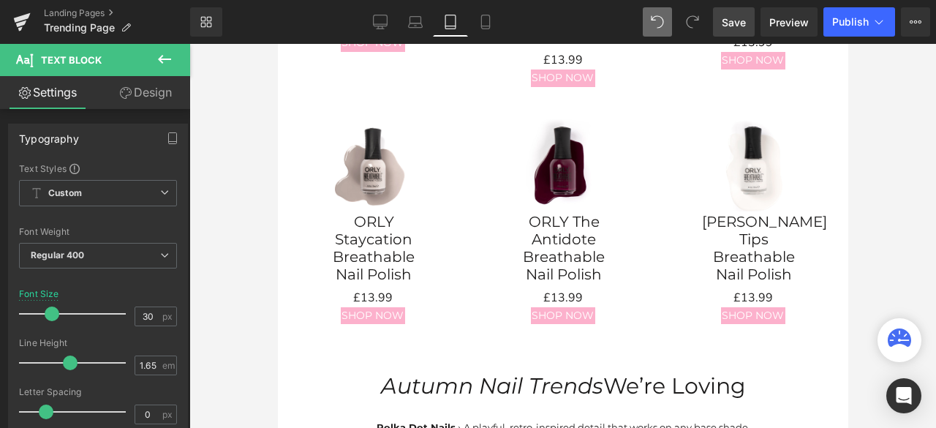
scroll to position [1142, 0]
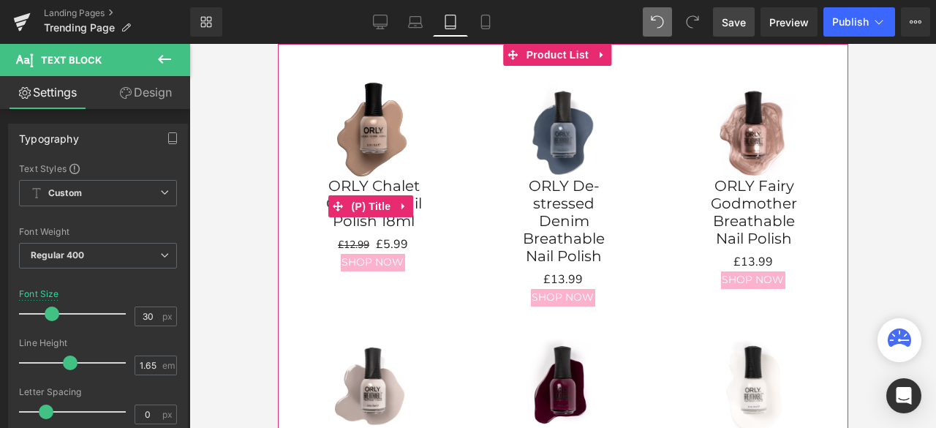
click at [409, 177] on link "ORLY Chalet Getaway Nail Polish 18ml" at bounding box center [372, 203] width 161 height 53
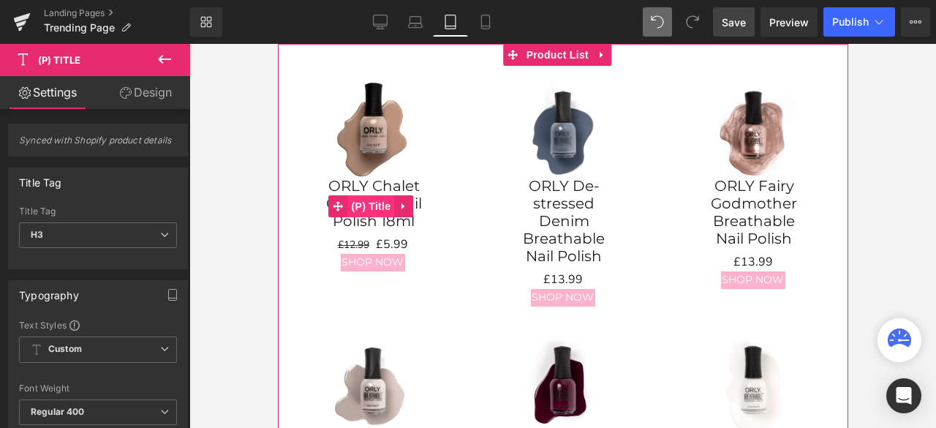
click at [376, 195] on span "(P) Title" at bounding box center [370, 206] width 47 height 22
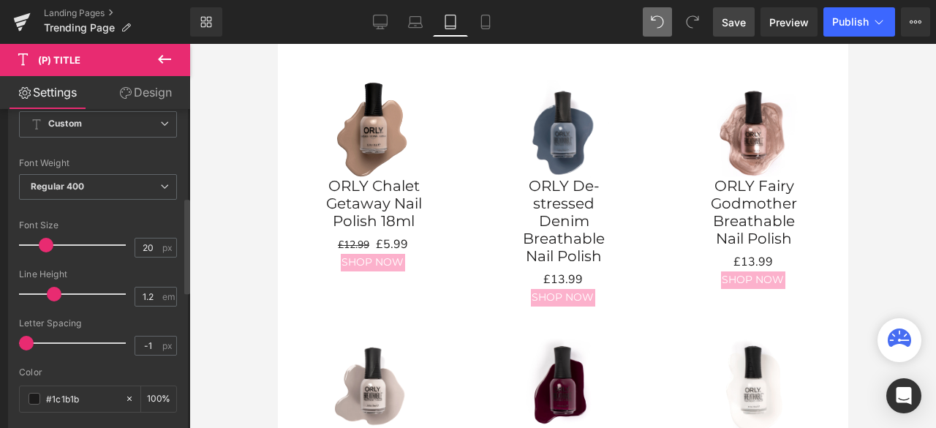
scroll to position [292, 0]
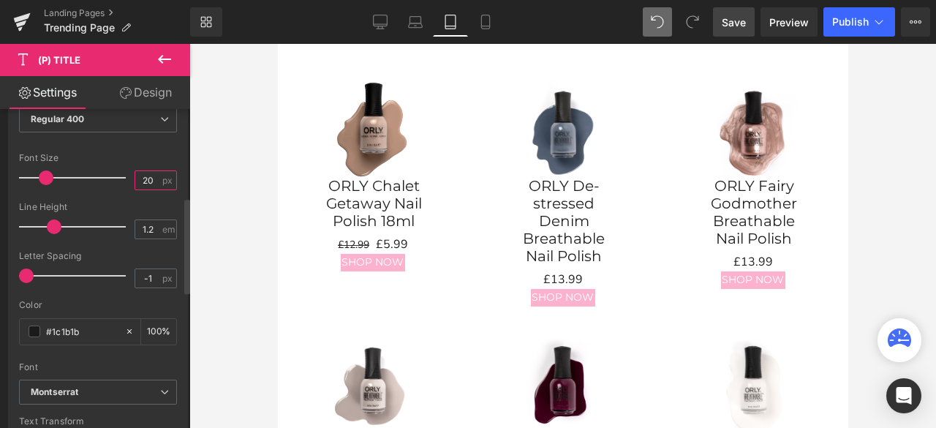
click at [149, 180] on input "20" at bounding box center [148, 180] width 26 height 18
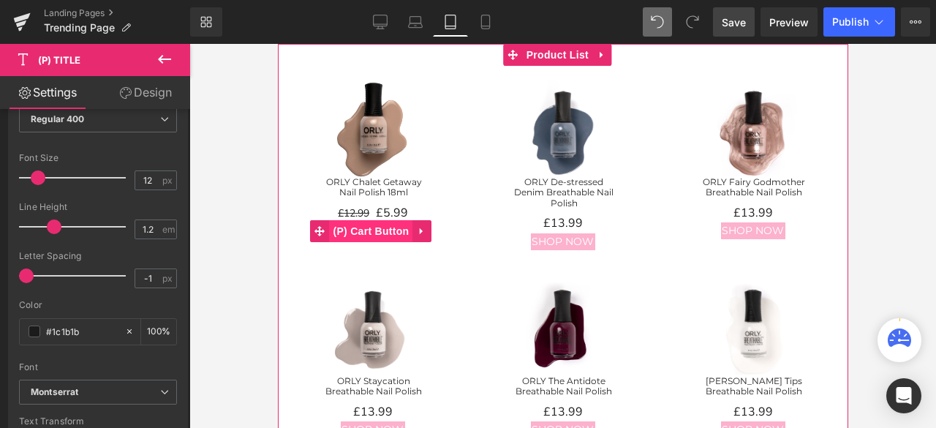
click at [373, 220] on span "(P) Cart Button" at bounding box center [369, 231] width 83 height 22
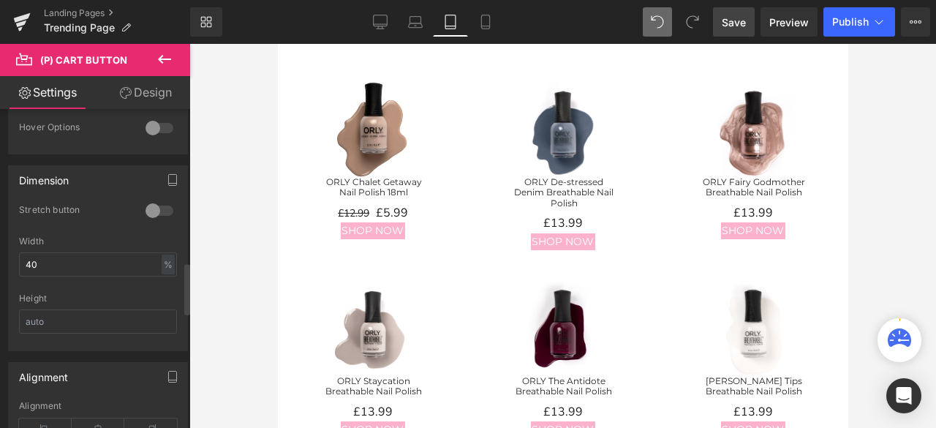
scroll to position [950, 0]
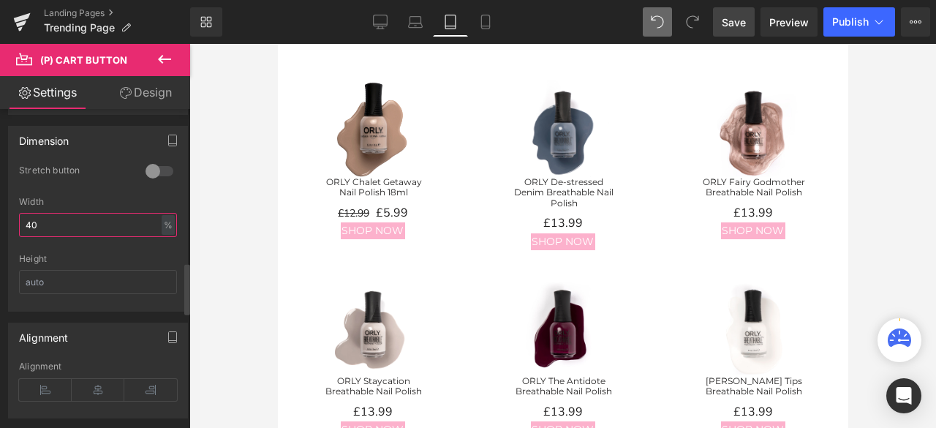
click at [64, 219] on input "40" at bounding box center [98, 225] width 158 height 24
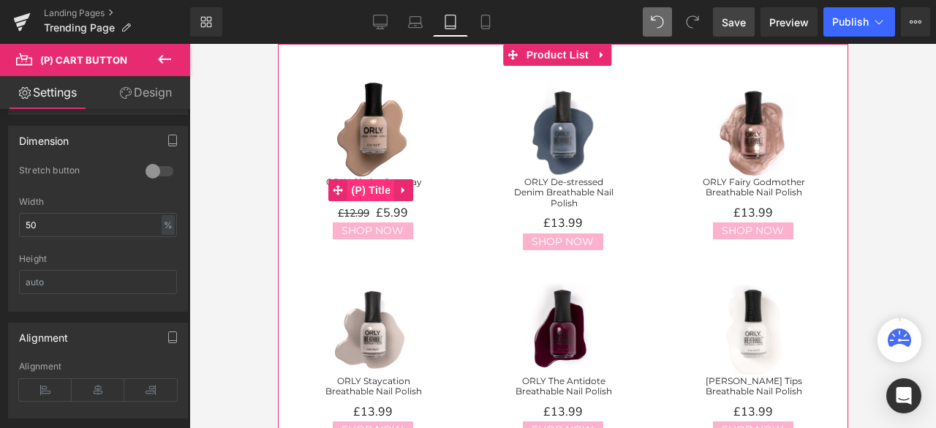
click at [364, 179] on span "(P) Title" at bounding box center [370, 190] width 47 height 22
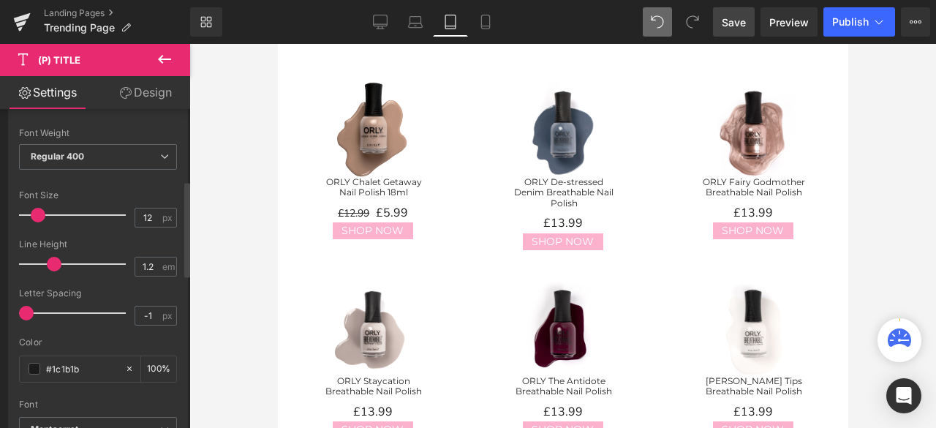
scroll to position [237, 0]
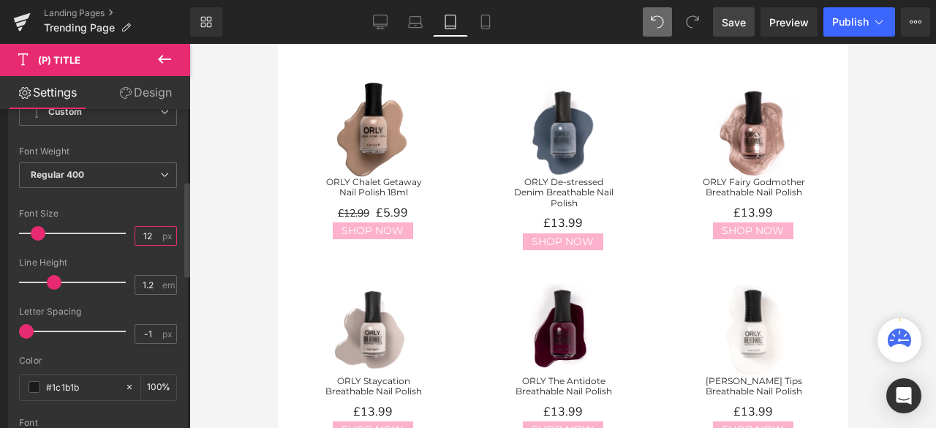
click at [153, 237] on input "12" at bounding box center [148, 236] width 26 height 18
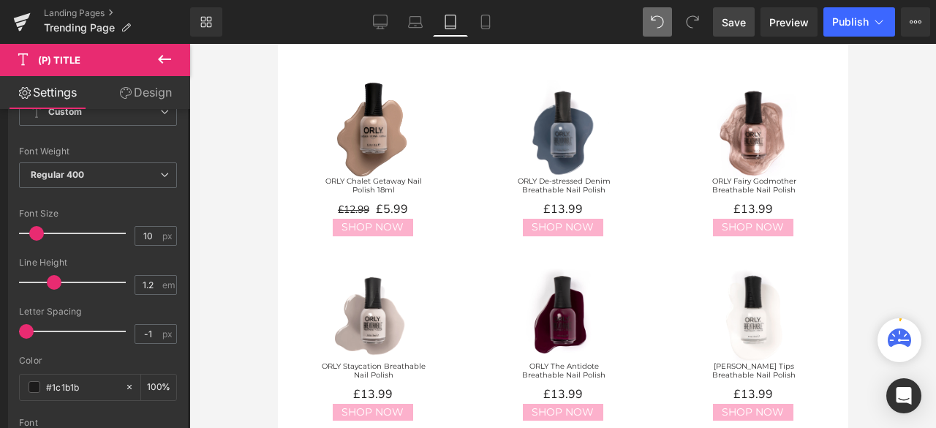
click at [149, 89] on link "Design" at bounding box center [145, 92] width 95 height 33
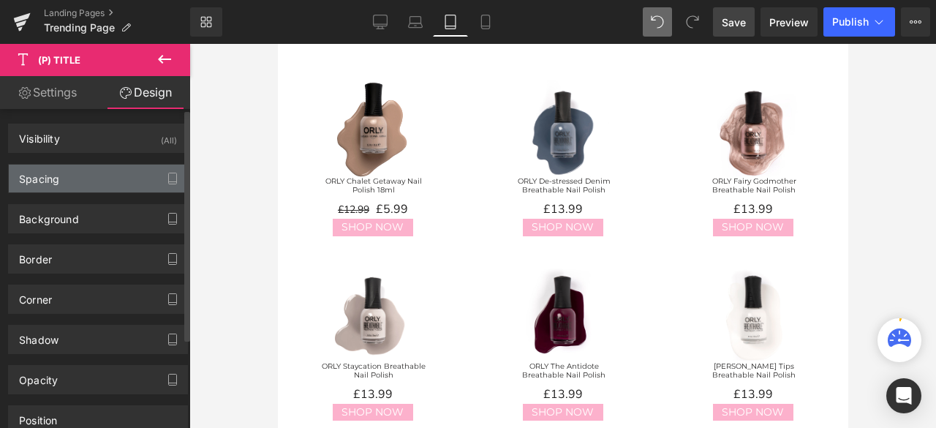
click at [93, 175] on div "Spacing" at bounding box center [98, 178] width 178 height 28
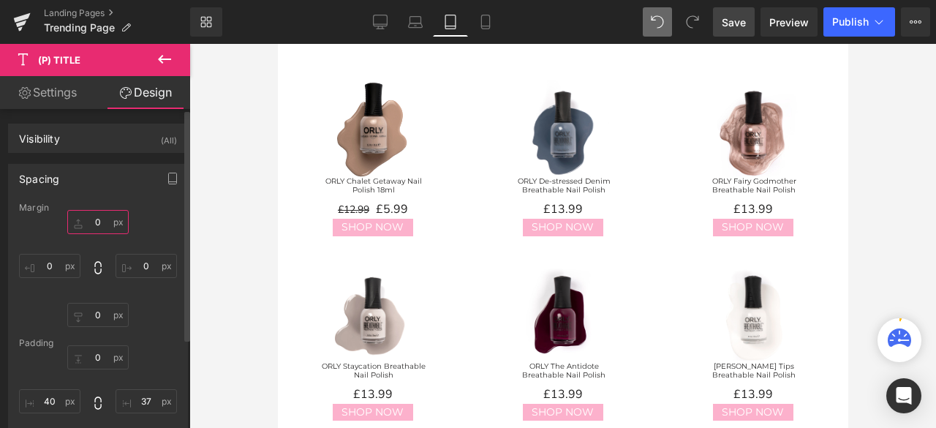
click at [99, 216] on input "0" at bounding box center [97, 222] width 61 height 24
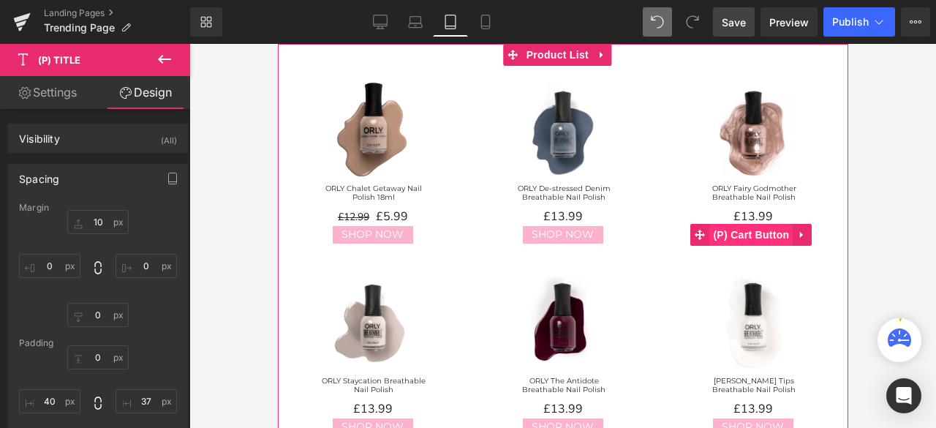
click at [747, 224] on span "(P) Cart Button" at bounding box center [749, 235] width 83 height 22
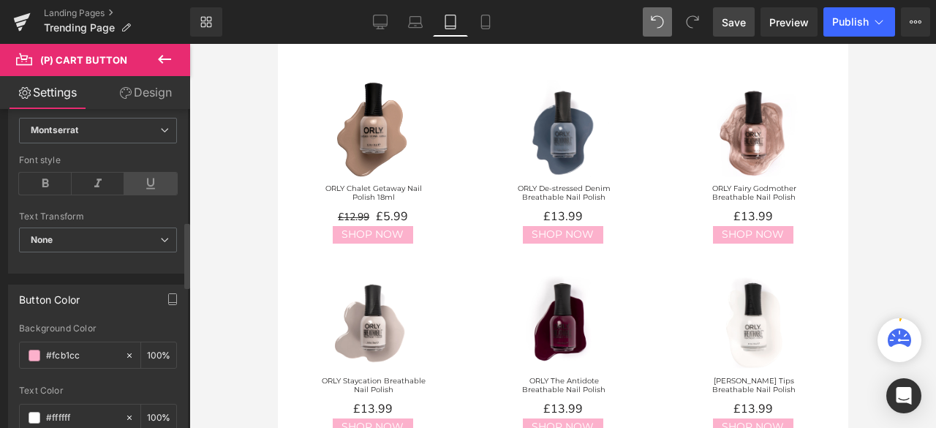
scroll to position [439, 0]
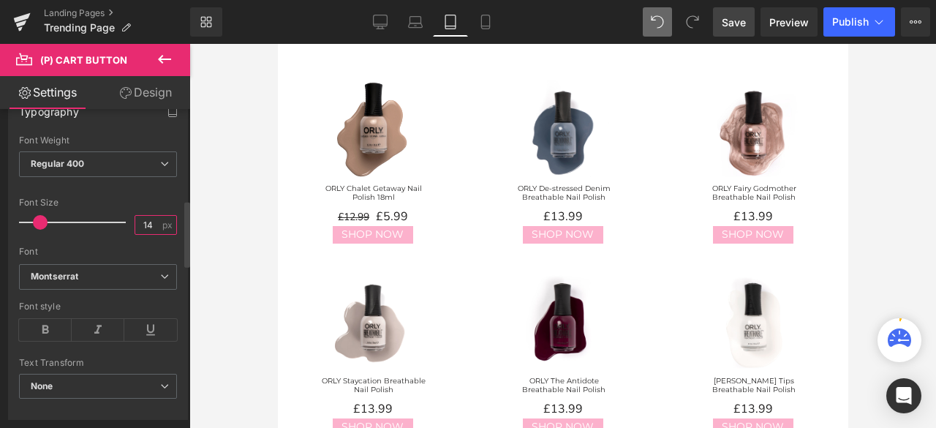
click at [149, 222] on input "14" at bounding box center [148, 225] width 26 height 18
click at [884, 183] on div at bounding box center [562, 236] width 746 height 384
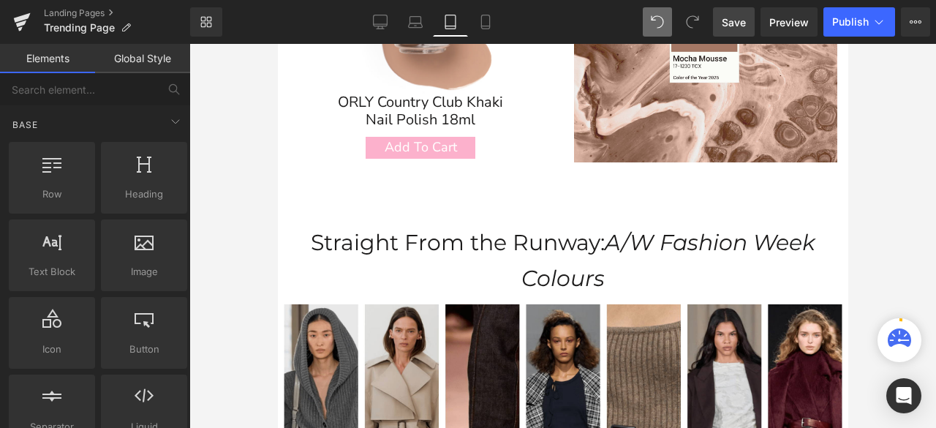
scroll to position [192, 0]
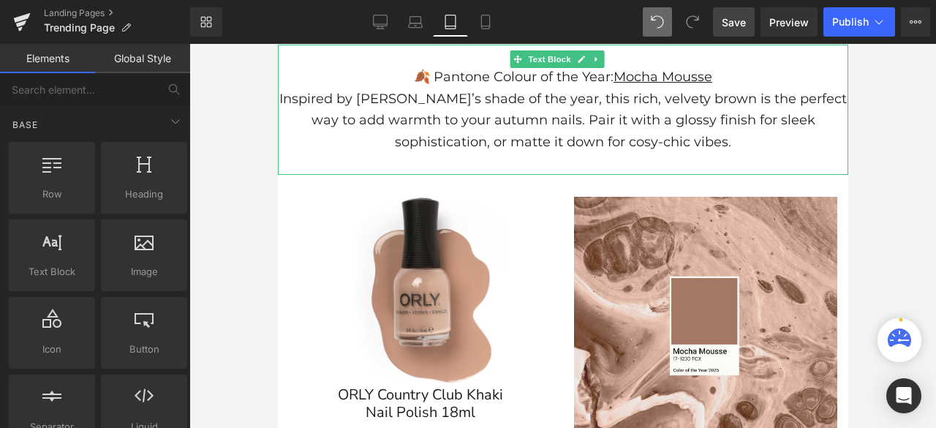
click at [545, 121] on p "Inspired by [PERSON_NAME]’s shade of the year, this rich, velvety brown is the …" at bounding box center [562, 120] width 570 height 65
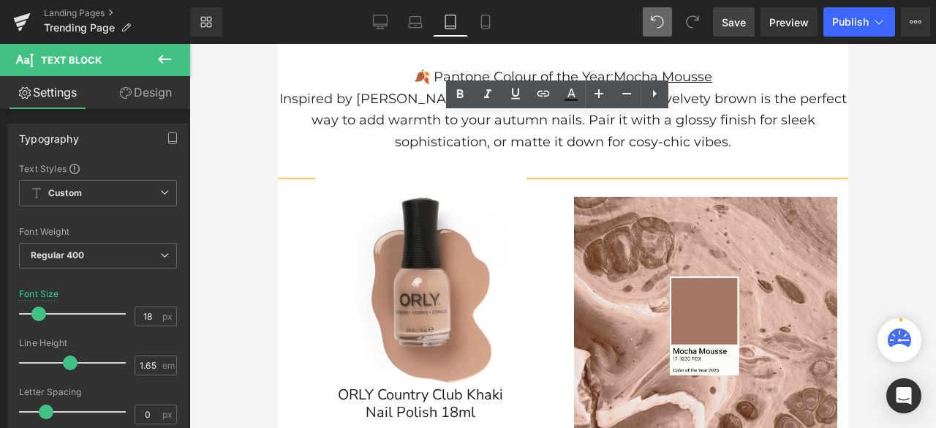
click at [634, 134] on p "Inspired by [PERSON_NAME]’s shade of the year, this rich, velvety brown is the …" at bounding box center [562, 120] width 570 height 65
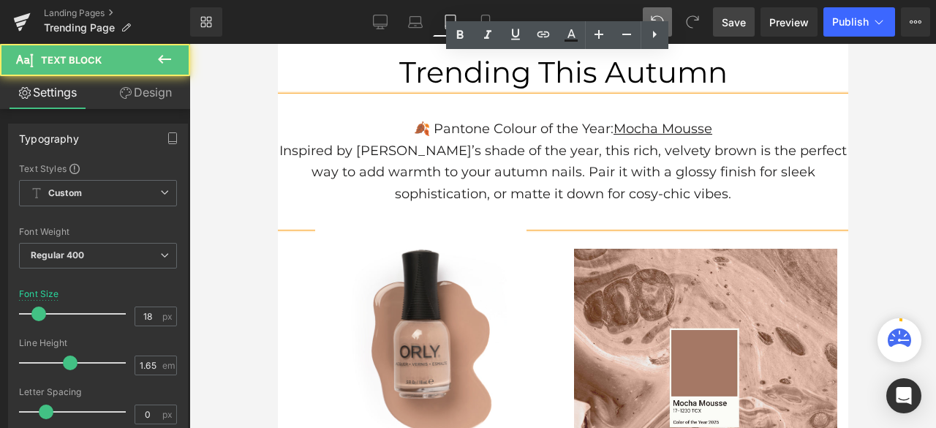
scroll to position [118, 0]
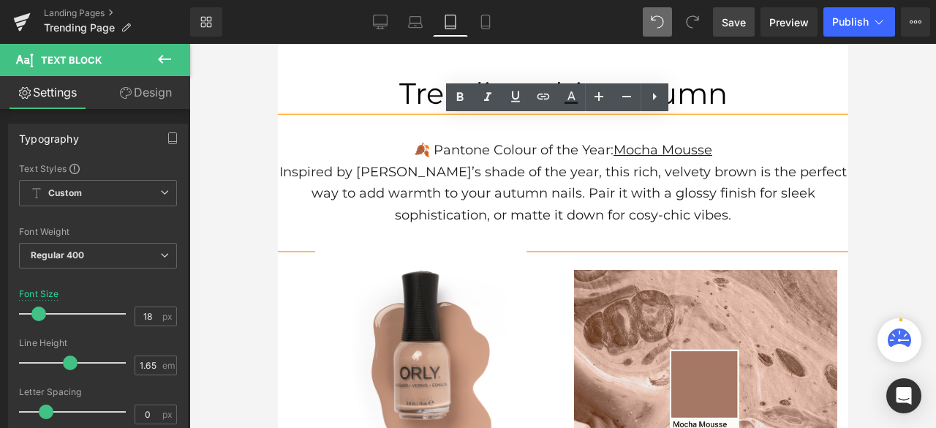
click at [587, 204] on p "Inspired by [PERSON_NAME]’s shade of the year, this rich, velvety brown is the …" at bounding box center [562, 194] width 570 height 65
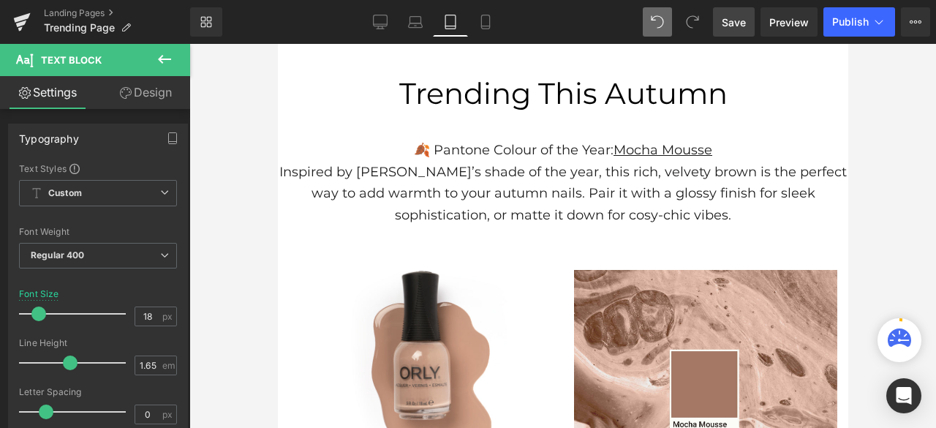
click at [140, 99] on link "Design" at bounding box center [145, 92] width 95 height 33
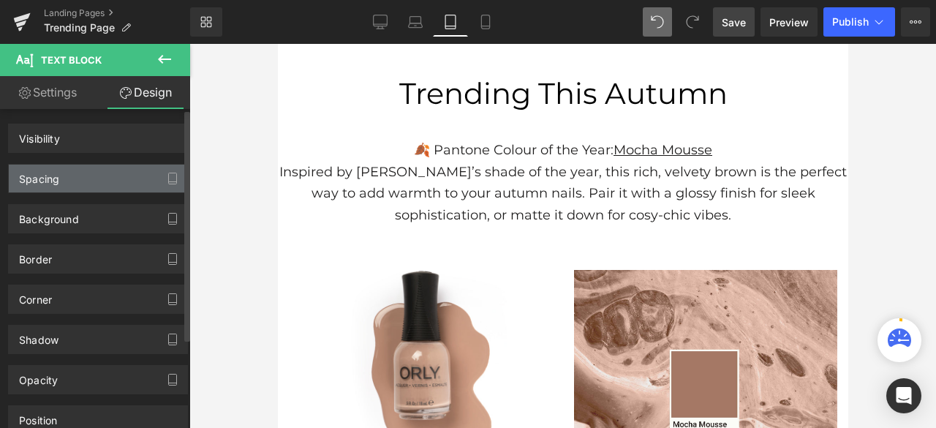
click at [75, 174] on div "Spacing" at bounding box center [98, 178] width 178 height 28
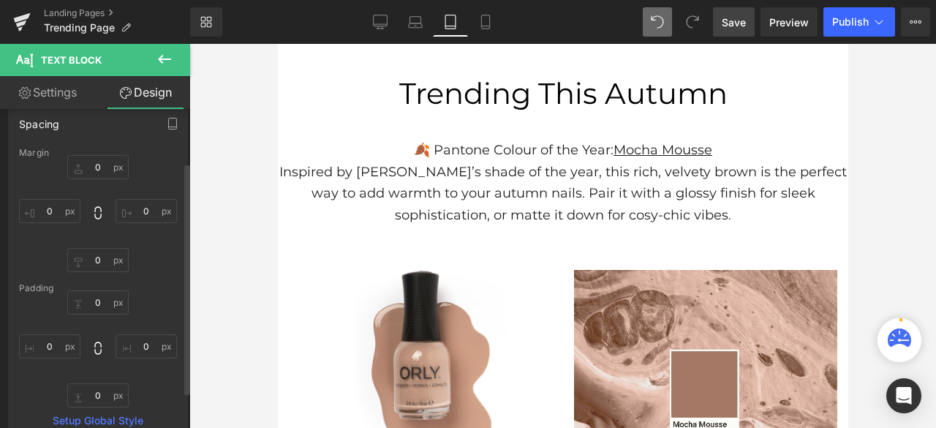
scroll to position [73, 0]
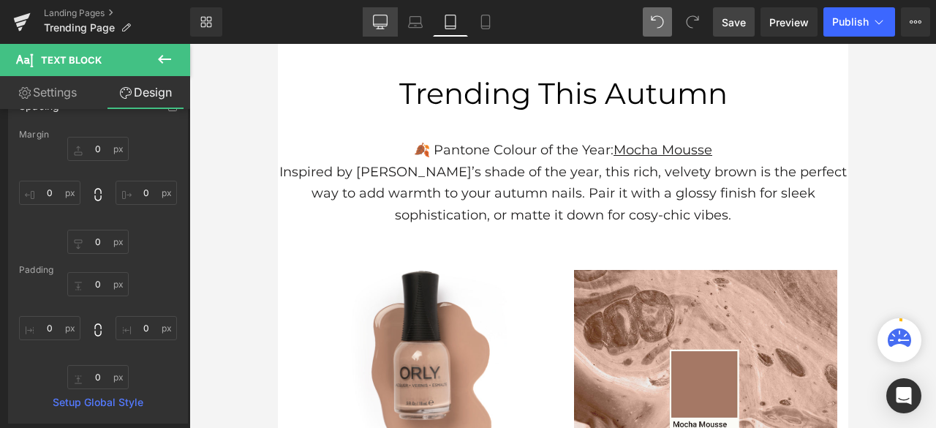
click at [380, 21] on icon at bounding box center [380, 22] width 15 height 15
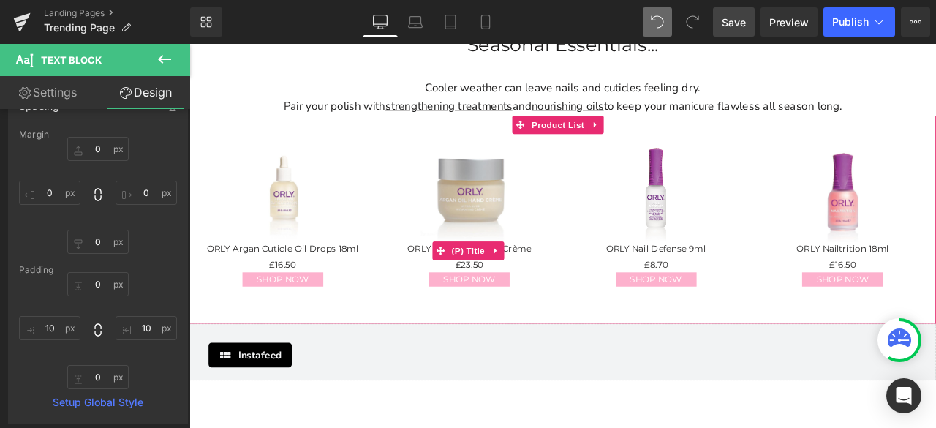
scroll to position [2326, 0]
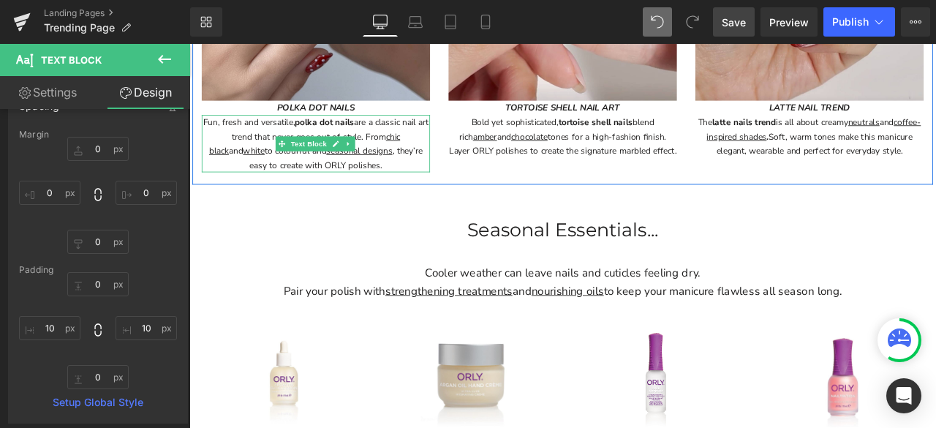
click at [387, 144] on div "Fun, fresh and versatile, polka dot nails are a classic nail art trend that nev…" at bounding box center [339, 161] width 270 height 67
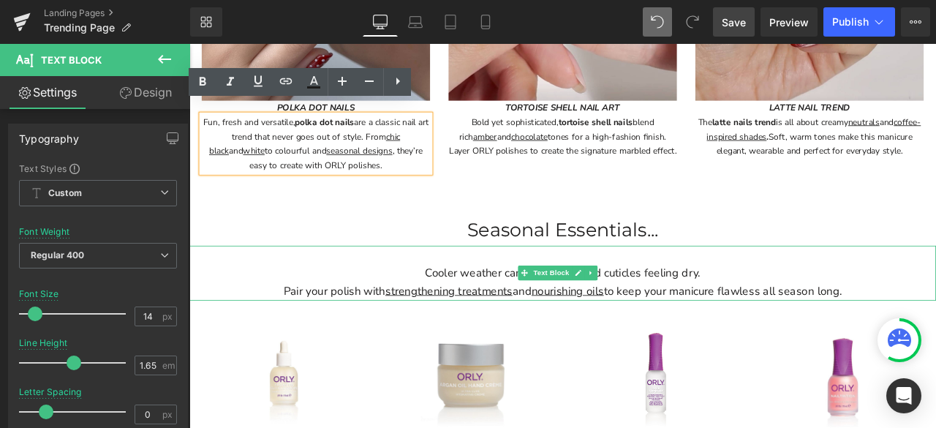
click at [536, 305] on p "Cooler weather can leave nails and cuticles feeling dry." at bounding box center [631, 316] width 884 height 22
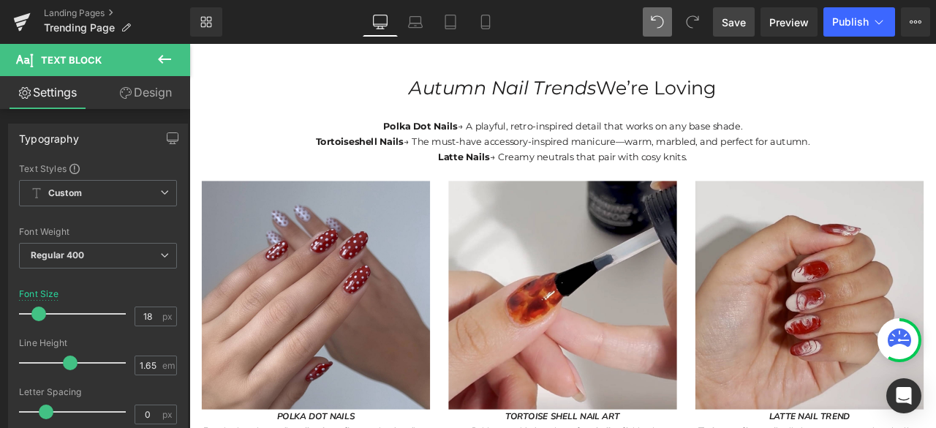
scroll to position [1814, 0]
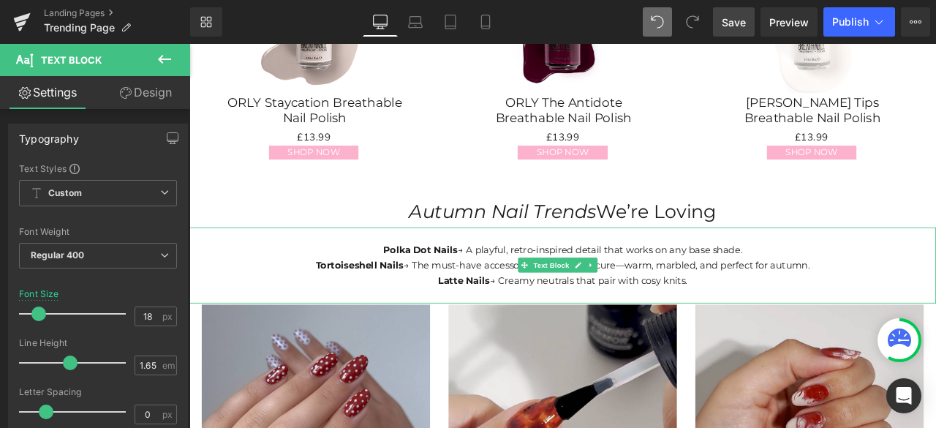
click at [554, 278] on p "Polka Dot Nails → A playful, retro-inspired detail that works on any base shade." at bounding box center [631, 287] width 884 height 18
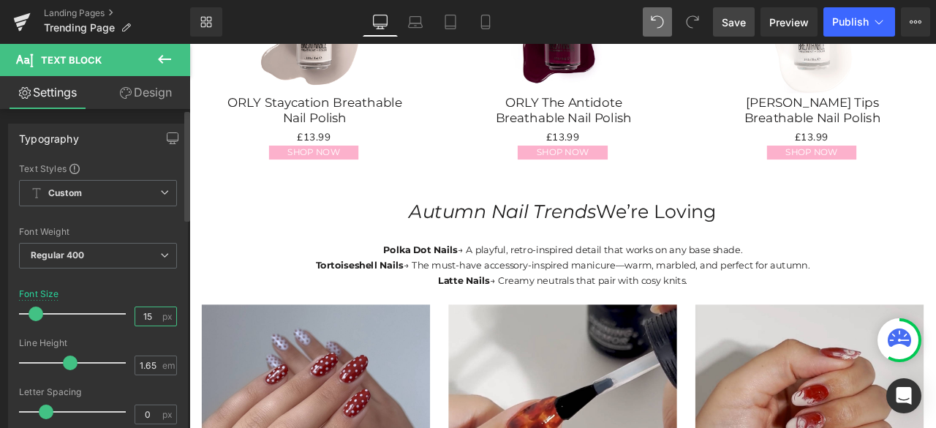
click at [143, 315] on input "15" at bounding box center [148, 316] width 26 height 18
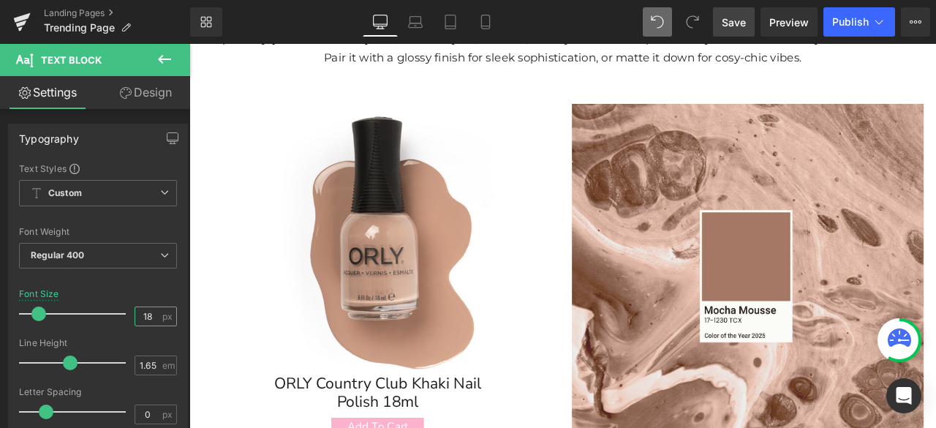
scroll to position [206, 0]
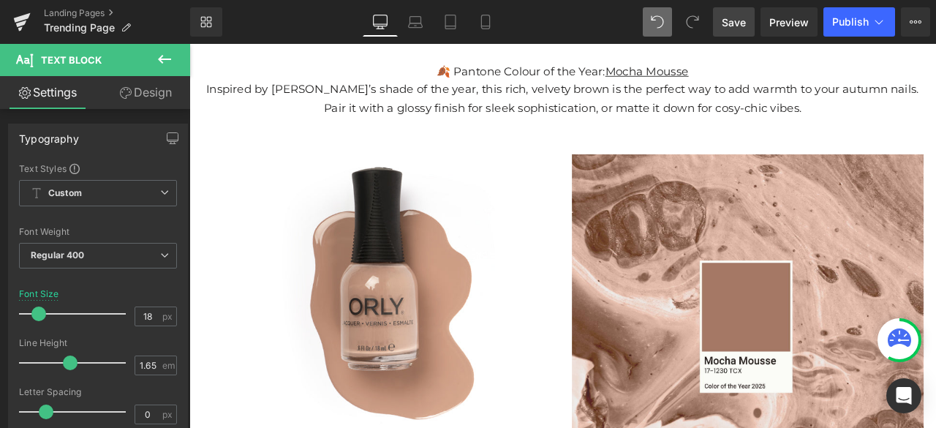
click at [710, 126] on p "Inspired by [PERSON_NAME]’s shade of the year, this rich, velvety brown is the …" at bounding box center [632, 109] width 870 height 43
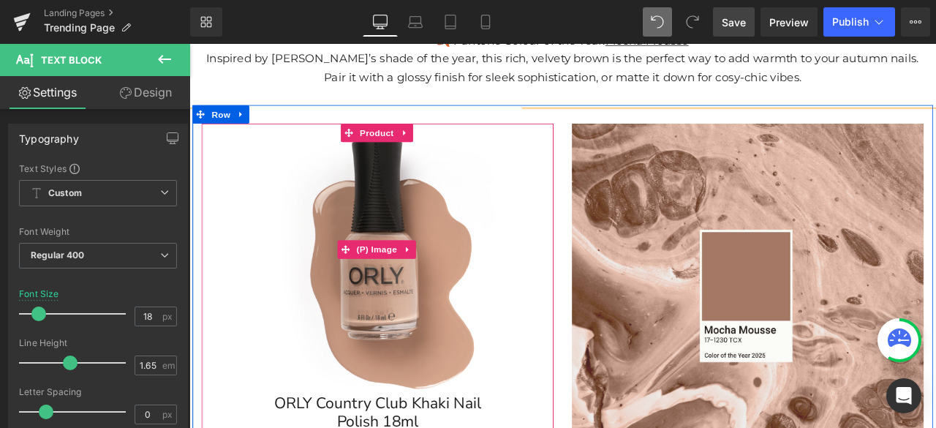
scroll to position [498, 0]
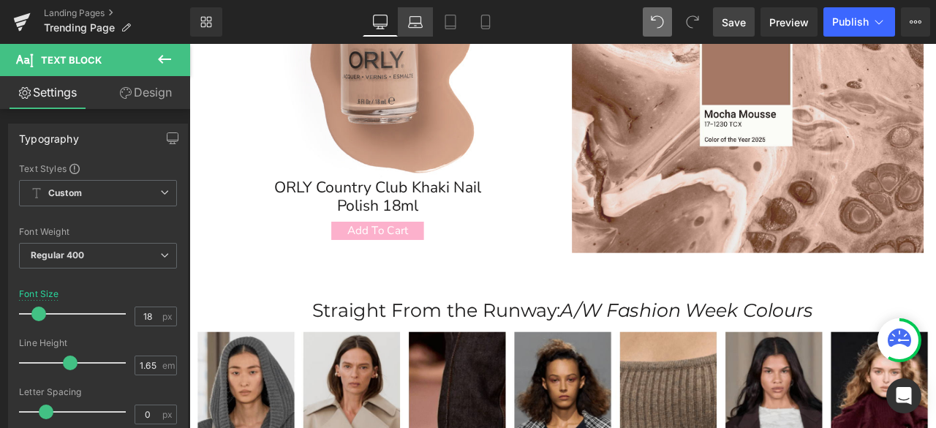
click at [408, 22] on icon at bounding box center [415, 22] width 15 height 15
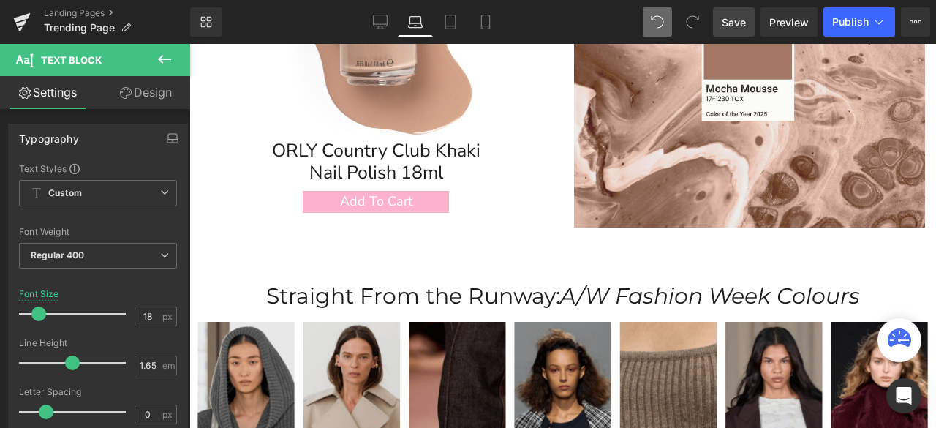
scroll to position [76, 0]
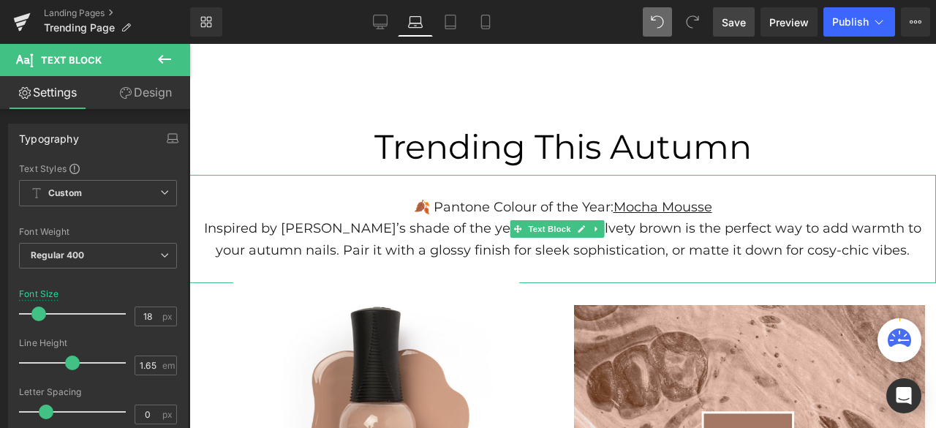
click at [485, 252] on p "Inspired by [PERSON_NAME]’s shade of the year, this rich, velvety brown is the …" at bounding box center [562, 239] width 746 height 43
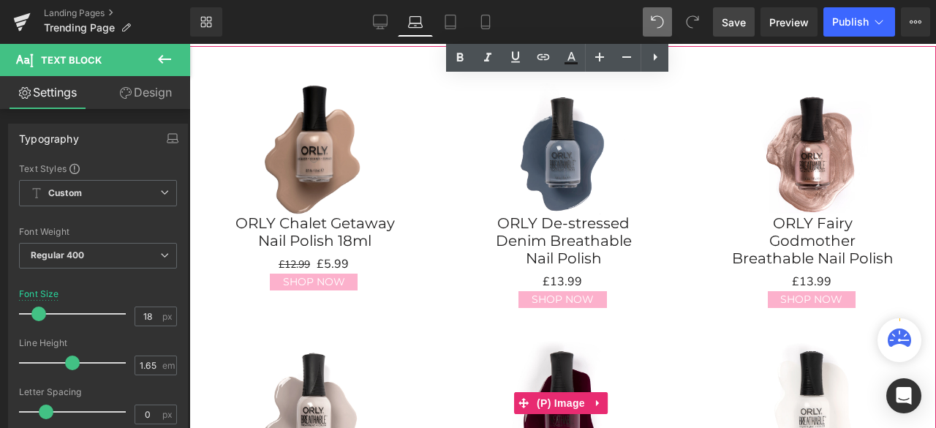
scroll to position [1246, 0]
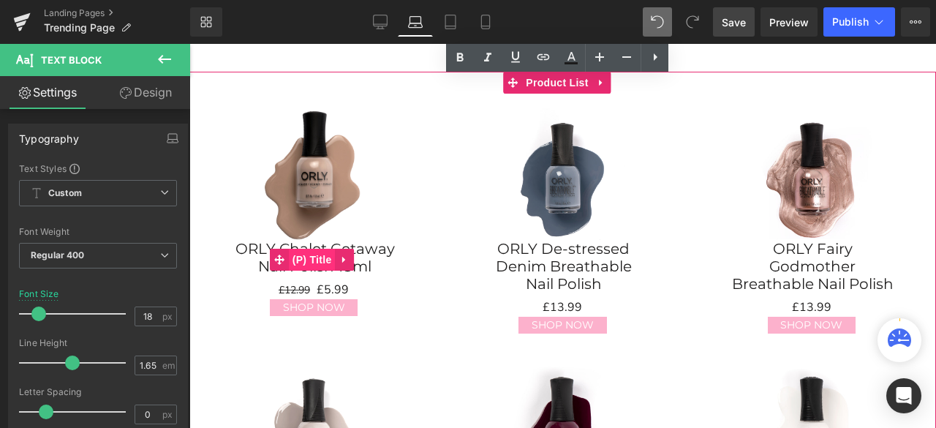
click at [314, 251] on span "(P) Title" at bounding box center [312, 260] width 47 height 22
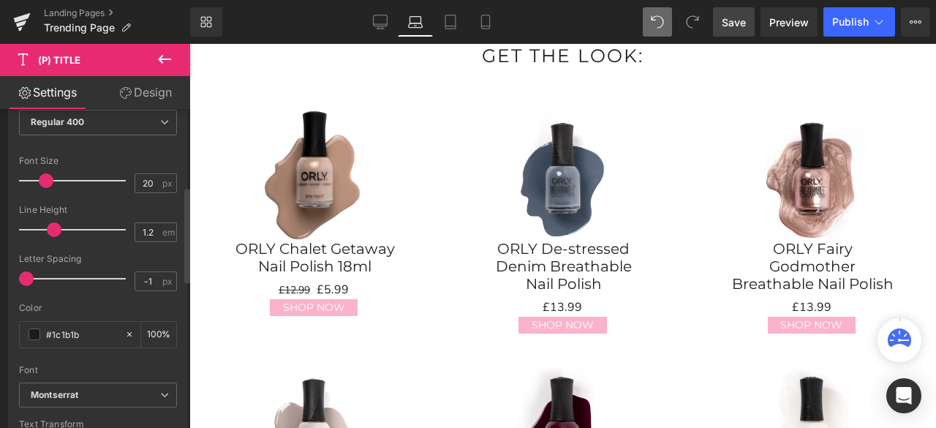
scroll to position [292, 0]
click at [148, 173] on input "20" at bounding box center [148, 180] width 26 height 18
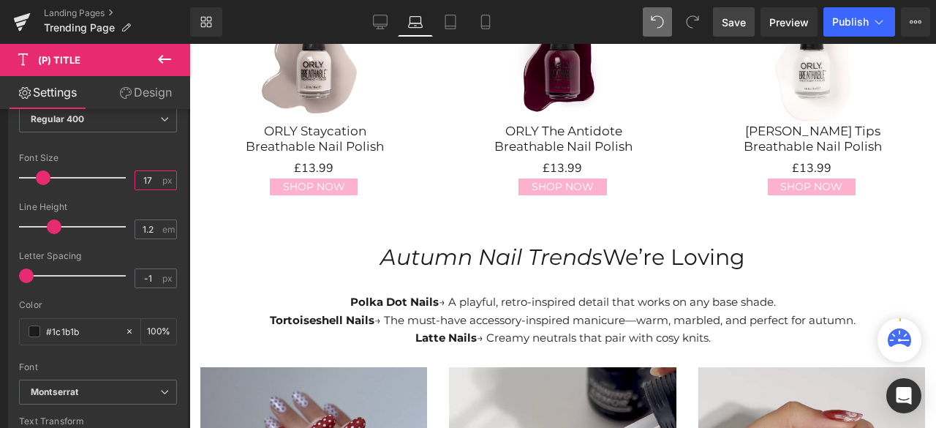
scroll to position [1684, 0]
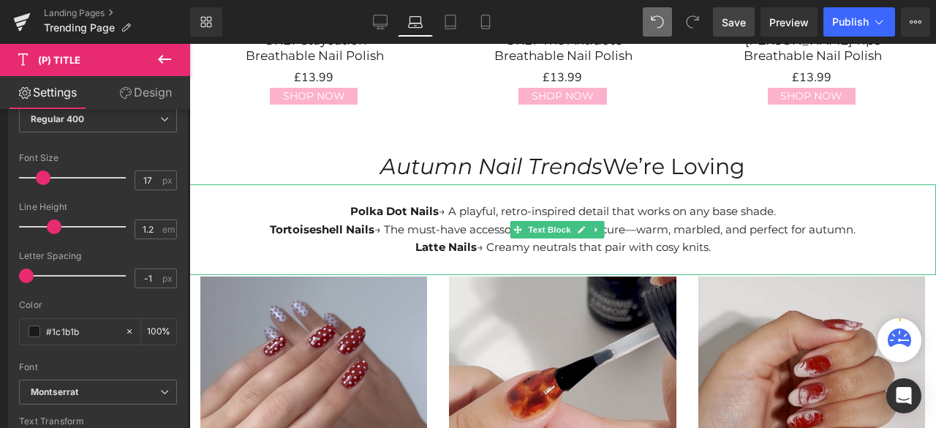
click at [481, 238] on p "Latte Nails → Creamy neutrals that pair with cosy knits." at bounding box center [562, 247] width 746 height 18
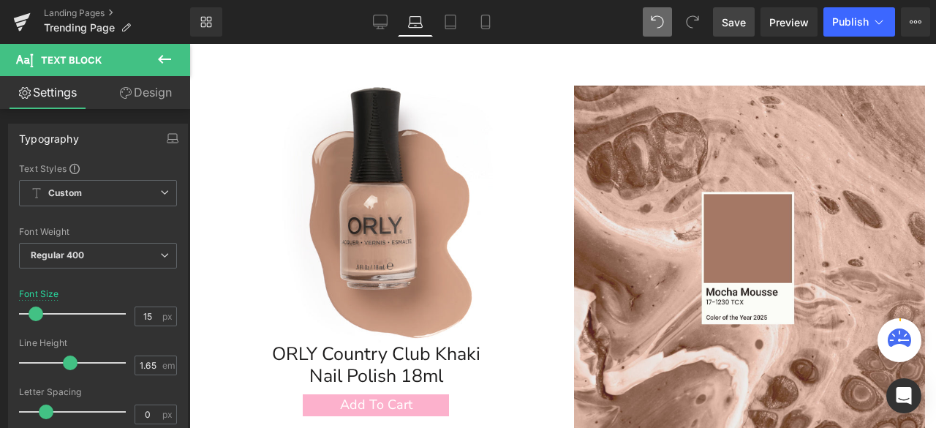
scroll to position [3, 0]
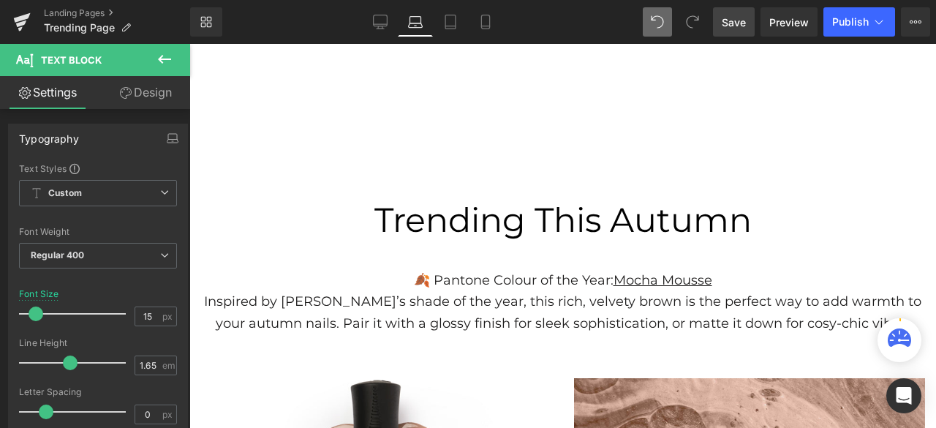
click at [473, 321] on p "Inspired by [PERSON_NAME]’s shade of the year, this rich, velvety brown is the …" at bounding box center [562, 312] width 746 height 43
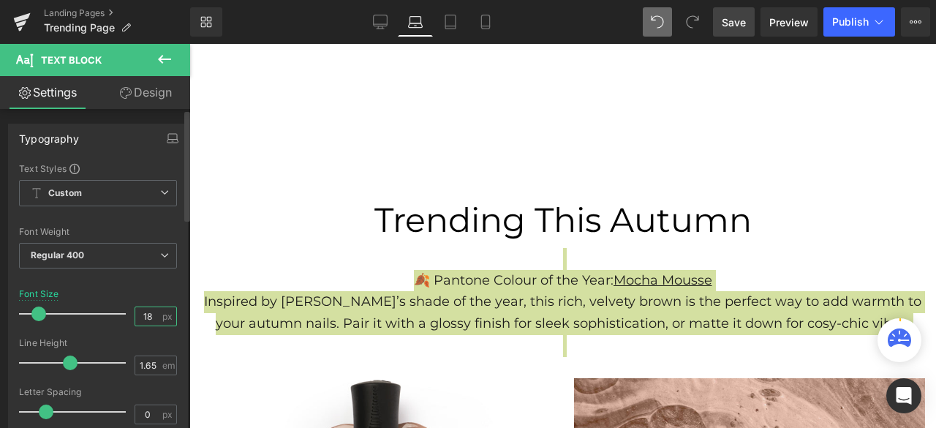
click at [151, 316] on input "18" at bounding box center [148, 316] width 26 height 18
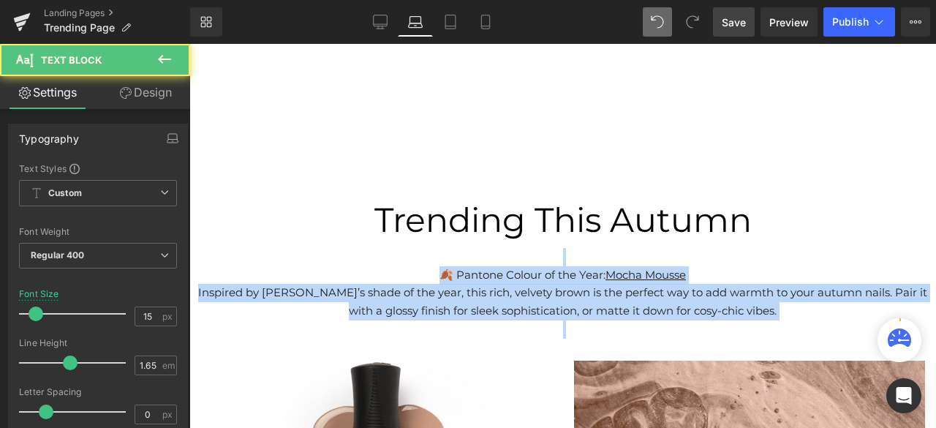
click at [800, 259] on p at bounding box center [562, 257] width 746 height 18
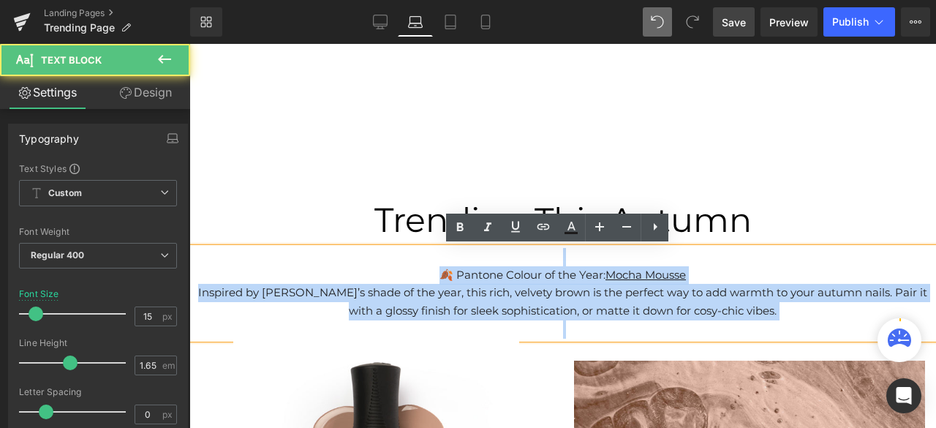
click at [415, 299] on p "Inspired by [PERSON_NAME]’s shade of the year, this rich, velvety brown is the …" at bounding box center [562, 302] width 746 height 37
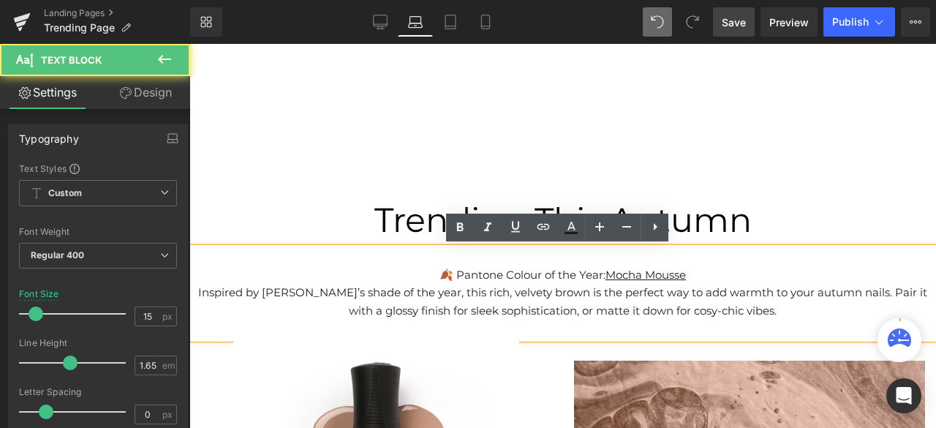
click at [309, 183] on p at bounding box center [562, 165] width 746 height 56
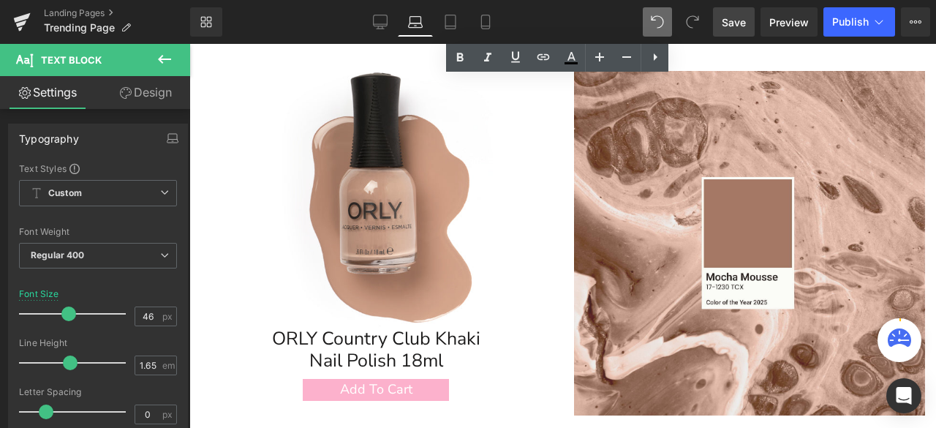
scroll to position [0, 0]
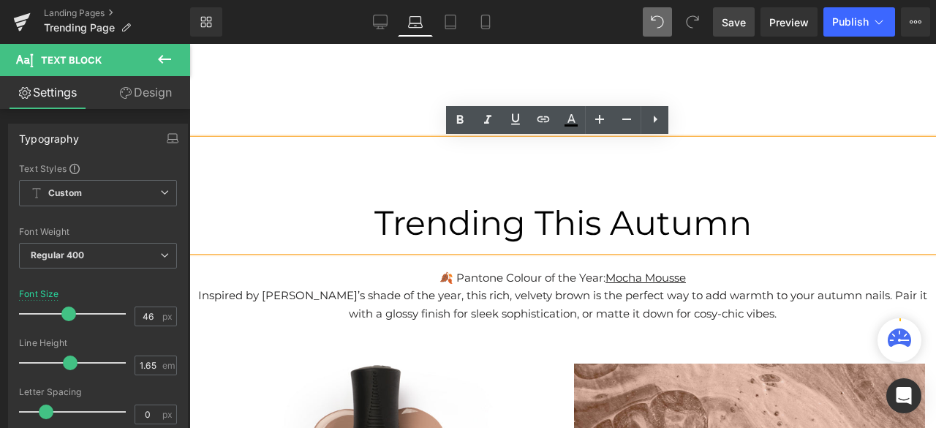
click at [379, 227] on span "Trending This Autumn" at bounding box center [562, 223] width 377 height 42
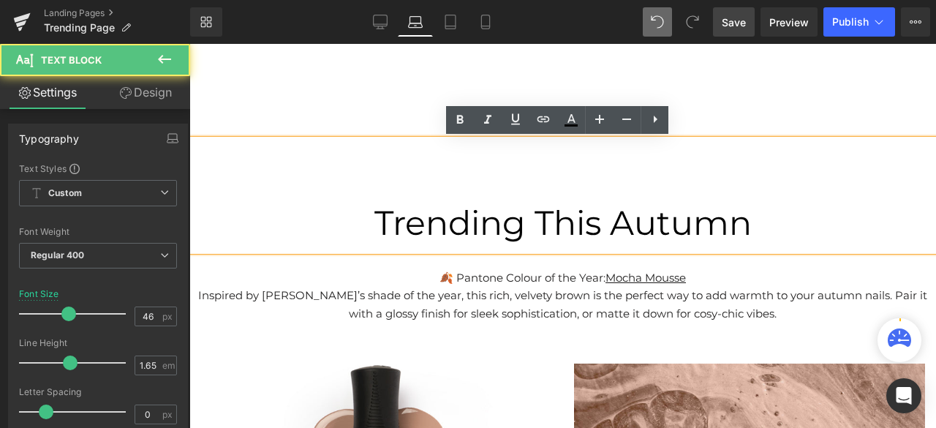
click at [365, 235] on p "Trending This Autumn" at bounding box center [562, 223] width 746 height 56
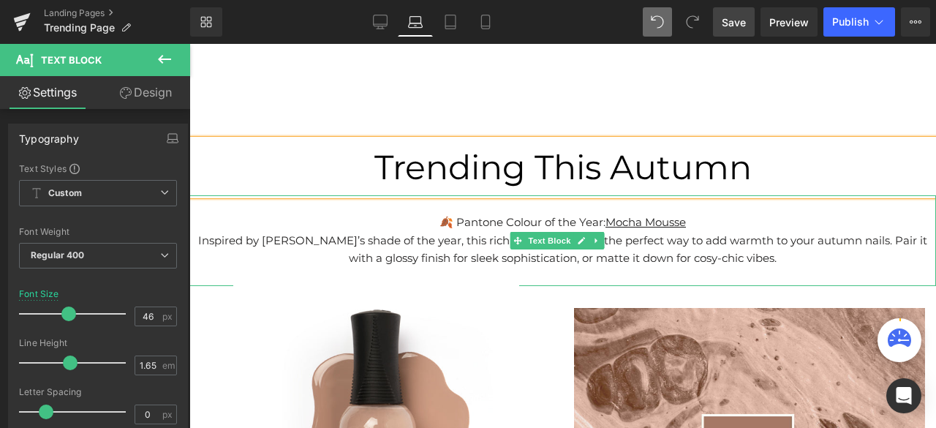
click at [694, 256] on p "Inspired by [PERSON_NAME]’s shade of the year, this rich, velvety brown is the …" at bounding box center [562, 250] width 746 height 37
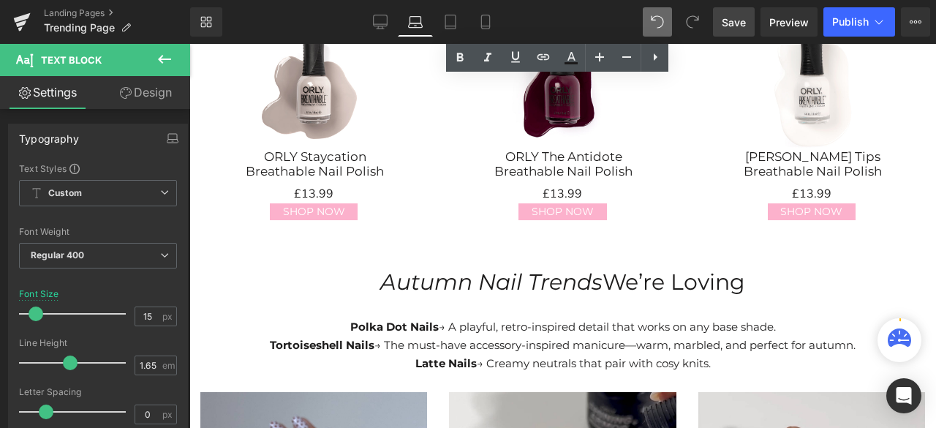
scroll to position [1535, 0]
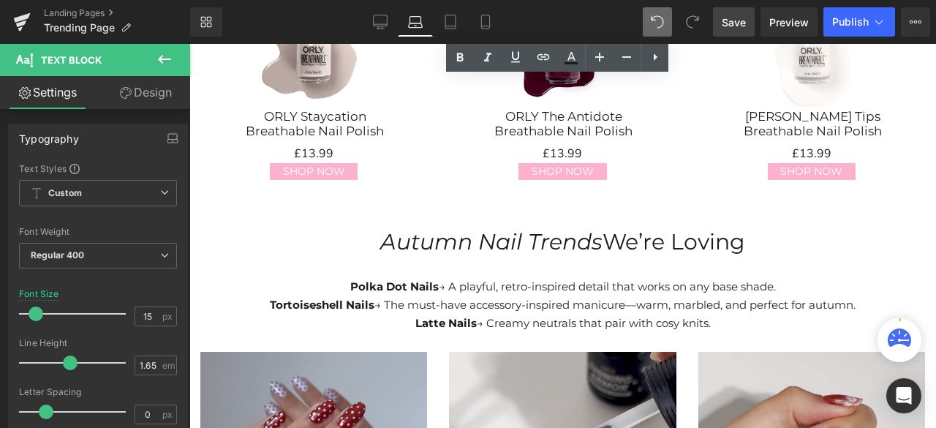
click at [613, 314] on p "Latte Nails → Creamy neutrals that pair with cosy knits." at bounding box center [562, 323] width 746 height 18
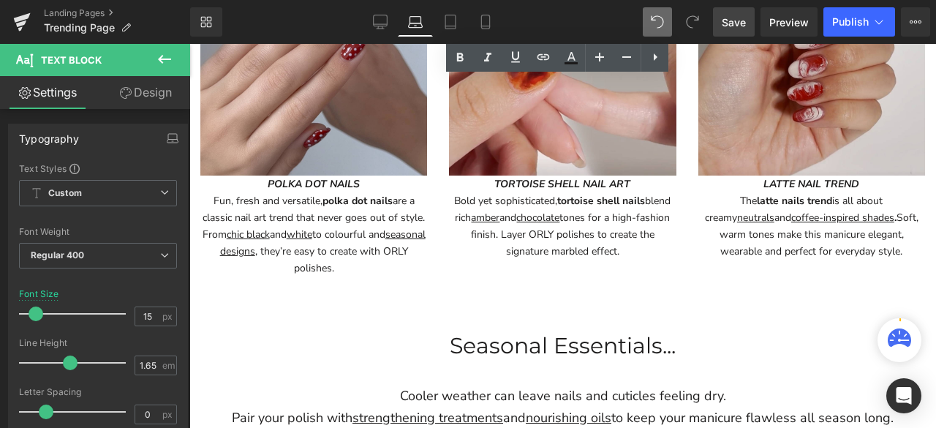
scroll to position [1974, 0]
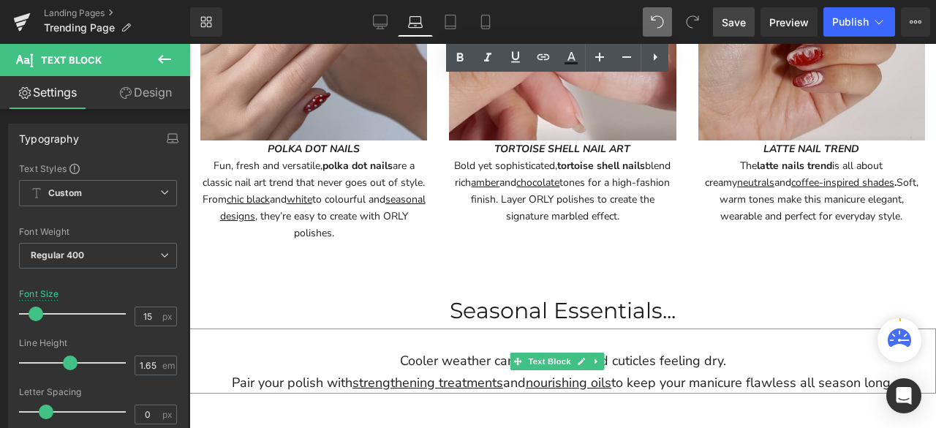
click at [608, 350] on p "Cooler weather can leave nails and cuticles feeling dry." at bounding box center [562, 361] width 746 height 22
click at [627, 350] on p "Cooler weather can leave nails and cuticles feeling dry." at bounding box center [562, 361] width 746 height 22
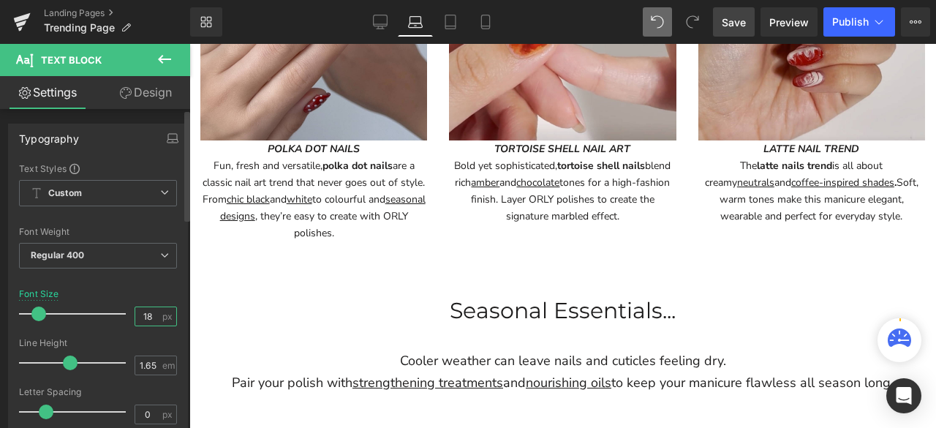
click at [149, 316] on input "18" at bounding box center [148, 316] width 26 height 18
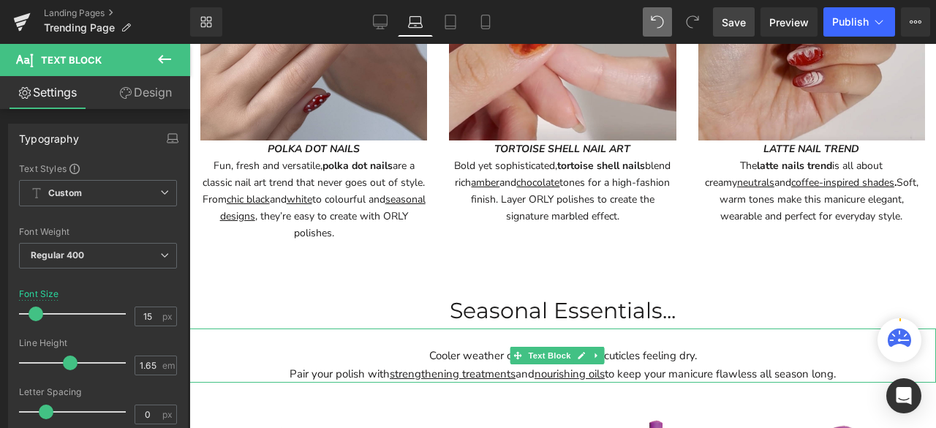
click at [738, 328] on p at bounding box center [562, 337] width 746 height 18
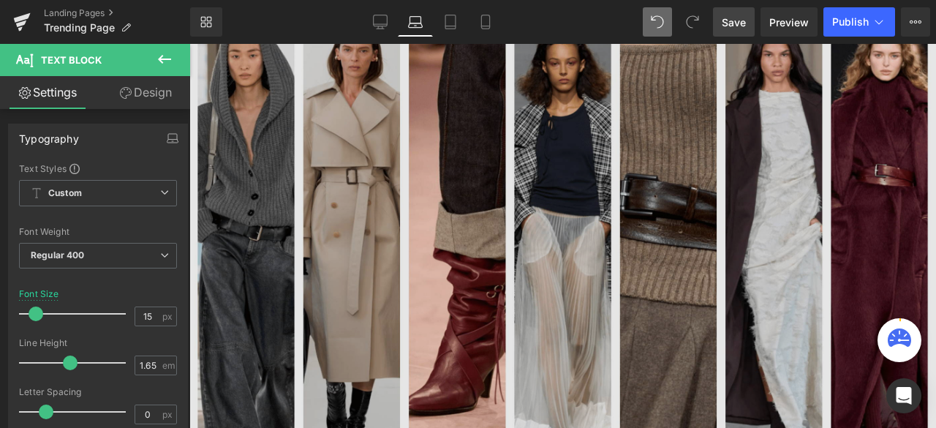
scroll to position [365, 0]
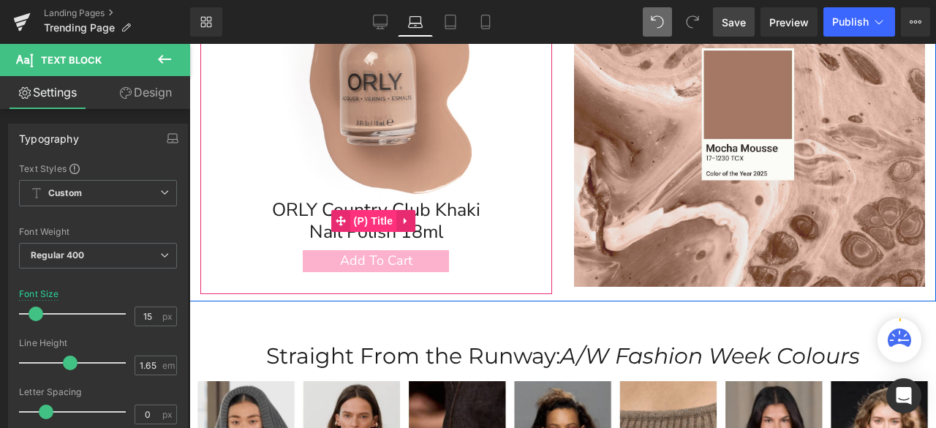
click at [386, 217] on span "(P) Title" at bounding box center [373, 221] width 47 height 22
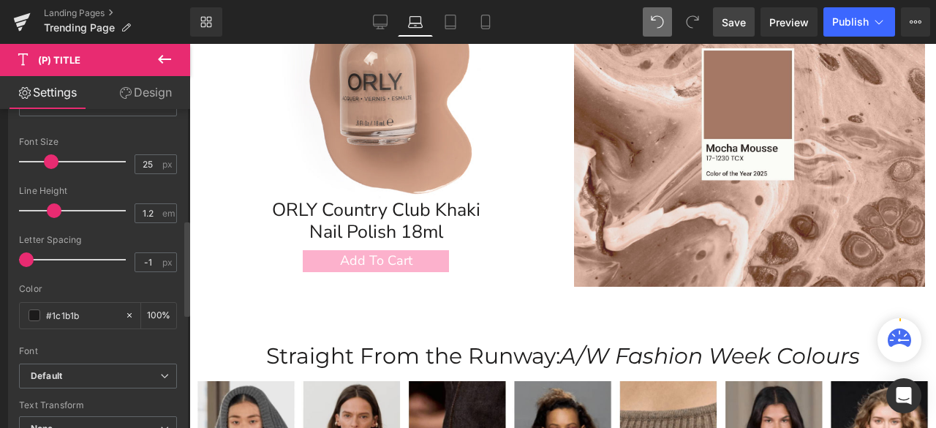
scroll to position [292, 0]
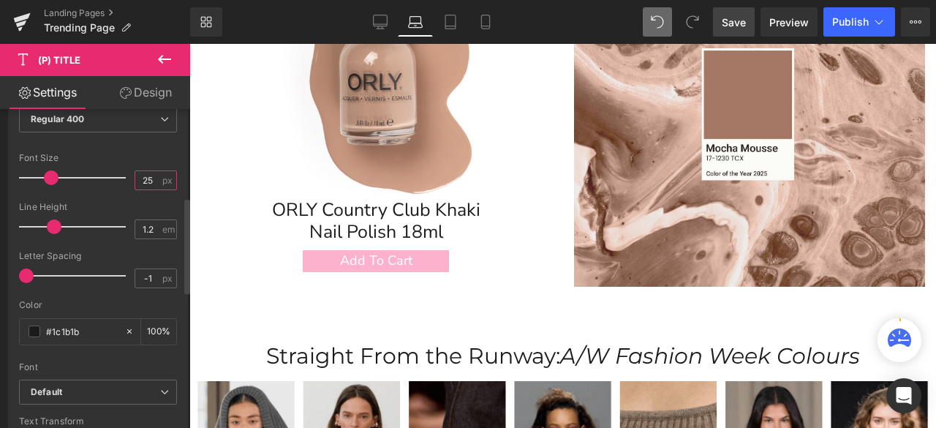
click at [153, 176] on input "25" at bounding box center [148, 180] width 26 height 18
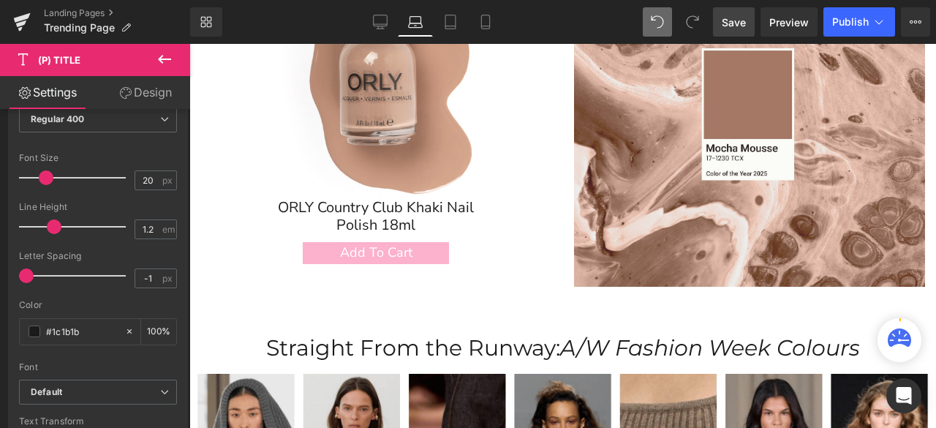
click at [133, 94] on link "Design" at bounding box center [145, 92] width 95 height 33
click at [0, 0] on div "Spacing" at bounding box center [0, 0] width 0 height 0
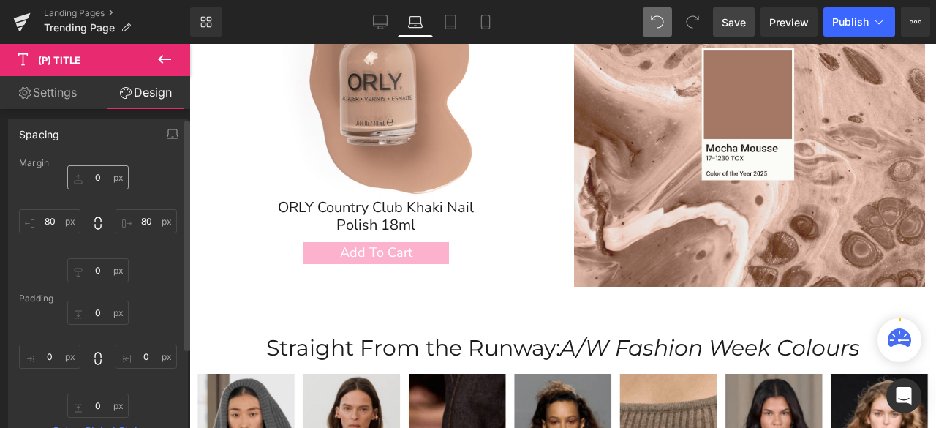
scroll to position [73, 0]
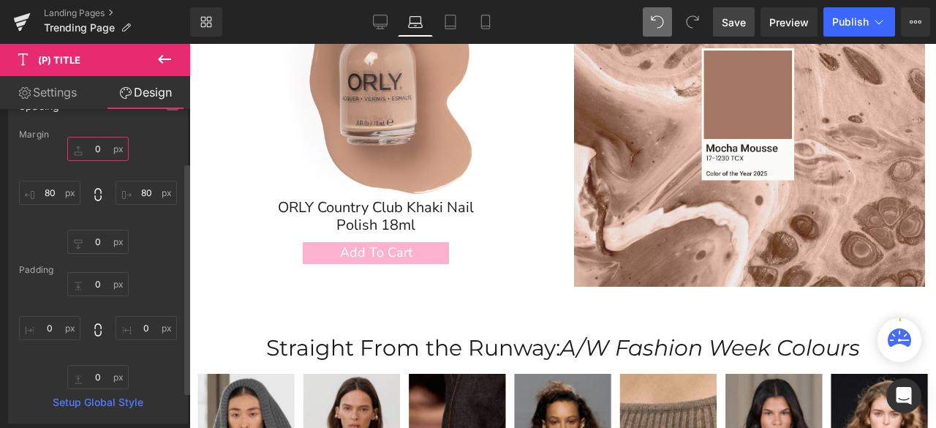
click at [103, 141] on input "0" at bounding box center [97, 149] width 61 height 24
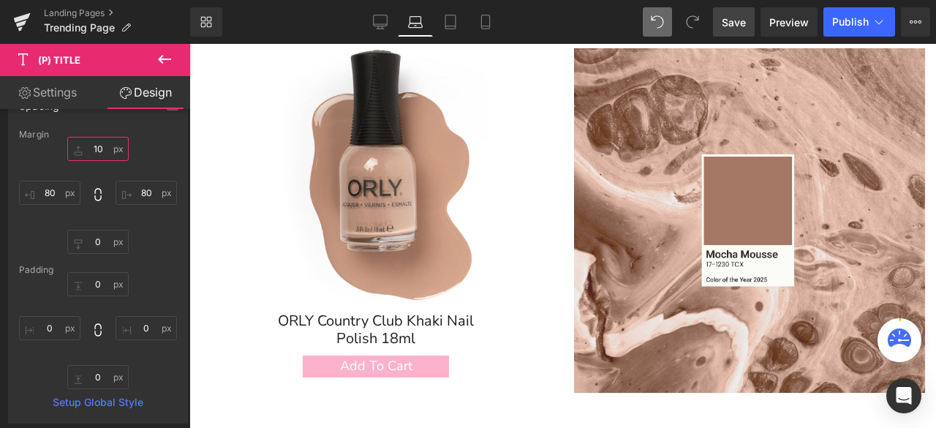
scroll to position [146, 0]
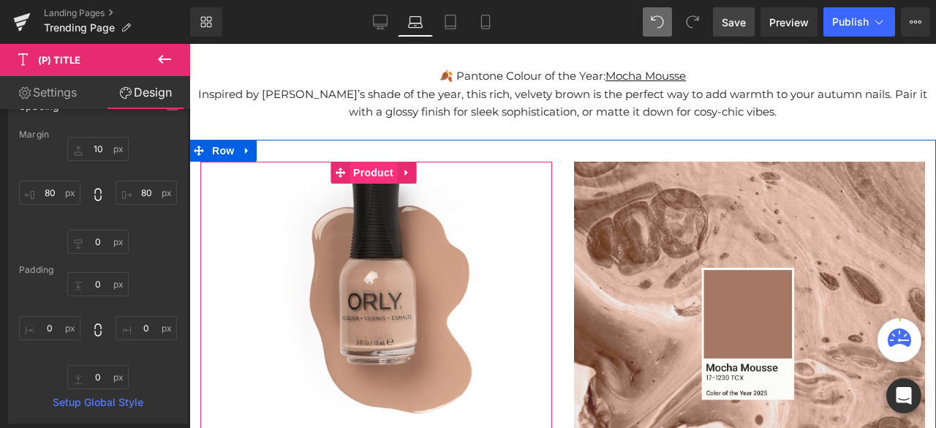
click at [382, 179] on span "Product" at bounding box center [373, 173] width 48 height 22
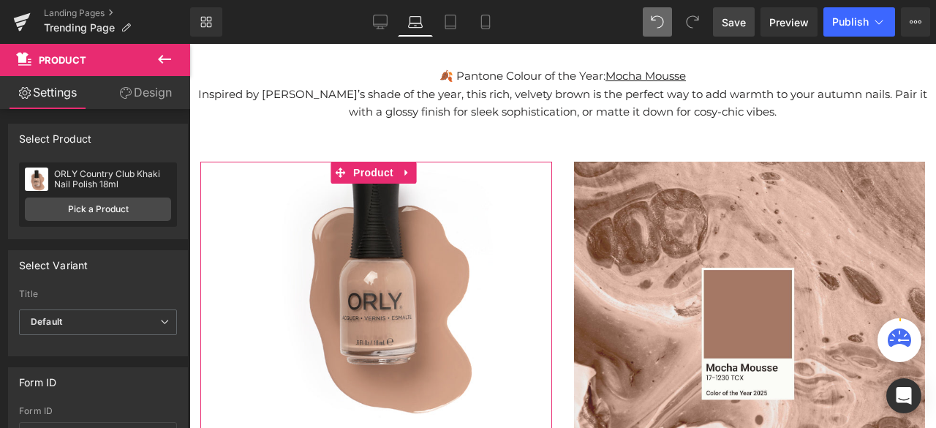
click at [139, 94] on link "Design" at bounding box center [145, 92] width 95 height 33
click at [0, 0] on div "Spacing" at bounding box center [0, 0] width 0 height 0
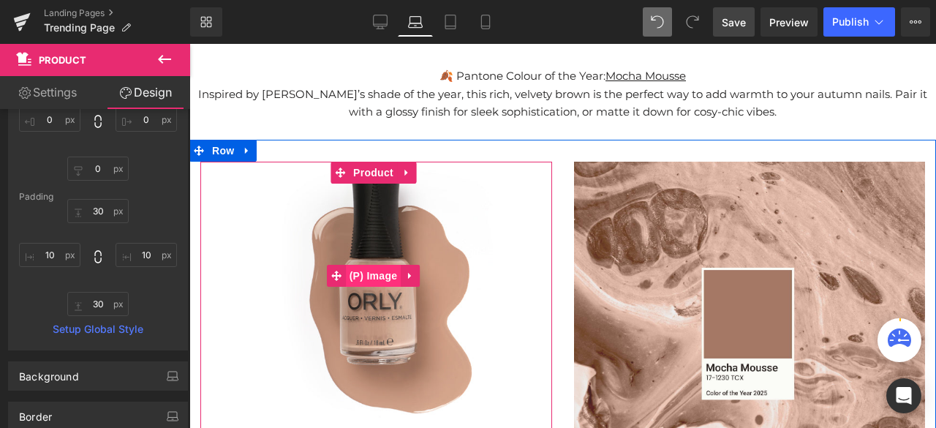
click at [381, 274] on span "(P) Image" at bounding box center [374, 276] width 56 height 22
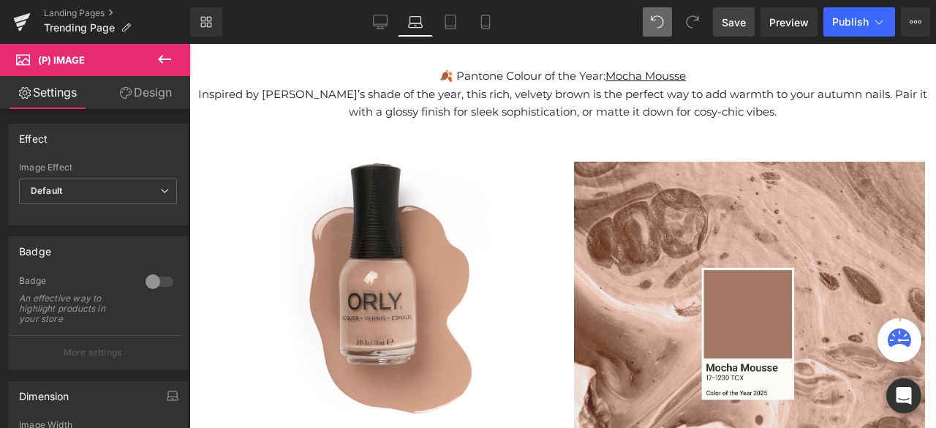
click at [145, 99] on link "Design" at bounding box center [145, 92] width 95 height 33
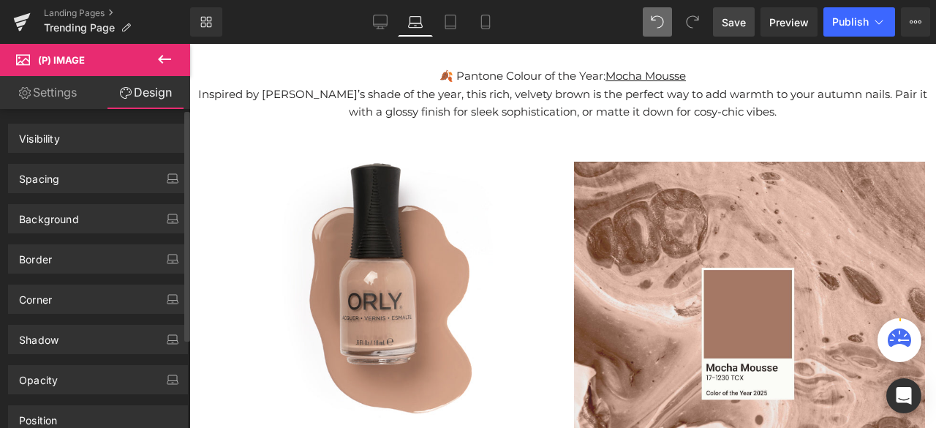
click at [80, 178] on div "Spacing" at bounding box center [98, 178] width 178 height 28
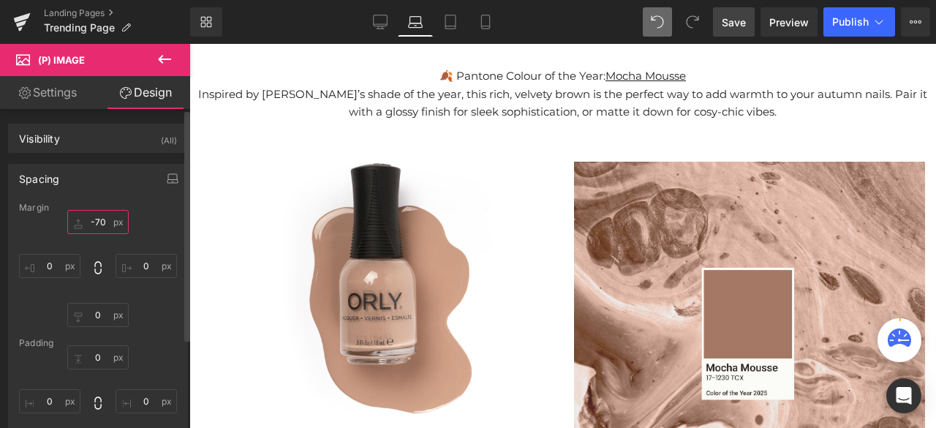
click at [100, 220] on input "-70" at bounding box center [97, 222] width 61 height 24
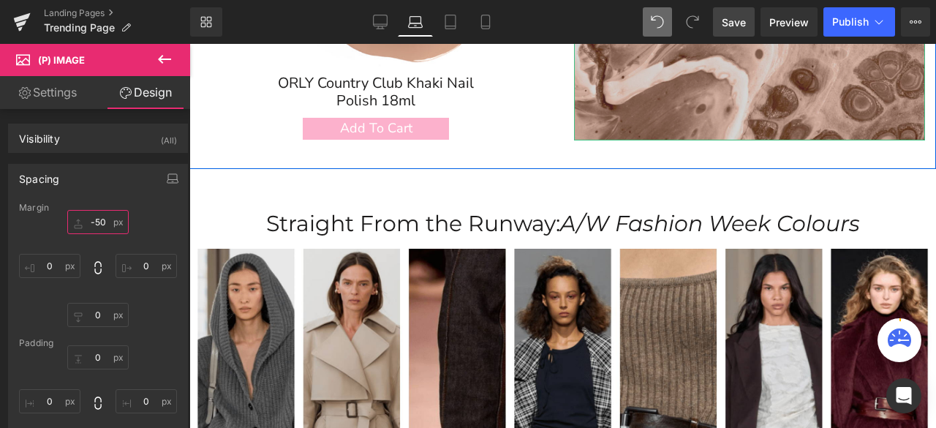
scroll to position [439, 0]
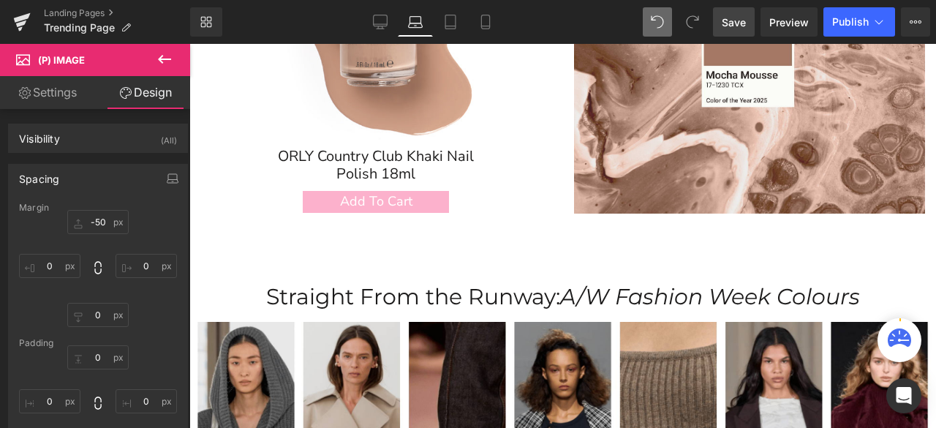
click at [741, 28] on span "Save" at bounding box center [733, 22] width 24 height 15
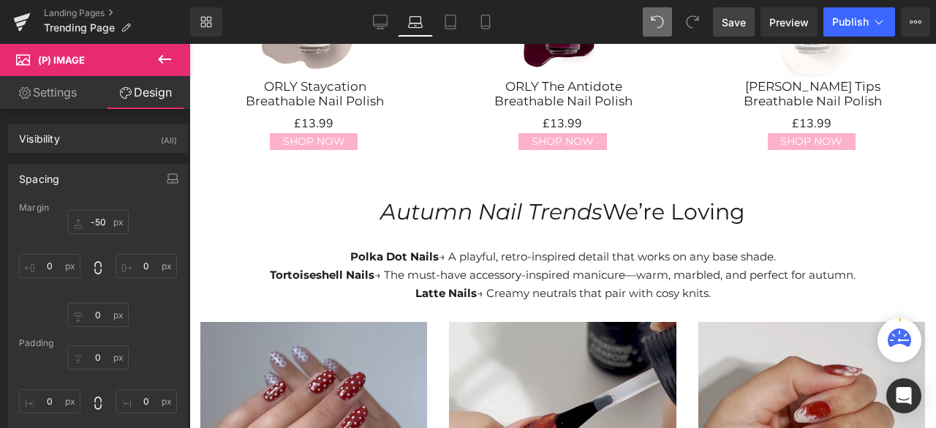
scroll to position [1608, 0]
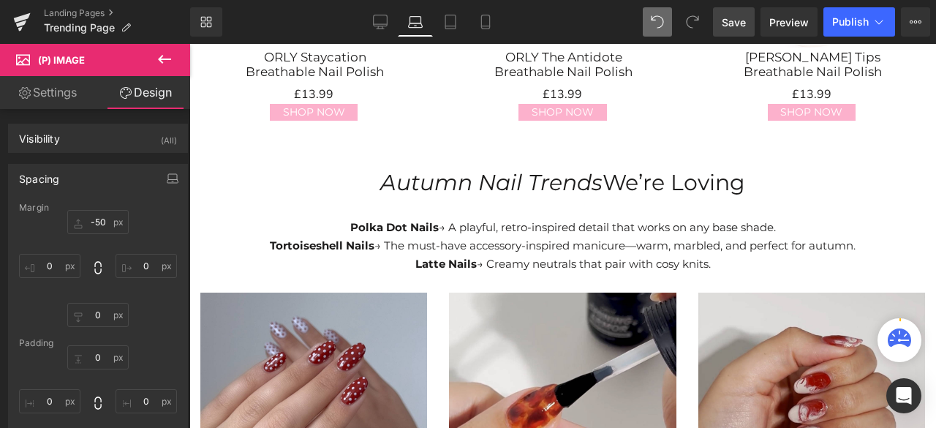
click at [579, 222] on div "Polka Dot Nails → A playful, retro-inspired detail that works on any base shade…" at bounding box center [562, 246] width 746 height 91
click at [577, 237] on p "Tortoiseshell Nails → The must-have accessory-inspired manicure—warm, marbled, …" at bounding box center [562, 246] width 746 height 18
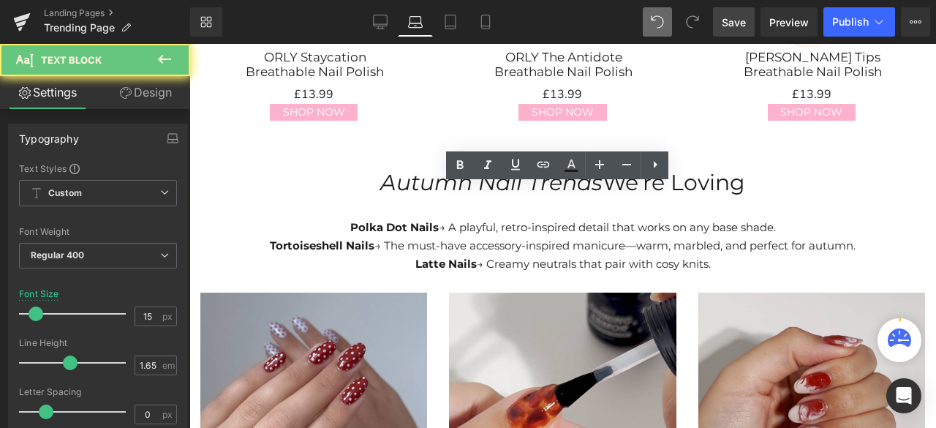
click at [516, 237] on p "Tortoiseshell Nails → The must-have accessory-inspired manicure—warm, marbled, …" at bounding box center [562, 246] width 746 height 18
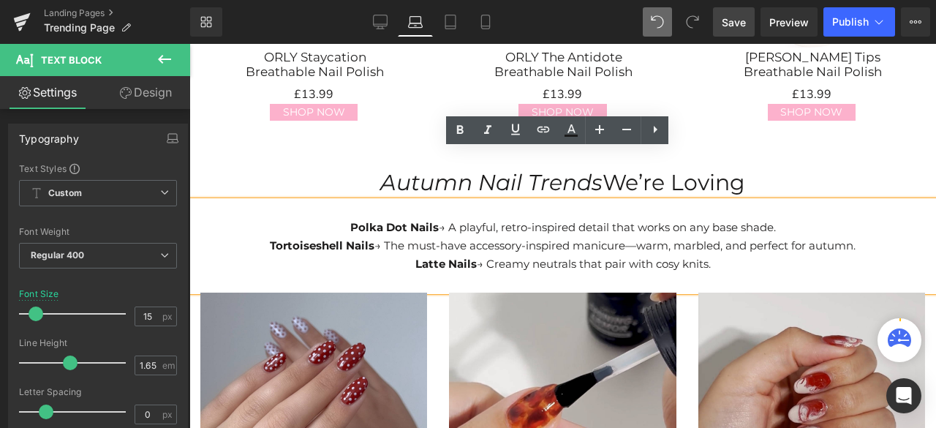
scroll to position [1974, 0]
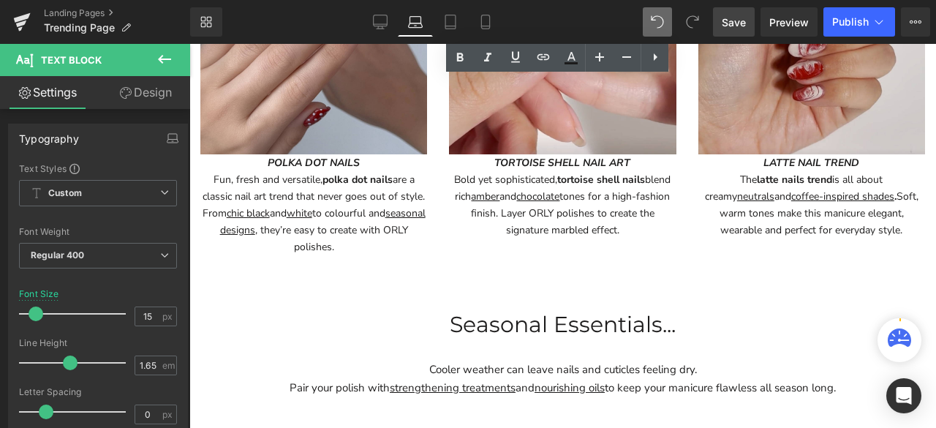
click at [507, 360] on p "Cooler weather can leave nails and cuticles feeling dry." at bounding box center [562, 369] width 746 height 18
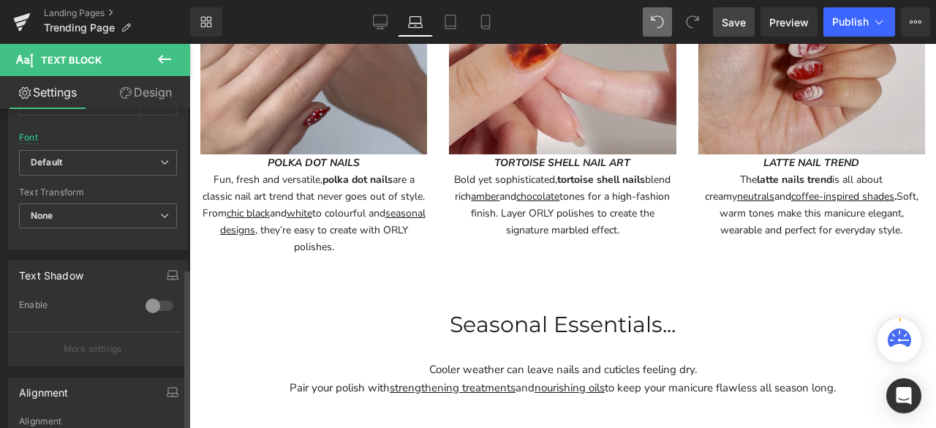
scroll to position [439, 0]
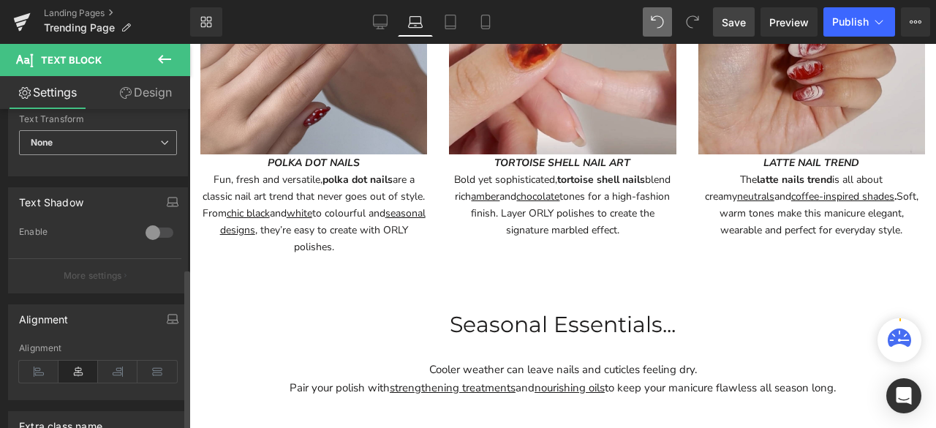
click at [119, 140] on span "None" at bounding box center [98, 143] width 158 height 26
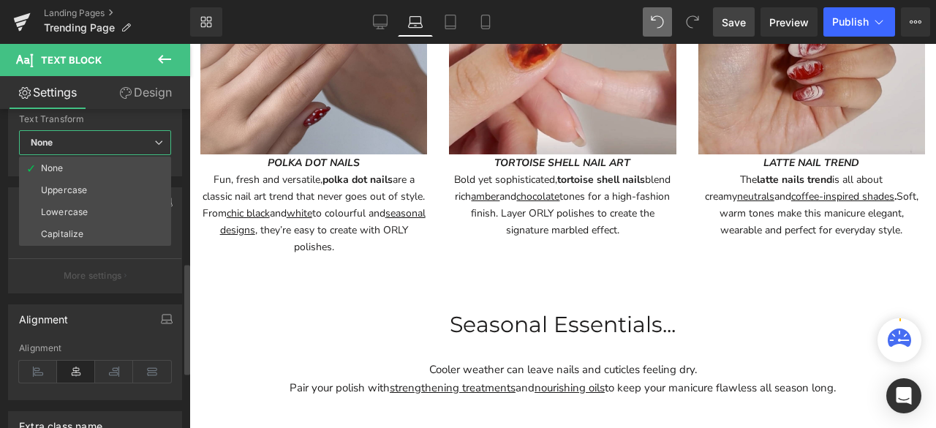
click at [119, 140] on span "None" at bounding box center [95, 143] width 152 height 26
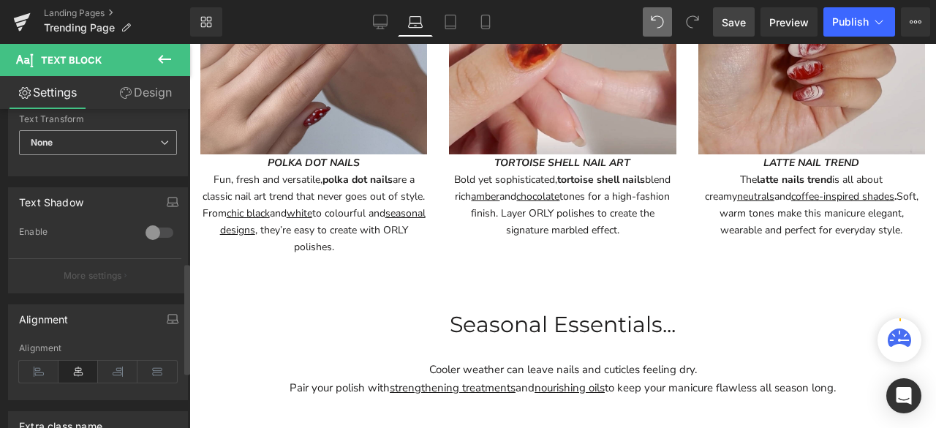
scroll to position [365, 0]
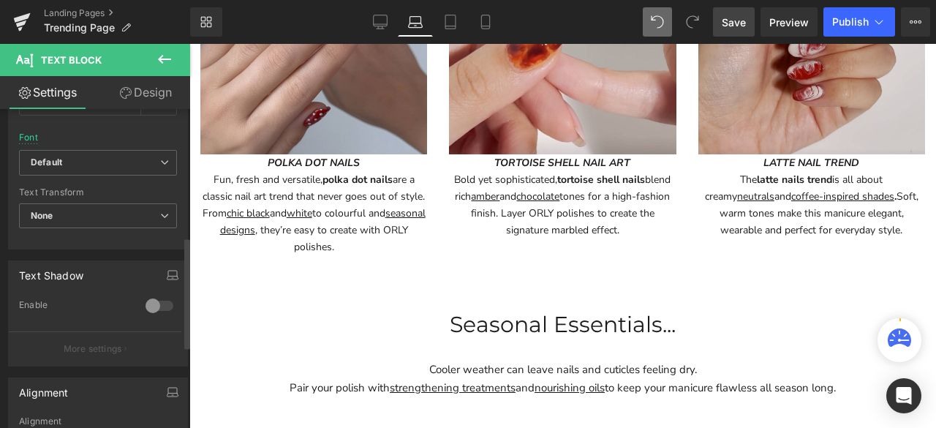
click at [104, 159] on b "Default" at bounding box center [95, 162] width 129 height 12
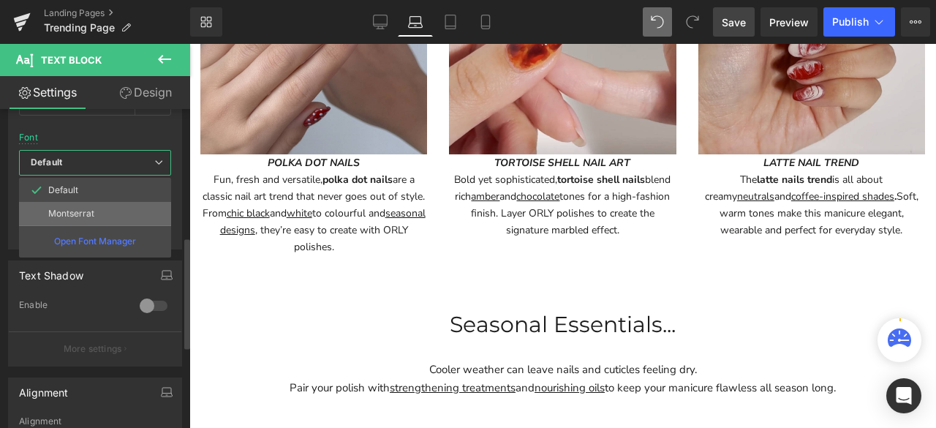
click at [91, 210] on p "Montserrat" at bounding box center [71, 213] width 46 height 10
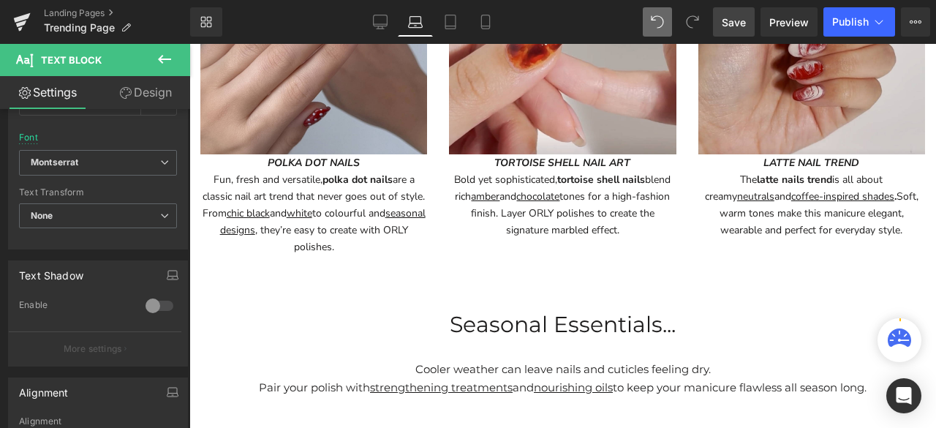
click at [754, 306] on p "Seasonal Essentials..." at bounding box center [562, 324] width 746 height 37
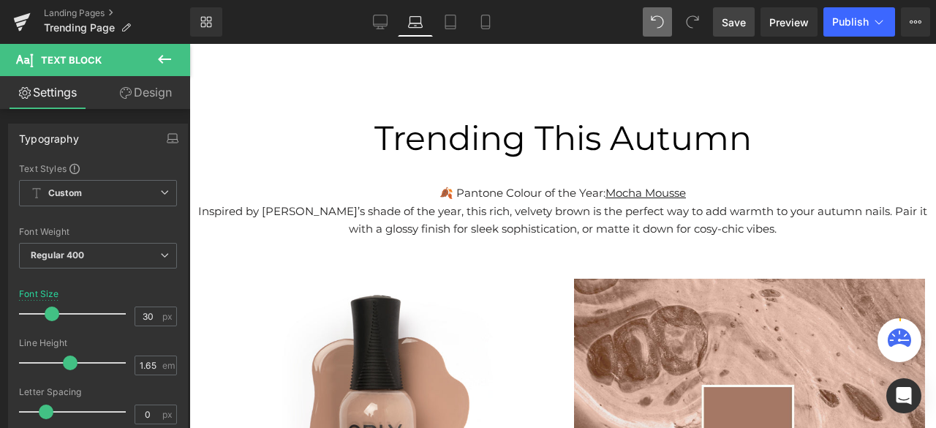
scroll to position [0, 0]
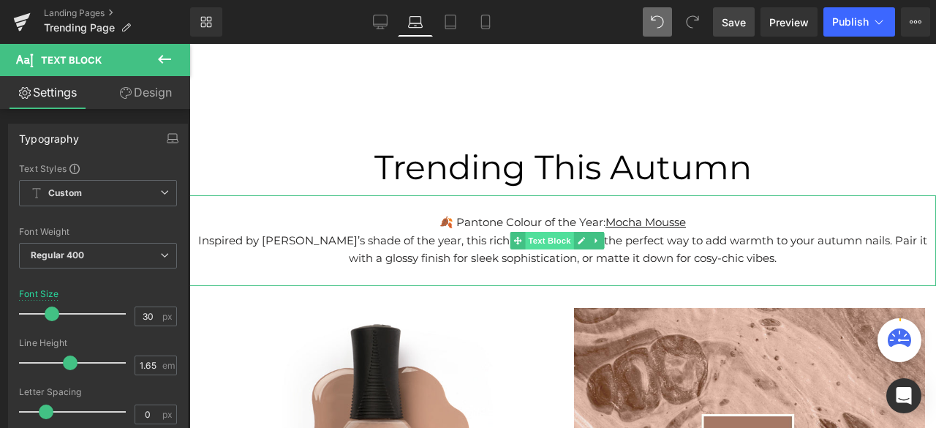
drag, startPoint x: 309, startPoint y: 125, endPoint x: 530, endPoint y: 239, distance: 248.5
click at [530, 239] on span "Text Block" at bounding box center [549, 241] width 48 height 18
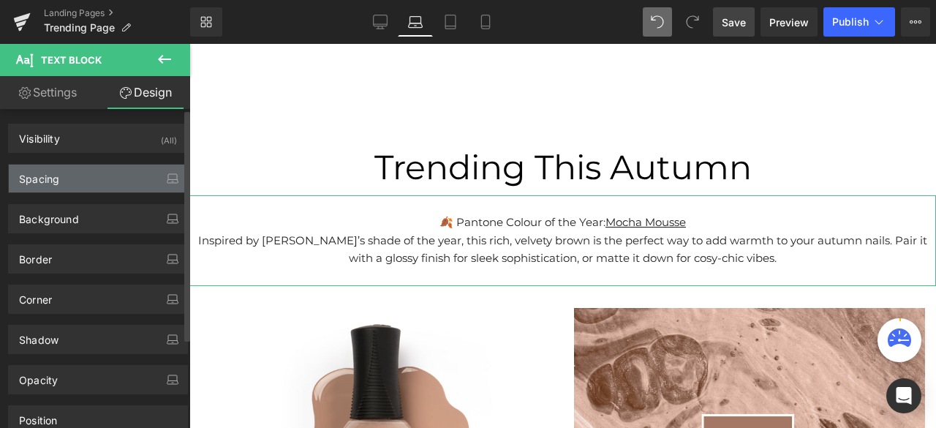
click at [97, 178] on div "Spacing" at bounding box center [98, 178] width 178 height 28
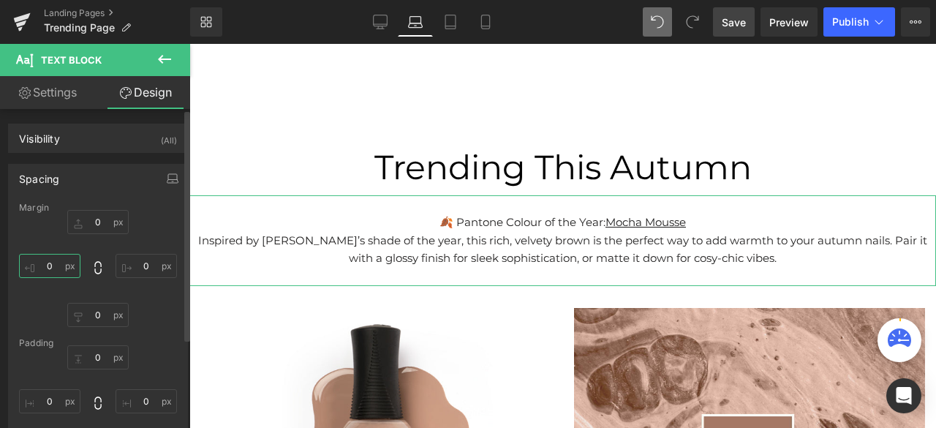
click at [54, 265] on input "0" at bounding box center [49, 266] width 61 height 24
click at [142, 262] on input "0" at bounding box center [145, 266] width 61 height 24
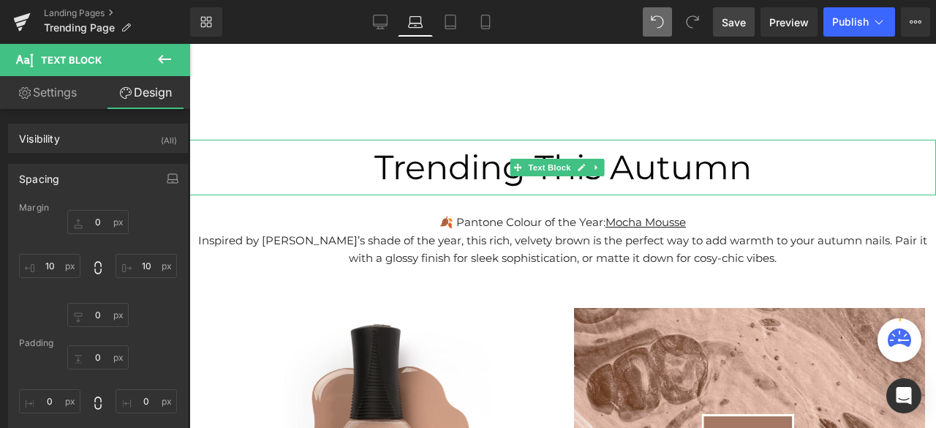
click at [823, 166] on p "Trending This Autumn" at bounding box center [562, 168] width 746 height 56
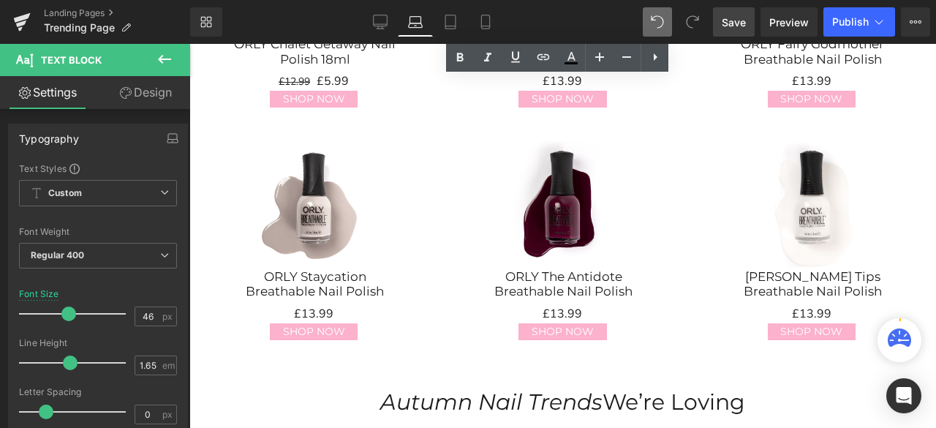
scroll to position [1681, 0]
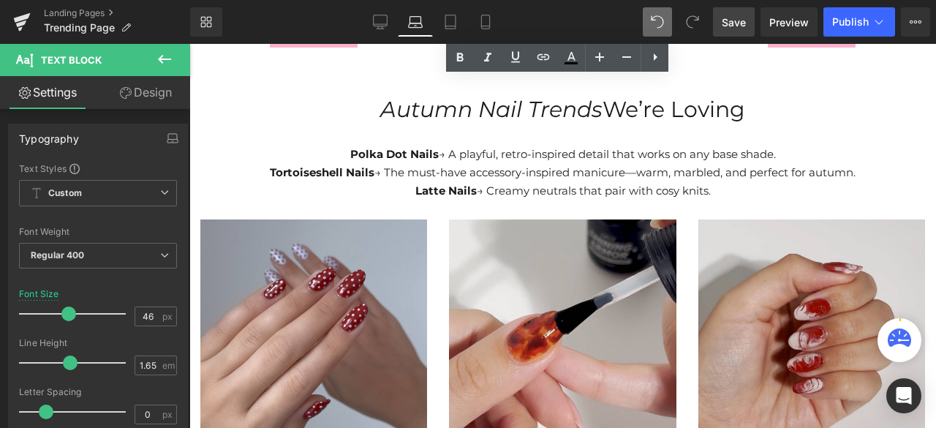
click at [735, 23] on span "Save" at bounding box center [733, 22] width 24 height 15
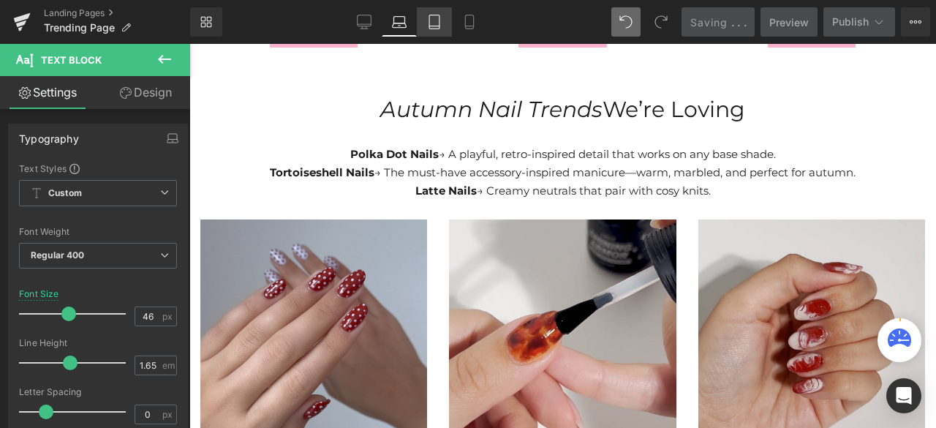
click at [437, 30] on link "Tablet" at bounding box center [434, 21] width 35 height 29
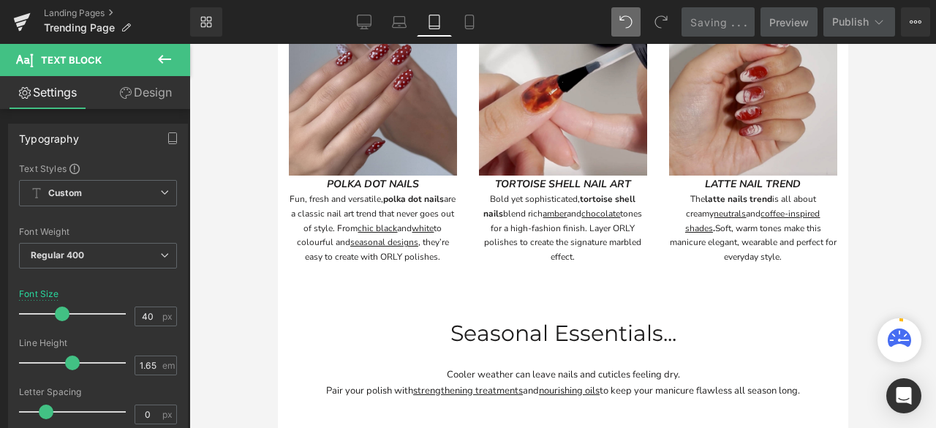
scroll to position [0, 0]
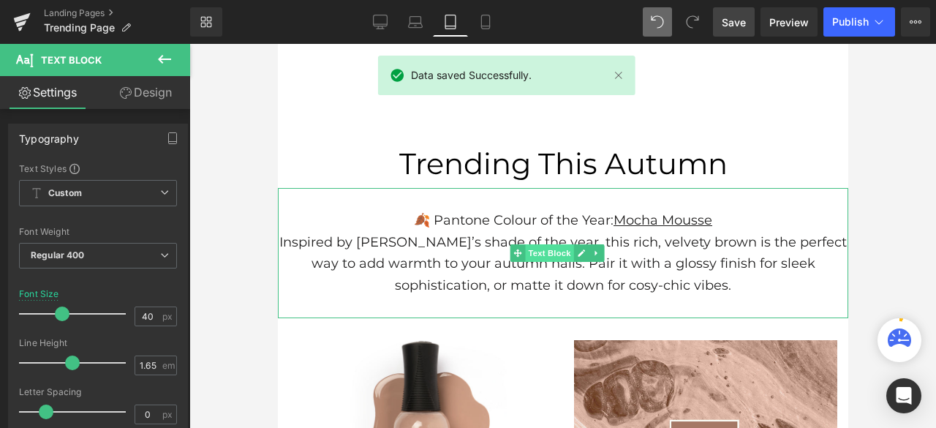
click at [541, 247] on span "Text Block" at bounding box center [549, 253] width 48 height 18
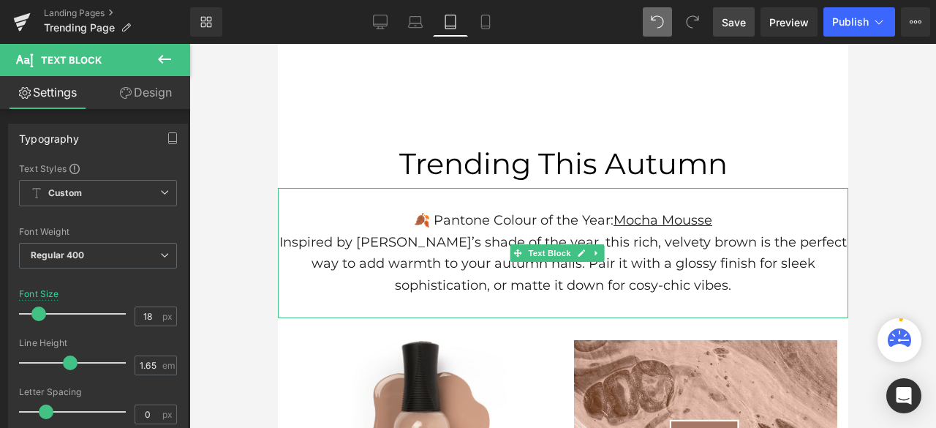
click at [471, 257] on p "Inspired by [PERSON_NAME]’s shade of the year, this rich, velvety brown is the …" at bounding box center [562, 264] width 570 height 65
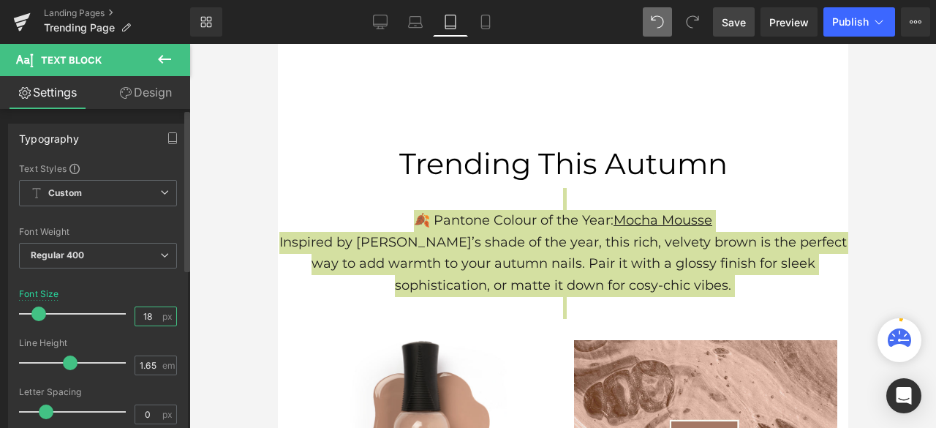
click at [151, 311] on input "18" at bounding box center [148, 316] width 26 height 18
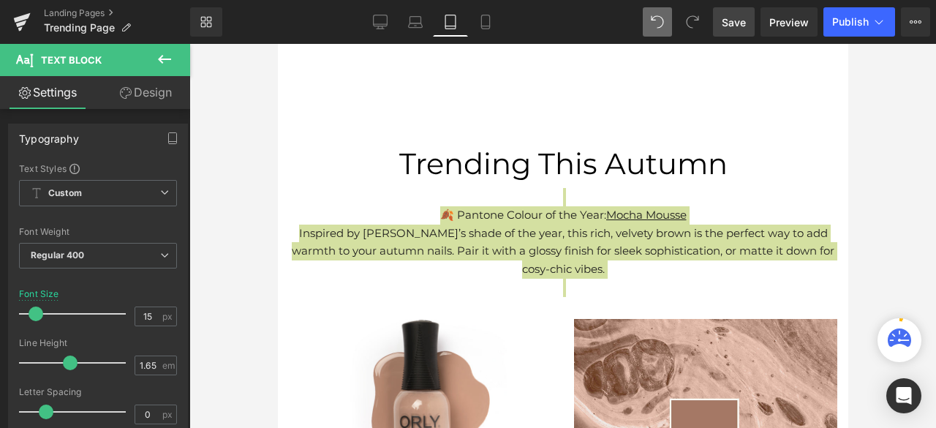
click at [148, 94] on link "Design" at bounding box center [145, 92] width 95 height 33
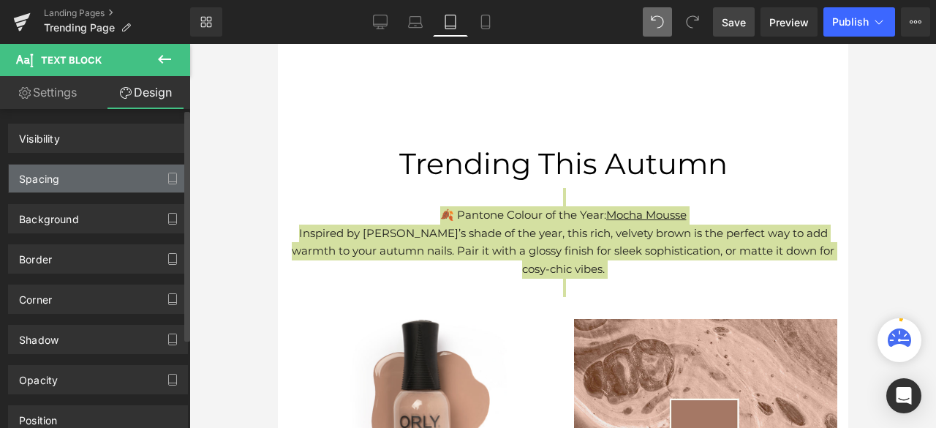
click at [48, 161] on div "Spacing Margin Padding" at bounding box center [98, 173] width 197 height 40
click at [53, 191] on div "Spacing" at bounding box center [98, 178] width 178 height 28
click at [107, 175] on div "Spacing" at bounding box center [98, 178] width 178 height 28
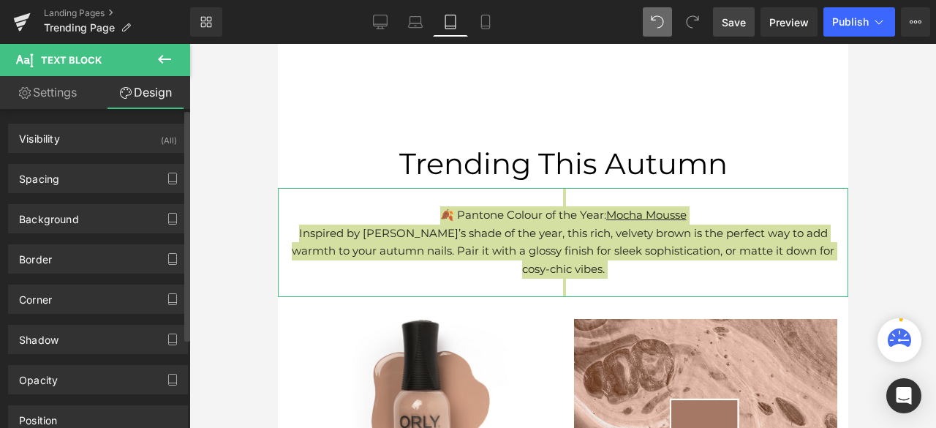
click at [66, 178] on div "Spacing" at bounding box center [98, 178] width 178 height 28
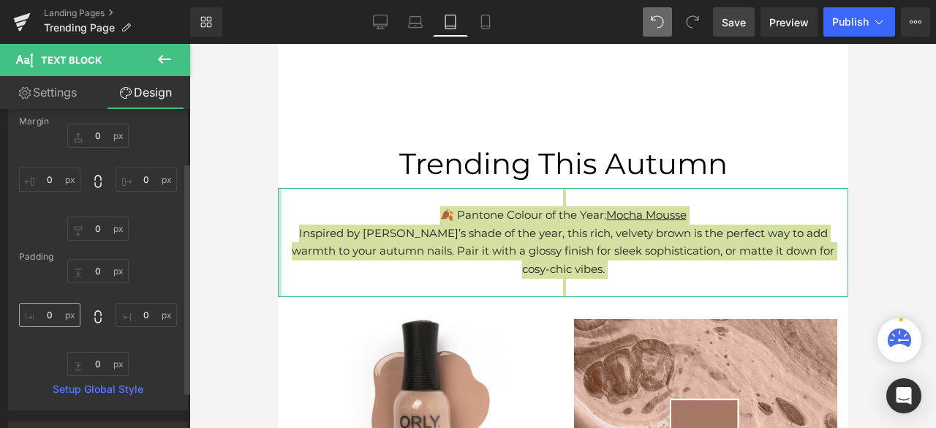
scroll to position [73, 0]
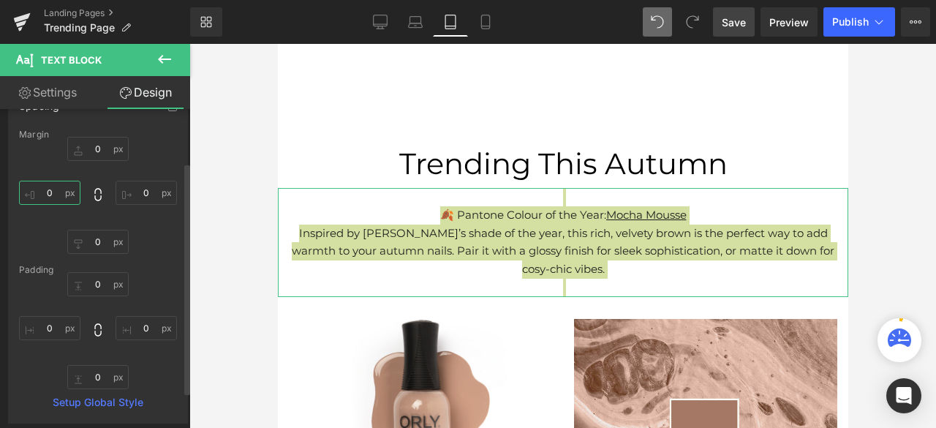
click at [55, 189] on input "0" at bounding box center [49, 193] width 61 height 24
click at [145, 196] on input "0" at bounding box center [145, 193] width 61 height 24
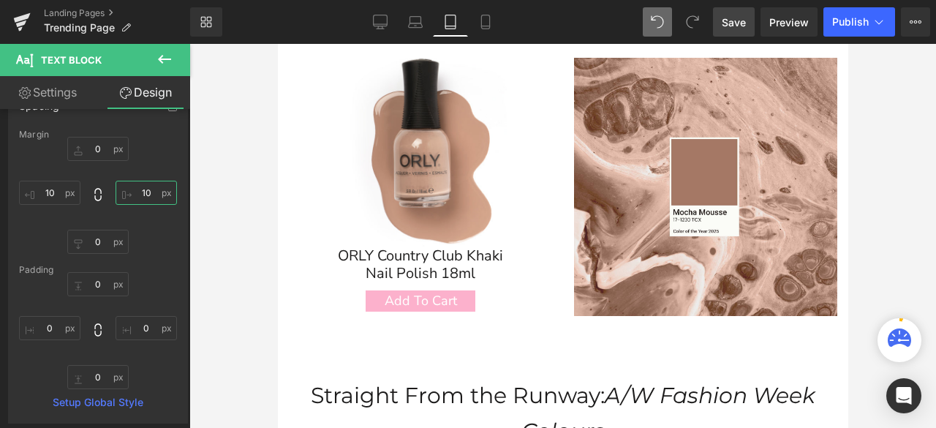
scroll to position [292, 0]
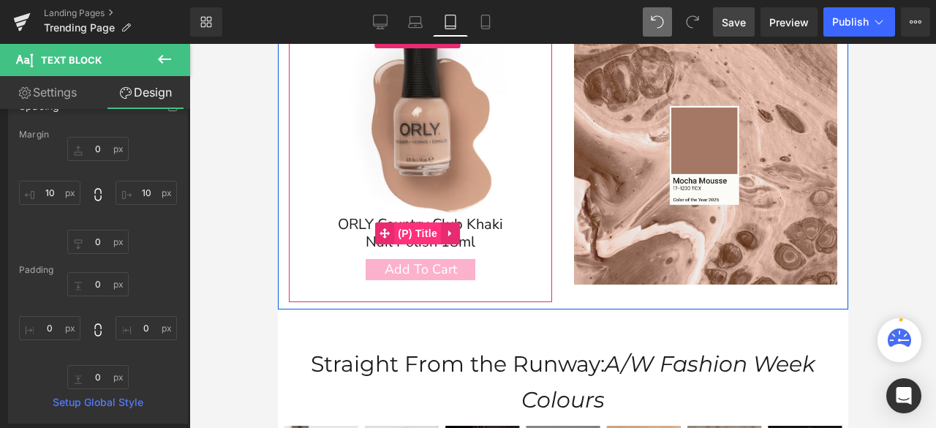
click at [420, 232] on span "(P) Title" at bounding box center [416, 233] width 47 height 22
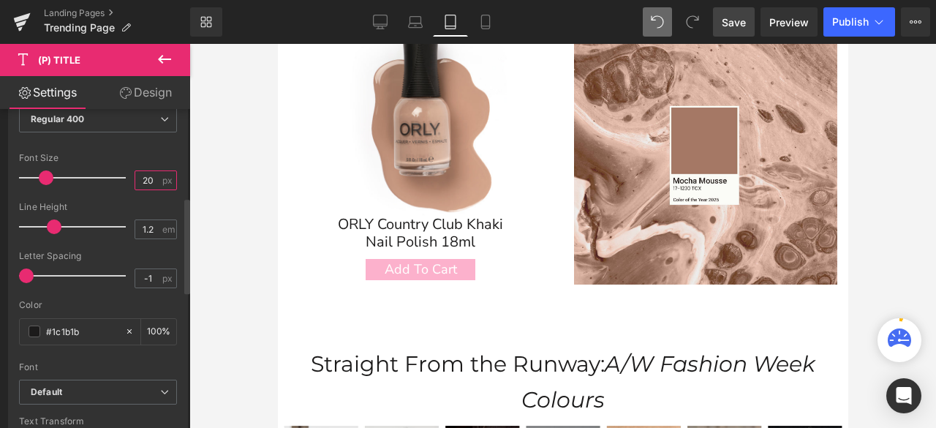
click at [148, 173] on input "20" at bounding box center [148, 180] width 26 height 18
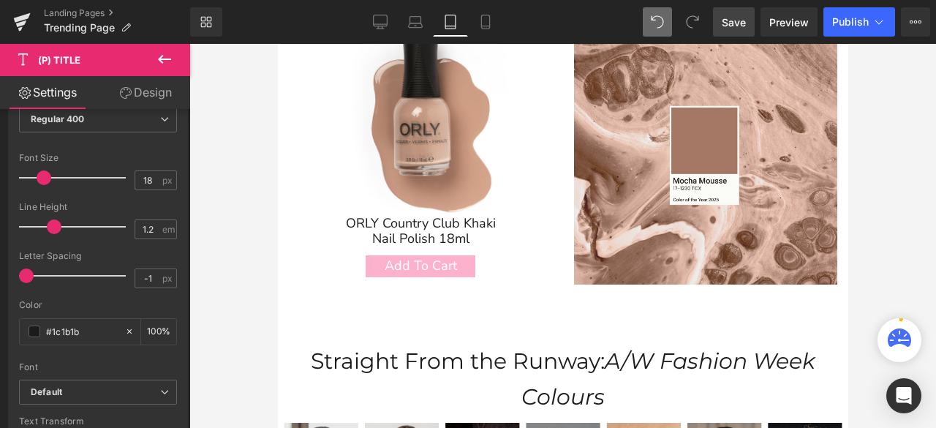
click at [151, 91] on link "Design" at bounding box center [145, 92] width 95 height 33
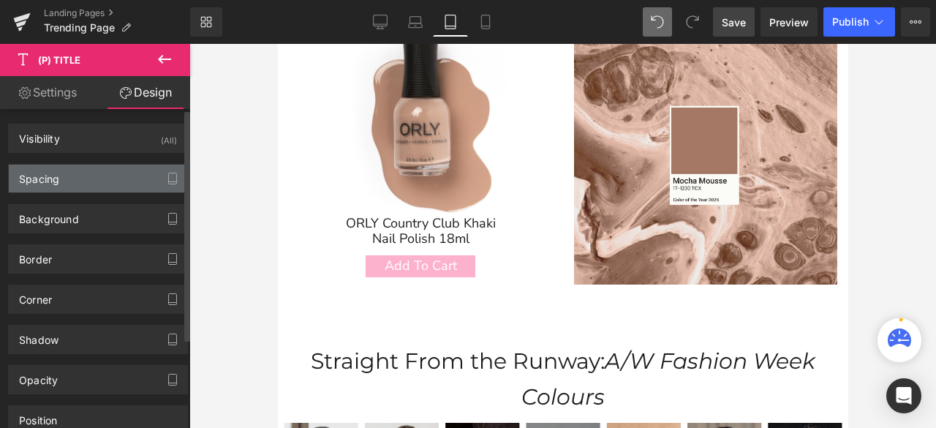
click at [77, 181] on div "Spacing" at bounding box center [98, 178] width 178 height 28
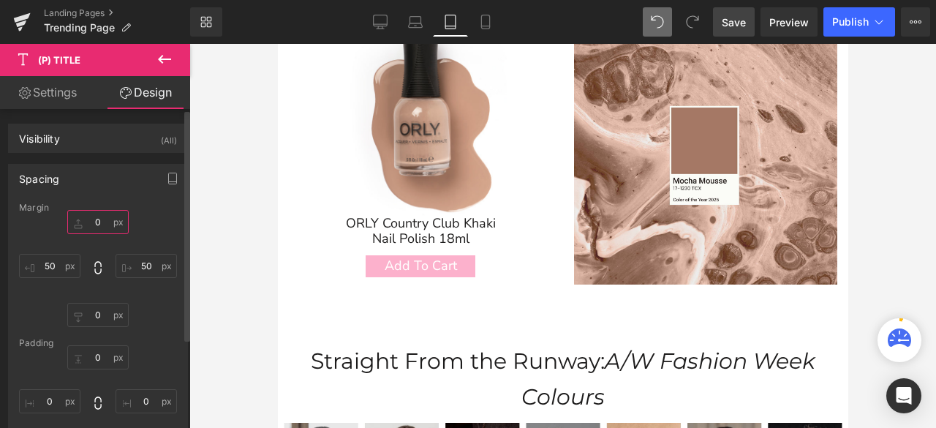
click at [99, 222] on input "0" at bounding box center [97, 222] width 61 height 24
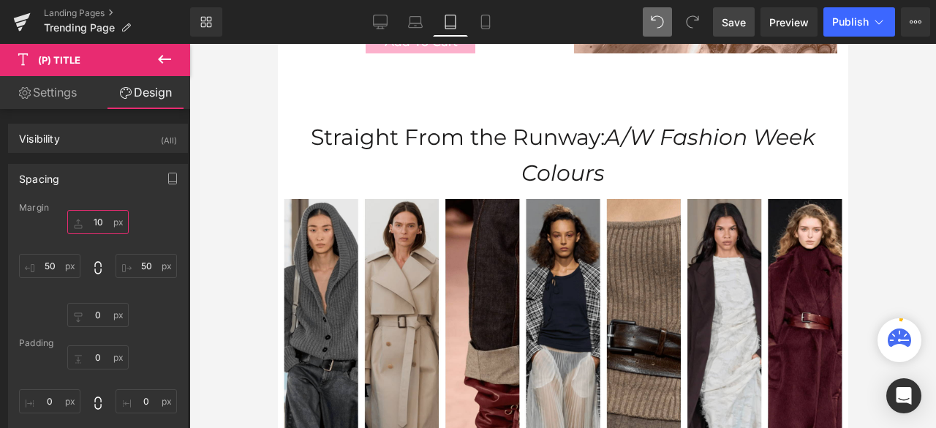
scroll to position [512, 0]
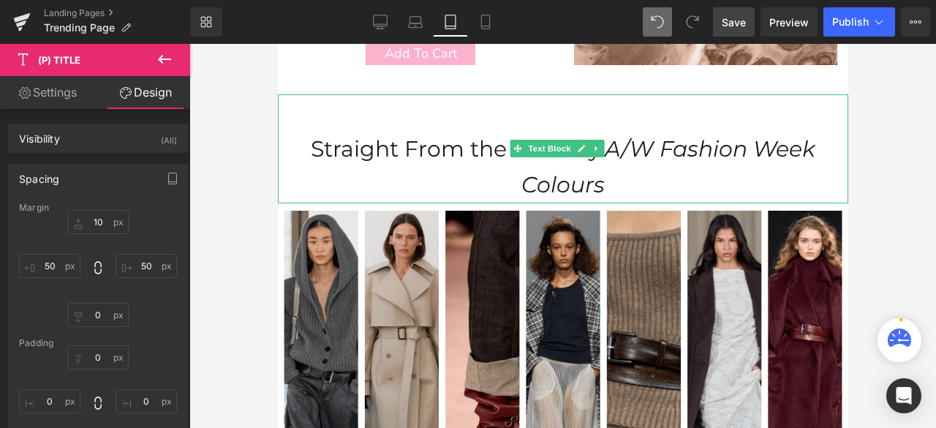
click at [601, 176] on p "Straight From the Runway: A/W Fashion Week Colours" at bounding box center [562, 167] width 556 height 72
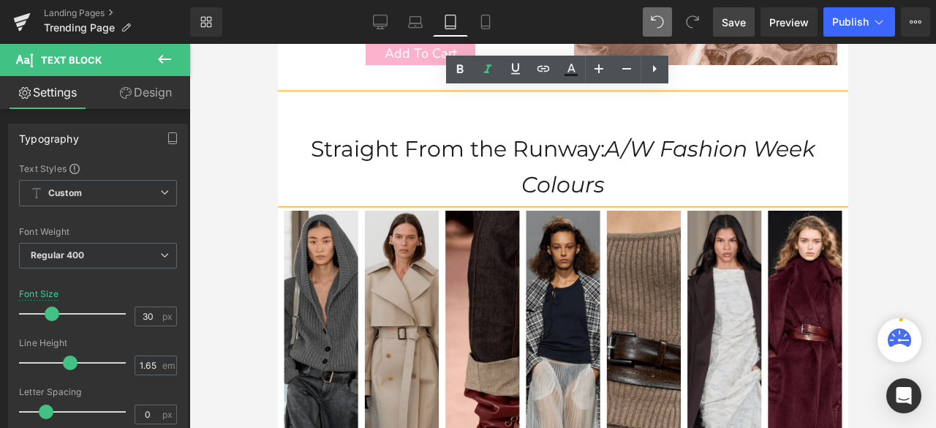
click at [596, 182] on icon "A/W Fashion Week Colours" at bounding box center [667, 167] width 294 height 64
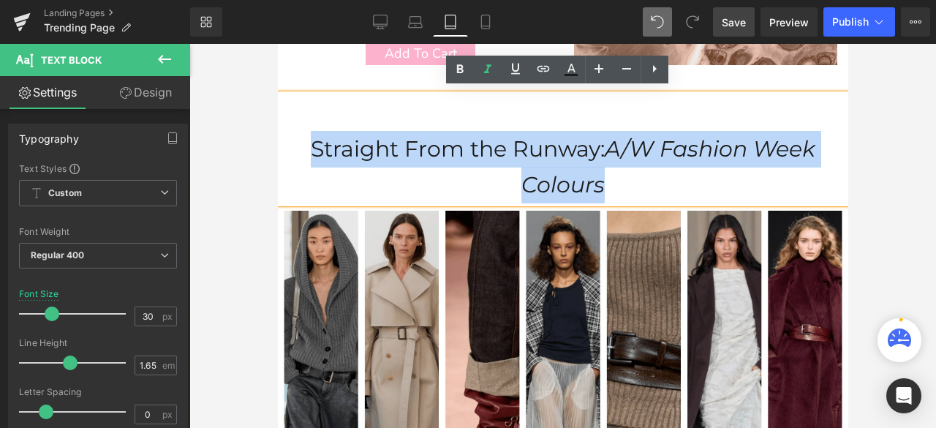
drag, startPoint x: 593, startPoint y: 182, endPoint x: 536, endPoint y: 202, distance: 60.3
click at [303, 140] on p "Straight From the Runway: A/W Fashion Week Colours" at bounding box center [562, 167] width 556 height 72
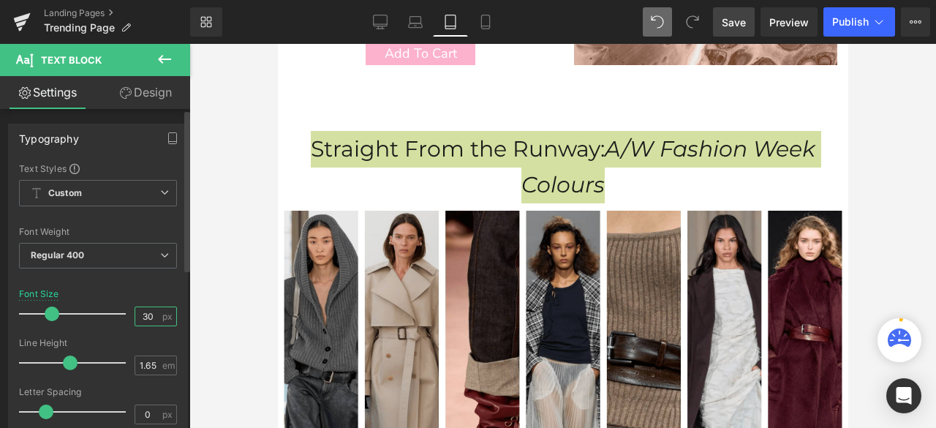
click at [147, 311] on input "30" at bounding box center [148, 316] width 26 height 18
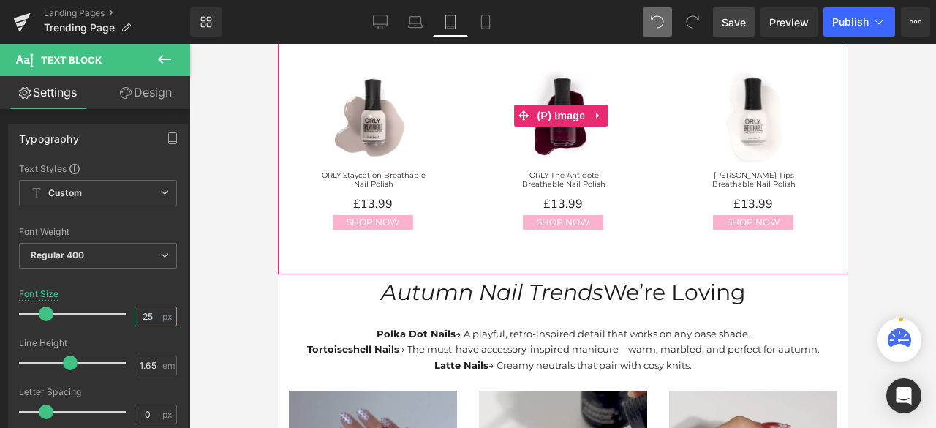
scroll to position [1243, 0]
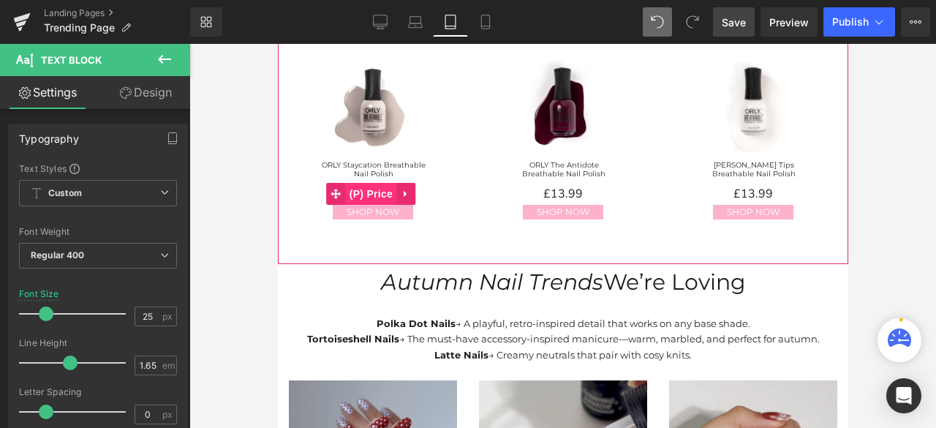
click at [374, 183] on span "(P) Price" at bounding box center [370, 194] width 51 height 22
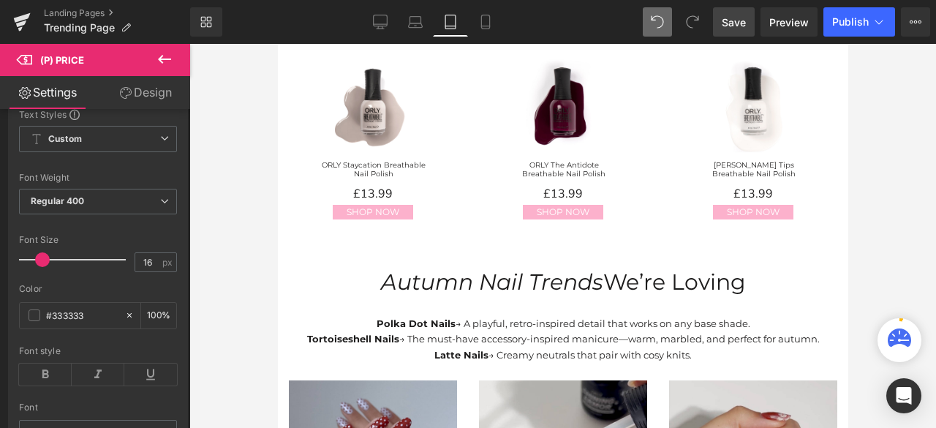
scroll to position [292, 0]
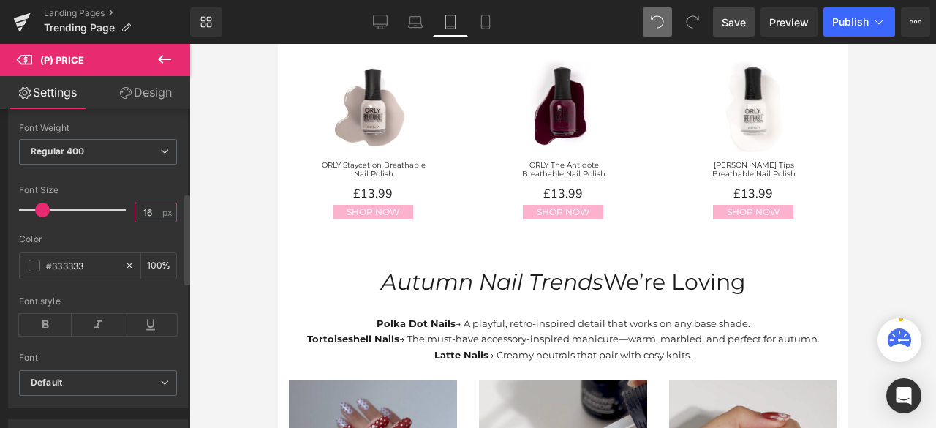
click at [147, 211] on input "16" at bounding box center [148, 212] width 26 height 18
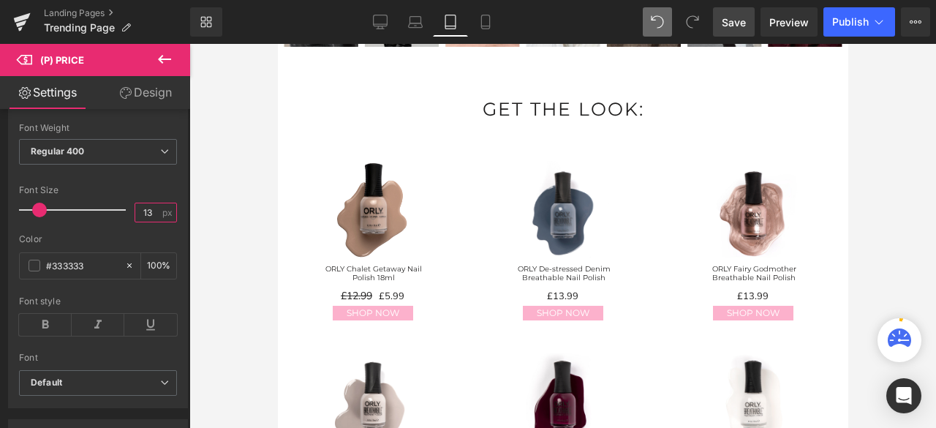
scroll to position [1313, 0]
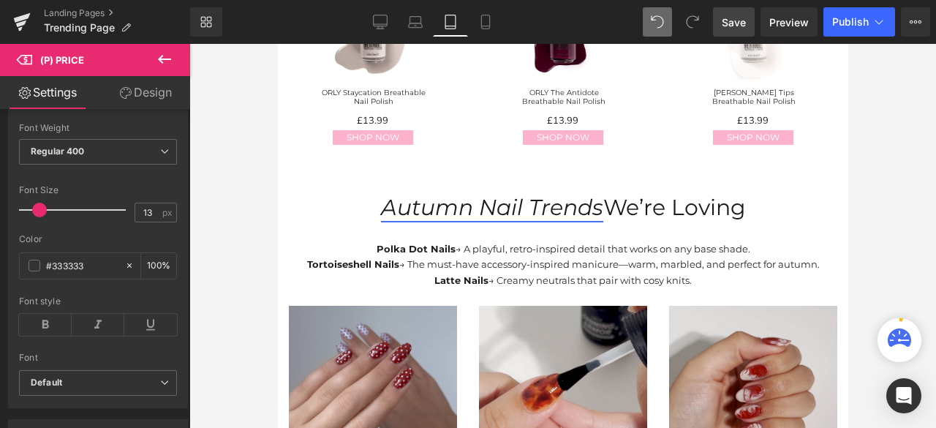
drag, startPoint x: 647, startPoint y: 186, endPoint x: 429, endPoint y: 196, distance: 218.0
click at [647, 189] on p "Autumn Nail Trends We’re Loving" at bounding box center [562, 207] width 570 height 37
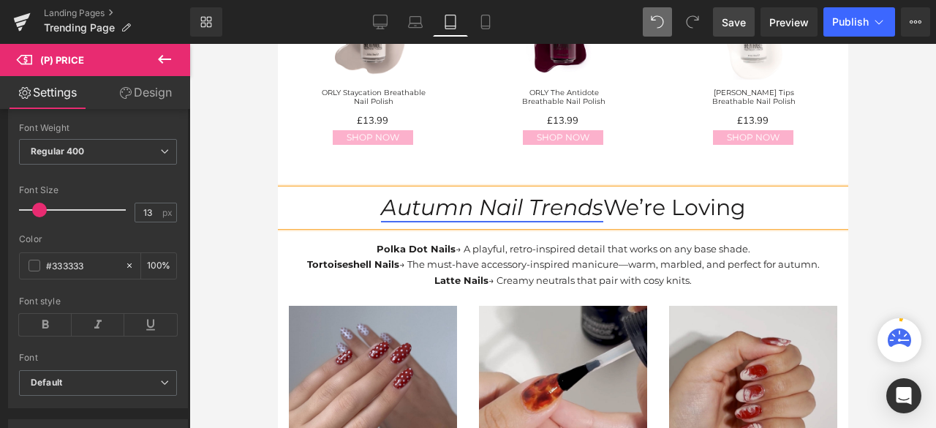
drag, startPoint x: 429, startPoint y: 196, endPoint x: 426, endPoint y: 186, distance: 9.9
click at [429, 197] on icon "Autumn Nail Trends" at bounding box center [491, 207] width 222 height 27
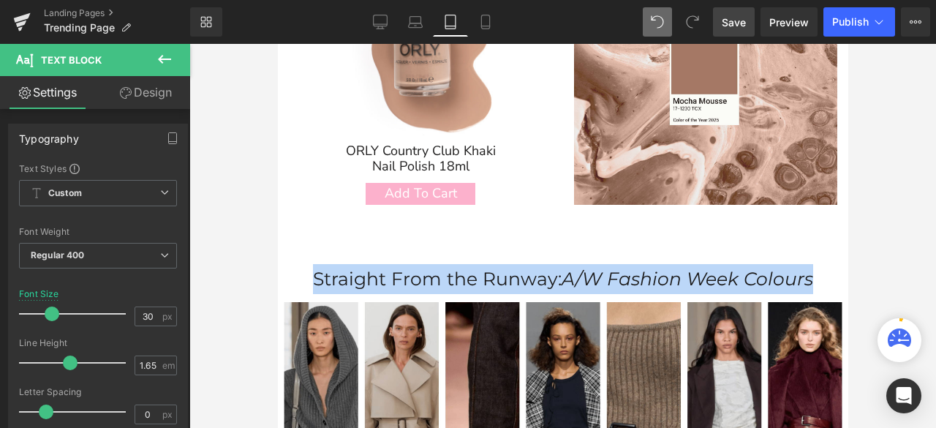
scroll to position [436, 0]
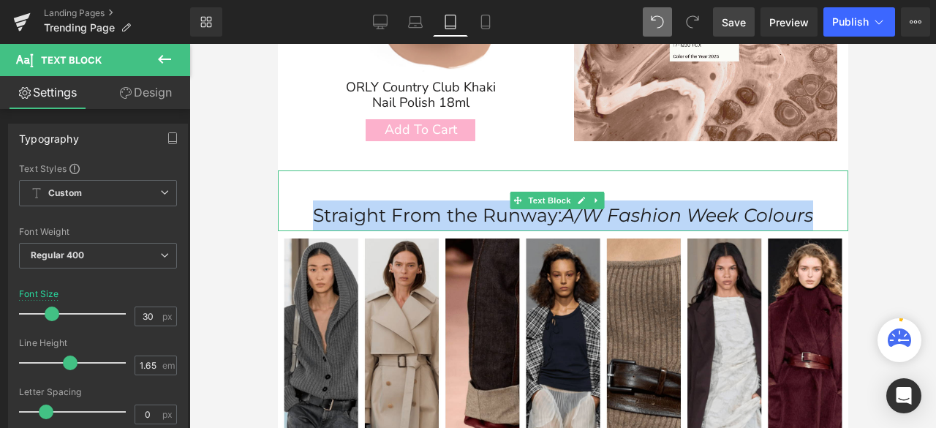
click at [420, 202] on p "Straight From the Runway: A/W Fashion Week Colours" at bounding box center [562, 215] width 556 height 30
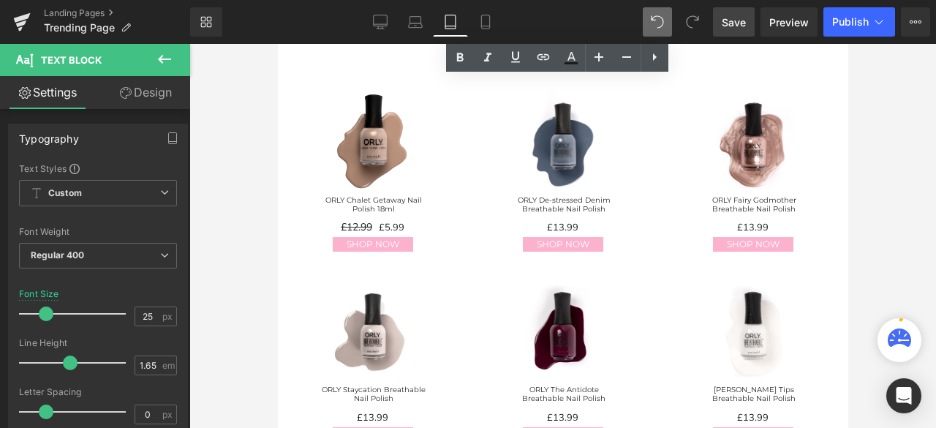
scroll to position [874, 0]
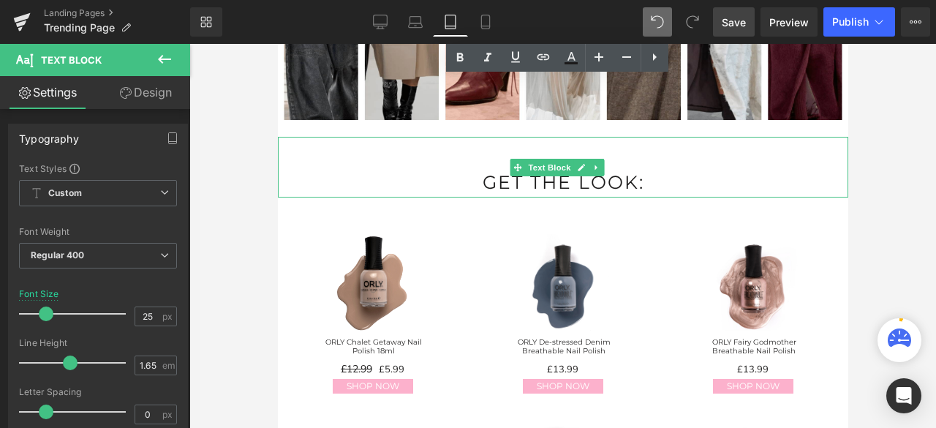
click at [549, 175] on p "GET THE LOOK:" at bounding box center [562, 182] width 570 height 30
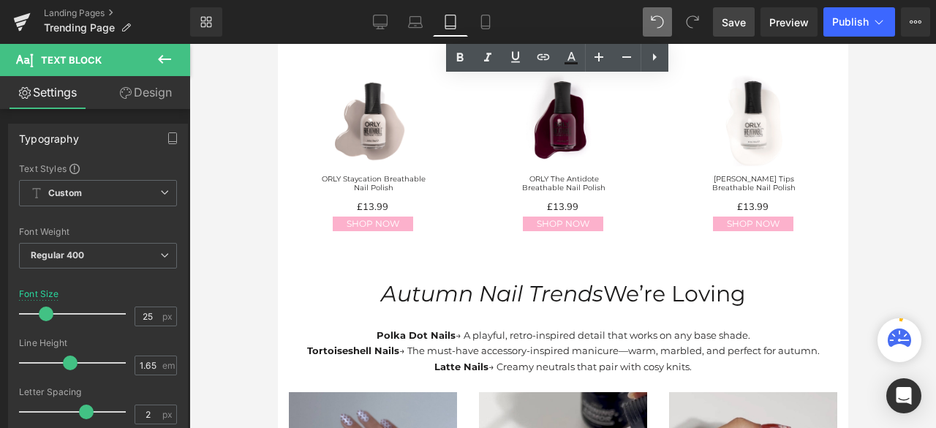
scroll to position [1240, 0]
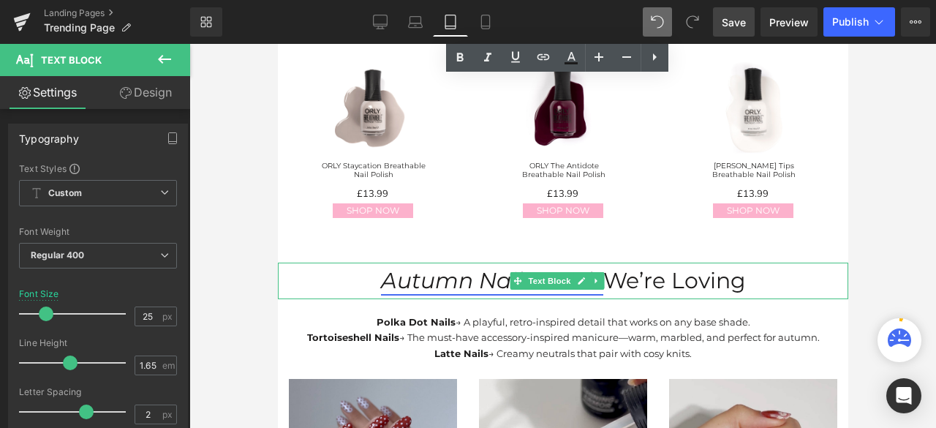
click at [498, 267] on icon "Autumn Nail Trends" at bounding box center [491, 280] width 222 height 27
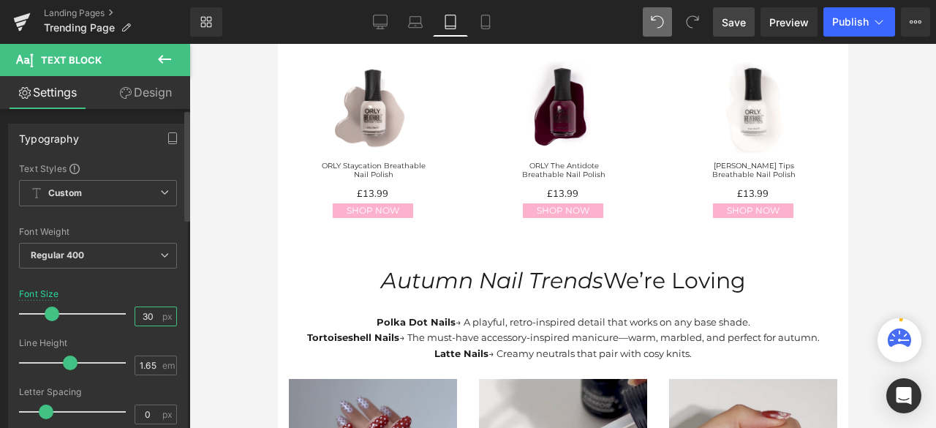
click at [148, 315] on input "30" at bounding box center [148, 316] width 26 height 18
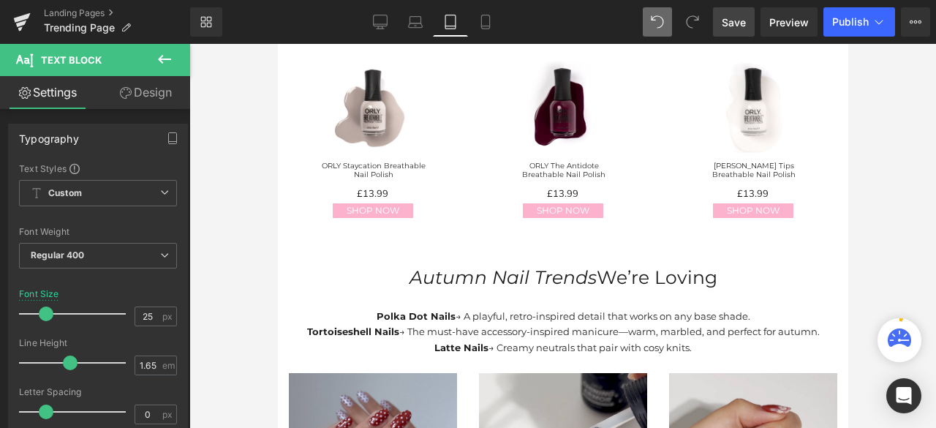
click at [427, 324] on p "Tortoiseshell Nails → The must-have accessory-inspired manicure—warm, marbled, …" at bounding box center [562, 331] width 570 height 15
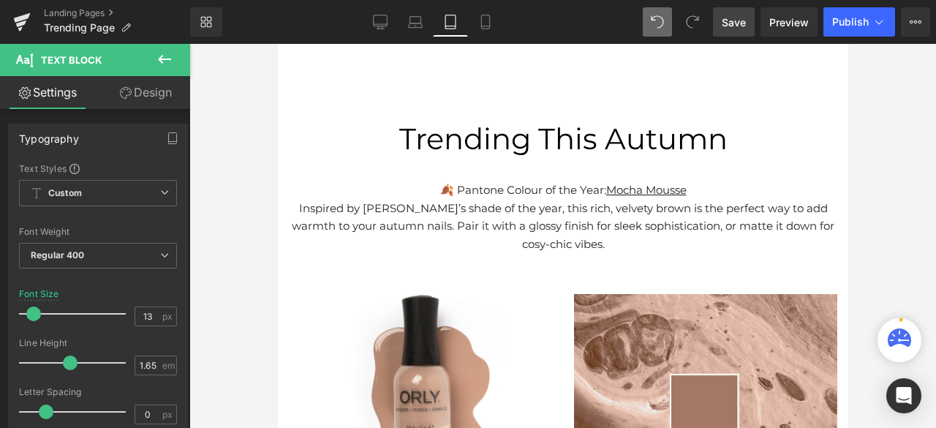
scroll to position [0, 0]
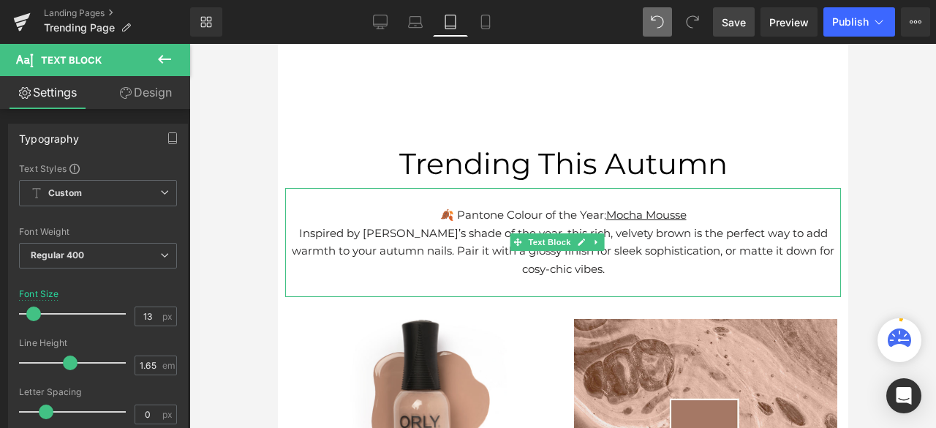
click at [469, 236] on p "Inspired by [PERSON_NAME]’s shade of the year, this rich, velvety brown is the …" at bounding box center [562, 251] width 556 height 54
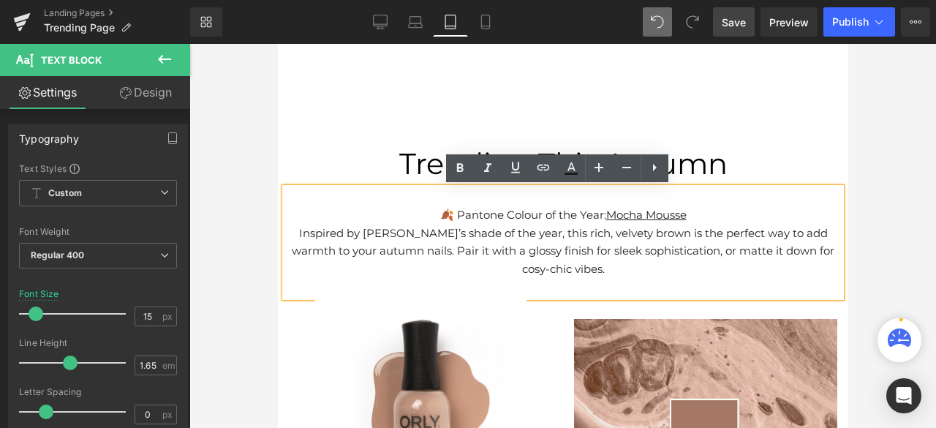
click at [512, 248] on p "Inspired by [PERSON_NAME]’s shade of the year, this rich, velvety brown is the …" at bounding box center [562, 251] width 556 height 54
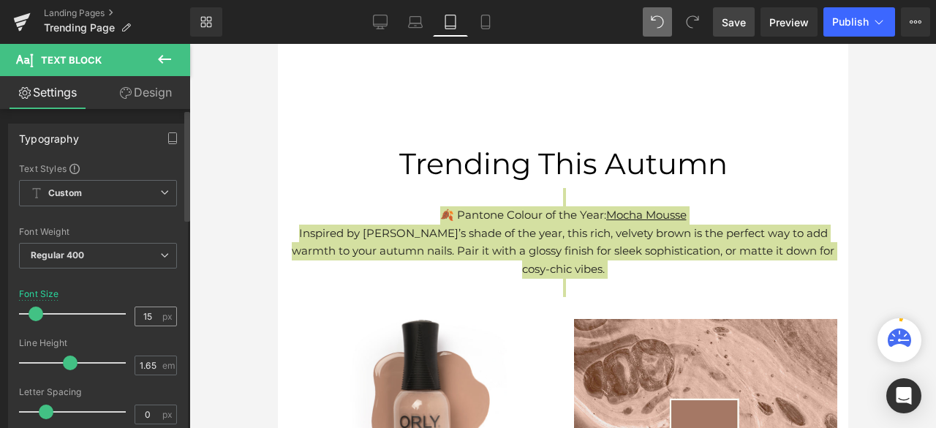
click at [162, 311] on span "px" at bounding box center [168, 316] width 12 height 10
click at [150, 318] on input "15" at bounding box center [148, 316] width 26 height 18
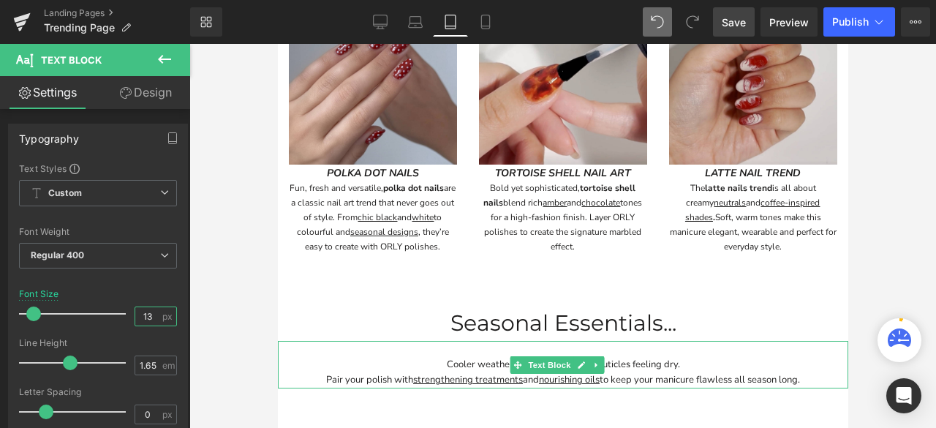
scroll to position [1608, 0]
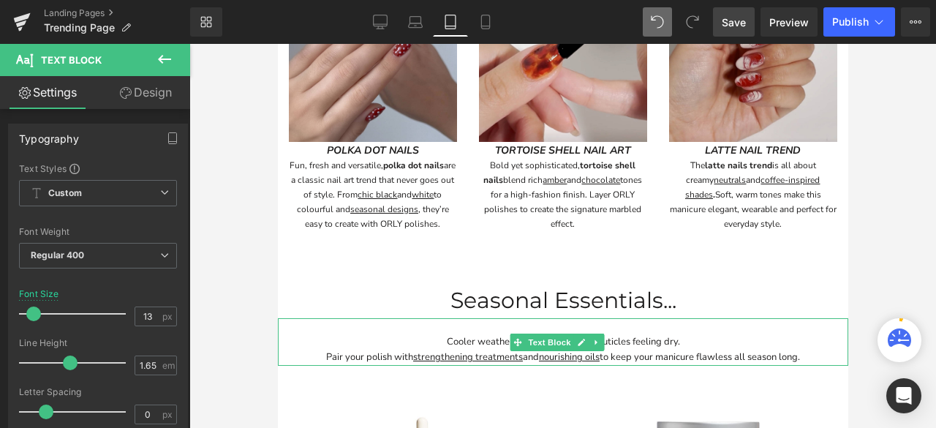
click at [494, 334] on p "Cooler weather can leave nails and cuticles feeling dry." at bounding box center [562, 341] width 570 height 15
click at [481, 334] on p "Cooler weather can leave nails and cuticles feeling dry." at bounding box center [562, 341] width 570 height 15
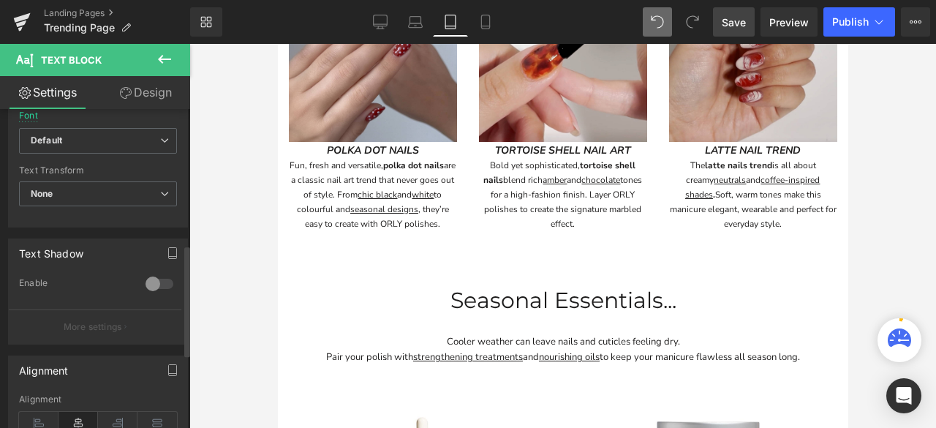
scroll to position [365, 0]
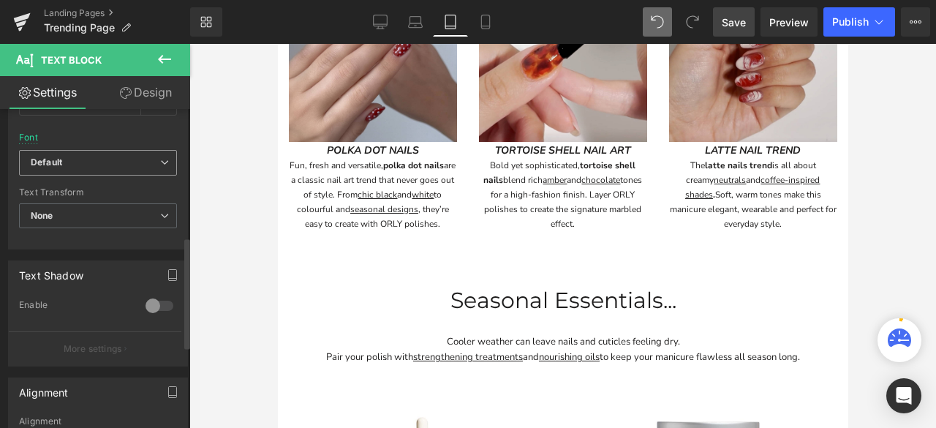
click at [84, 154] on span "Default" at bounding box center [98, 163] width 158 height 26
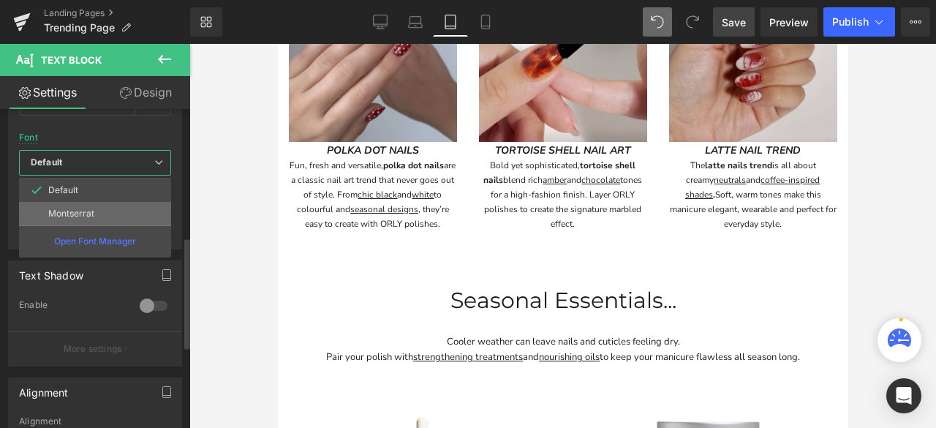
click at [88, 215] on p "Montserrat" at bounding box center [71, 213] width 46 height 10
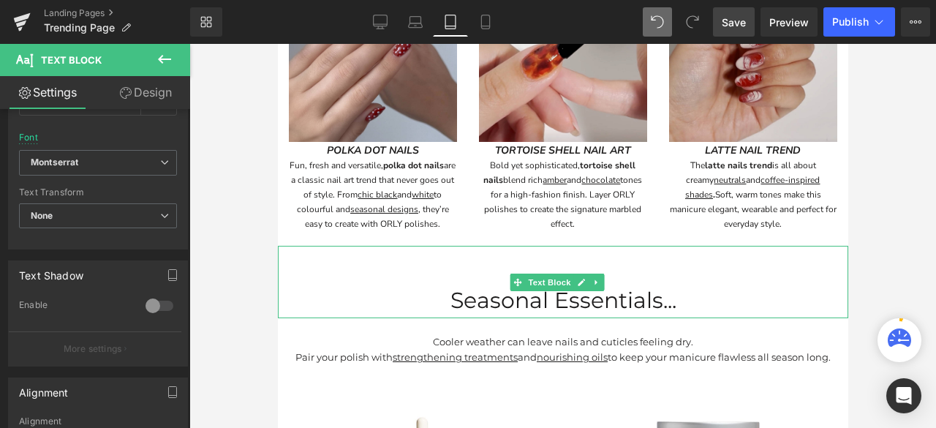
click at [501, 282] on p "Seasonal Essentials..." at bounding box center [562, 300] width 570 height 37
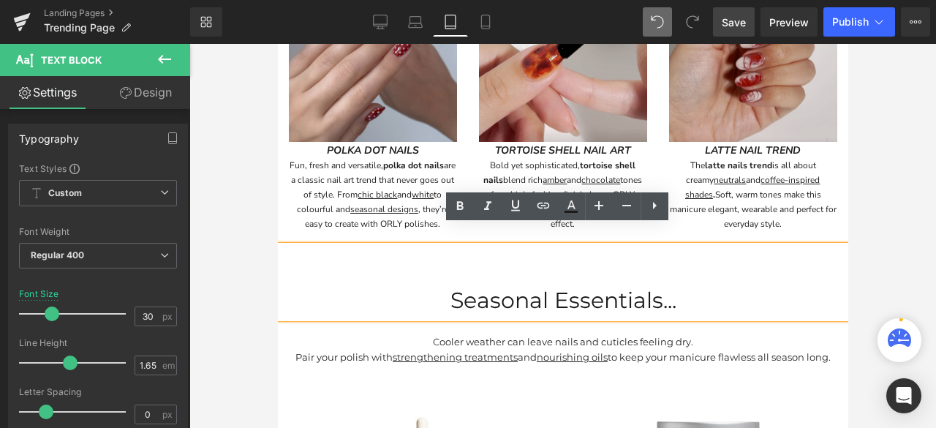
click at [487, 287] on p "Seasonal Essentials..." at bounding box center [562, 300] width 570 height 37
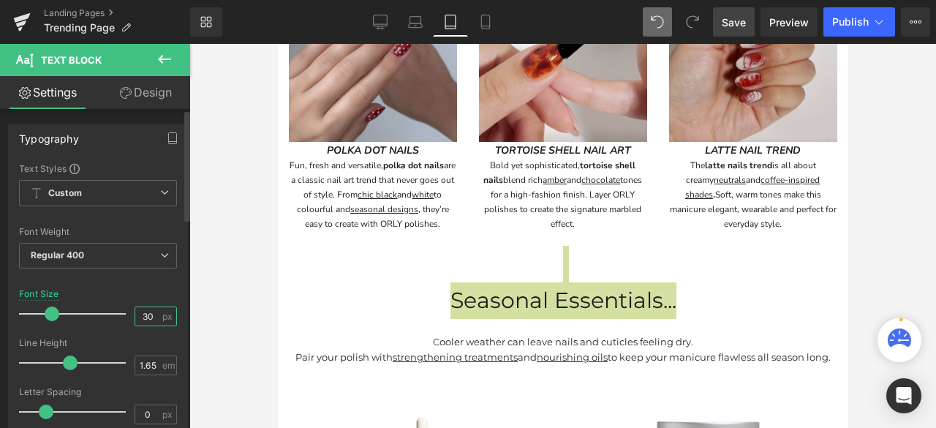
click at [150, 314] on input "30" at bounding box center [148, 316] width 26 height 18
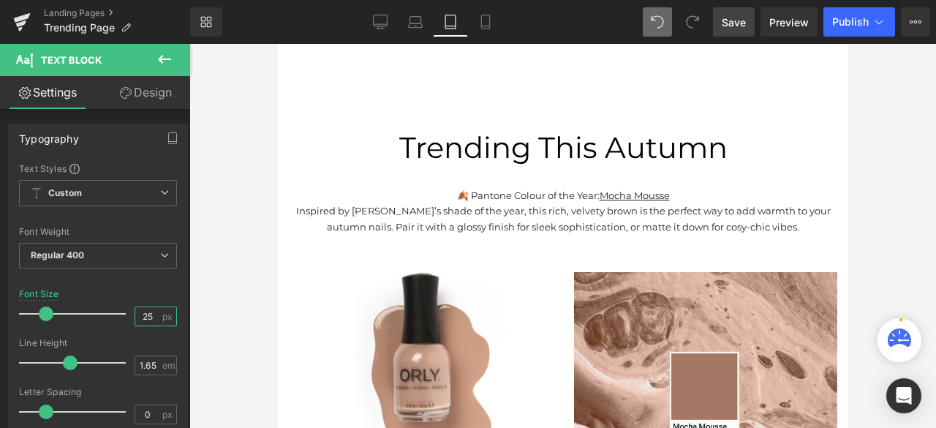
scroll to position [0, 0]
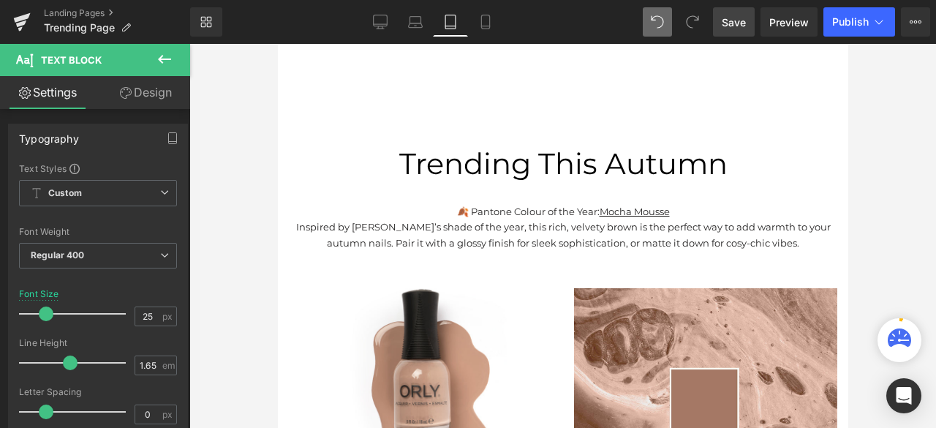
click at [737, 29] on link "Save" at bounding box center [734, 21] width 42 height 29
drag, startPoint x: 472, startPoint y: 14, endPoint x: 205, endPoint y: 94, distance: 279.3
click at [472, 14] on link "Mobile" at bounding box center [485, 21] width 35 height 29
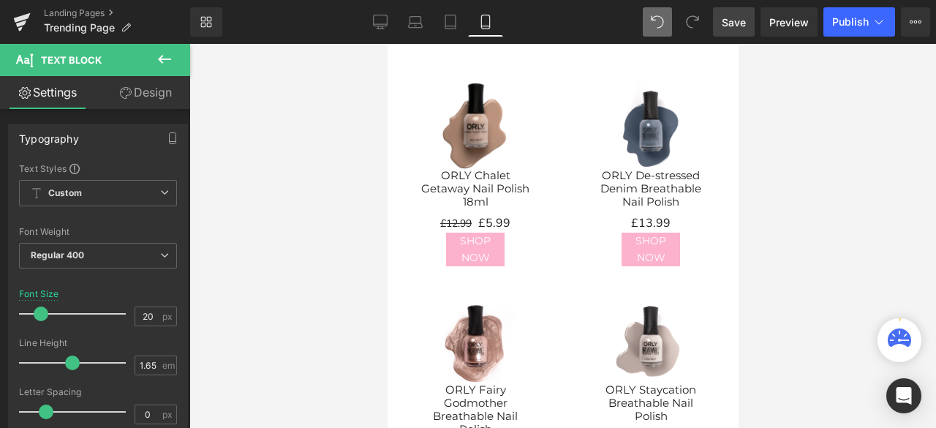
scroll to position [723, 0]
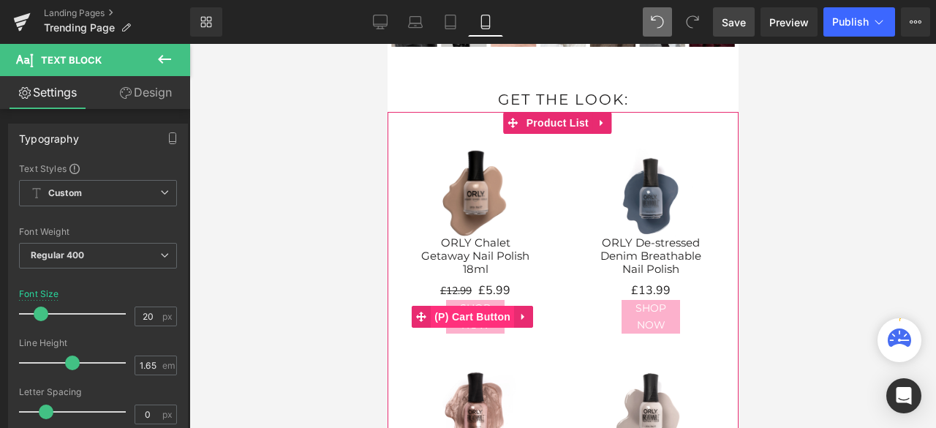
click at [477, 306] on span "(P) Cart Button" at bounding box center [471, 317] width 83 height 22
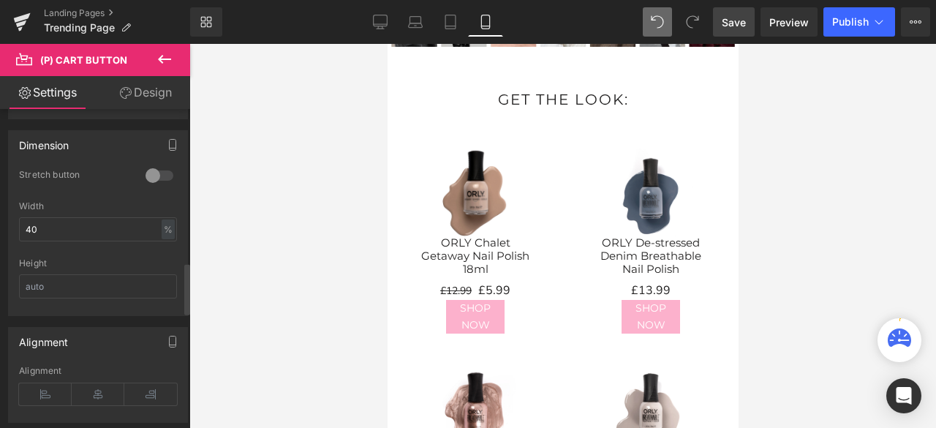
scroll to position [950, 0]
click at [82, 218] on input "40" at bounding box center [98, 225] width 158 height 24
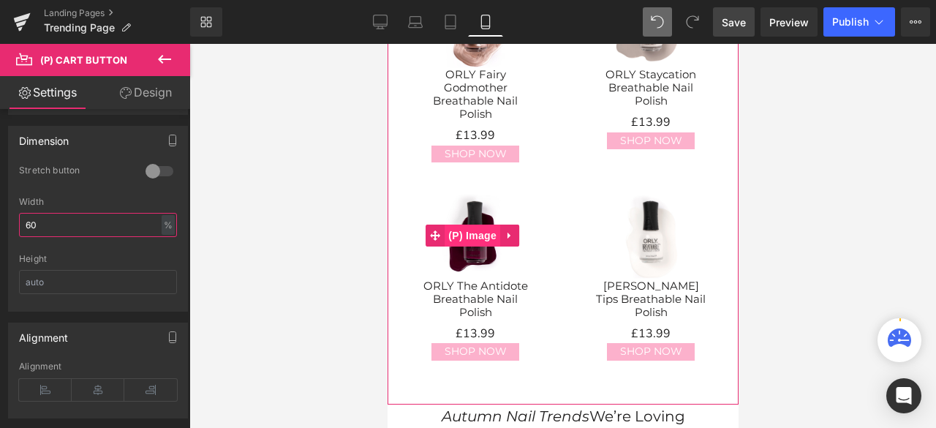
scroll to position [869, 0]
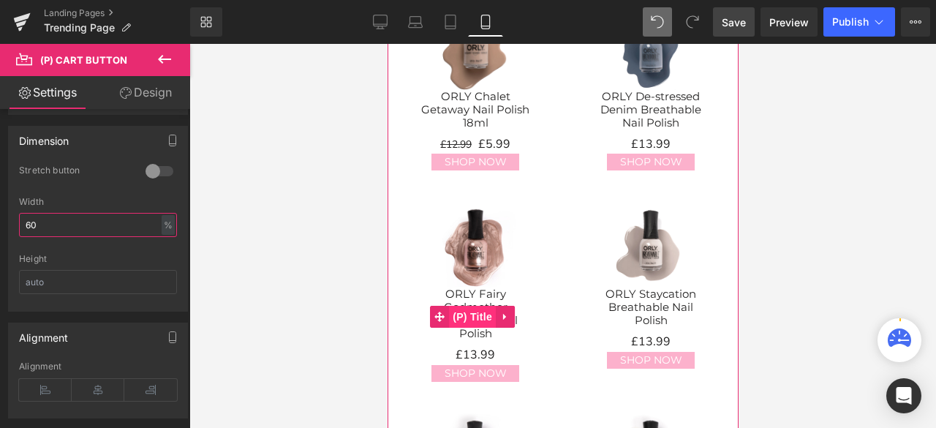
drag, startPoint x: 603, startPoint y: 392, endPoint x: 447, endPoint y: 297, distance: 182.0
click at [469, 306] on span "(P) Title" at bounding box center [471, 317] width 47 height 22
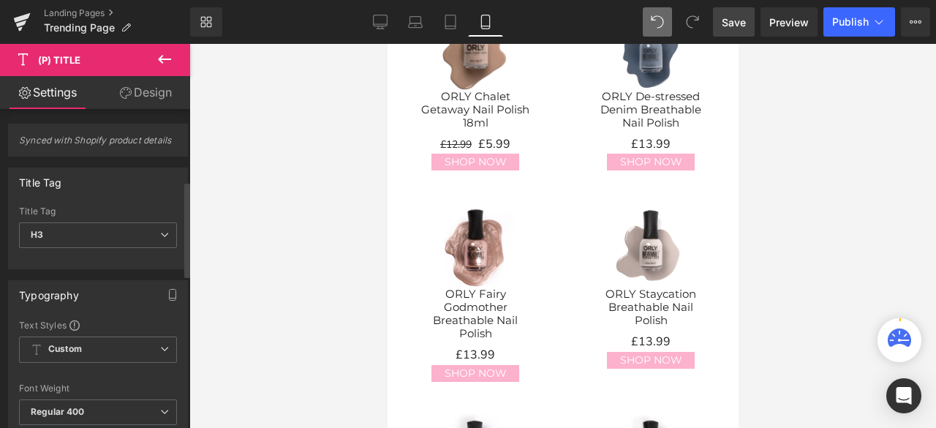
scroll to position [292, 0]
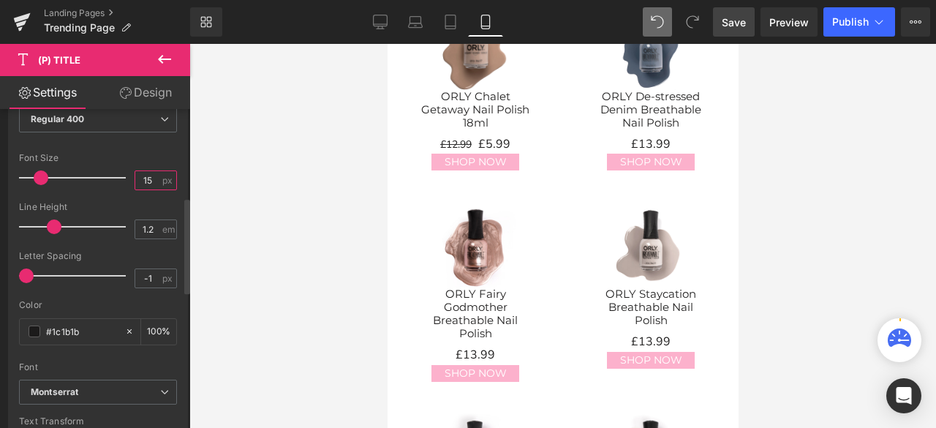
click at [154, 177] on input "15" at bounding box center [148, 180] width 26 height 18
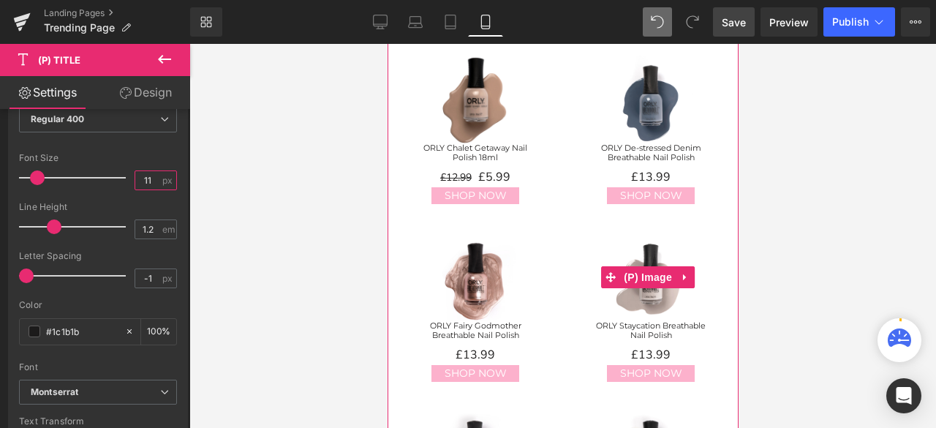
scroll to position [798, 0]
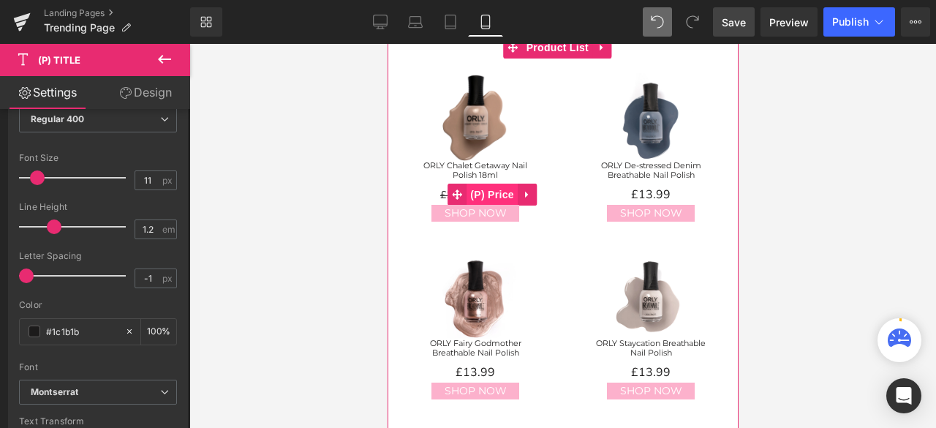
click at [477, 183] on span "(P) Price" at bounding box center [491, 194] width 51 height 22
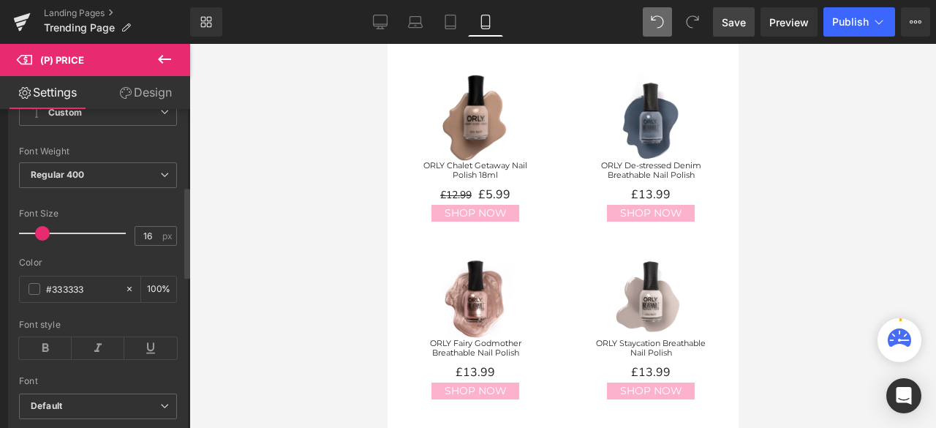
scroll to position [292, 0]
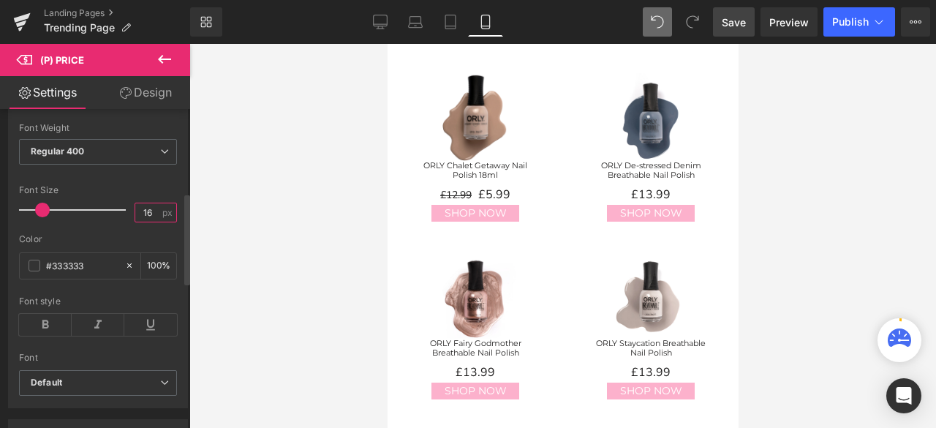
click at [151, 211] on input "16" at bounding box center [148, 212] width 26 height 18
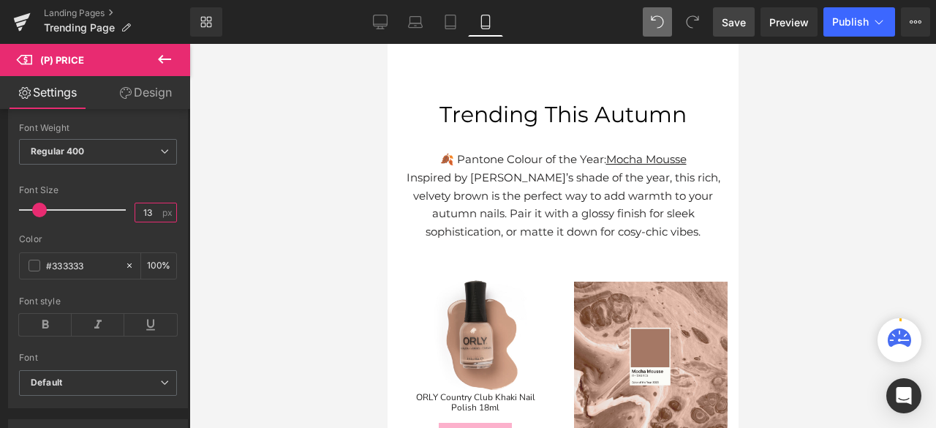
scroll to position [0, 0]
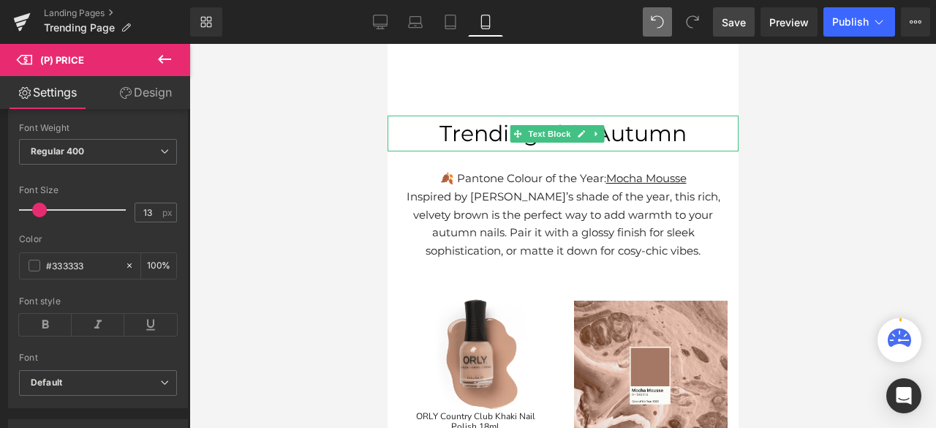
click at [466, 134] on span "Trending This Autumn" at bounding box center [562, 133] width 247 height 27
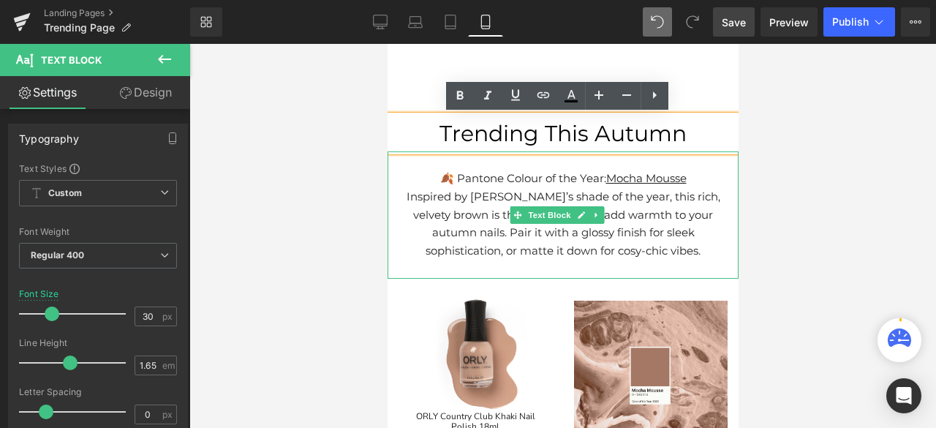
click at [493, 200] on p "Inspired by [PERSON_NAME]’s shade of the year, this rich, velvety brown is the …" at bounding box center [562, 224] width 341 height 72
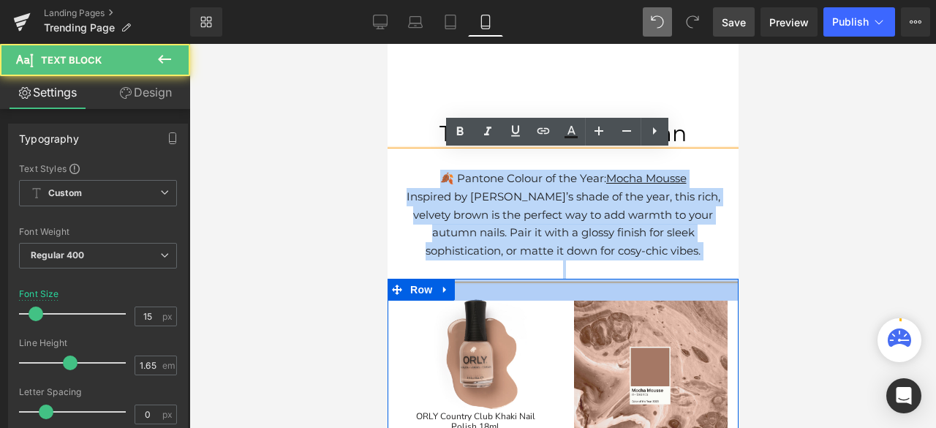
drag, startPoint x: 430, startPoint y: 178, endPoint x: 684, endPoint y: 274, distance: 272.0
click at [684, 274] on div "🍂 Pantone Colour of the Year: Mocha Mousse Inspired by Pantone’s shade of the y…" at bounding box center [562, 214] width 351 height 126
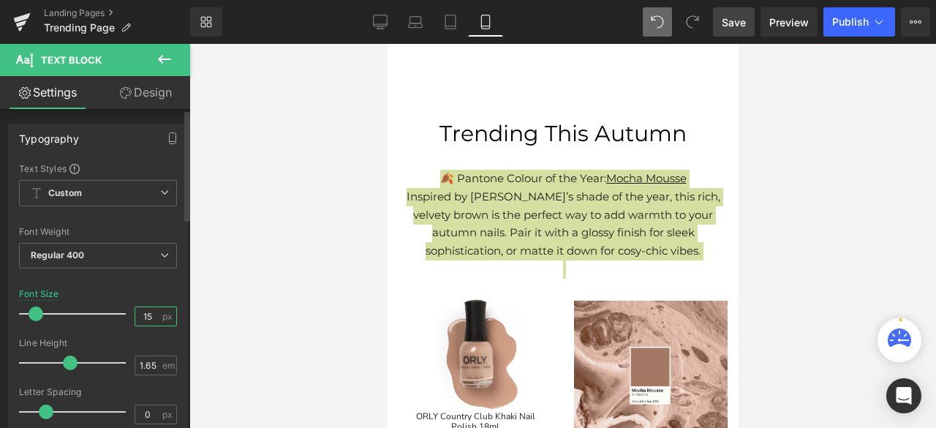
click at [152, 313] on input "15" at bounding box center [148, 316] width 26 height 18
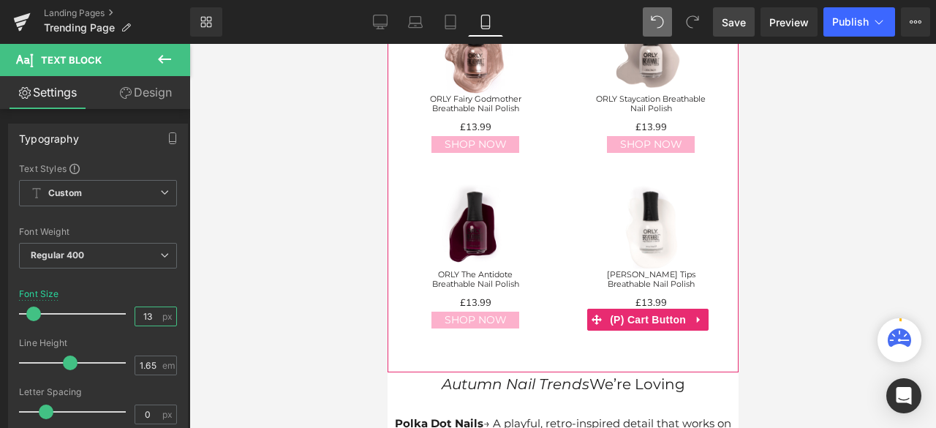
scroll to position [1169, 0]
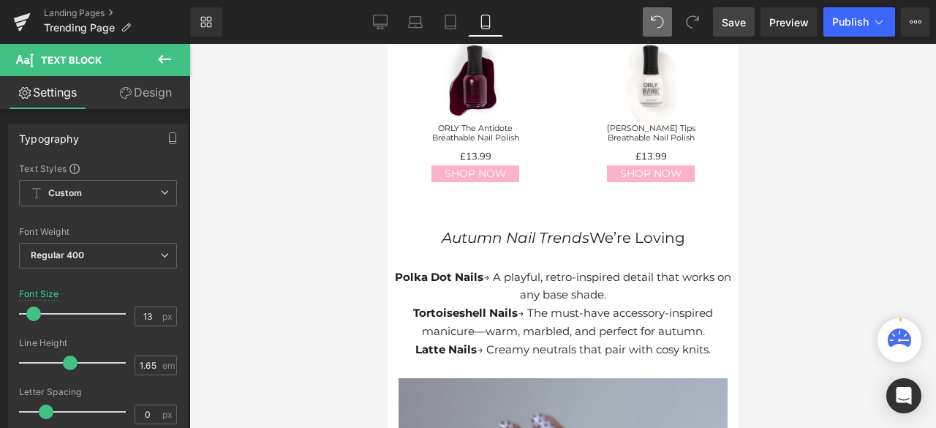
click at [560, 268] on p "Polka Dot Nails → A playful, retro-inspired detail that works on any base shade." at bounding box center [562, 286] width 336 height 37
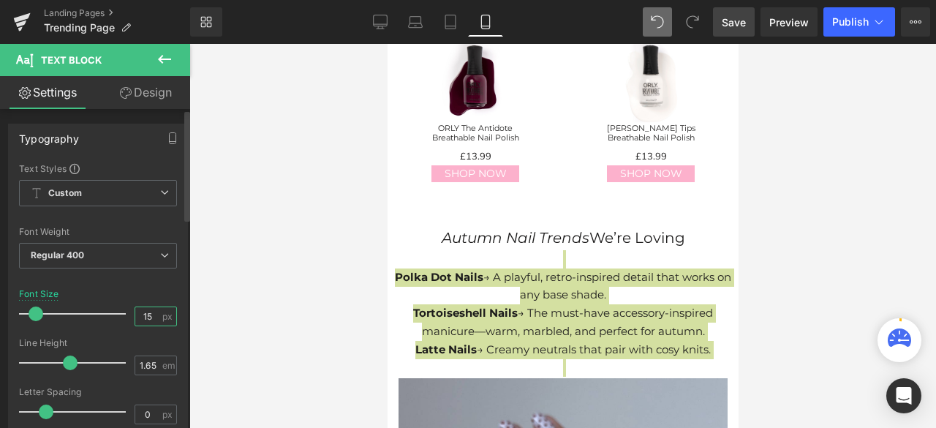
click at [152, 312] on input "15" at bounding box center [148, 316] width 26 height 18
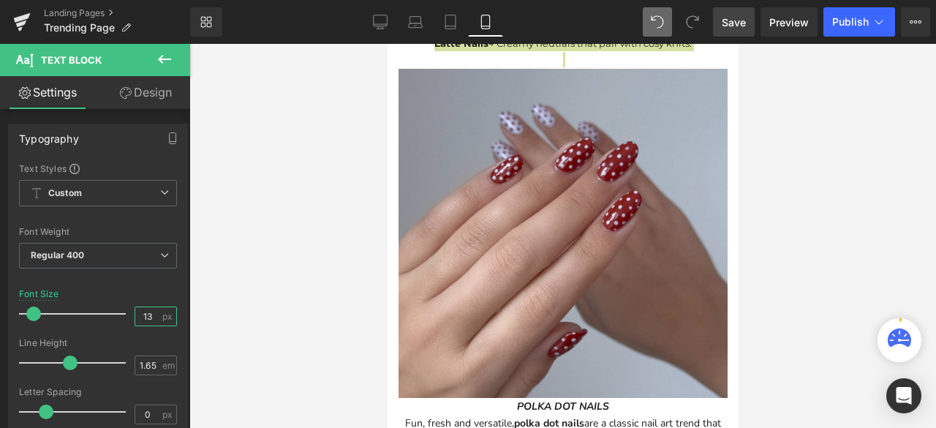
scroll to position [1681, 0]
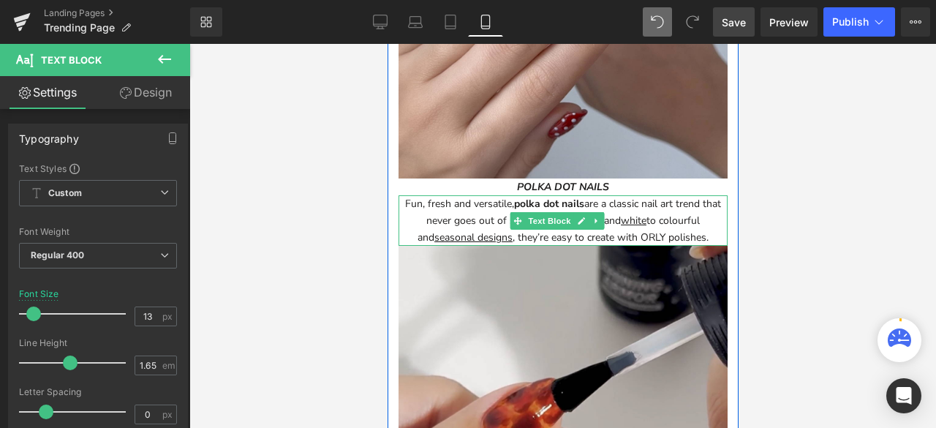
click at [707, 195] on div "Fun, fresh and versatile, polka dot nails are a classic nail art trend that nev…" at bounding box center [562, 220] width 329 height 50
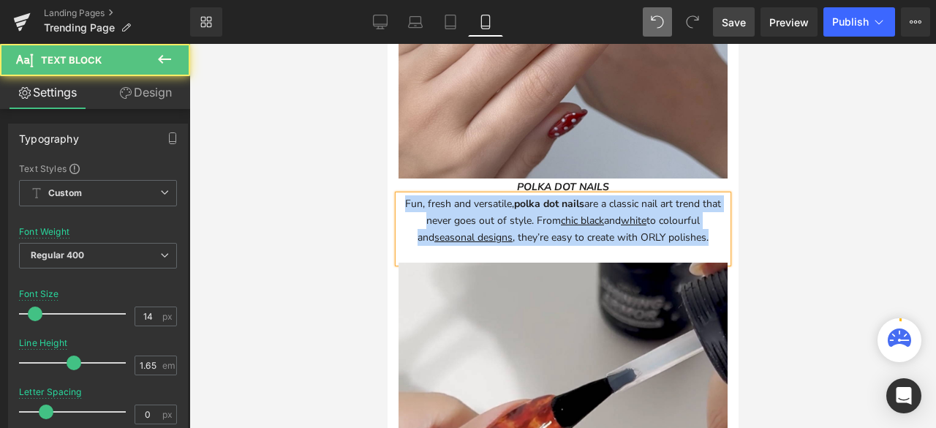
drag, startPoint x: 705, startPoint y: 186, endPoint x: 577, endPoint y: 286, distance: 162.0
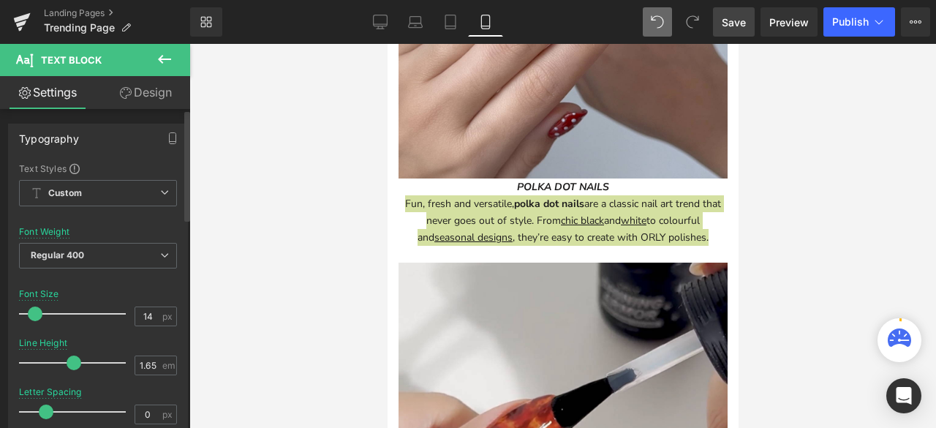
click at [139, 301] on div "Font Size 14 px" at bounding box center [98, 313] width 158 height 49
click at [144, 315] on input "14" at bounding box center [148, 316] width 26 height 18
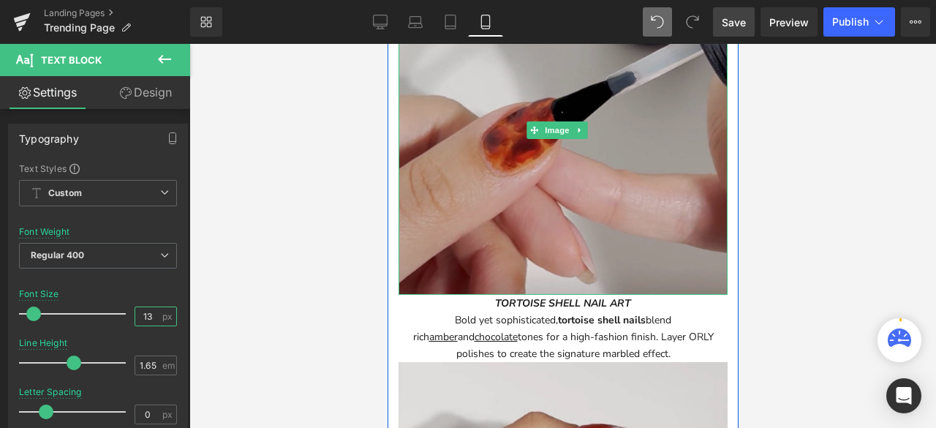
scroll to position [2047, 0]
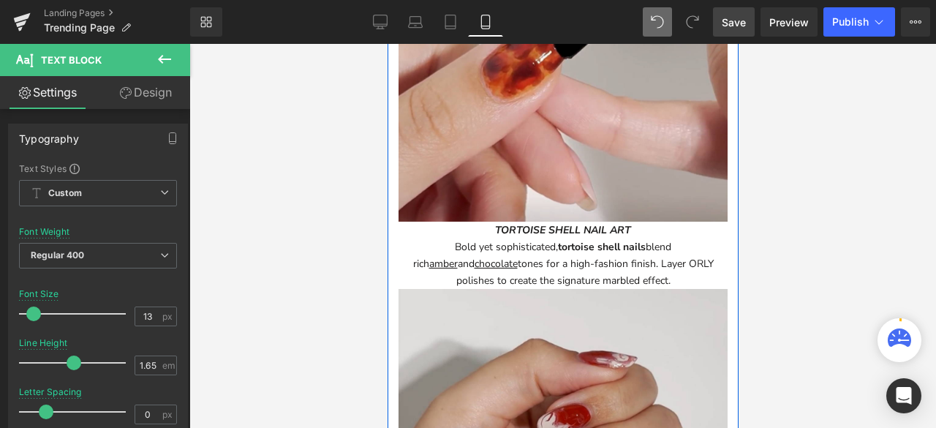
drag, startPoint x: 608, startPoint y: 200, endPoint x: 643, endPoint y: 219, distance: 39.6
click at [608, 238] on div "Bold yet sophisticated, tortoise shell nails blend rich amber and chocolate ton…" at bounding box center [562, 263] width 329 height 50
click at [645, 238] on div "Bold yet sophisticated, tortoise shell nails blend rich amber and chocolate ton…" at bounding box center [562, 263] width 329 height 50
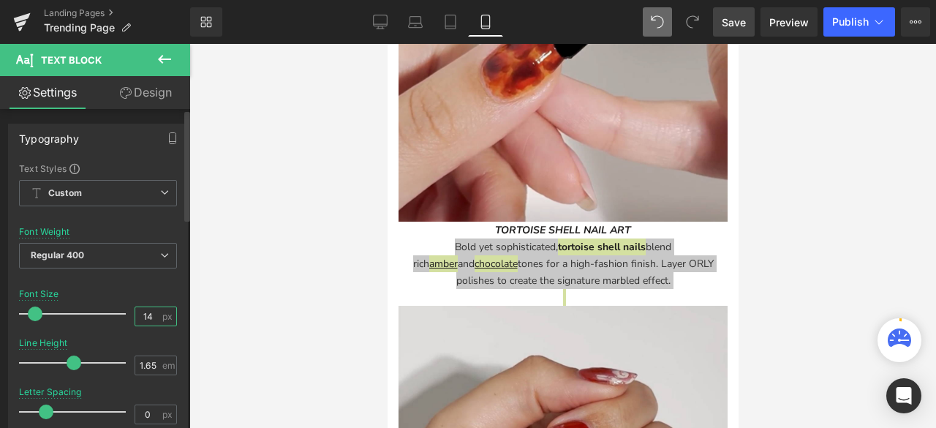
click at [149, 317] on input "14" at bounding box center [148, 316] width 26 height 18
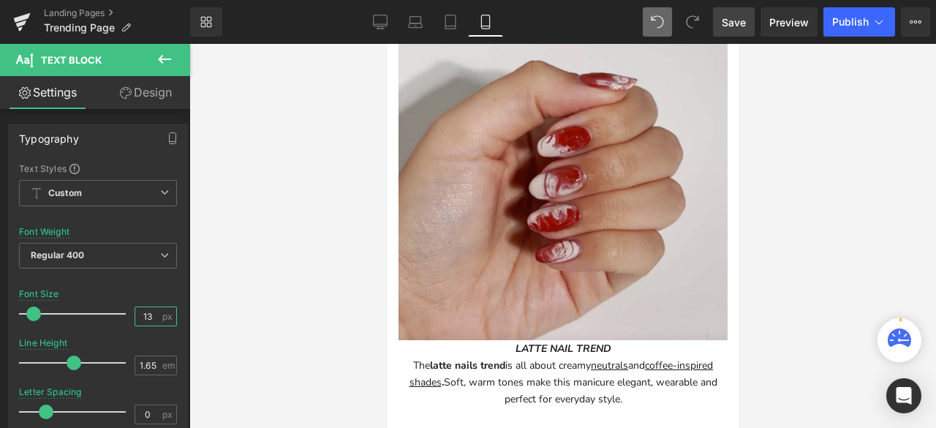
scroll to position [2339, 0]
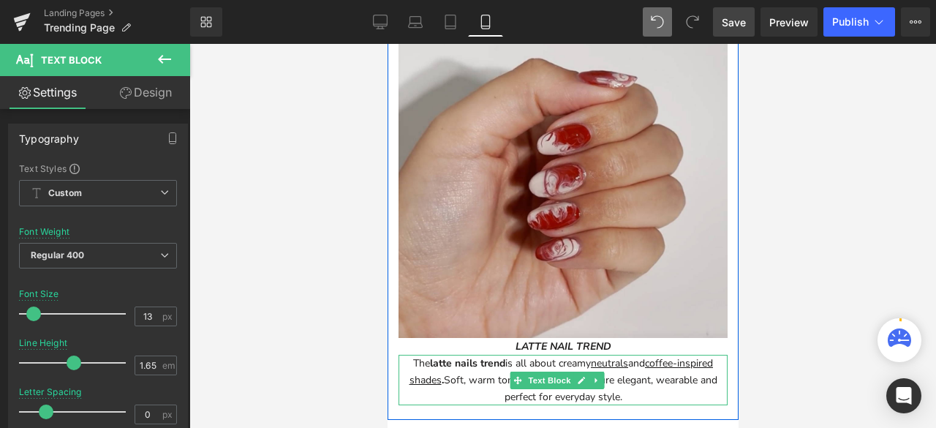
click at [550, 373] on span "Soft, warm tones make this manicure elegant, wearable and perfect for everyday …" at bounding box center [579, 388] width 273 height 31
click at [605, 373] on span "Soft, warm tones make this manicure elegant, wearable and perfect for everyday …" at bounding box center [579, 388] width 273 height 31
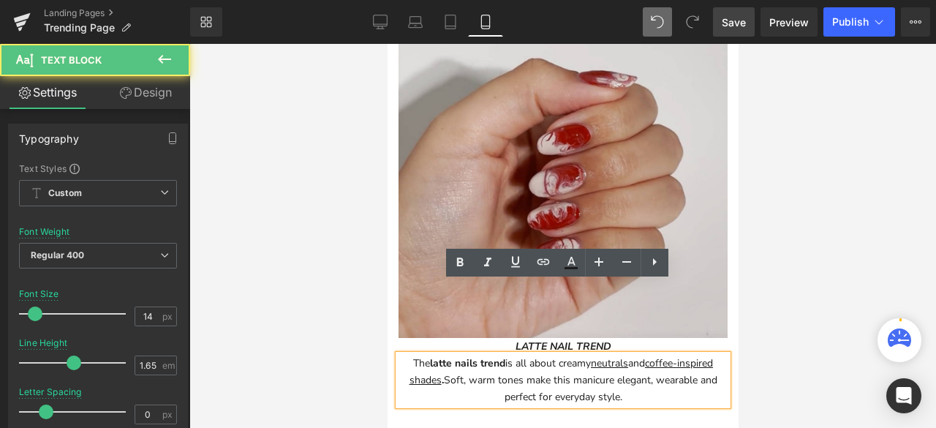
click at [623, 355] on p "The latte nails trend is all about creamy neutrals and coffee-inspired shades .…" at bounding box center [562, 380] width 329 height 50
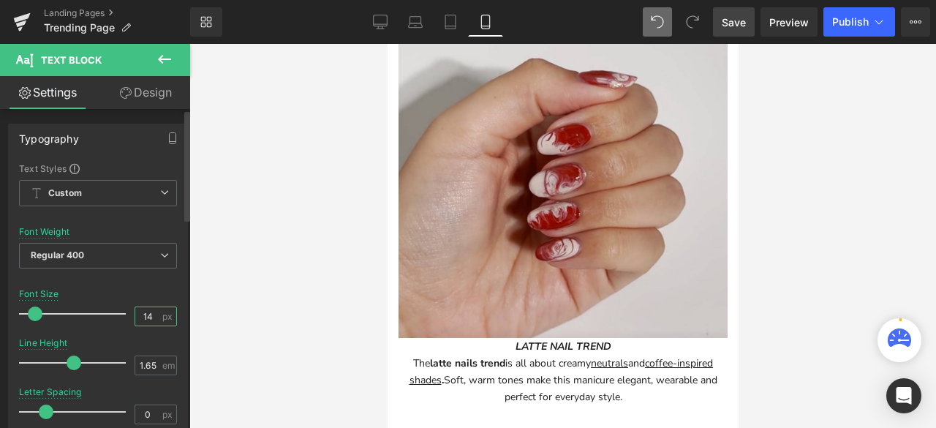
click at [152, 316] on input "14" at bounding box center [148, 316] width 26 height 18
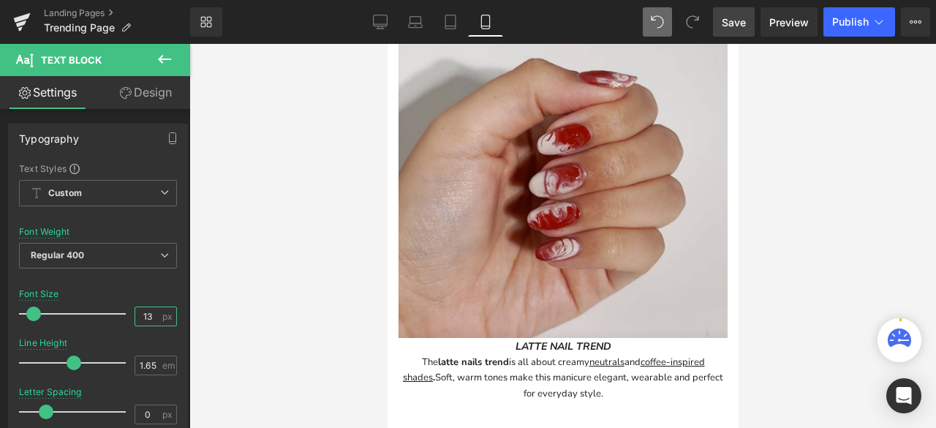
scroll to position [2485, 0]
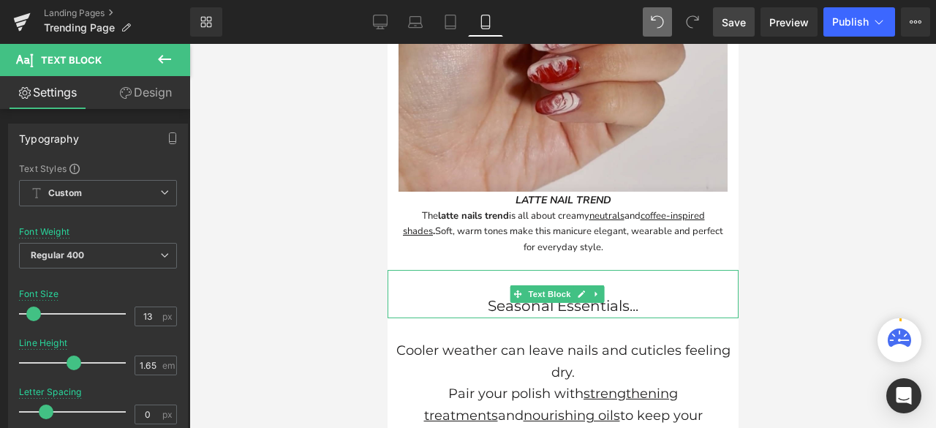
click at [520, 294] on p "Seasonal Essentials..." at bounding box center [562, 306] width 351 height 24
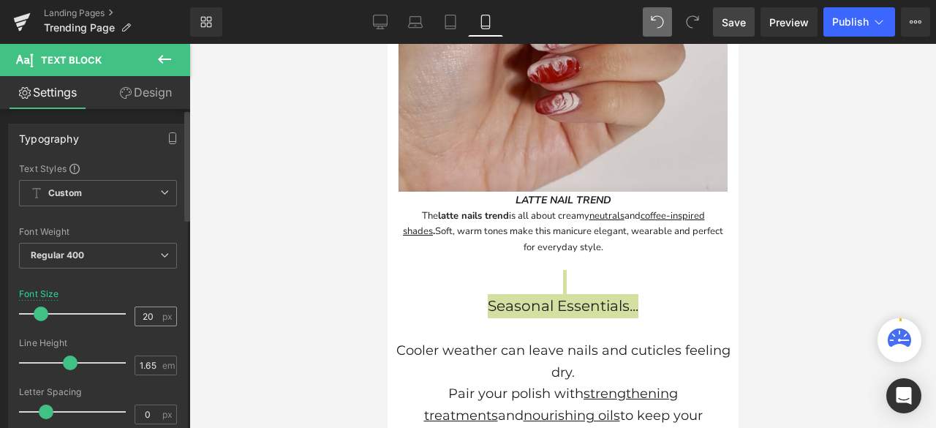
click at [162, 316] on span "px" at bounding box center [168, 316] width 12 height 10
click at [153, 316] on input "20" at bounding box center [148, 316] width 26 height 18
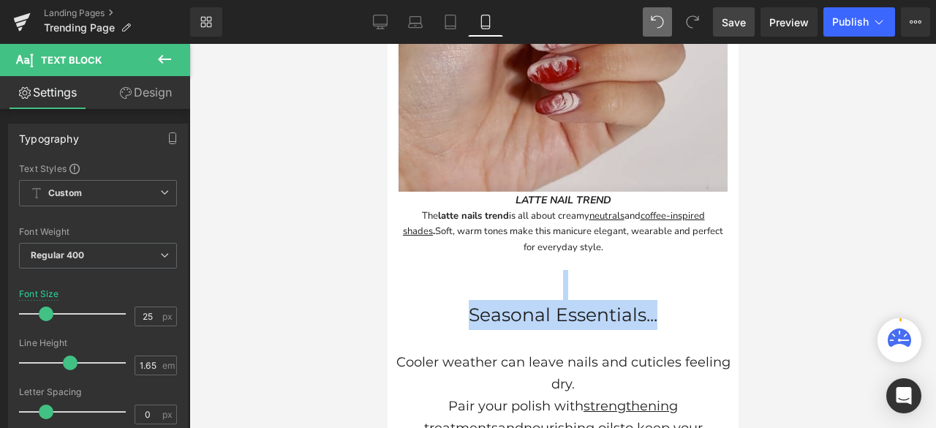
click at [477, 352] on p "Cooler weather can leave nails and cuticles feeling dry." at bounding box center [562, 373] width 336 height 43
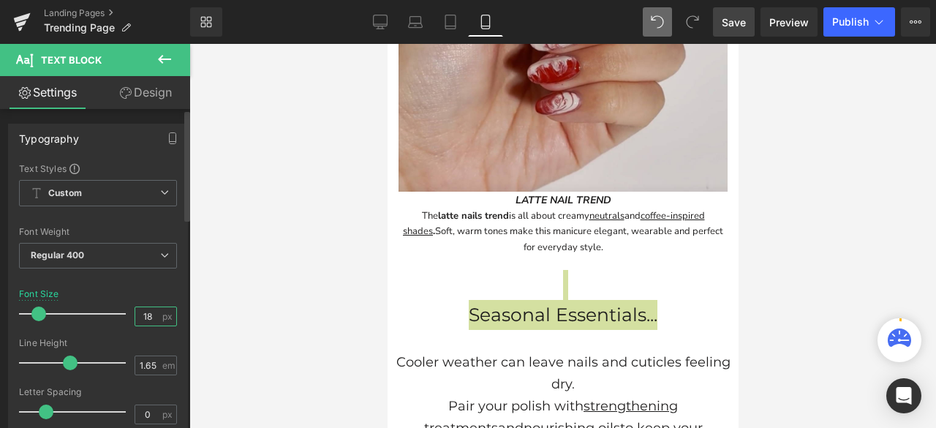
click at [148, 312] on input "18" at bounding box center [148, 316] width 26 height 18
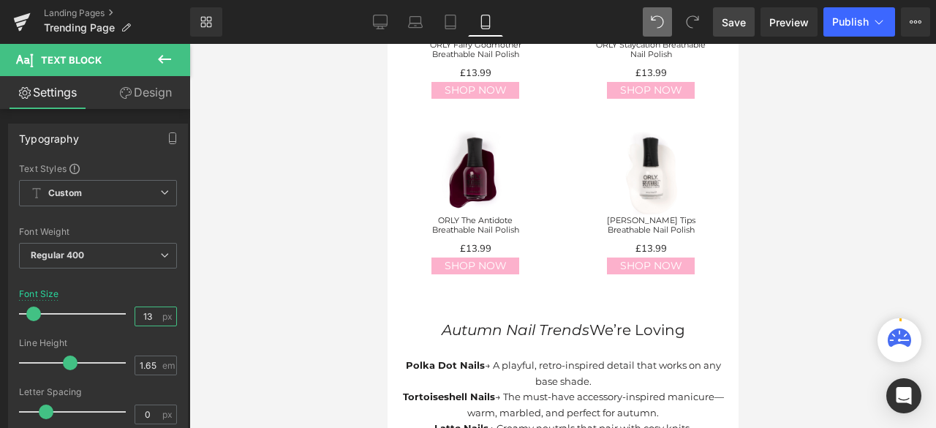
scroll to position [1023, 0]
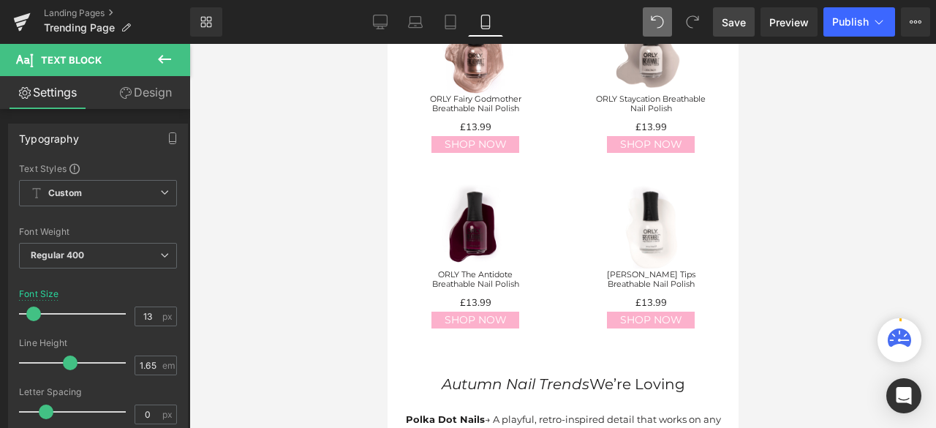
drag, startPoint x: 613, startPoint y: 334, endPoint x: 621, endPoint y: 345, distance: 13.2
click at [613, 372] on div "Autumn Nail Trends We’re Loving Text Block" at bounding box center [562, 384] width 351 height 24
click at [621, 372] on p "Autumn Nail Trends We’re Loving" at bounding box center [562, 384] width 351 height 24
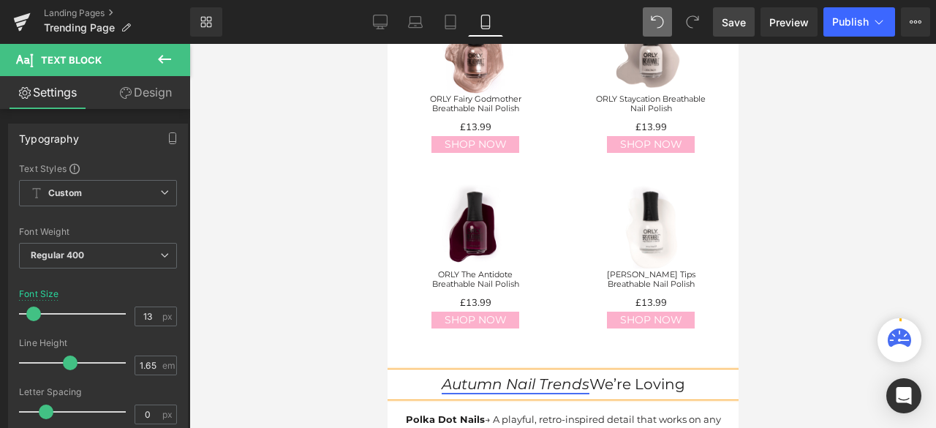
click at [490, 375] on icon "Autumn Nail Trends" at bounding box center [515, 384] width 148 height 18
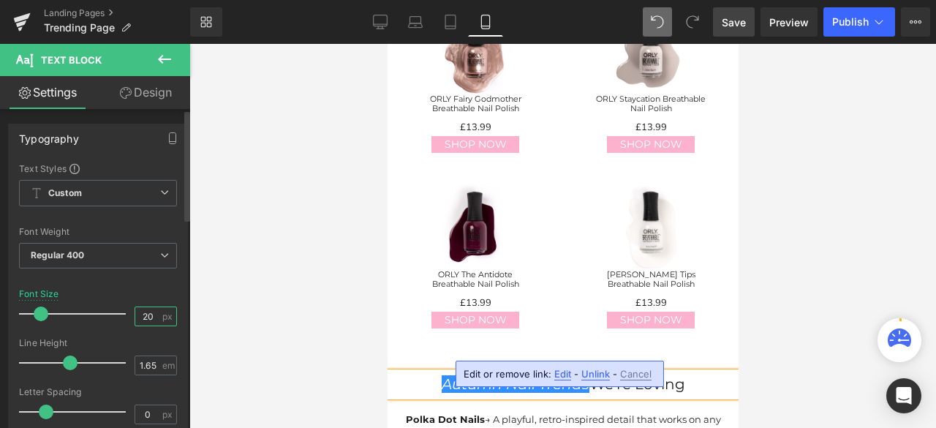
click at [146, 312] on input "20" at bounding box center [148, 316] width 26 height 18
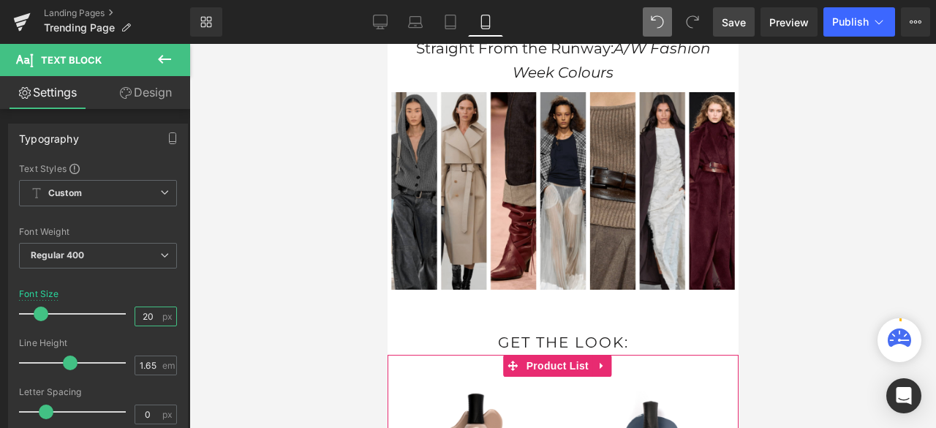
scroll to position [292, 0]
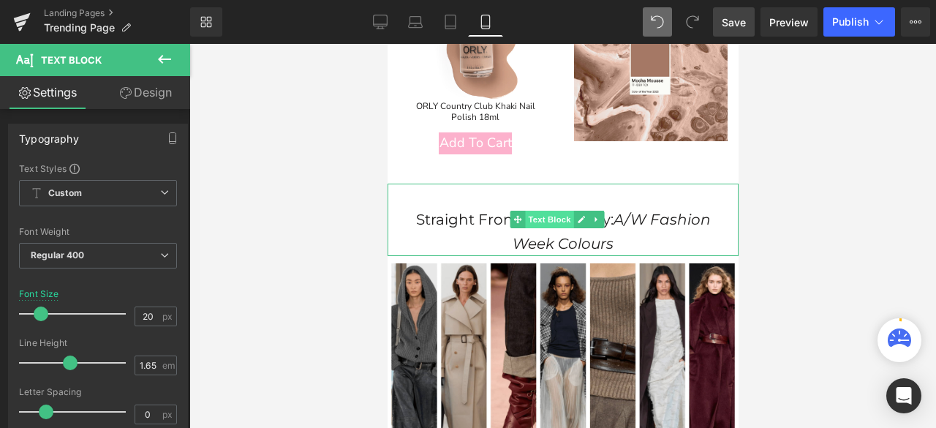
click at [570, 211] on span "Text Block" at bounding box center [549, 220] width 48 height 18
click at [554, 227] on icon "A/W Fashion Week Colours" at bounding box center [611, 232] width 198 height 42
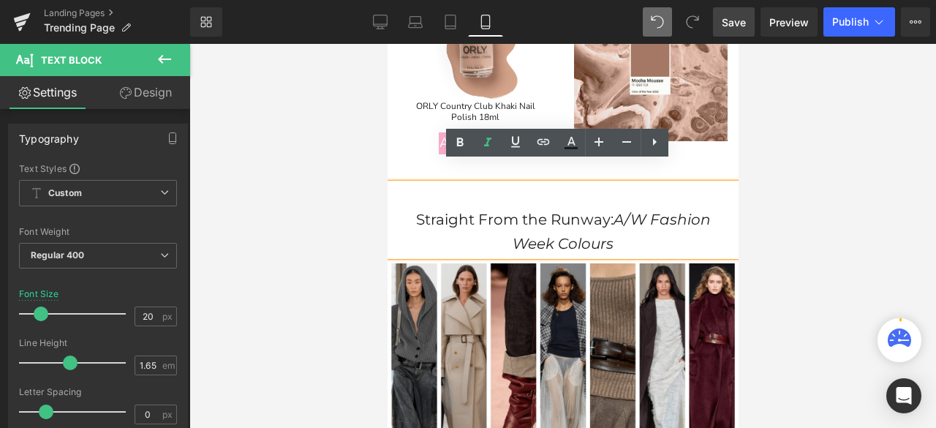
click at [614, 211] on icon "A/W Fashion Week Colours" at bounding box center [611, 232] width 198 height 42
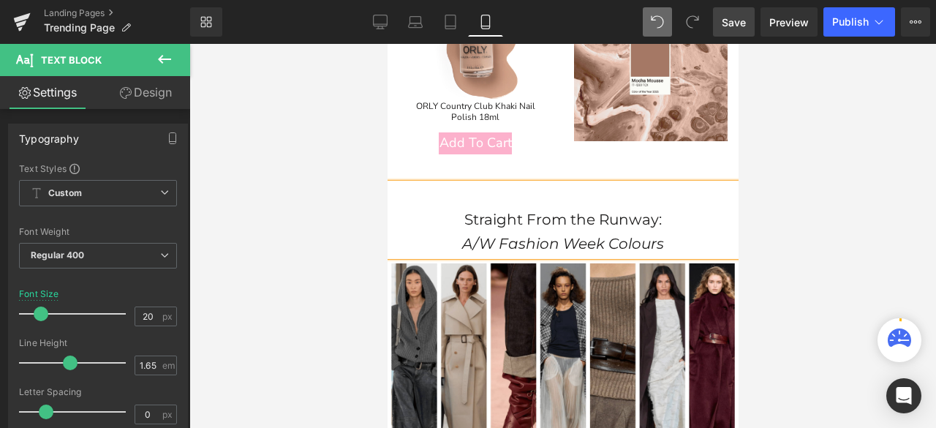
drag, startPoint x: 233, startPoint y: 213, endPoint x: 852, endPoint y: 159, distance: 621.5
click at [851, 157] on div at bounding box center [562, 236] width 746 height 384
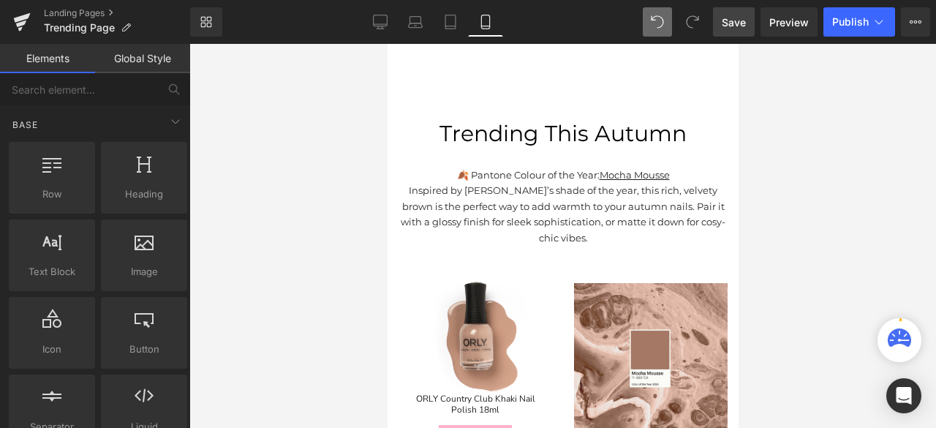
scroll to position [0, 0]
click at [455, 26] on icon at bounding box center [450, 22] width 10 height 14
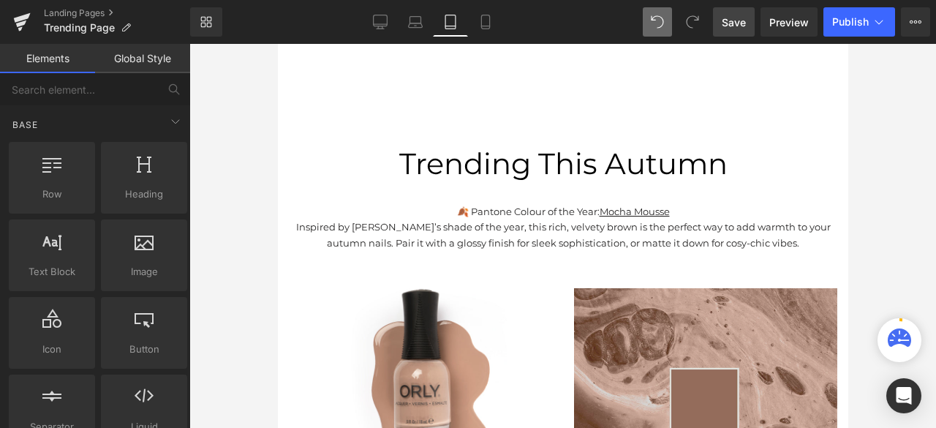
click at [594, 288] on img at bounding box center [704, 417] width 263 height 258
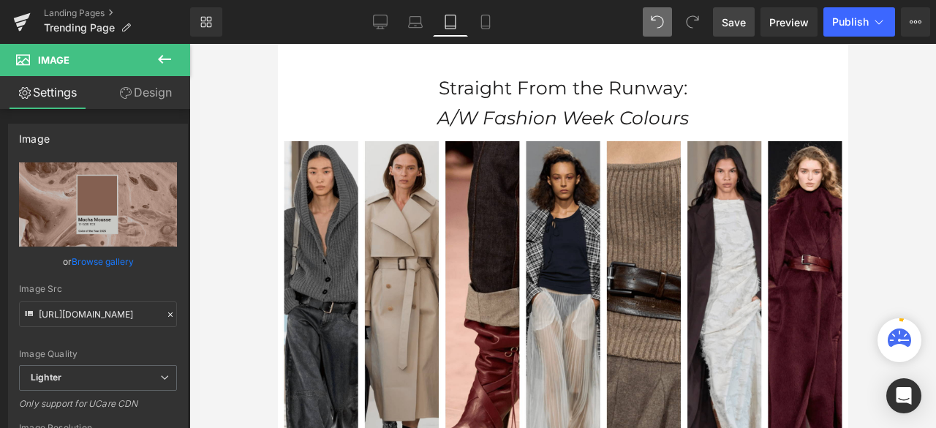
scroll to position [241, 0]
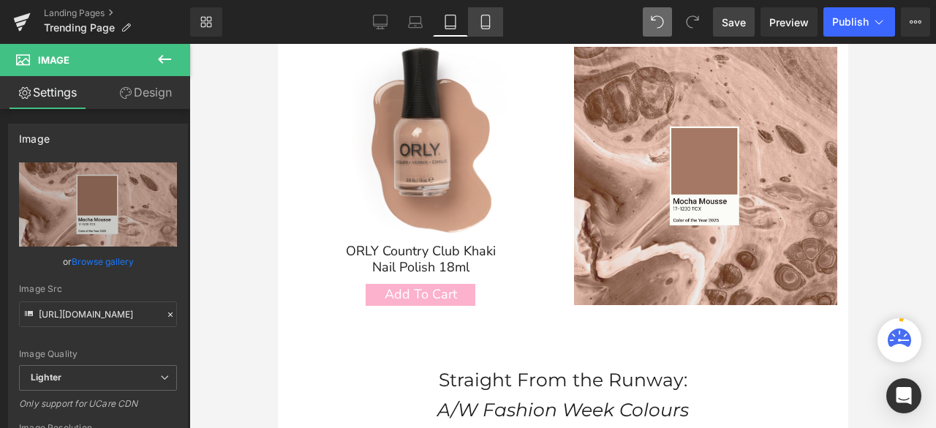
click at [488, 25] on icon at bounding box center [485, 22] width 15 height 15
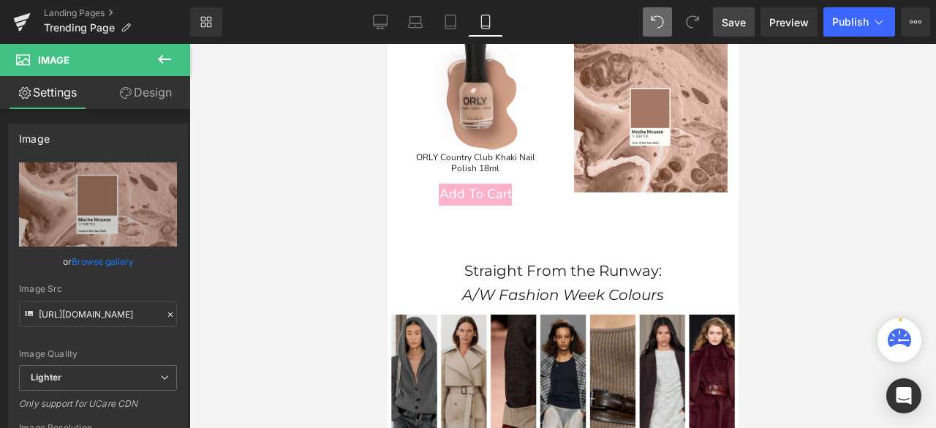
scroll to position [221, 0]
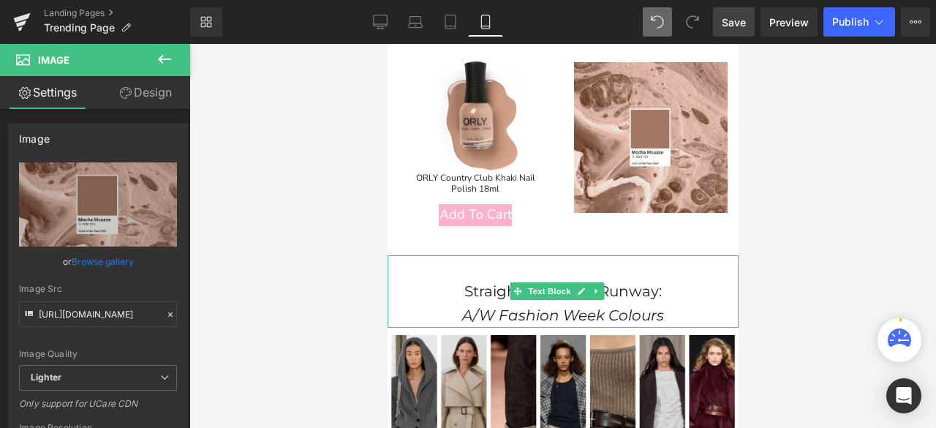
click at [455, 289] on p "Straight From the Runway: A/W Fashion Week Colours" at bounding box center [562, 303] width 336 height 48
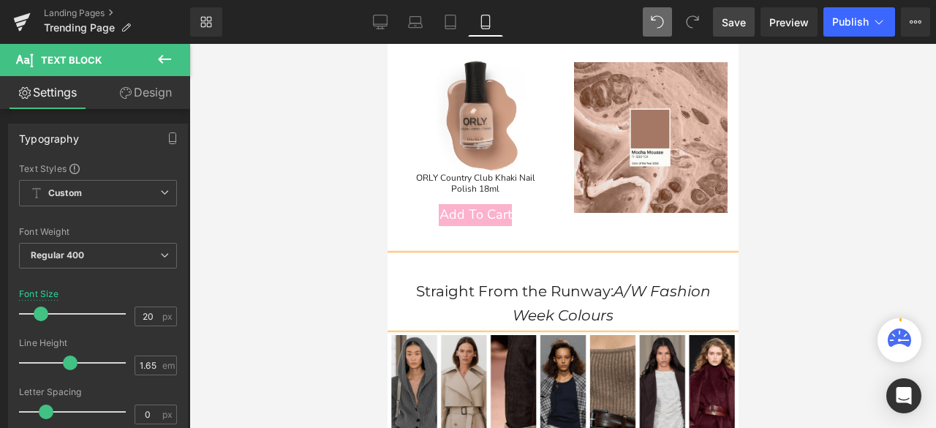
click at [647, 292] on p "Straight From the Runway: A/W Fashion Week Colours" at bounding box center [562, 303] width 336 height 48
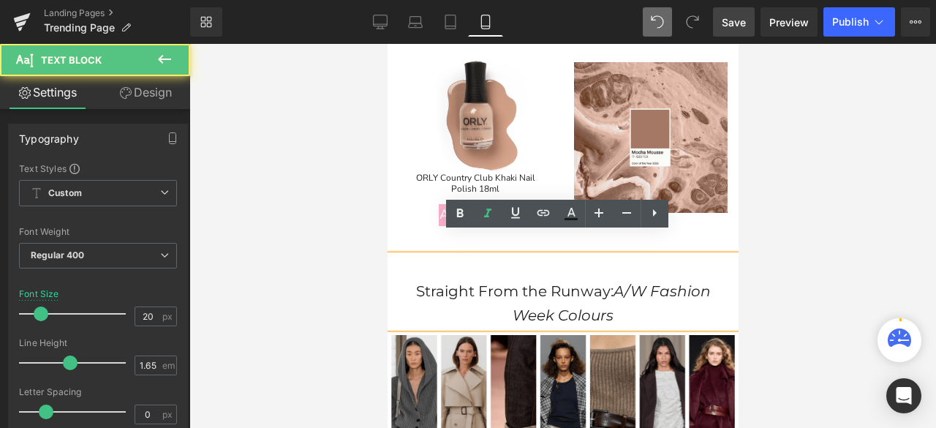
click at [811, 283] on div at bounding box center [562, 236] width 746 height 384
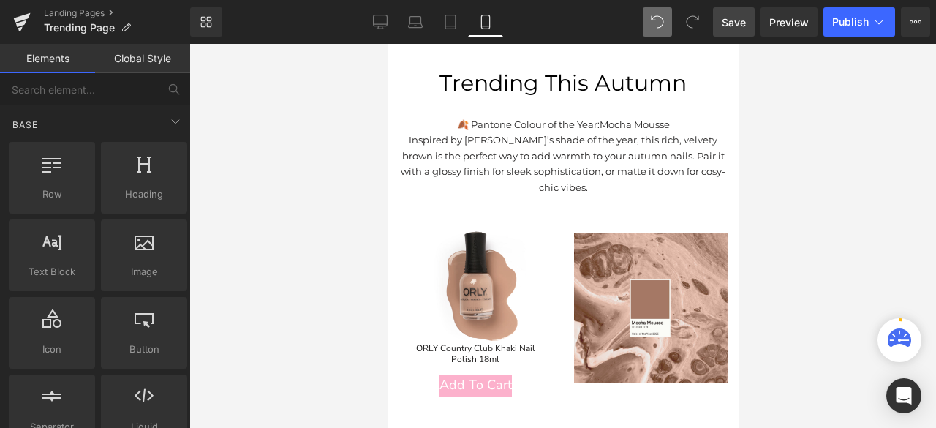
scroll to position [73, 0]
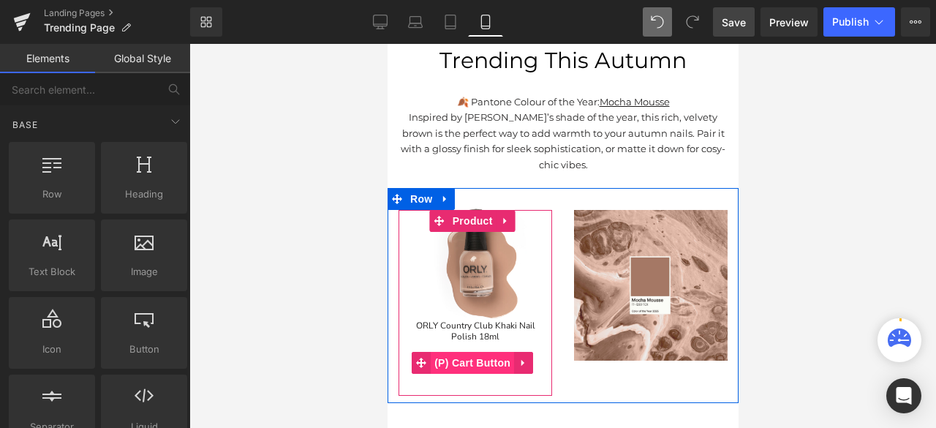
drag, startPoint x: 659, startPoint y: 324, endPoint x: 466, endPoint y: 338, distance: 192.8
click at [466, 352] on span "(P) Cart Button" at bounding box center [471, 363] width 83 height 22
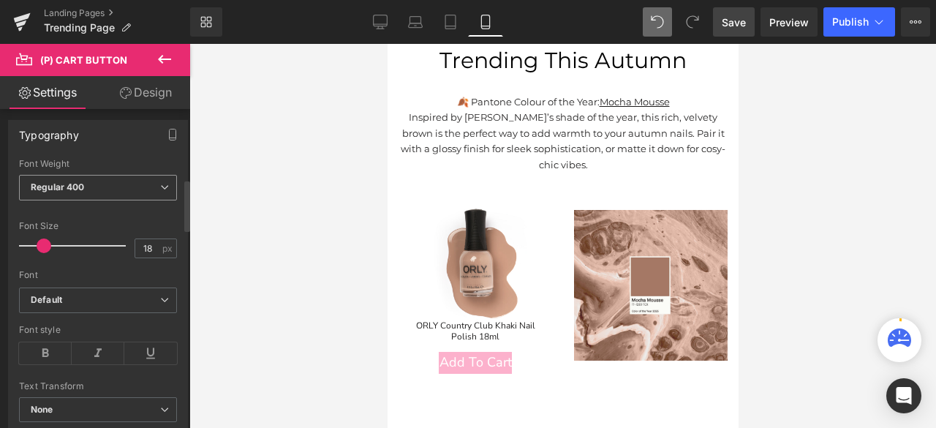
scroll to position [439, 0]
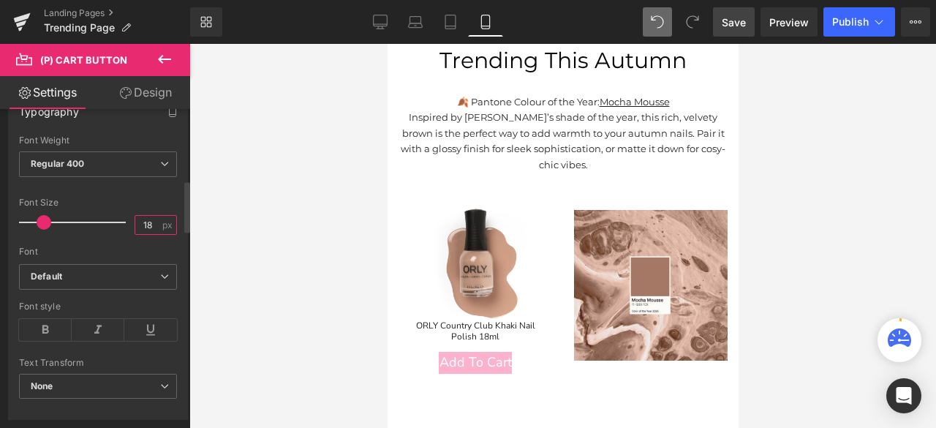
click at [148, 223] on input "18" at bounding box center [148, 225] width 26 height 18
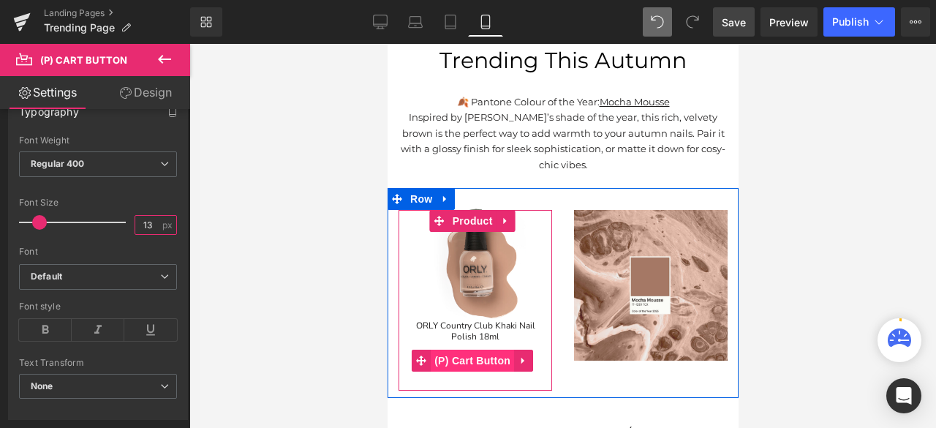
click at [466, 349] on span "(P) Cart Button" at bounding box center [471, 360] width 83 height 22
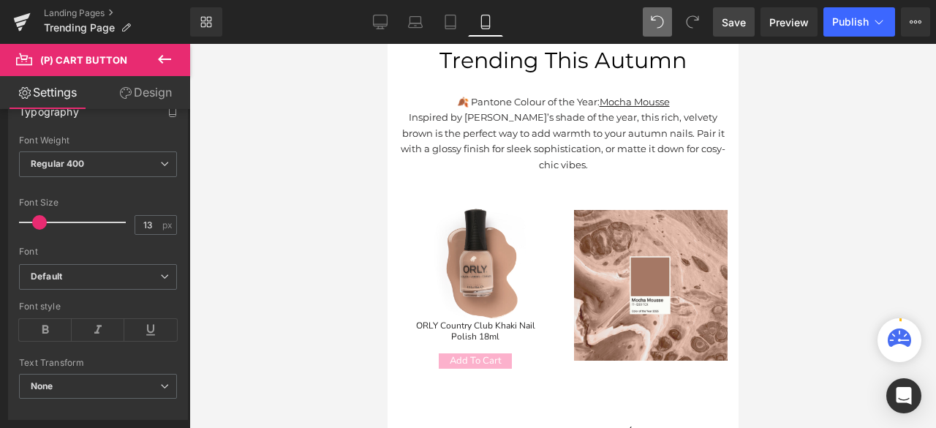
click at [129, 90] on link "Design" at bounding box center [145, 92] width 95 height 33
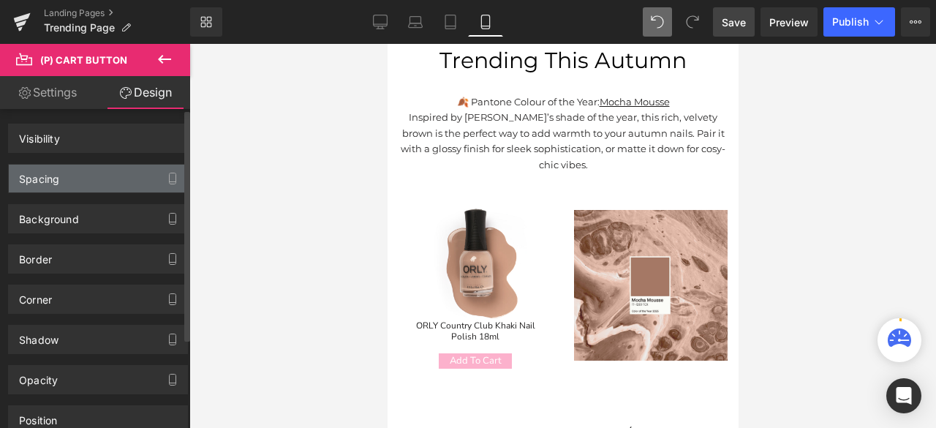
click at [134, 181] on div "Spacing" at bounding box center [98, 178] width 178 height 28
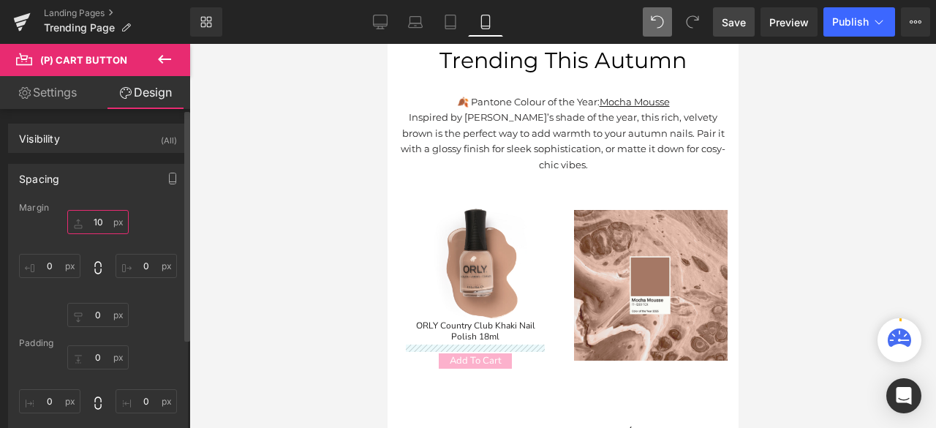
click at [102, 221] on input "10" at bounding box center [97, 222] width 61 height 24
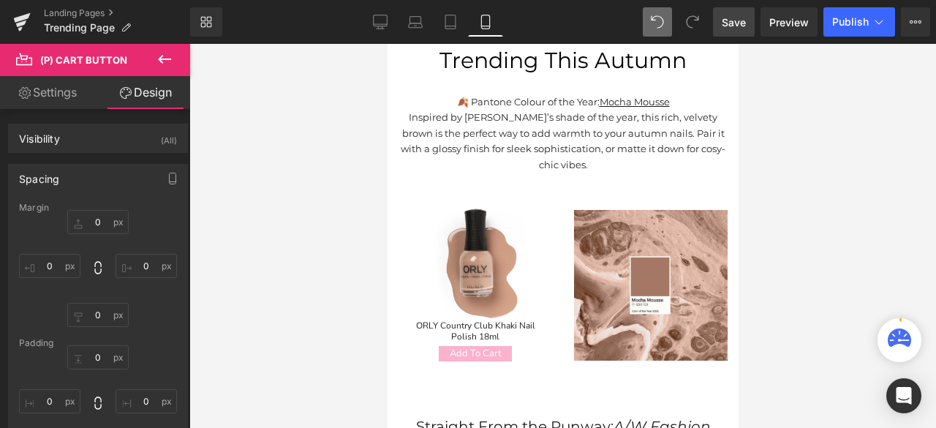
click at [819, 235] on div at bounding box center [562, 236] width 746 height 384
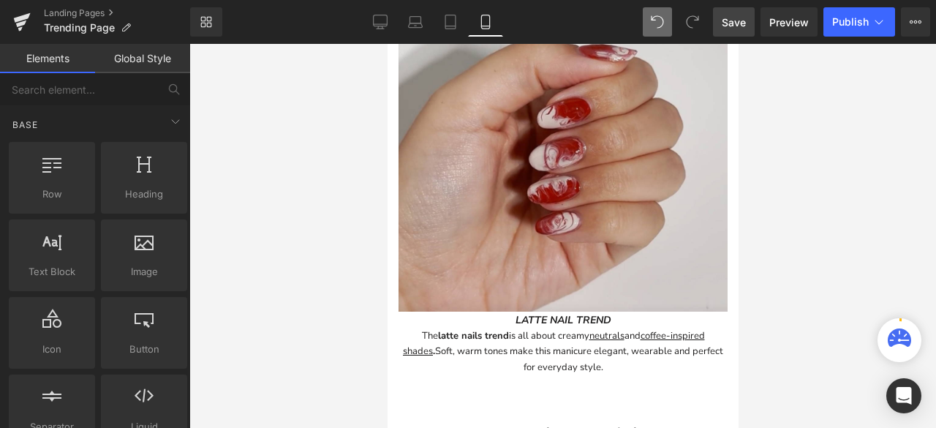
scroll to position [2412, 0]
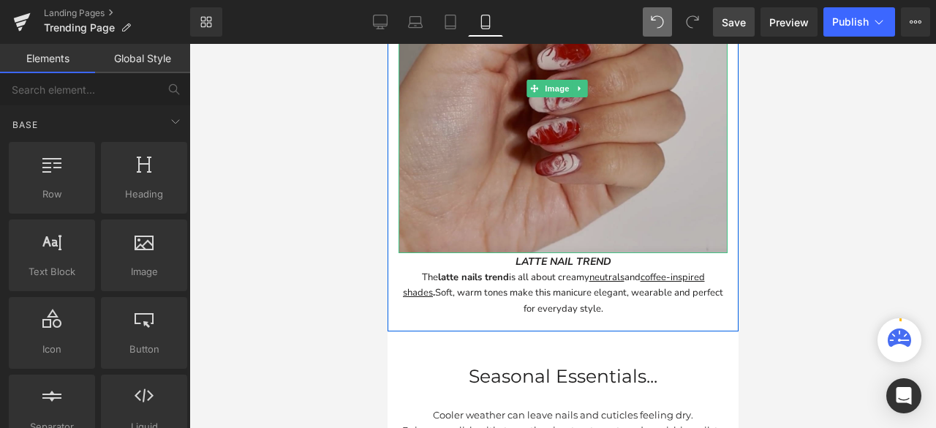
click at [618, 148] on img at bounding box center [562, 88] width 329 height 329
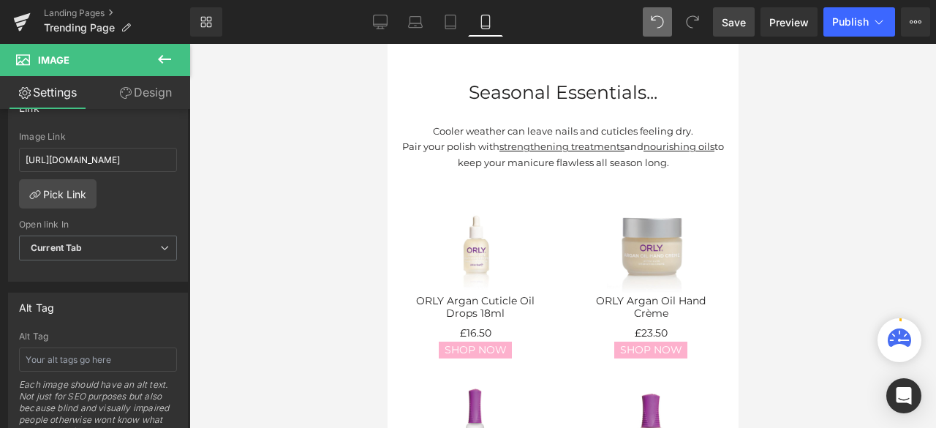
scroll to position [2631, 0]
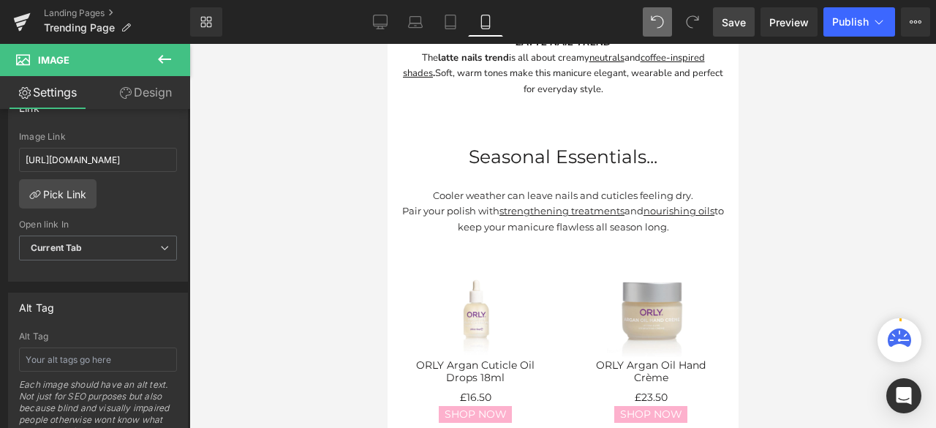
click at [728, 27] on span "Save" at bounding box center [733, 22] width 24 height 15
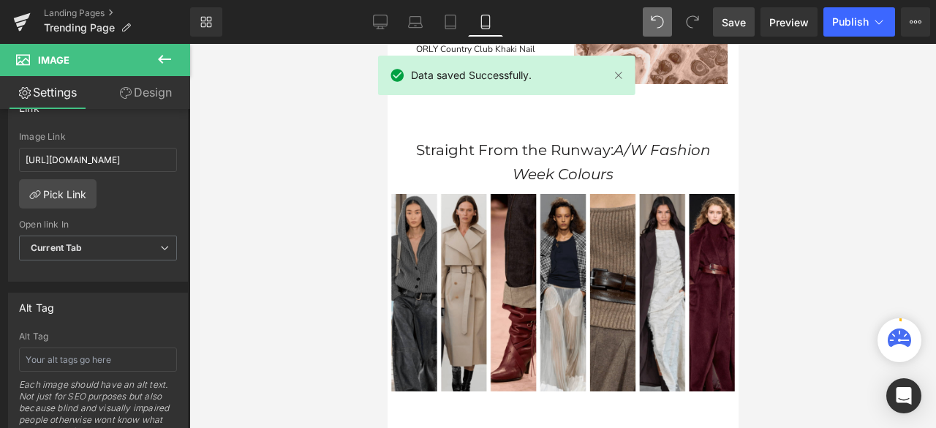
scroll to position [0, 0]
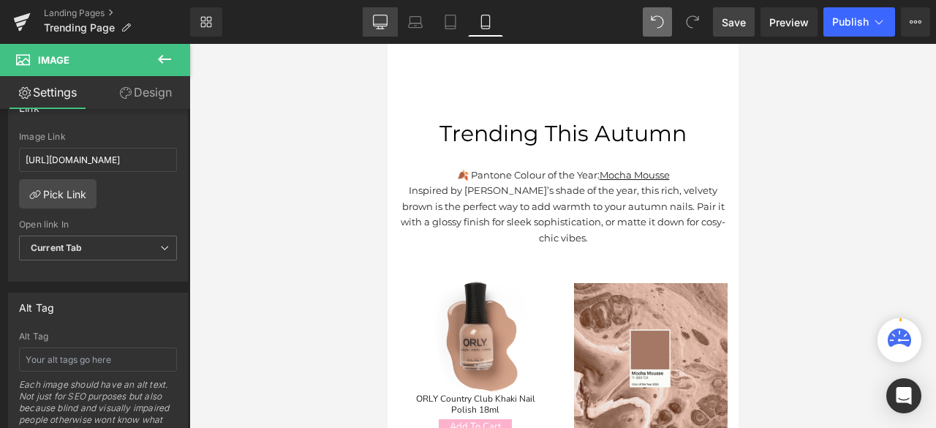
click at [380, 29] on link "Desktop" at bounding box center [380, 21] width 35 height 29
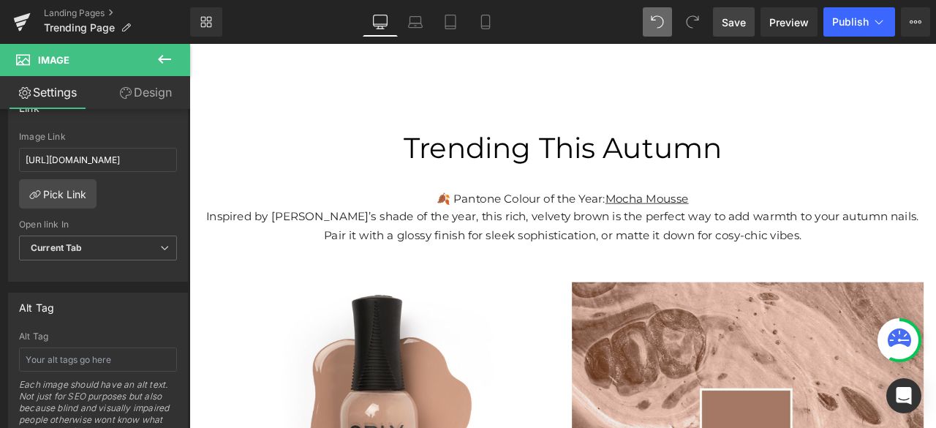
click at [656, 115] on img at bounding box center [620, 107] width 128 height 39
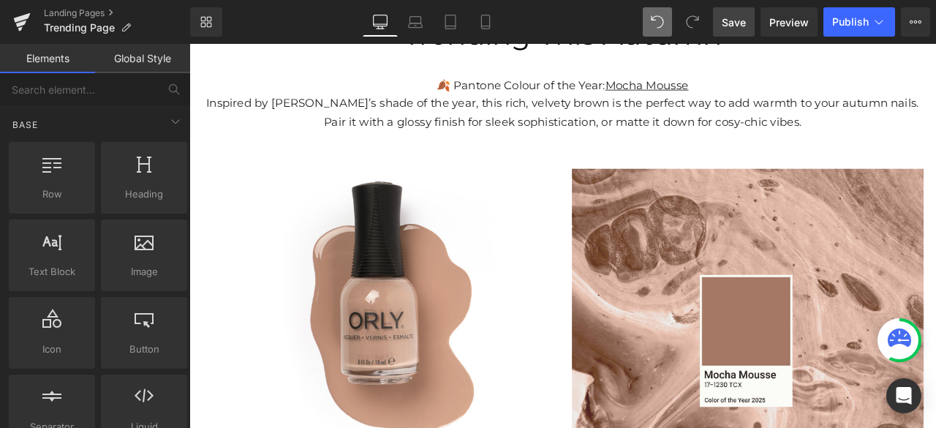
scroll to position [146, 0]
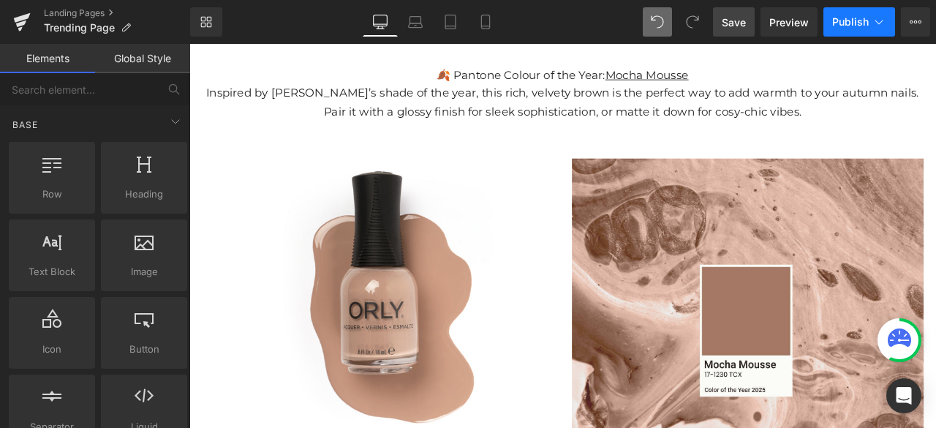
click at [853, 24] on span "Publish" at bounding box center [850, 22] width 37 height 12
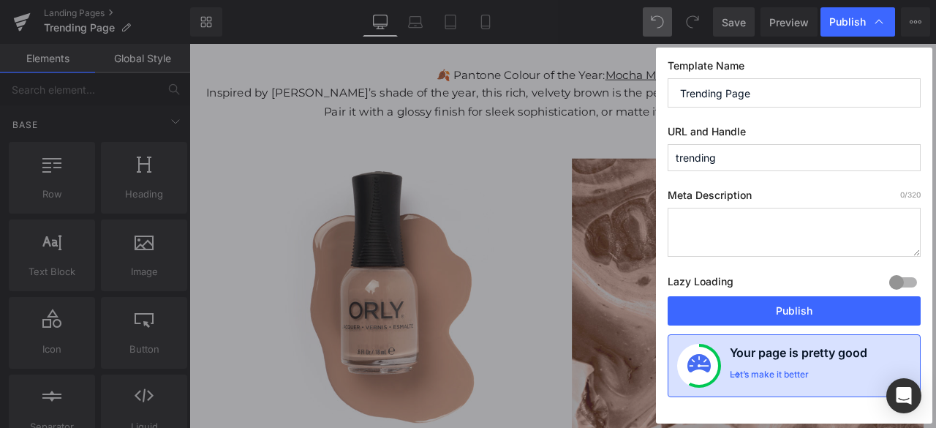
click at [776, 379] on div "Let’s make it better" at bounding box center [768, 377] width 79 height 19
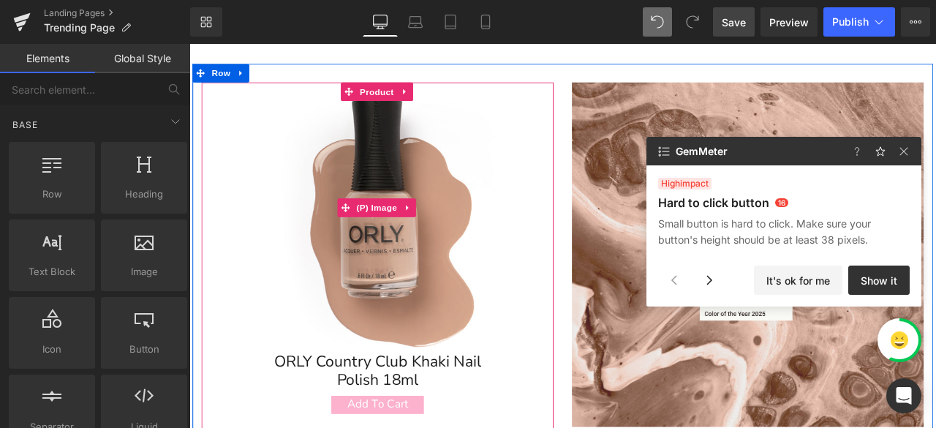
scroll to position [292, 0]
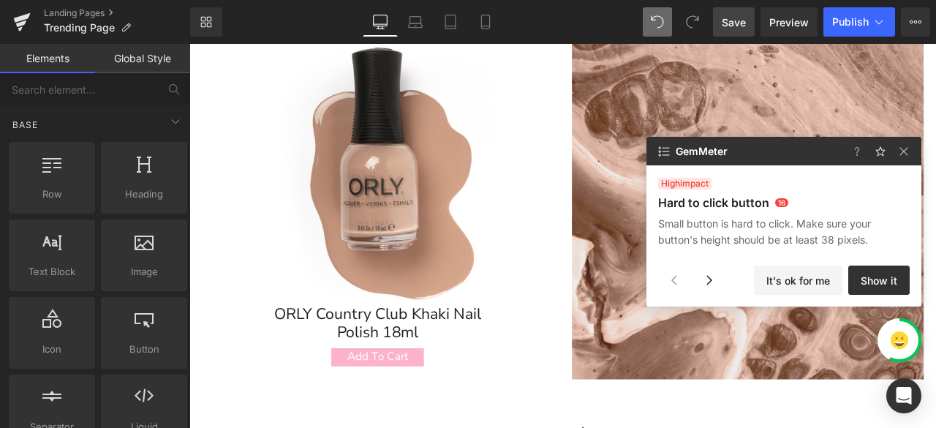
click at [689, 188] on span "high impact" at bounding box center [684, 184] width 53 height 12
click at [882, 279] on button "Show it" at bounding box center [878, 279] width 61 height 29
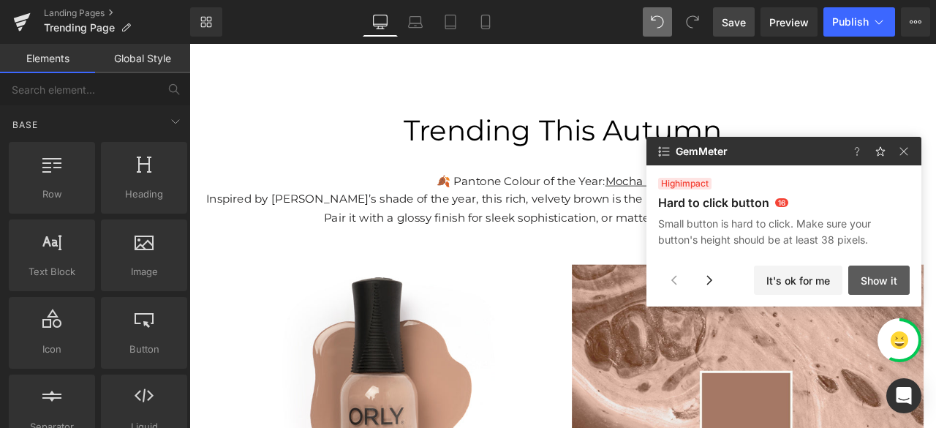
scroll to position [0, 0]
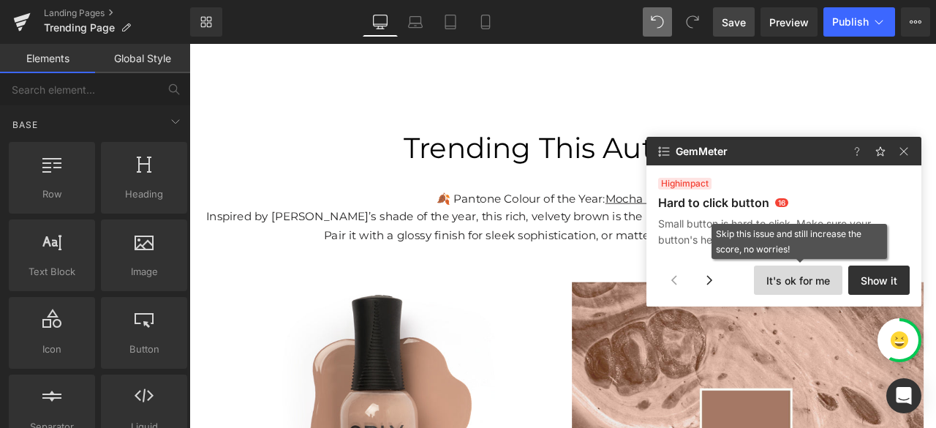
click at [813, 280] on button "It's ok for me" at bounding box center [798, 279] width 88 height 29
click at [777, 277] on button "It's ok for me" at bounding box center [798, 279] width 88 height 29
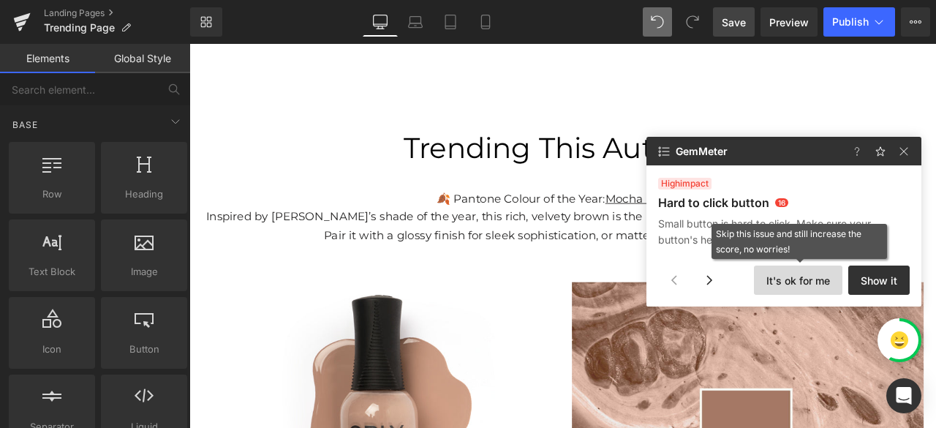
click at [777, 277] on button "It's ok for me" at bounding box center [798, 279] width 88 height 29
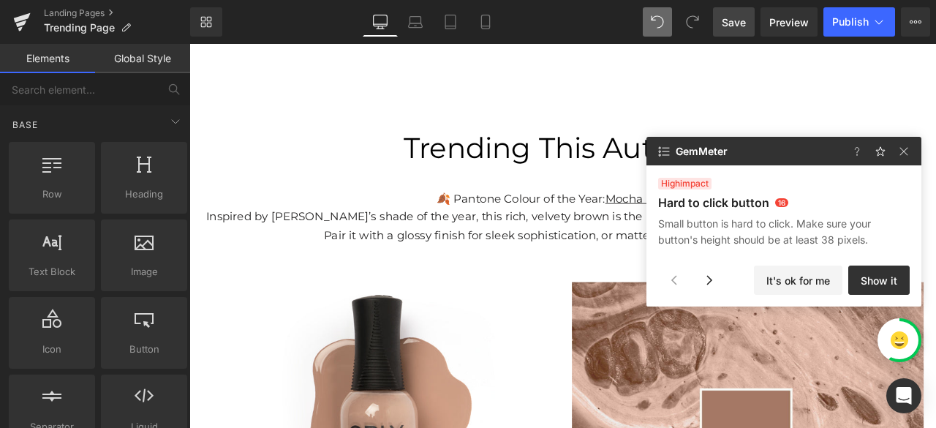
click at [777, 204] on span "16" at bounding box center [781, 202] width 13 height 9
click at [822, 277] on button "It's ok for me" at bounding box center [798, 279] width 88 height 29
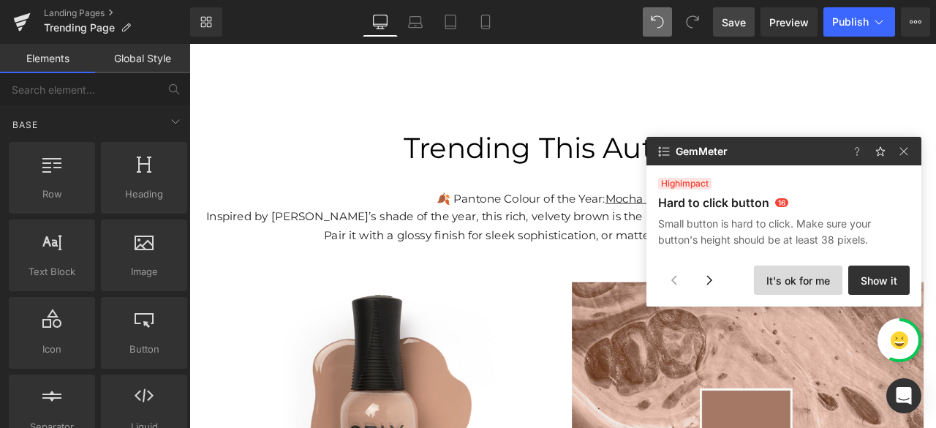
click at [822, 277] on button "It's ok for me" at bounding box center [798, 279] width 88 height 29
click at [902, 157] on img at bounding box center [904, 152] width 18 height 18
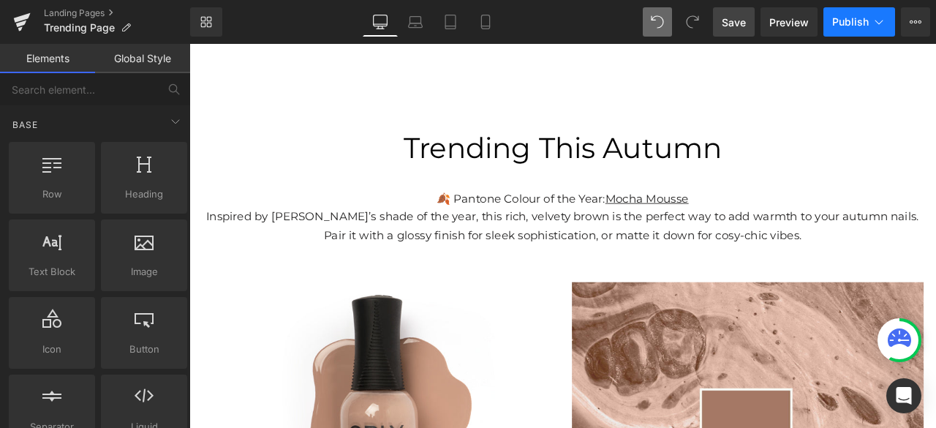
click at [860, 24] on span "Publish" at bounding box center [850, 22] width 37 height 12
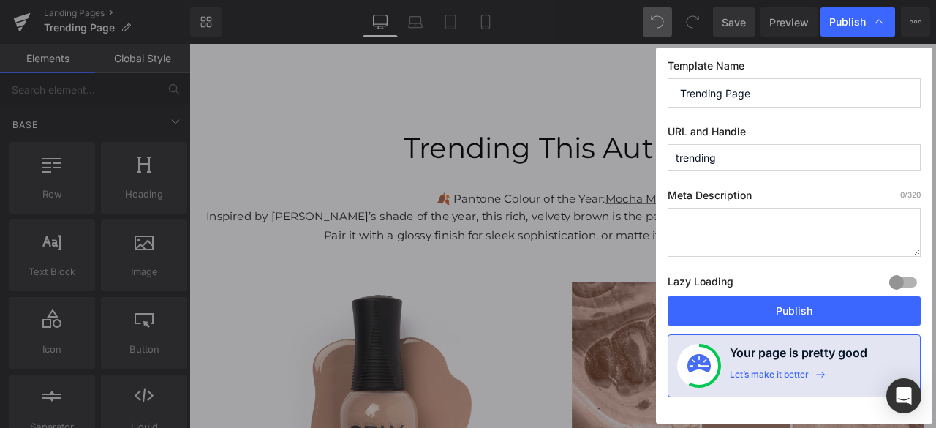
click at [678, 88] on input "Trending Page" at bounding box center [793, 92] width 253 height 29
click at [822, 230] on textarea at bounding box center [793, 232] width 253 height 49
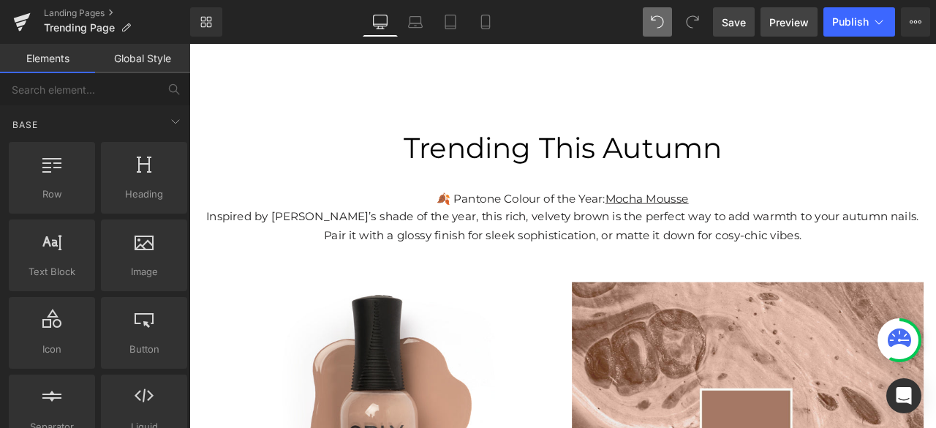
click at [792, 26] on span "Preview" at bounding box center [788, 22] width 39 height 15
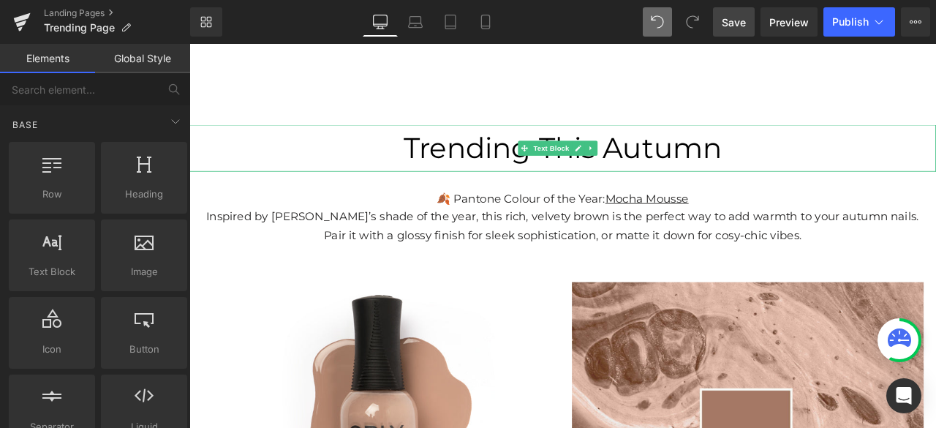
click at [493, 171] on span "Trending This Autumn" at bounding box center [631, 167] width 377 height 42
click at [433, 162] on p "Trending This Autumn" at bounding box center [631, 168] width 884 height 56
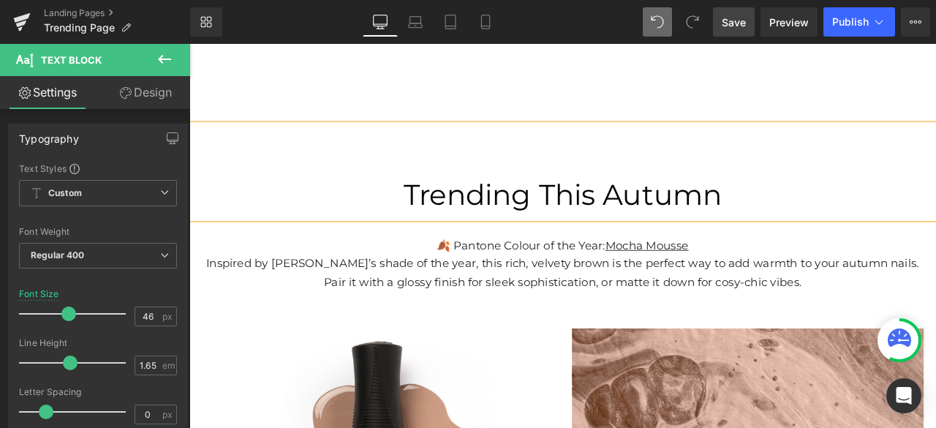
click at [883, 96] on div "Trending Autumn Shades The 1990s Collection Nail Treatments Quiz Nail Polish Na…" at bounding box center [631, 107] width 884 height 65
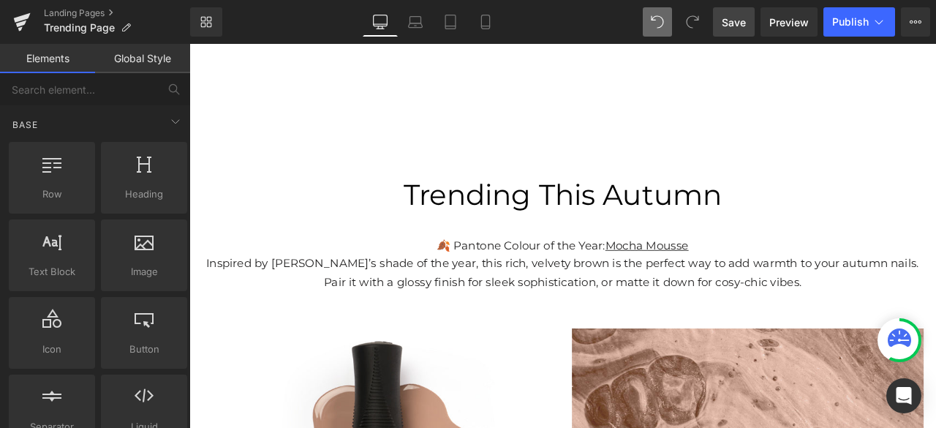
click at [743, 23] on span "Save" at bounding box center [733, 22] width 24 height 15
click at [863, 18] on span "Publish" at bounding box center [850, 22] width 37 height 12
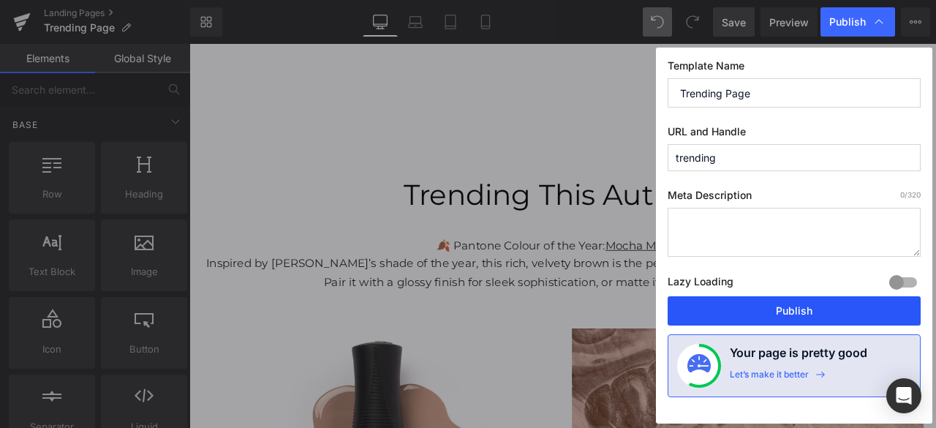
click at [813, 311] on button "Publish" at bounding box center [793, 310] width 253 height 29
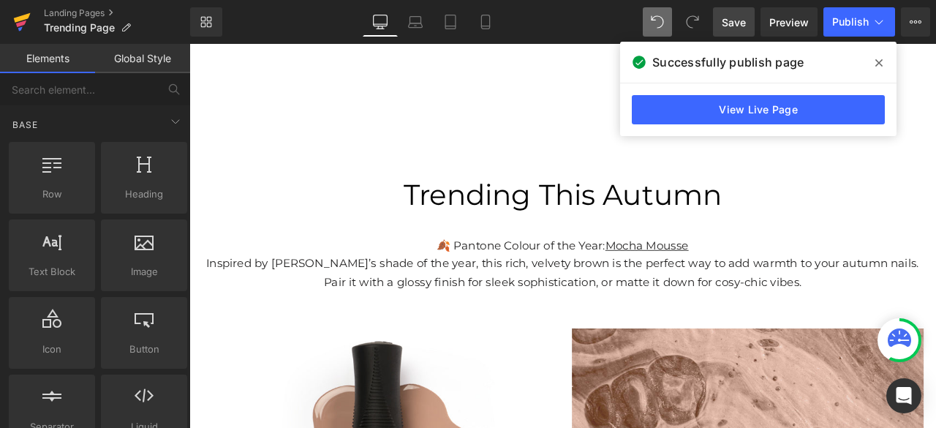
click at [14, 21] on icon at bounding box center [22, 22] width 18 height 37
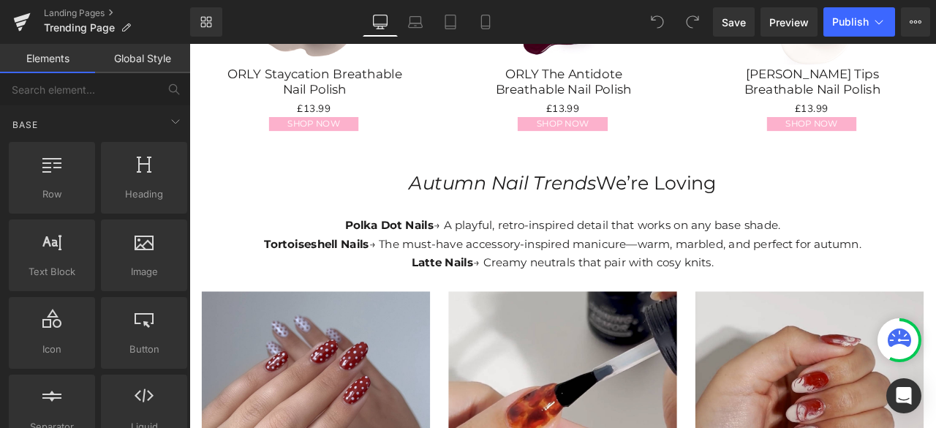
scroll to position [1827, 0]
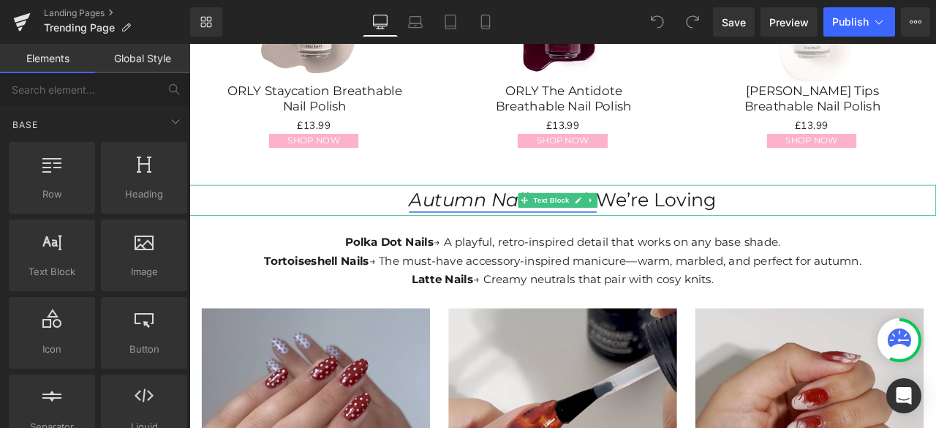
click at [450, 220] on icon "Autumn Nail Trends" at bounding box center [561, 229] width 222 height 27
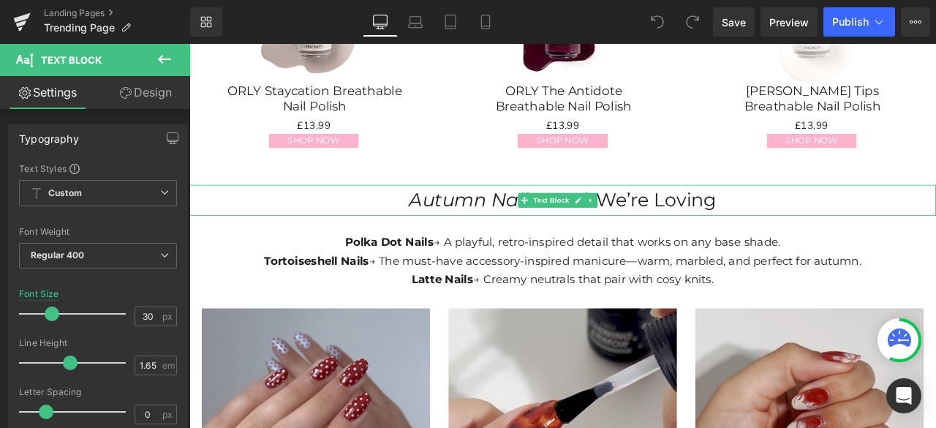
click at [435, 223] on p "Autumn Nail Trends We’re Loving" at bounding box center [631, 229] width 884 height 37
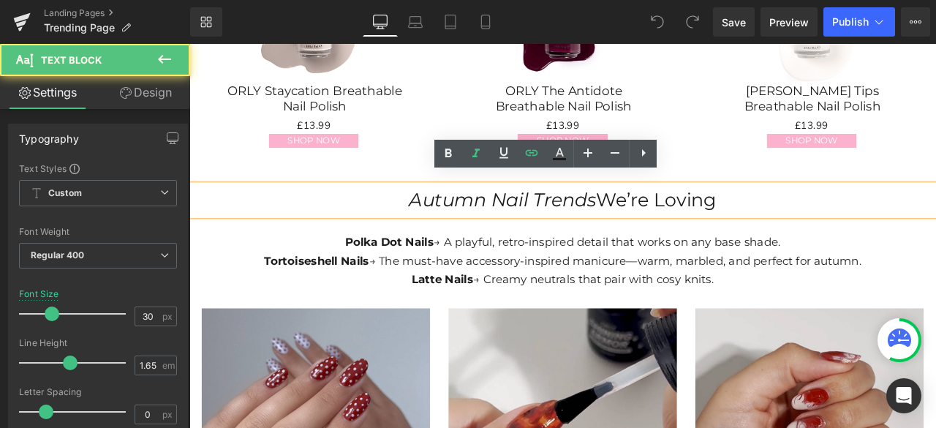
click at [437, 219] on p "Autumn Nail Trends We’re Loving" at bounding box center [631, 229] width 884 height 37
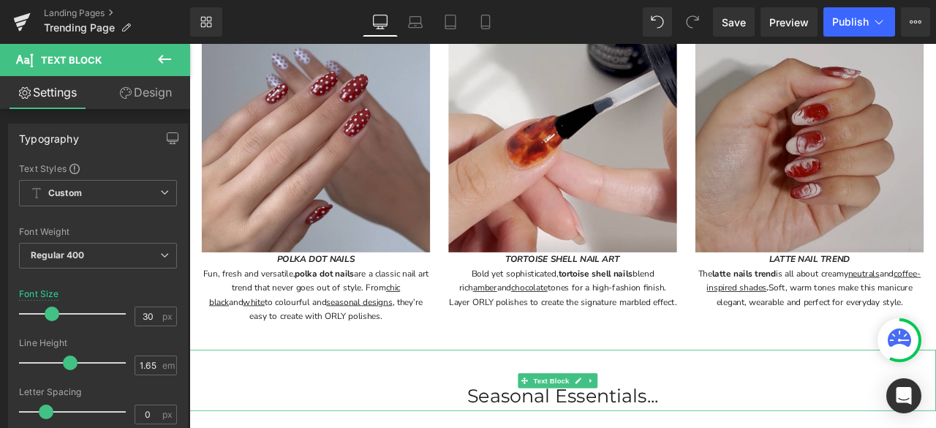
scroll to position [2120, 0]
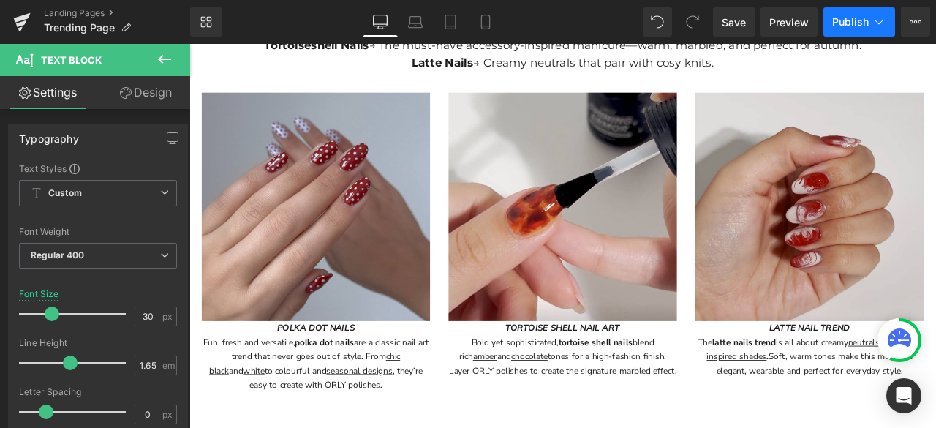
click at [851, 24] on span "Publish" at bounding box center [850, 22] width 37 height 12
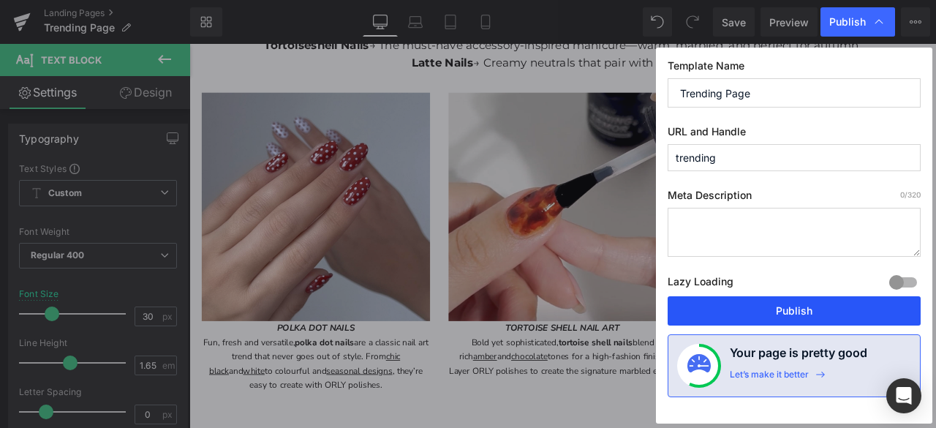
click at [801, 312] on button "Publish" at bounding box center [793, 310] width 253 height 29
